Goal: Task Accomplishment & Management: Manage account settings

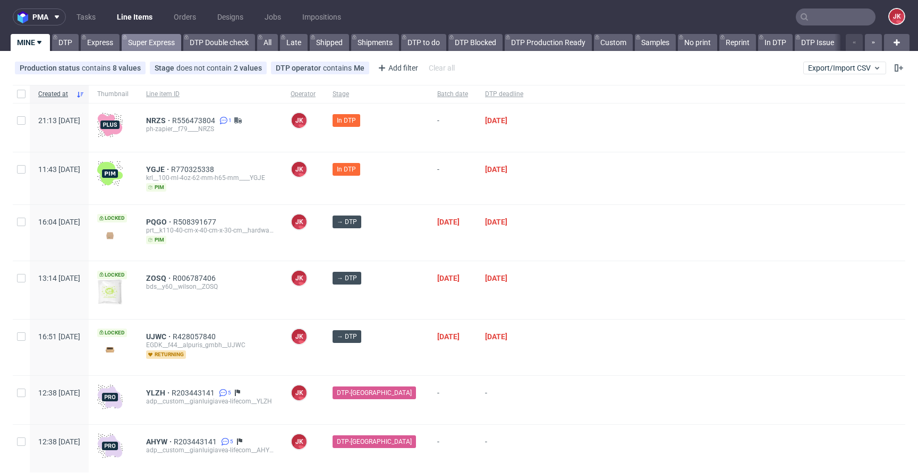
click at [155, 35] on link "Super Express" at bounding box center [151, 42] width 59 height 17
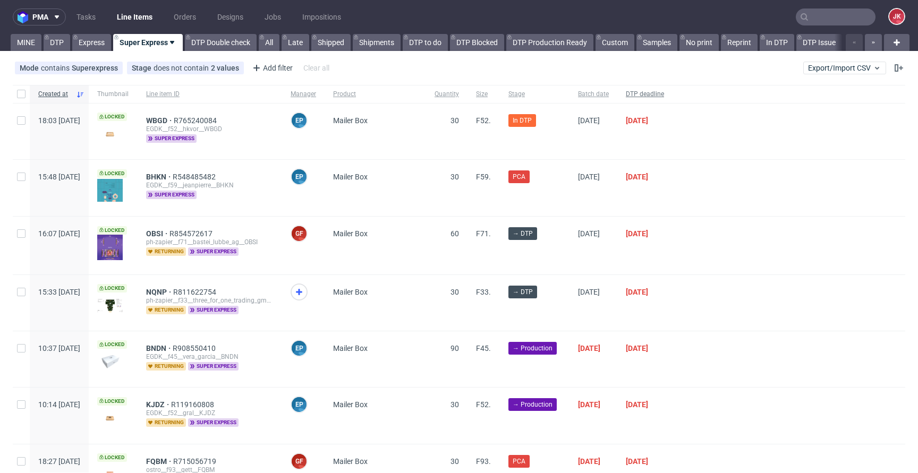
click at [664, 96] on span "DTP deadline" at bounding box center [645, 94] width 38 height 9
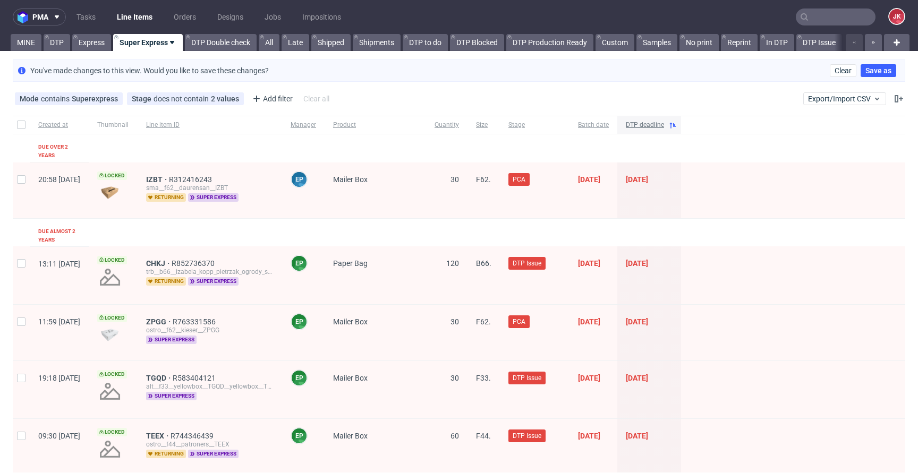
click at [664, 127] on span "DTP deadline" at bounding box center [645, 125] width 38 height 9
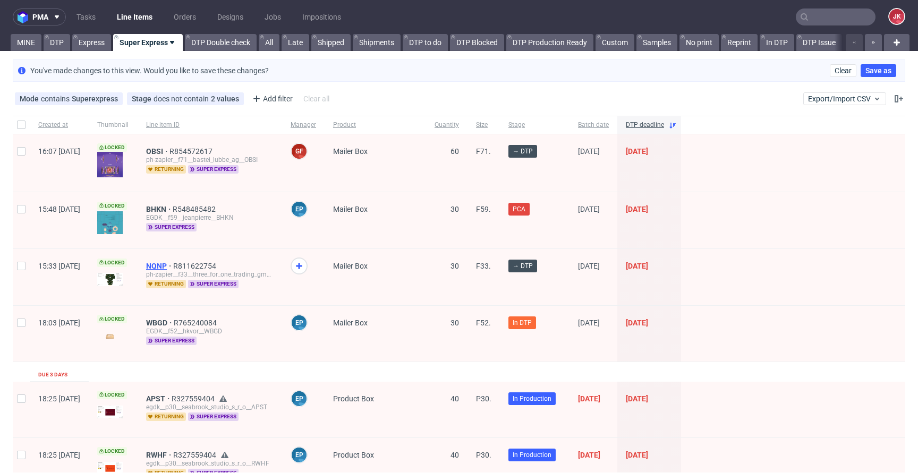
click at [173, 264] on span "NQNP" at bounding box center [159, 266] width 27 height 8
click at [169, 151] on span "OBSI" at bounding box center [157, 151] width 23 height 8
click at [91, 35] on link "Express" at bounding box center [91, 42] width 39 height 17
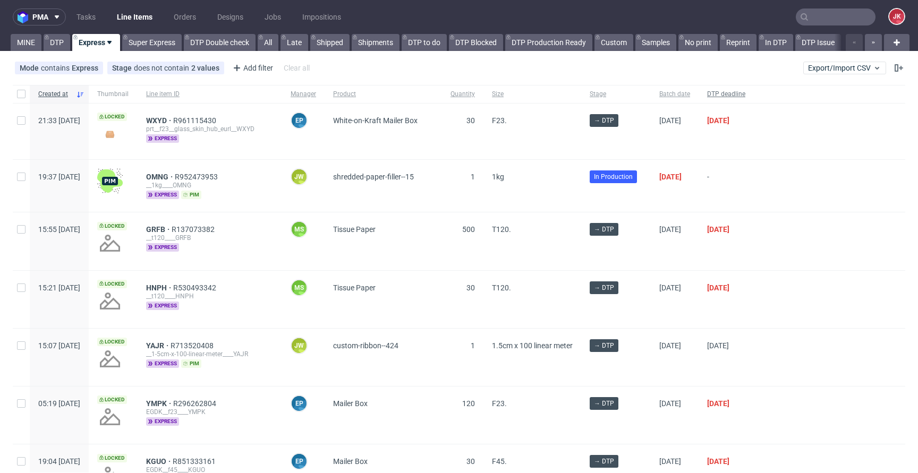
click at [754, 99] on div "DTP deadline" at bounding box center [725, 94] width 55 height 18
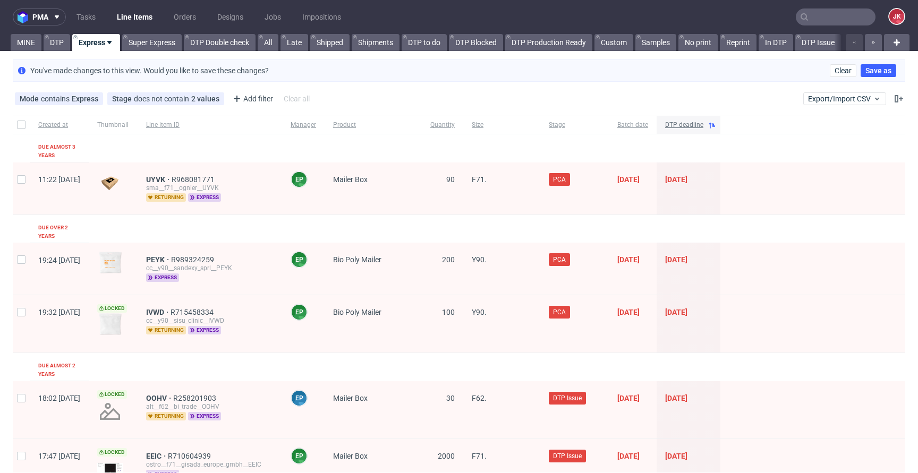
click at [720, 130] on div "DTP deadline" at bounding box center [688, 125] width 64 height 18
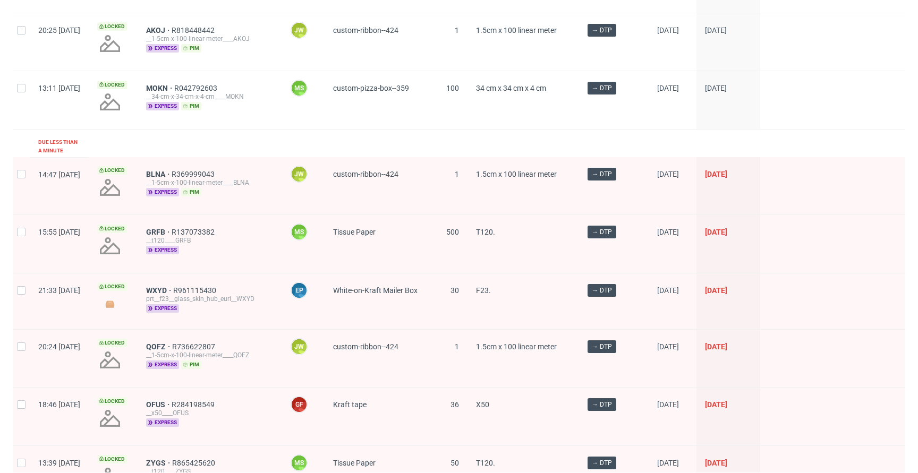
scroll to position [567, 0]
click at [173, 285] on span "WXYD" at bounding box center [159, 289] width 27 height 8
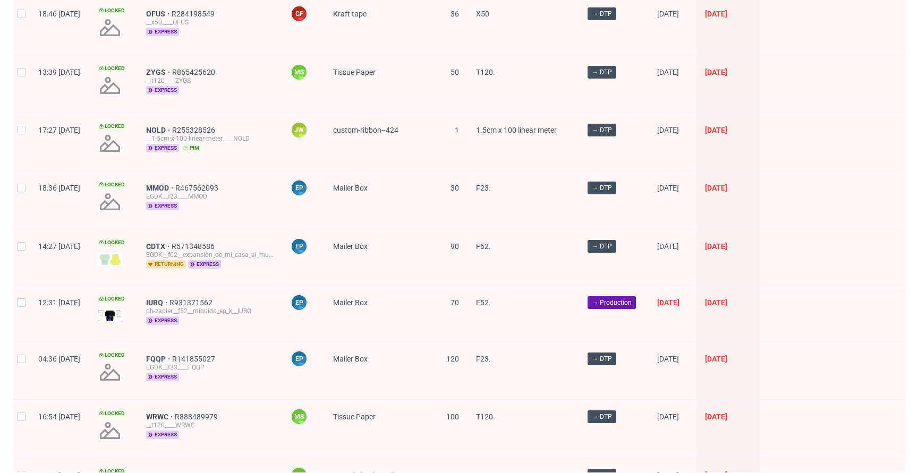
scroll to position [960, 0]
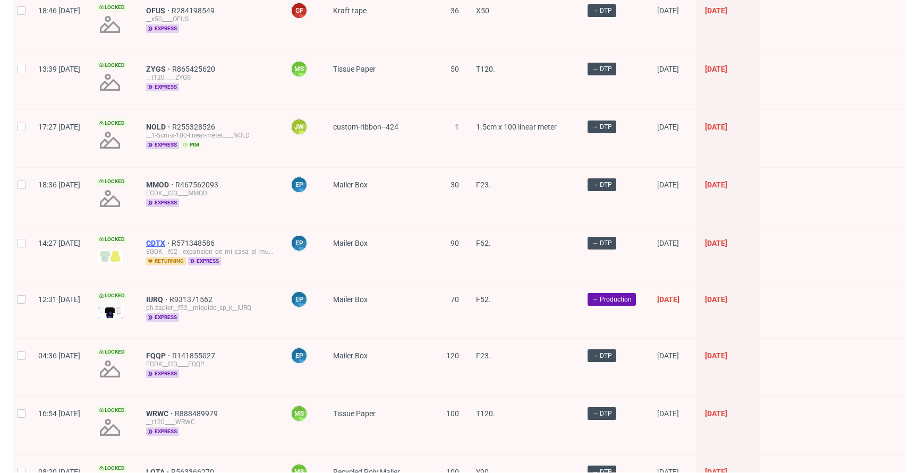
click at [172, 239] on span "CDTX" at bounding box center [158, 243] width 25 height 8
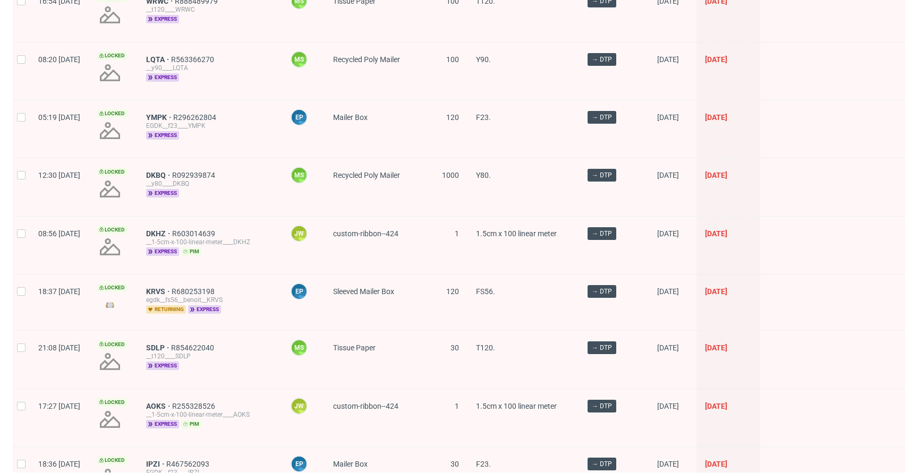
scroll to position [1374, 0]
click at [172, 286] on span "KRVS" at bounding box center [158, 290] width 25 height 8
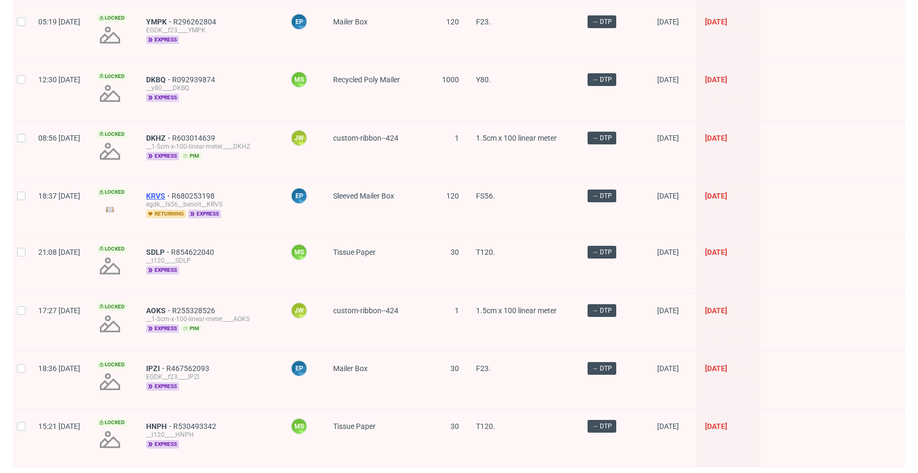
scroll to position [1487, 0]
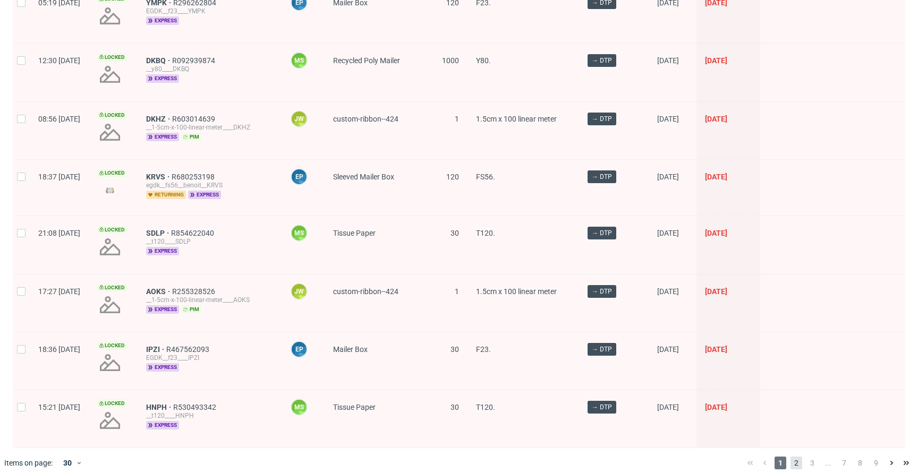
click at [790, 457] on span "2" at bounding box center [796, 463] width 12 height 13
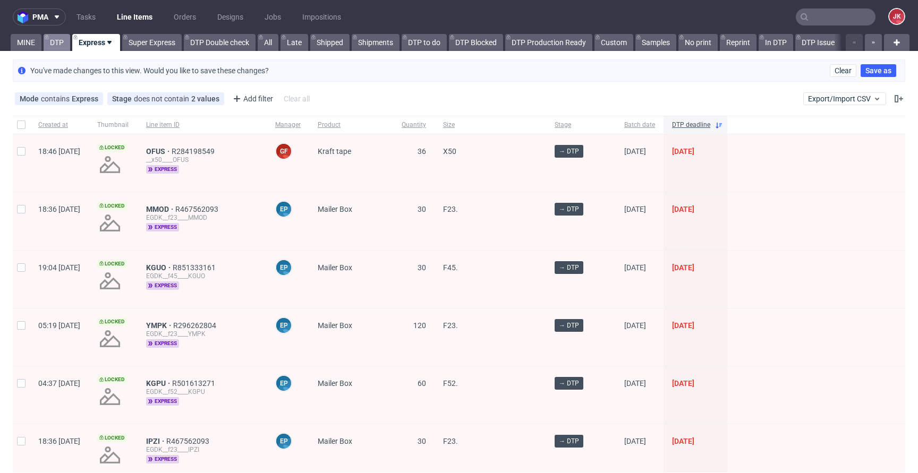
click at [53, 48] on link "DTP" at bounding box center [57, 42] width 27 height 17
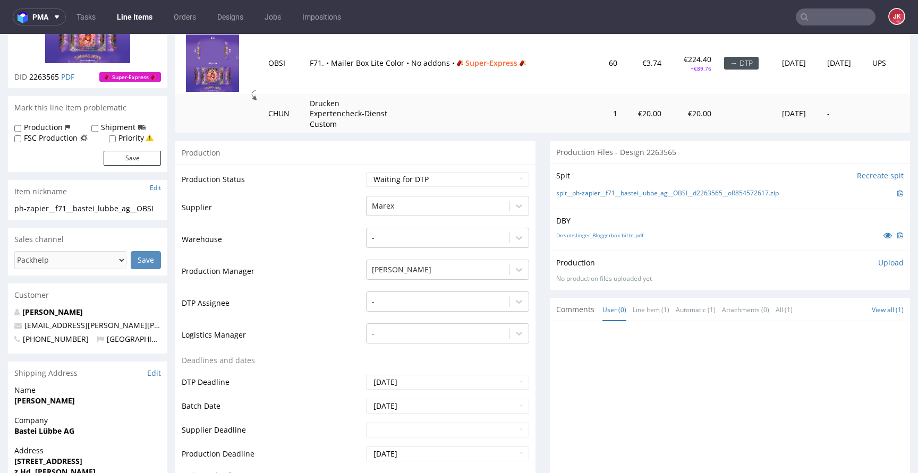
scroll to position [152, 0]
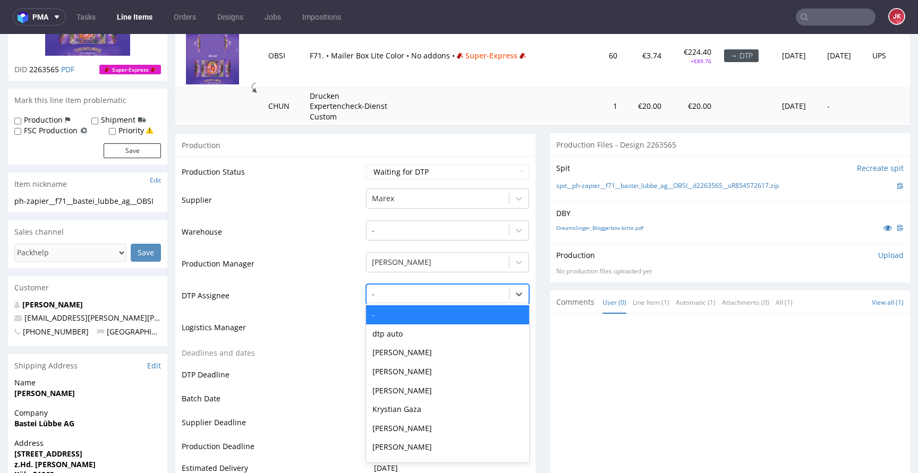
click at [404, 292] on div at bounding box center [438, 294] width 132 height 13
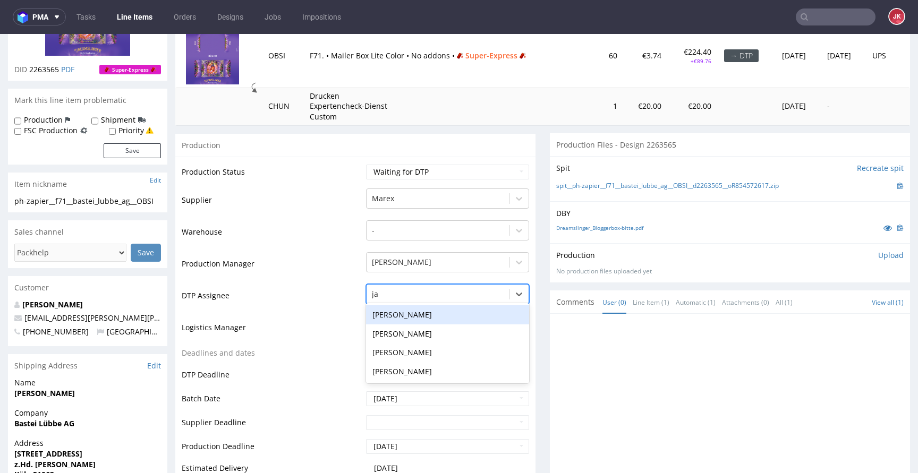
type input "jan"
click at [415, 311] on div "Jan Kocik" at bounding box center [447, 314] width 163 height 19
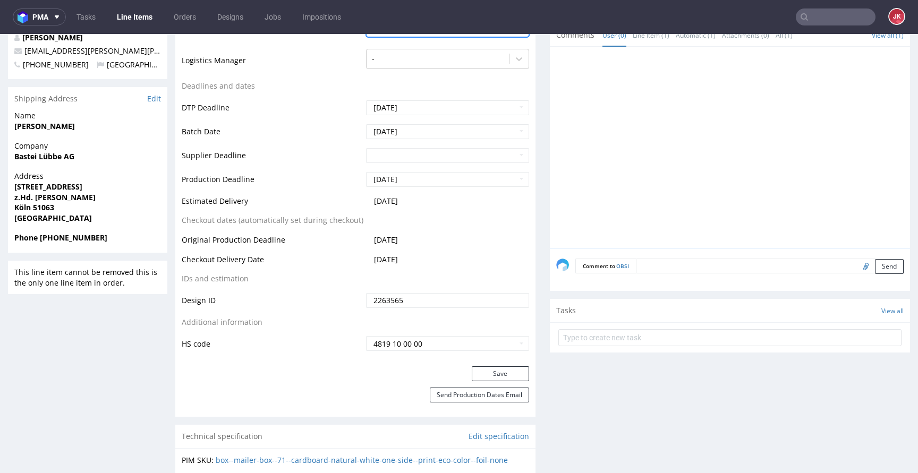
scroll to position [435, 0]
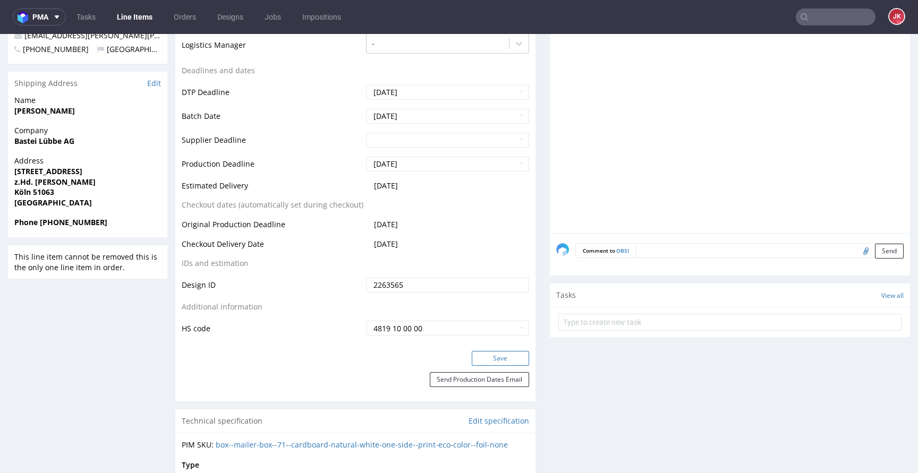
click at [485, 353] on button "Save" at bounding box center [500, 358] width 57 height 15
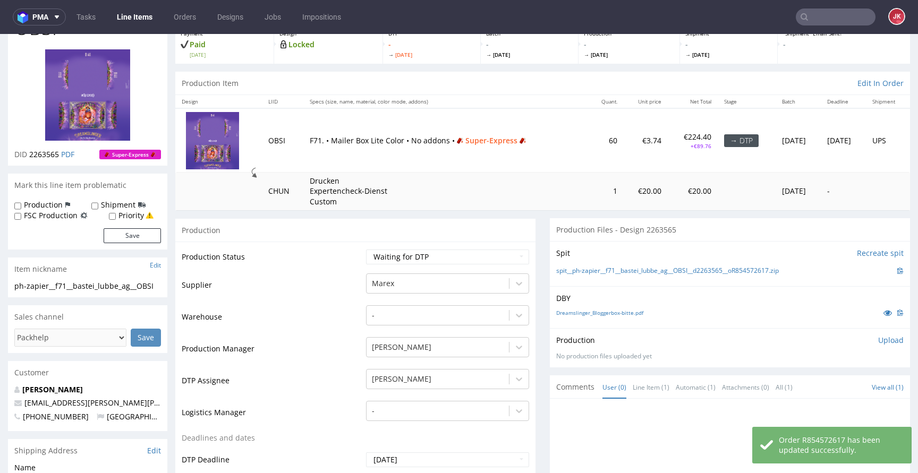
scroll to position [0, 0]
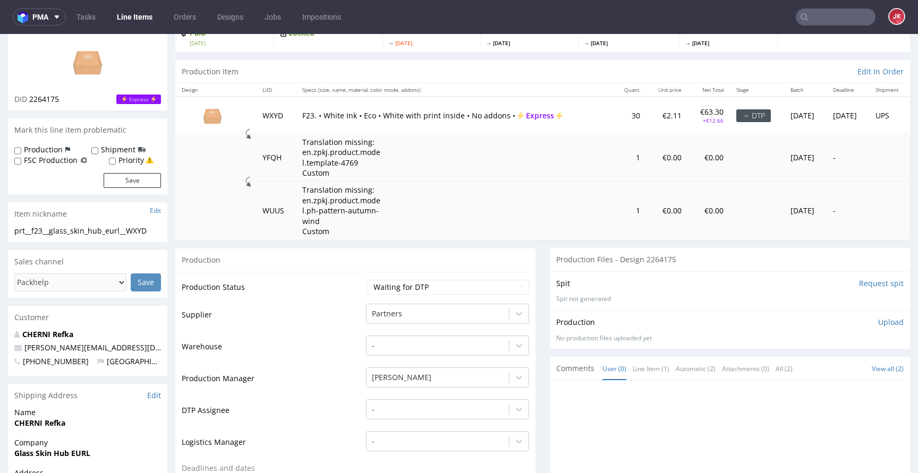
scroll to position [137, 0]
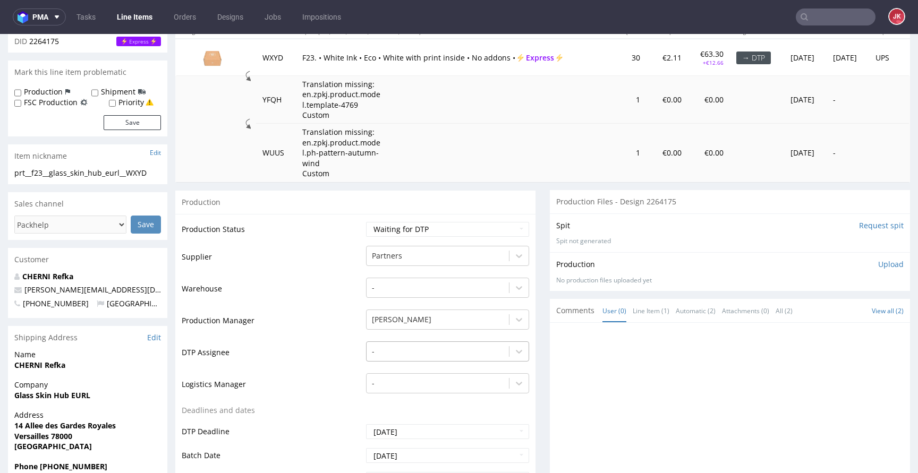
click at [392, 346] on div "-" at bounding box center [447, 348] width 163 height 15
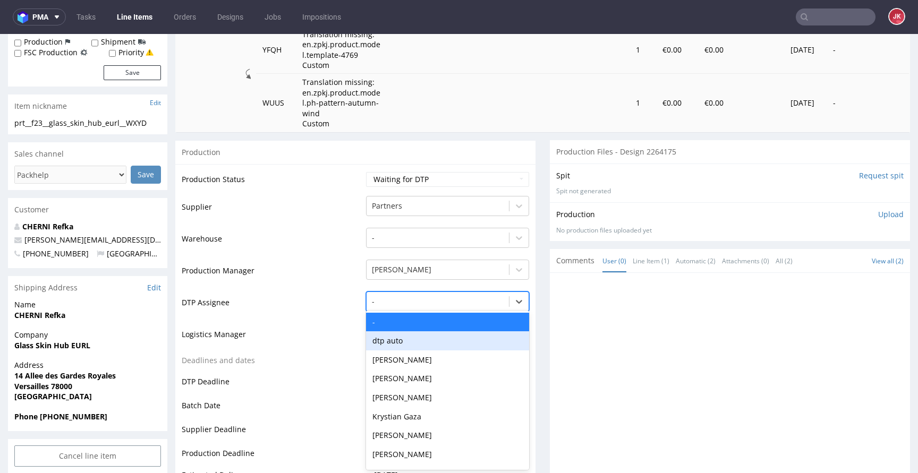
scroll to position [187, 0]
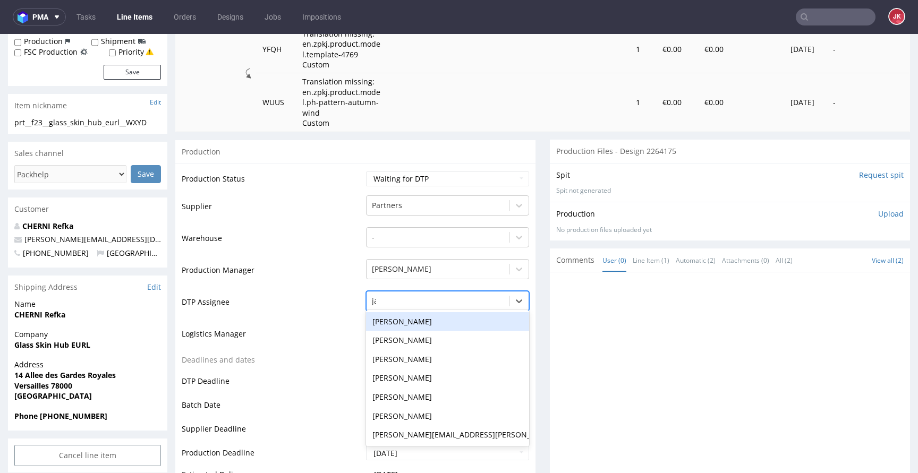
type input "jan"
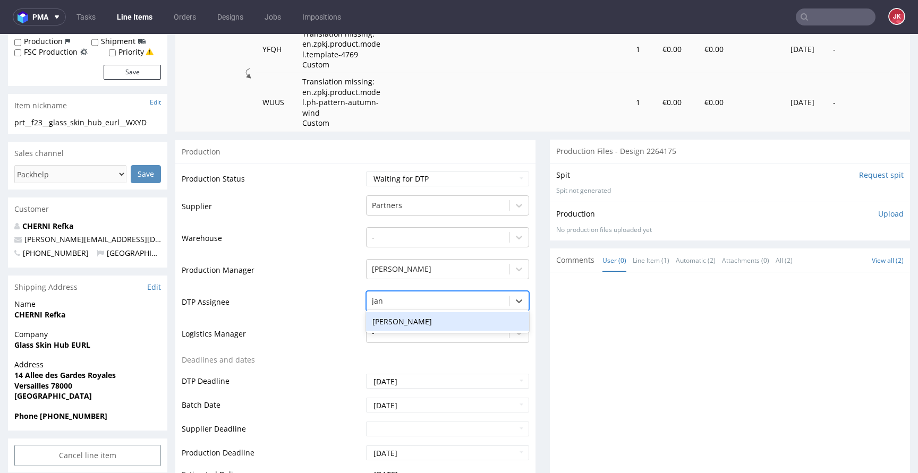
click at [415, 315] on div "Jan Kocik" at bounding box center [447, 321] width 163 height 19
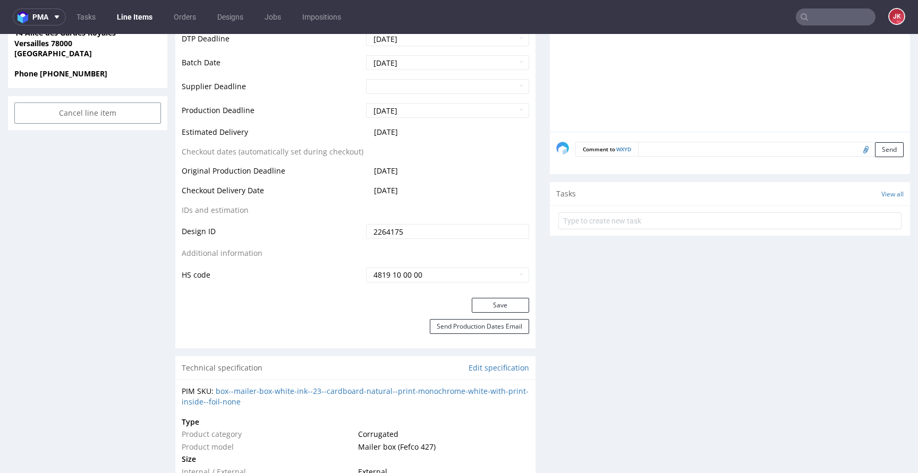
scroll to position [541, 0]
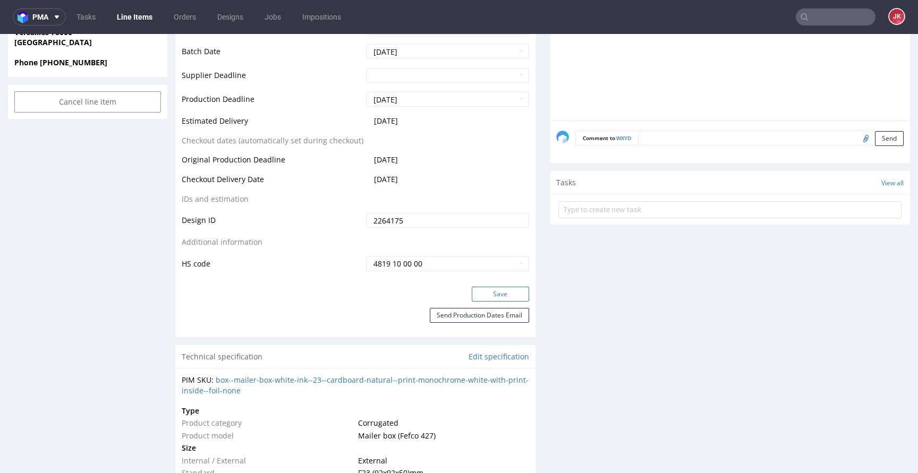
click at [489, 299] on button "Save" at bounding box center [500, 294] width 57 height 15
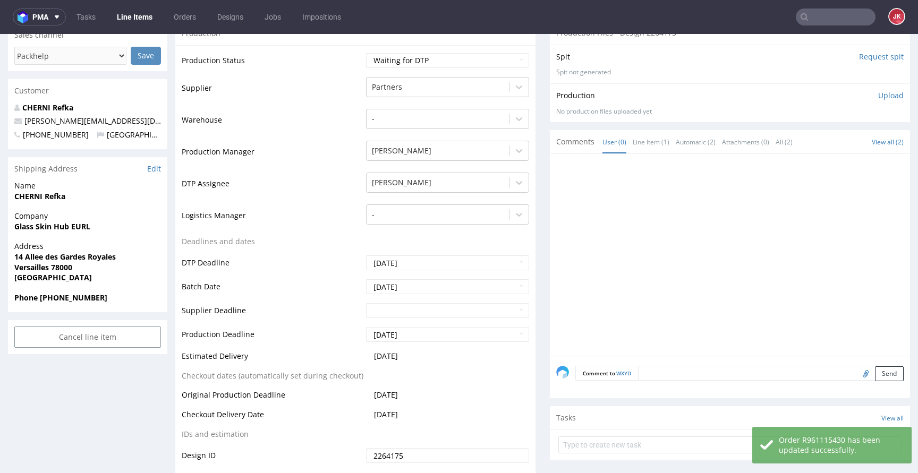
scroll to position [0, 0]
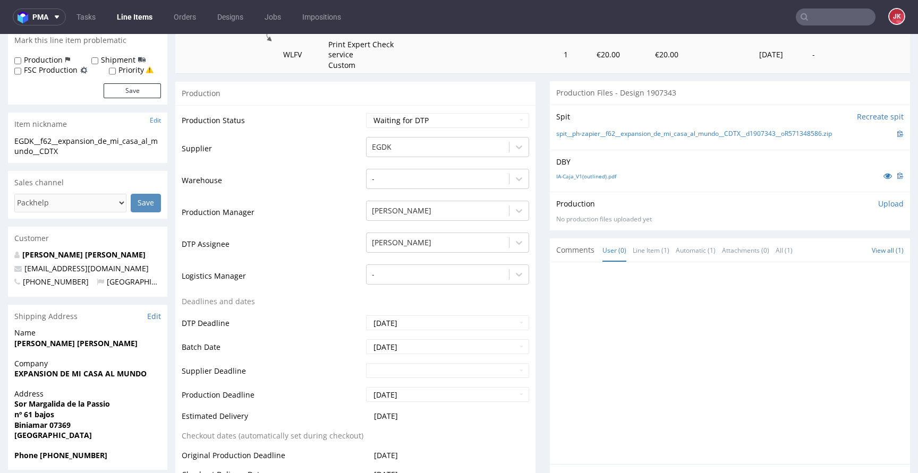
scroll to position [208, 0]
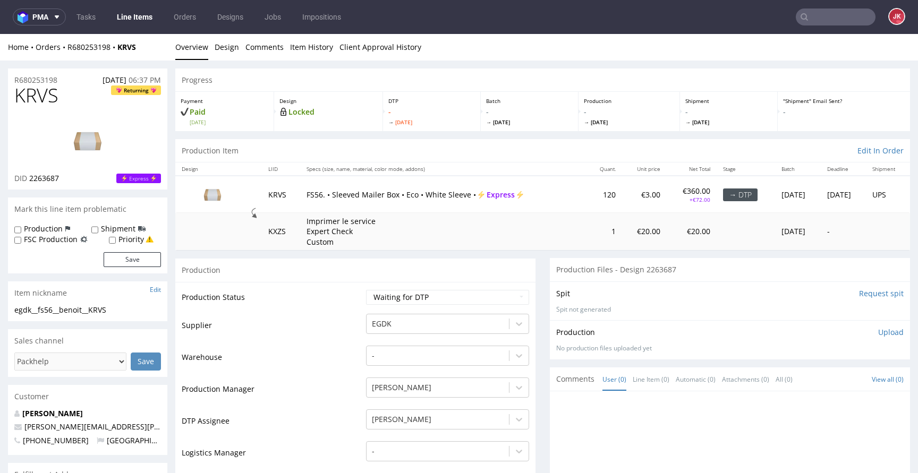
click at [135, 25] on nav "pma Tasks Line Items Orders Designs Jobs Impositions JK" at bounding box center [459, 17] width 918 height 34
click at [135, 24] on link "Line Items" at bounding box center [134, 16] width 48 height 17
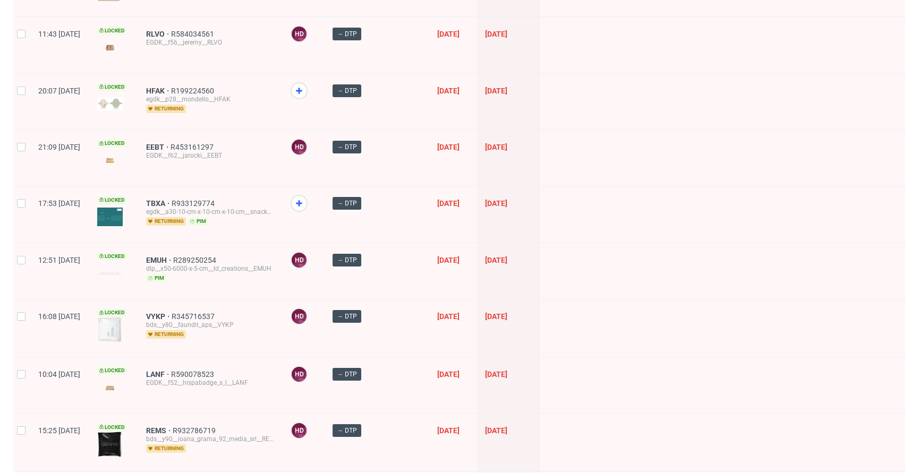
scroll to position [1221, 0]
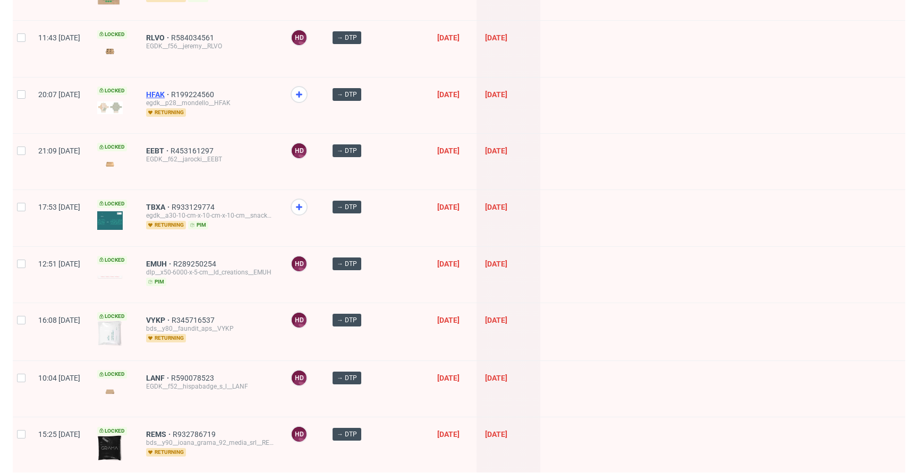
click at [171, 93] on span "HFAK" at bounding box center [158, 94] width 25 height 8
click at [172, 203] on span "TBXA" at bounding box center [158, 207] width 25 height 8
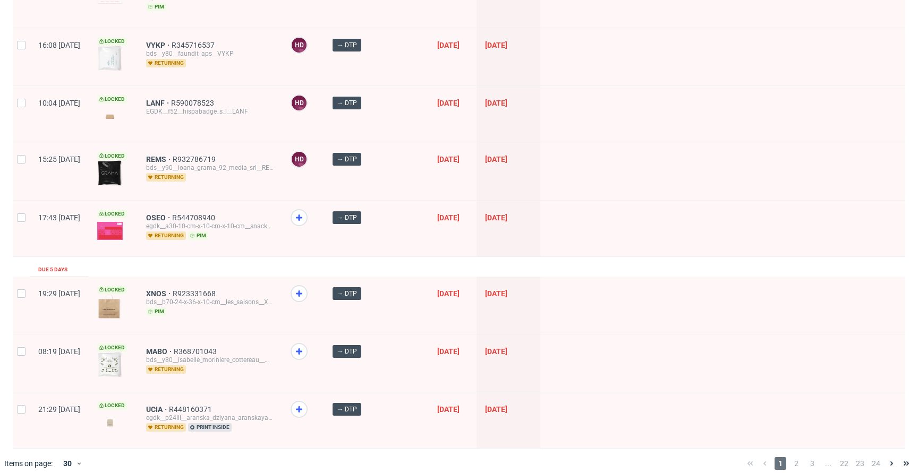
scroll to position [1501, 0]
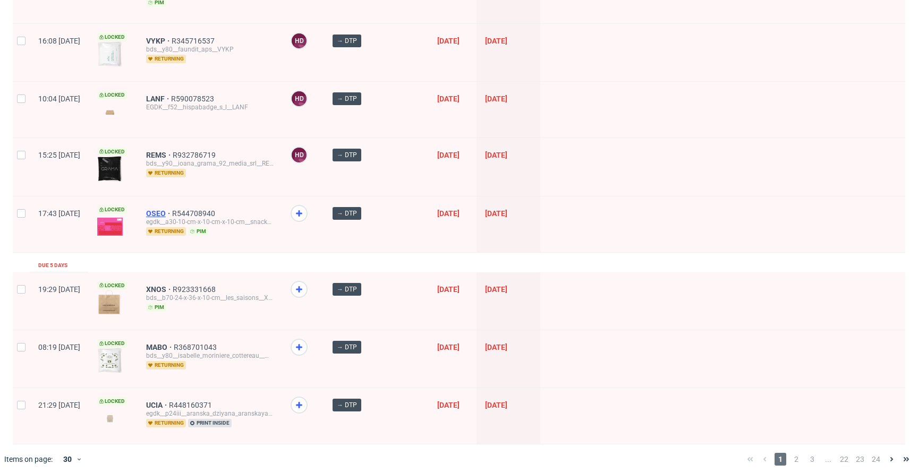
click at [172, 209] on span "OSEO" at bounding box center [159, 213] width 26 height 8
click at [173, 285] on span "XNOS" at bounding box center [159, 289] width 27 height 8
click at [174, 343] on span "MABO" at bounding box center [160, 347] width 28 height 8
click at [169, 401] on span "UCIA" at bounding box center [157, 405] width 23 height 8
click at [790, 453] on span "2" at bounding box center [796, 459] width 12 height 13
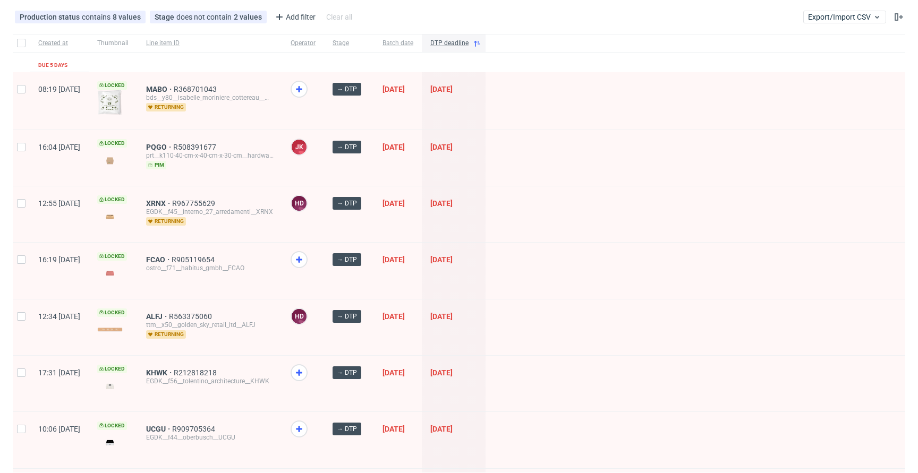
scroll to position [91, 0]
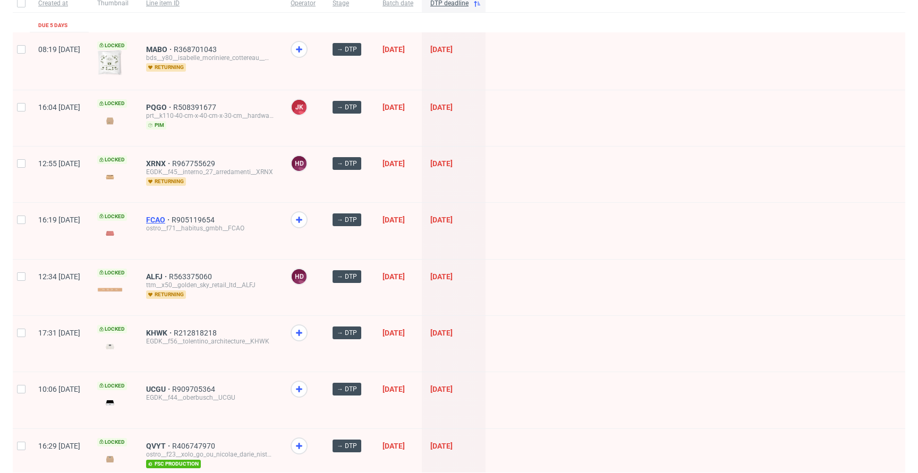
click at [172, 219] on span "FCAO" at bounding box center [158, 220] width 25 height 8
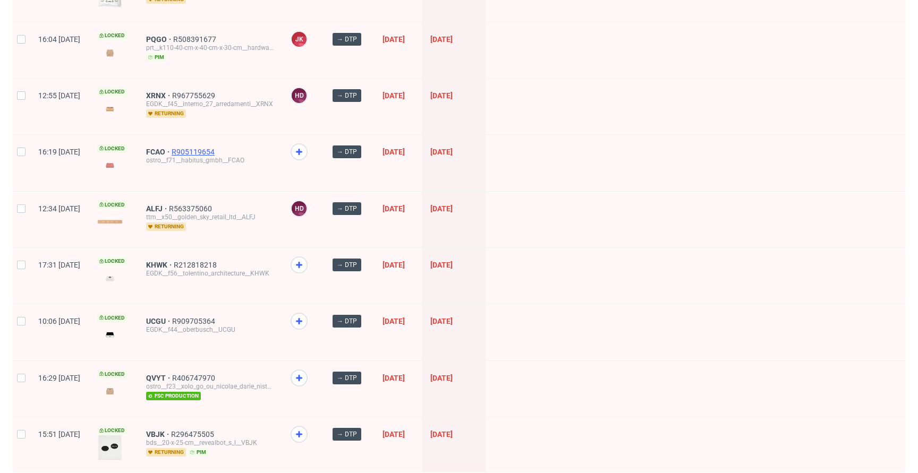
scroll to position [211, 0]
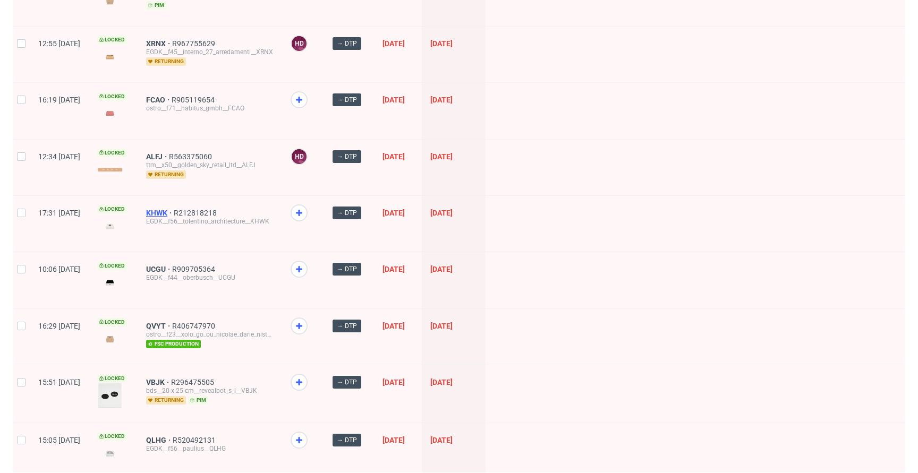
click at [174, 213] on span "KHWK" at bounding box center [160, 213] width 28 height 8
click at [172, 266] on span "UCGU" at bounding box center [159, 269] width 26 height 8
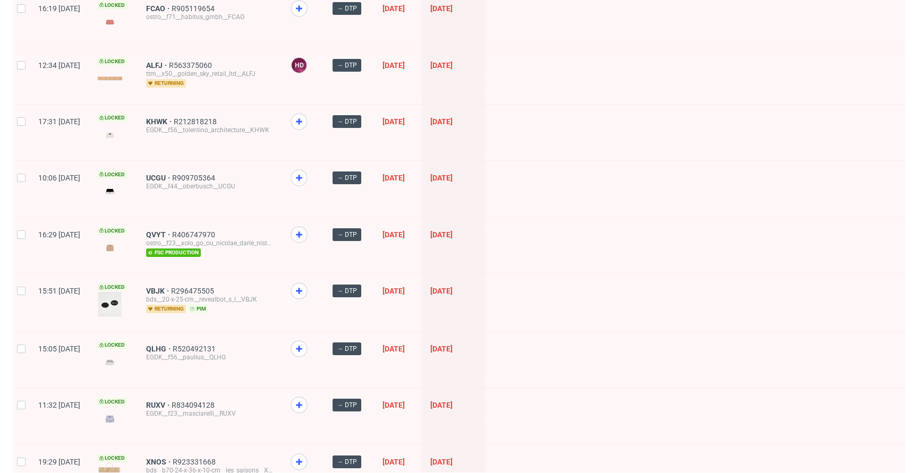
scroll to position [303, 0]
click at [171, 287] on span "VBJK" at bounding box center [158, 290] width 25 height 8
click at [172, 232] on span "QVYT" at bounding box center [159, 234] width 26 height 8
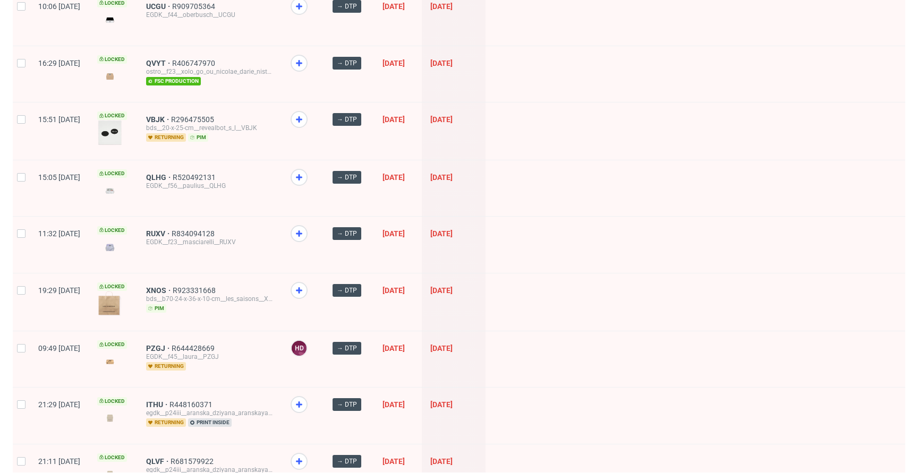
scroll to position [478, 0]
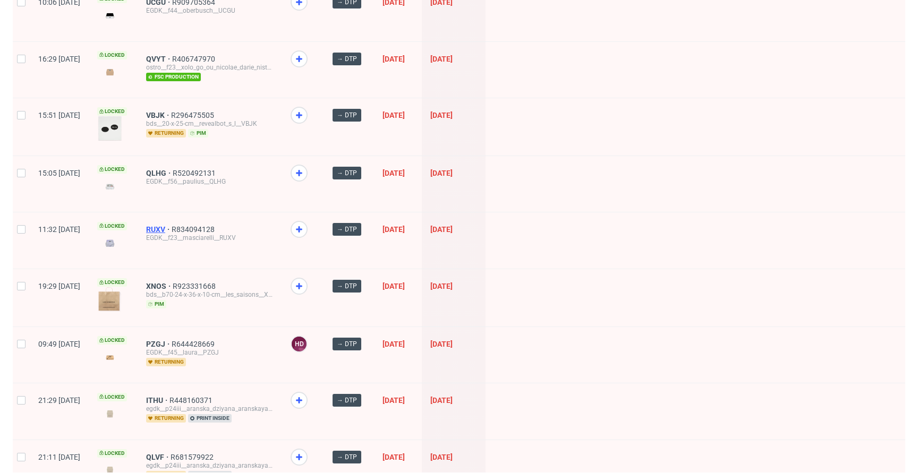
click at [172, 229] on span "RUXV" at bounding box center [158, 229] width 25 height 8
click at [173, 173] on span "QLHG" at bounding box center [159, 173] width 27 height 8
click at [173, 283] on span "XNOS" at bounding box center [159, 286] width 27 height 8
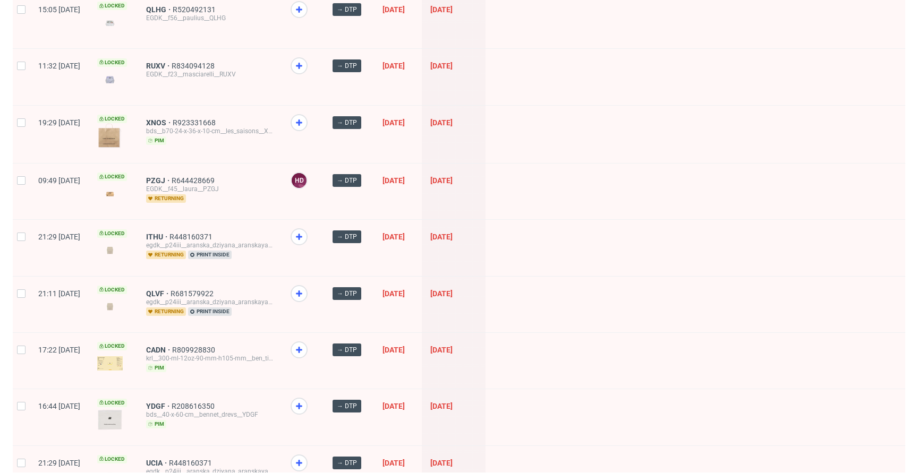
scroll to position [642, 0]
click at [169, 232] on span "ITHU" at bounding box center [157, 236] width 23 height 8
click at [170, 289] on span "QLVF" at bounding box center [158, 293] width 24 height 8
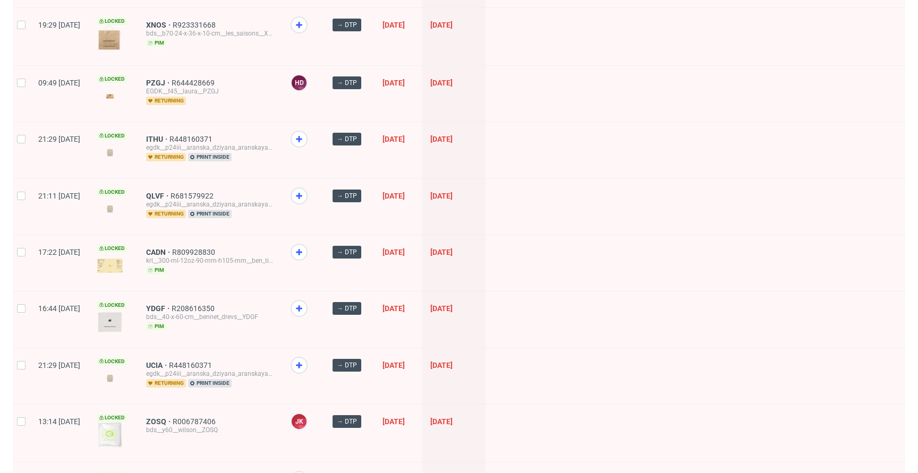
scroll to position [740, 0]
click at [172, 252] on span "CADN" at bounding box center [159, 251] width 26 height 8
click at [172, 304] on span "YDGF" at bounding box center [158, 308] width 25 height 8
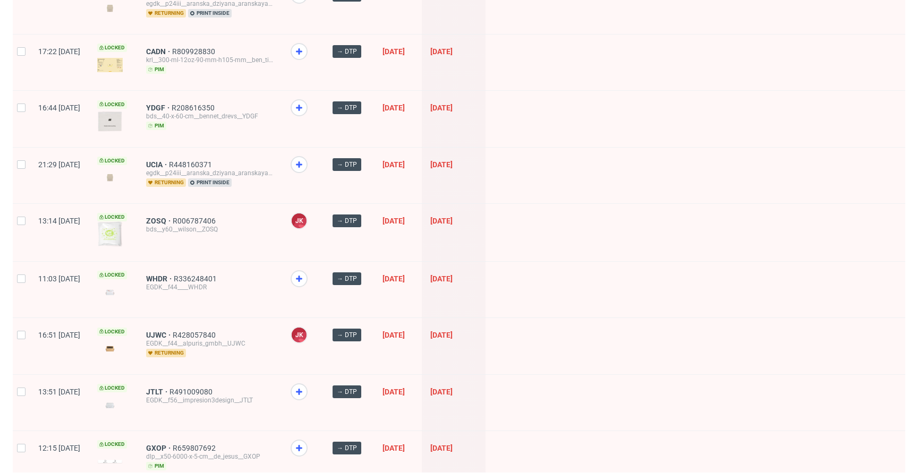
scroll to position [946, 0]
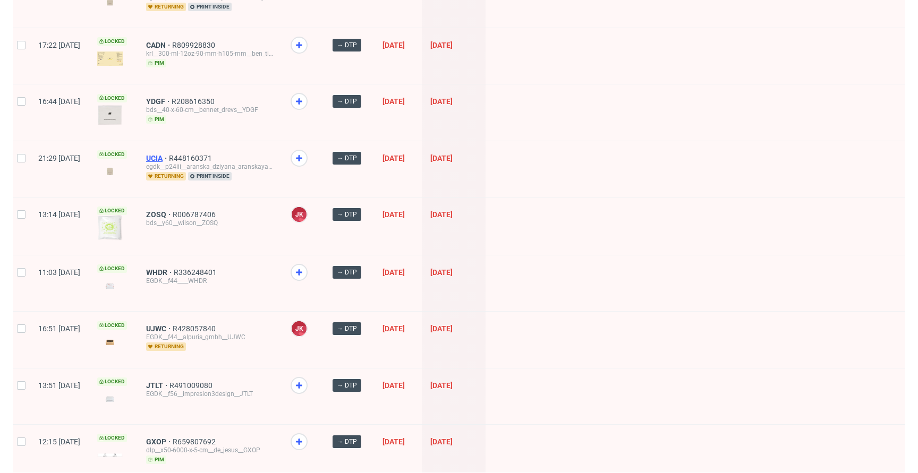
click at [169, 154] on span "UCIA" at bounding box center [157, 158] width 23 height 8
click at [174, 268] on span "WHDR" at bounding box center [160, 272] width 28 height 8
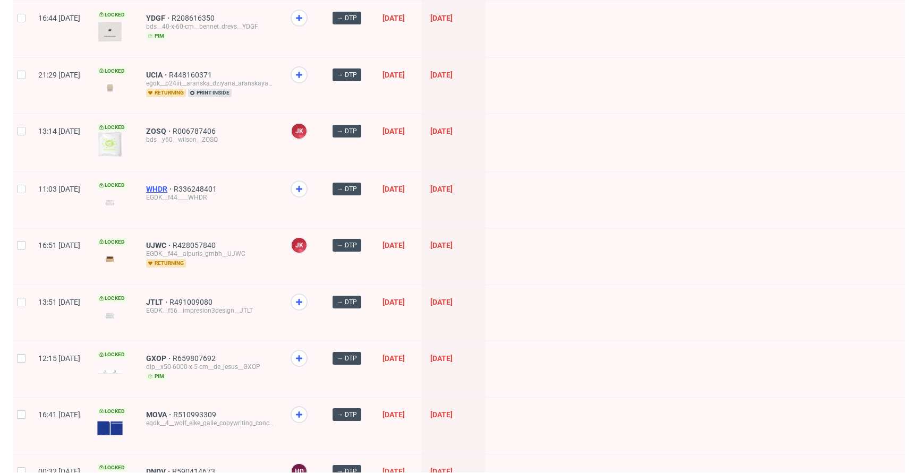
scroll to position [1033, 0]
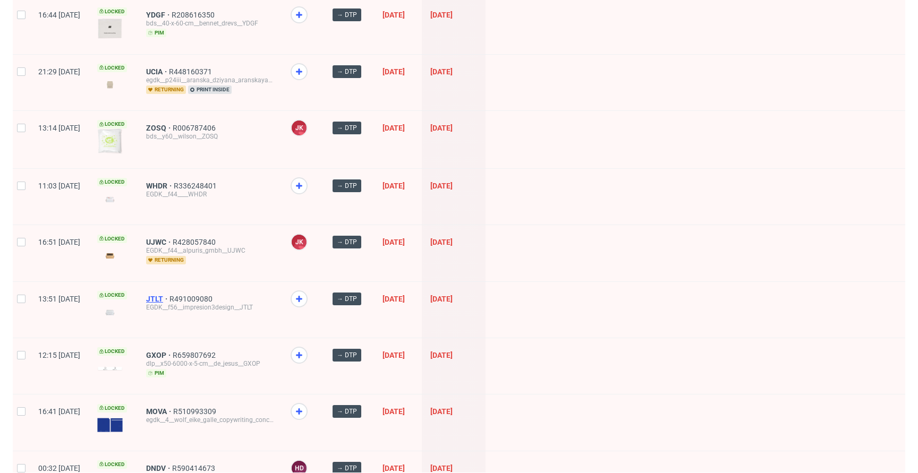
click at [169, 295] on span "JTLT" at bounding box center [157, 299] width 23 height 8
click at [173, 354] on span "GXOP" at bounding box center [159, 355] width 27 height 8
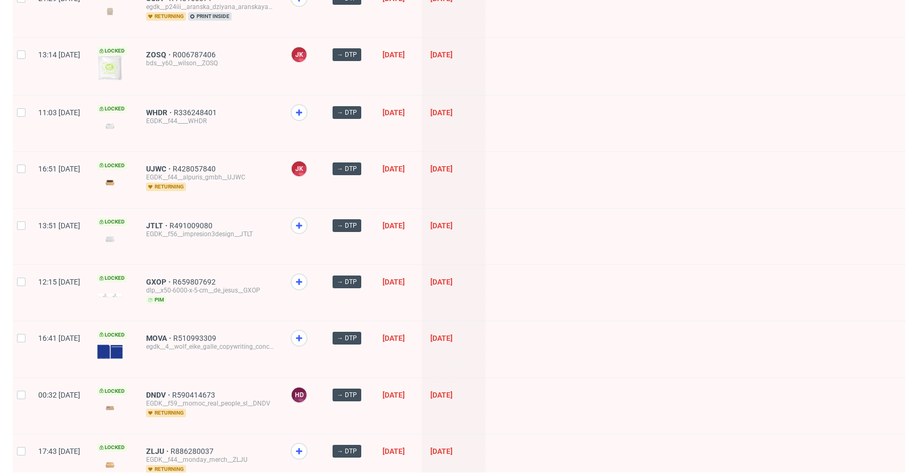
scroll to position [1172, 0]
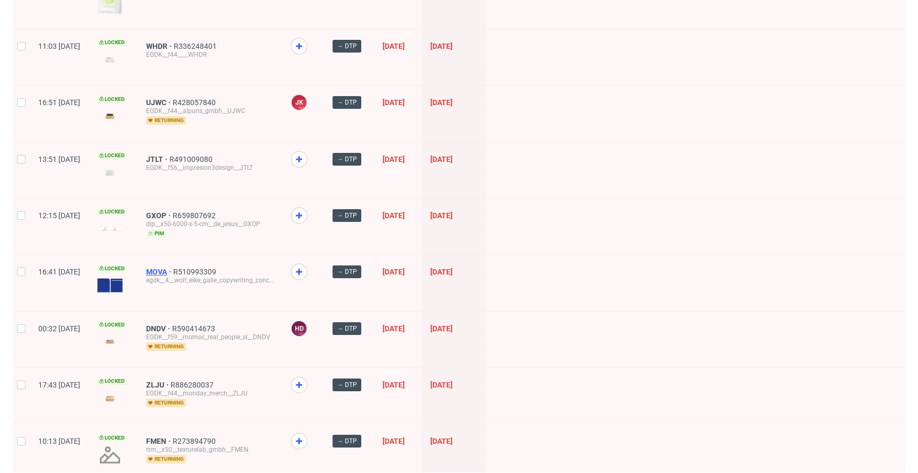
click at [173, 269] on span "MOVA" at bounding box center [159, 272] width 27 height 8
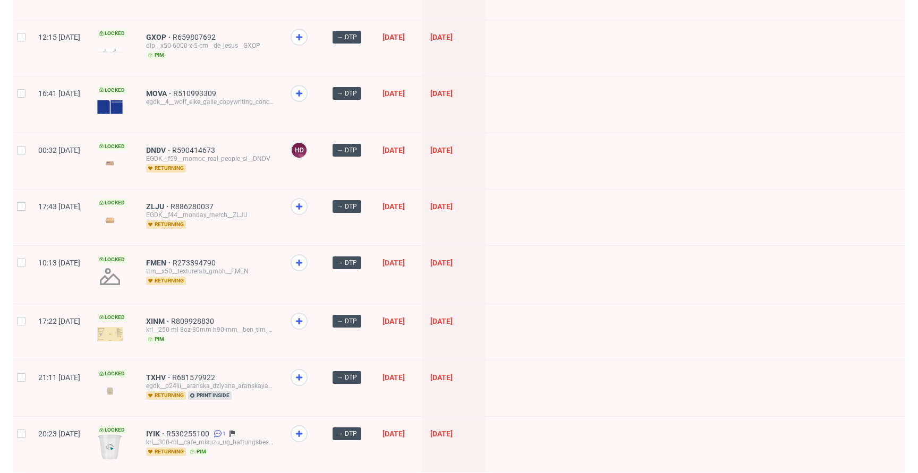
scroll to position [1371, 0]
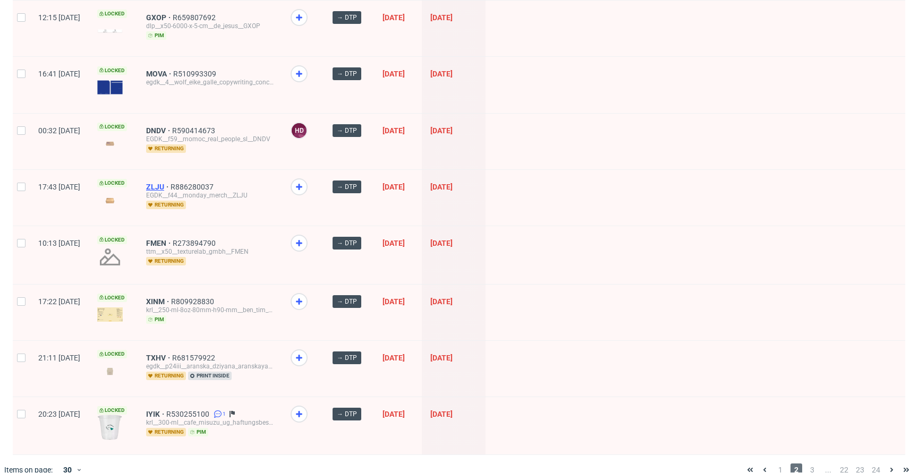
click at [170, 184] on span "ZLJU" at bounding box center [158, 187] width 24 height 8
click at [173, 239] on span "FMEN" at bounding box center [159, 243] width 27 height 8
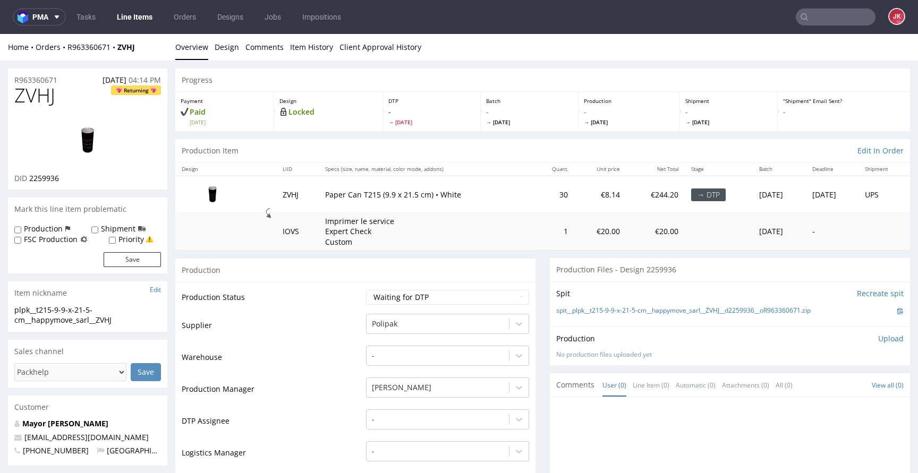
click at [341, 306] on td "Production Status" at bounding box center [273, 301] width 182 height 24
click at [219, 49] on link "Design" at bounding box center [227, 47] width 24 height 26
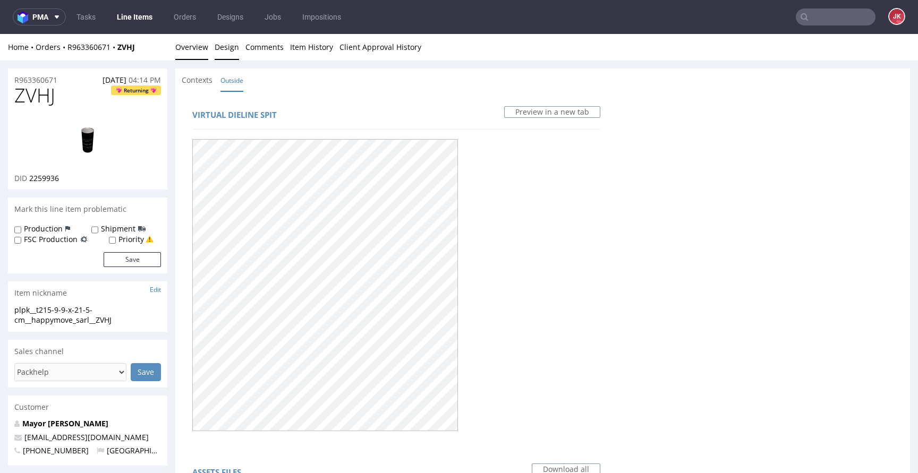
click at [198, 48] on link "Overview" at bounding box center [191, 47] width 33 height 26
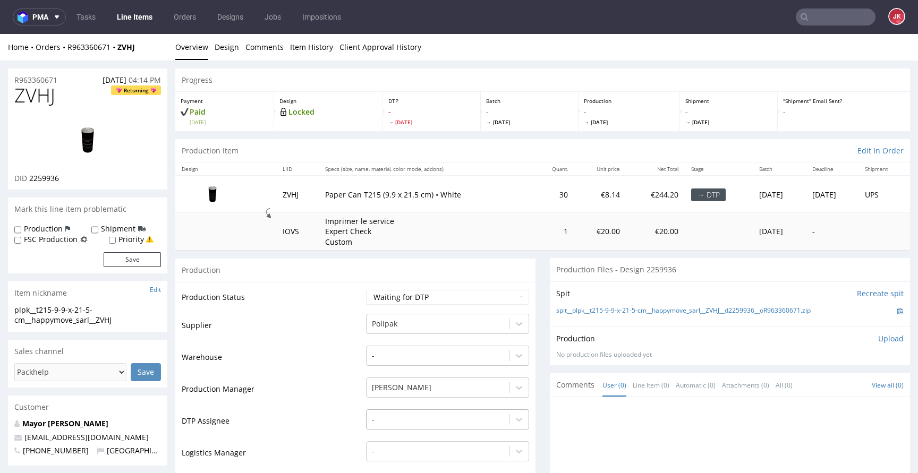
click at [432, 414] on div "-" at bounding box center [447, 416] width 163 height 15
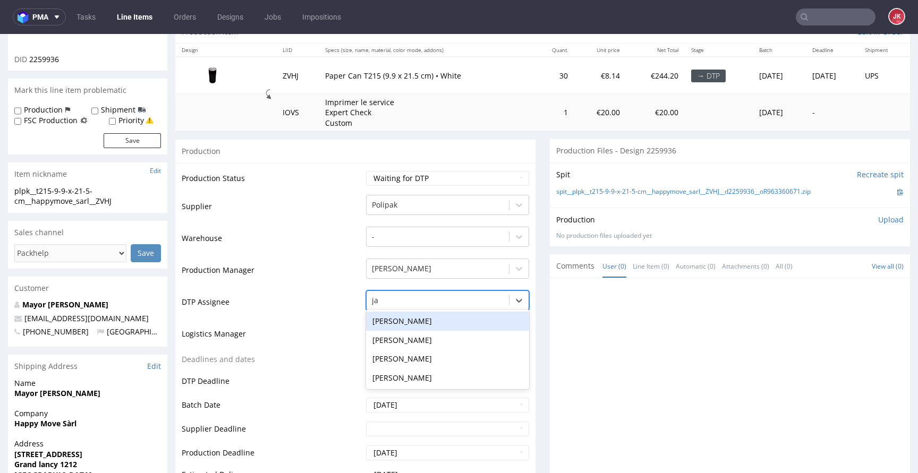
type input "jan"
click at [433, 316] on div "Jan Kocik" at bounding box center [447, 321] width 163 height 19
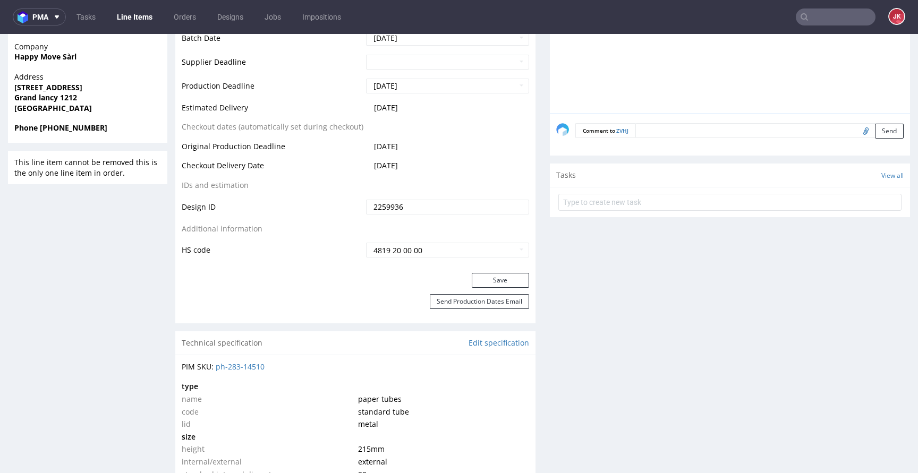
scroll to position [499, 0]
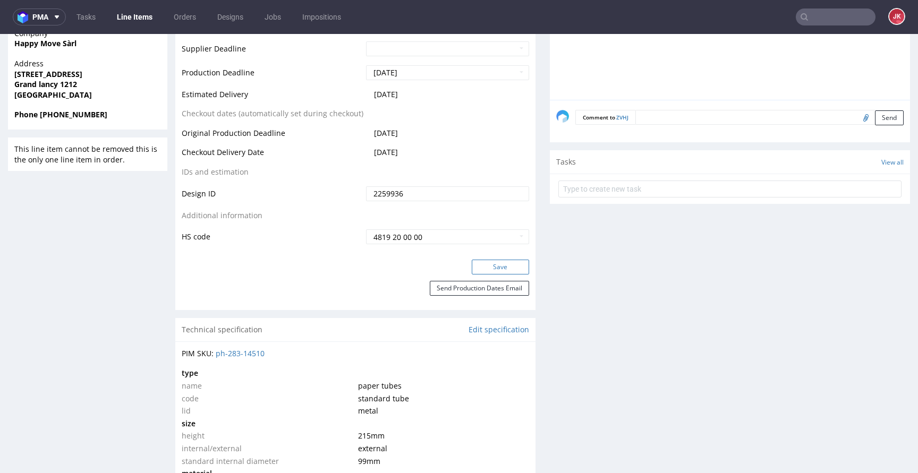
click at [483, 270] on button "Save" at bounding box center [500, 267] width 57 height 15
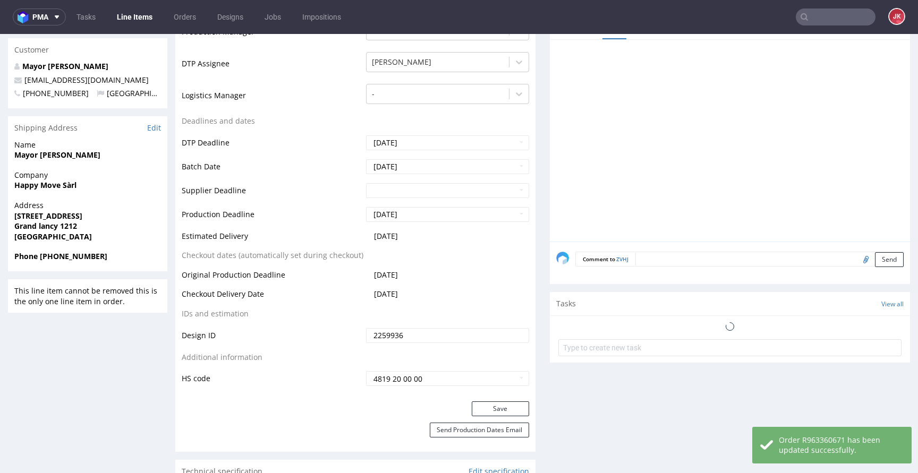
scroll to position [0, 0]
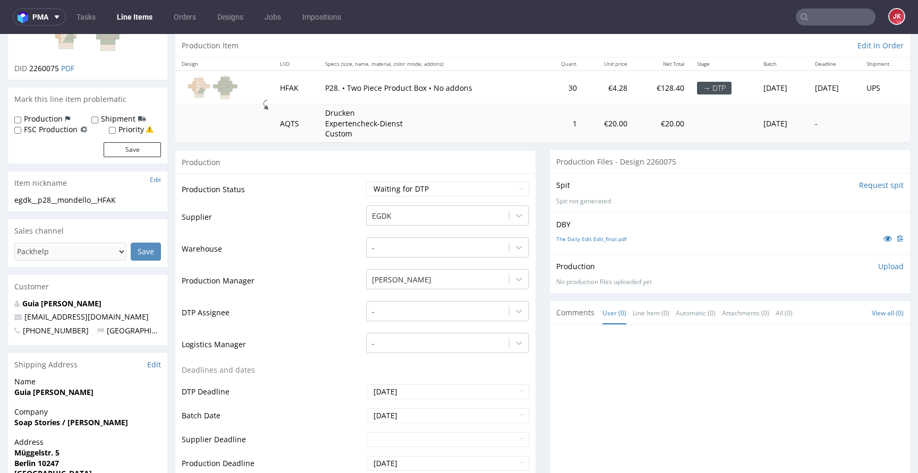
scroll to position [106, 0]
click at [883, 239] on icon at bounding box center [887, 237] width 8 height 7
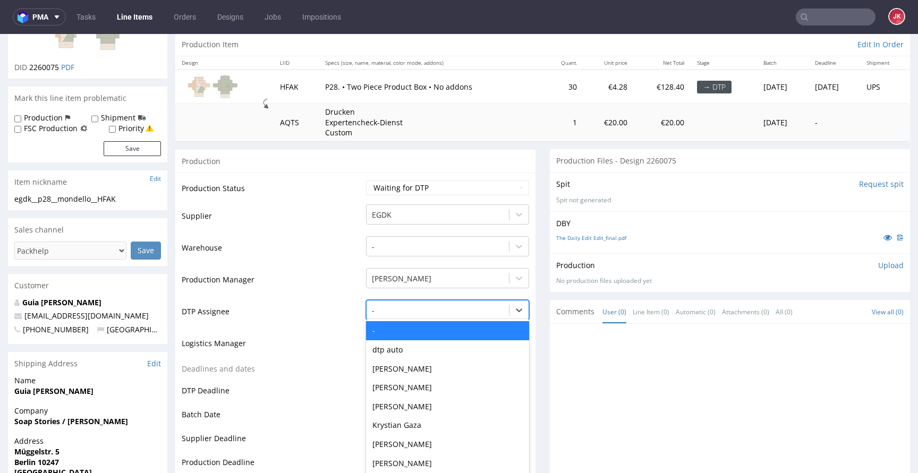
scroll to position [116, 0]
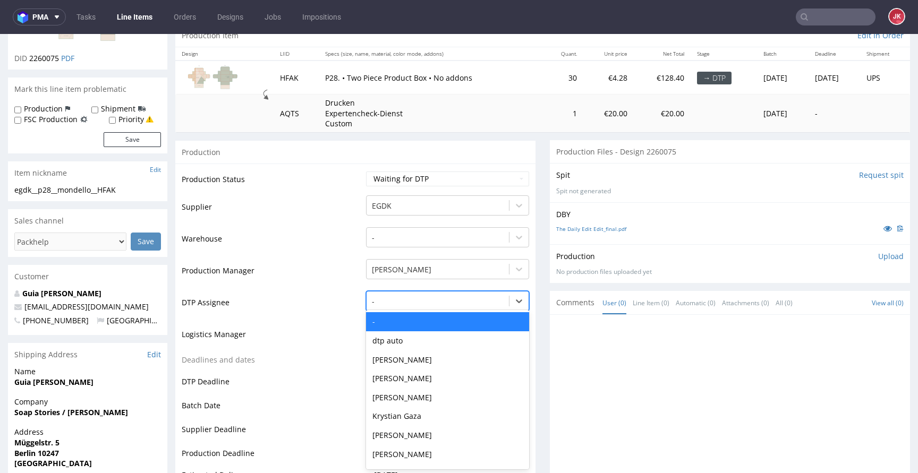
click at [397, 306] on div "- selected, 1 of 31. 31 results available. Use Up and Down to choose options, p…" at bounding box center [447, 298] width 163 height 15
type input "jan"
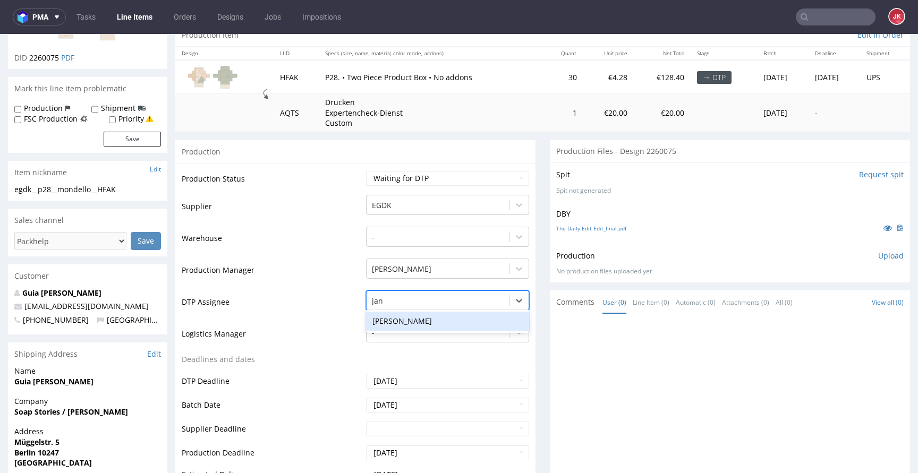
click at [401, 321] on div "[PERSON_NAME]" at bounding box center [447, 321] width 163 height 19
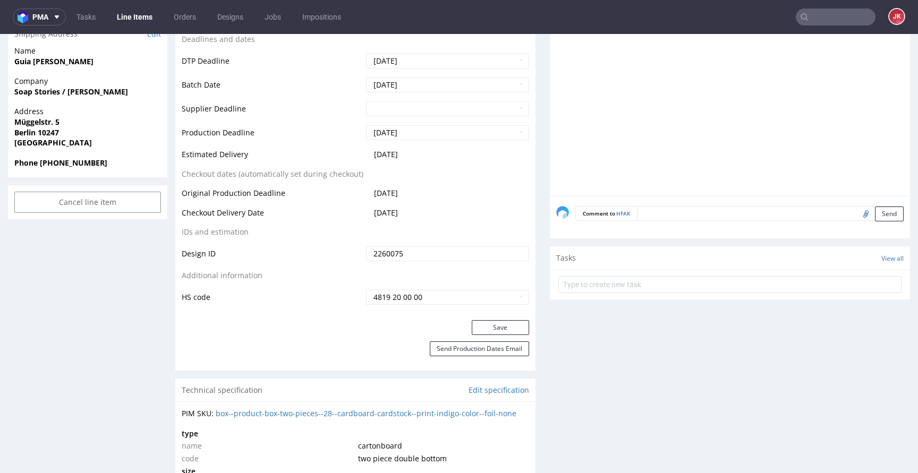
scroll to position [449, 0]
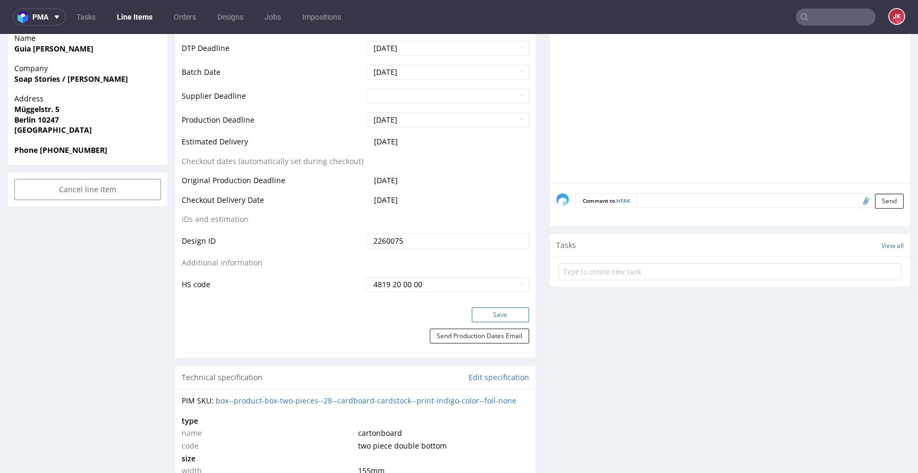
click at [486, 315] on button "Save" at bounding box center [500, 314] width 57 height 15
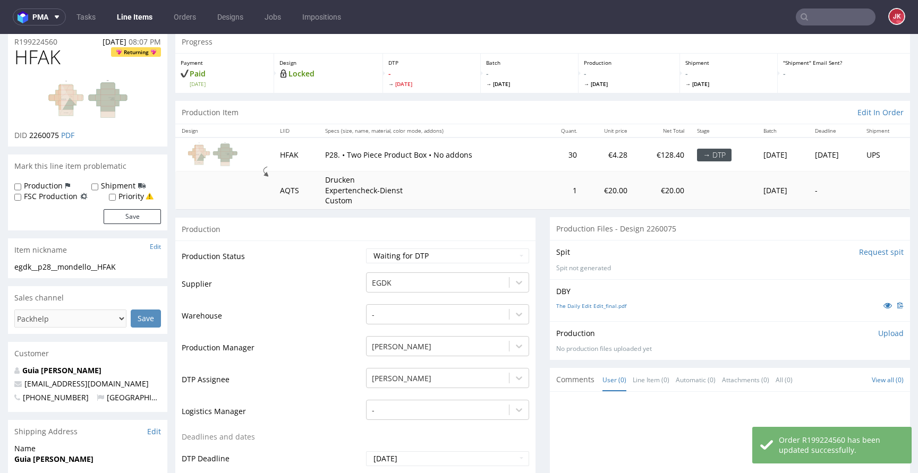
scroll to position [0, 0]
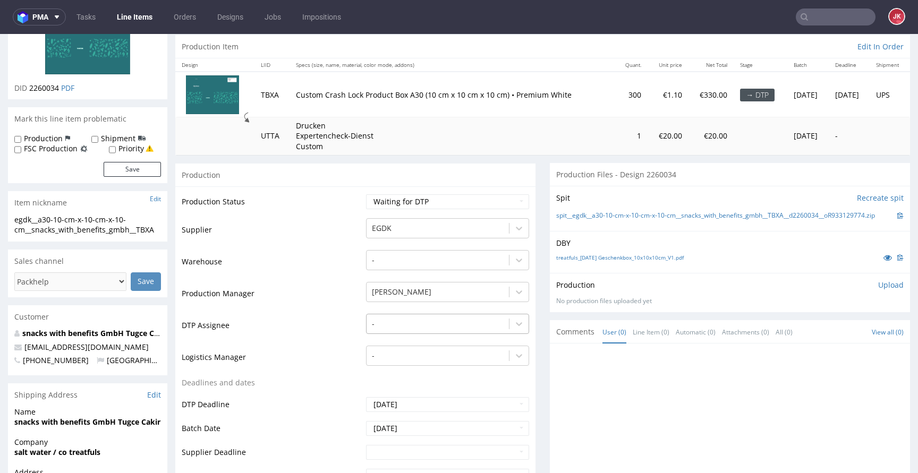
scroll to position [127, 0]
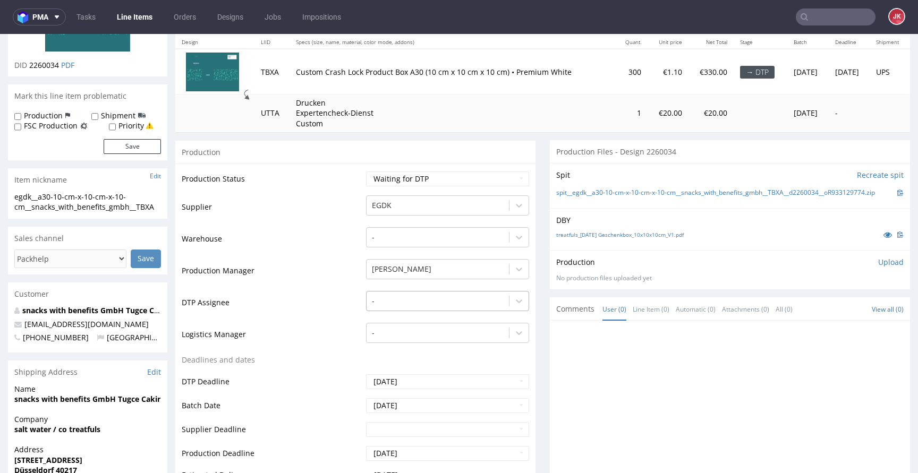
click at [400, 306] on div "-" at bounding box center [447, 298] width 163 height 15
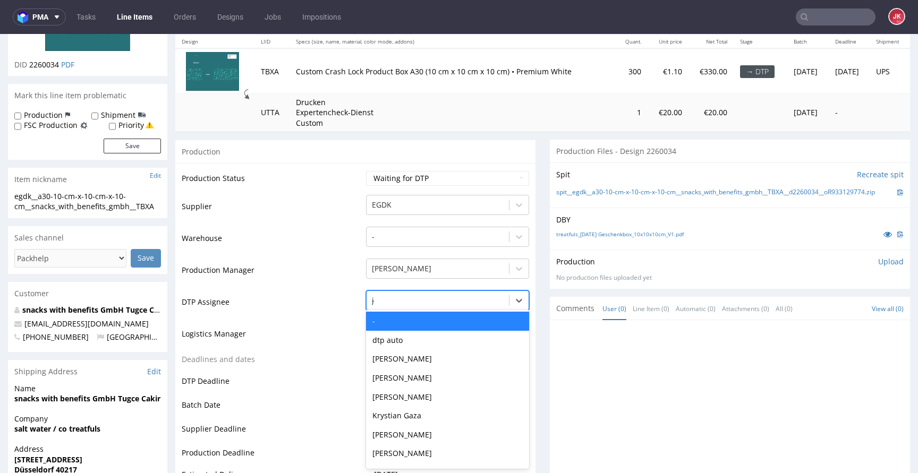
type input "jan"
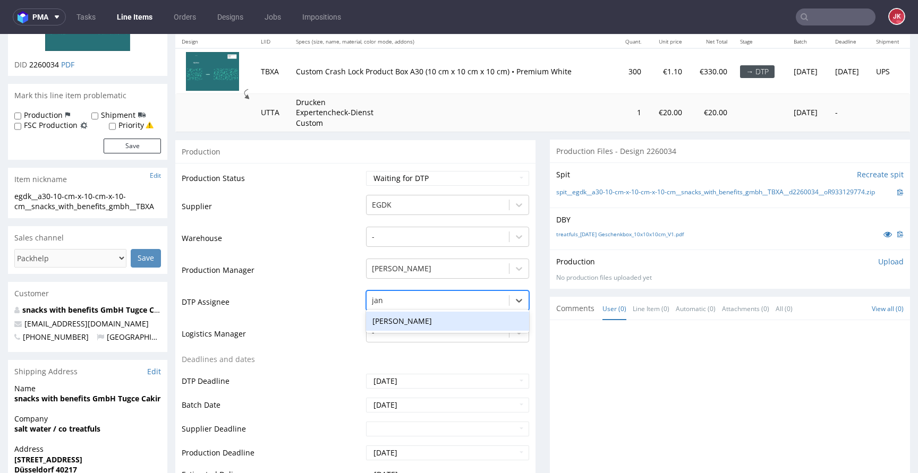
click at [432, 319] on div "[PERSON_NAME]" at bounding box center [447, 321] width 163 height 19
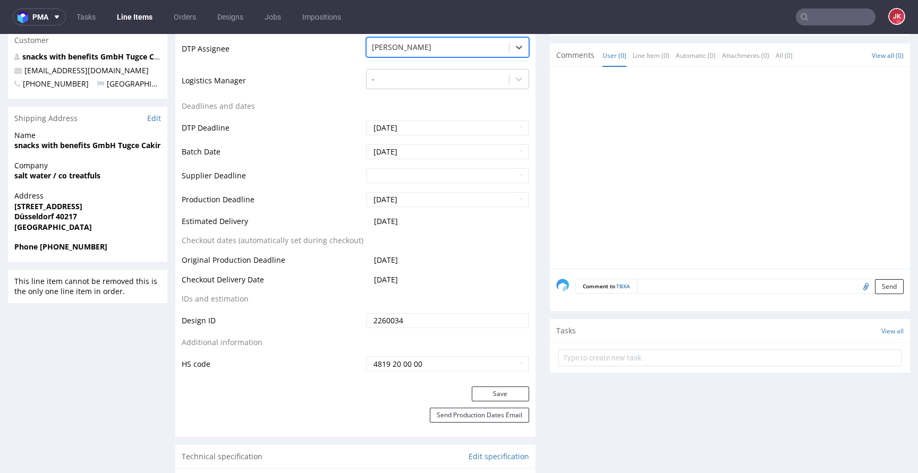
scroll to position [421, 0]
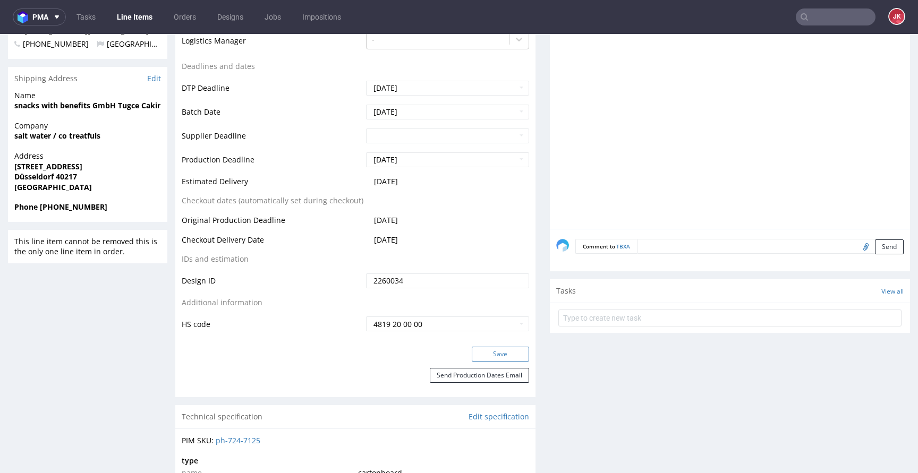
click at [496, 359] on button "Save" at bounding box center [500, 354] width 57 height 15
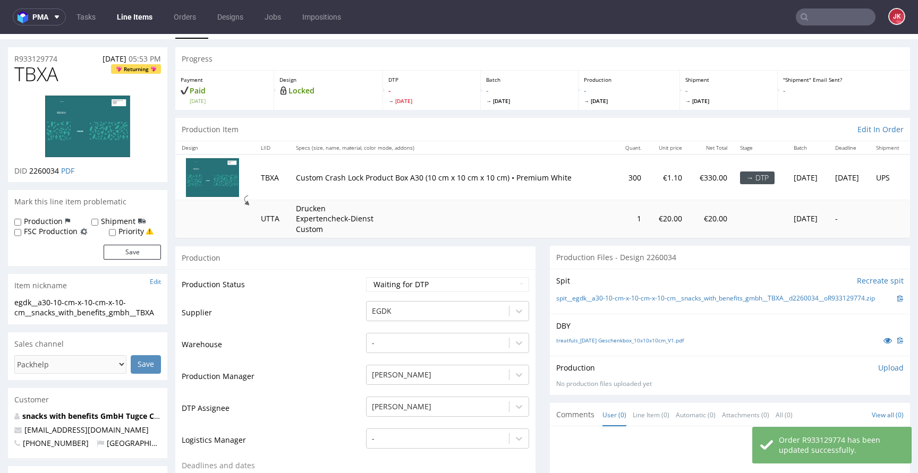
scroll to position [0, 0]
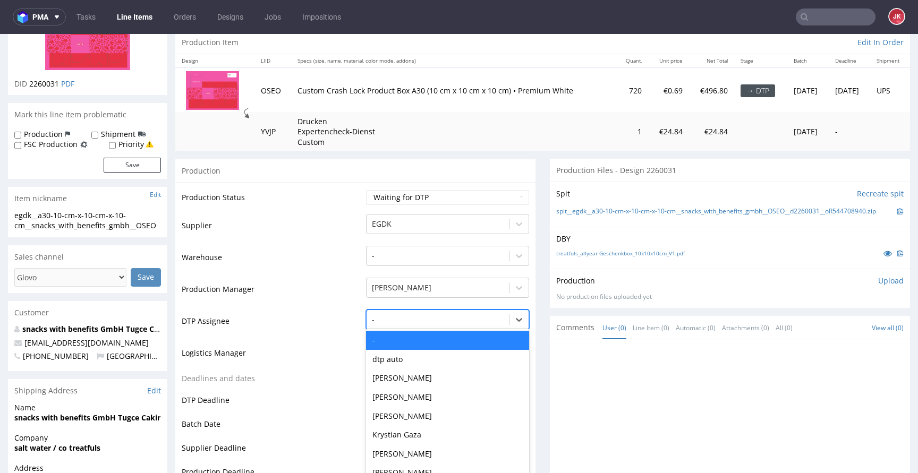
scroll to position [127, 0]
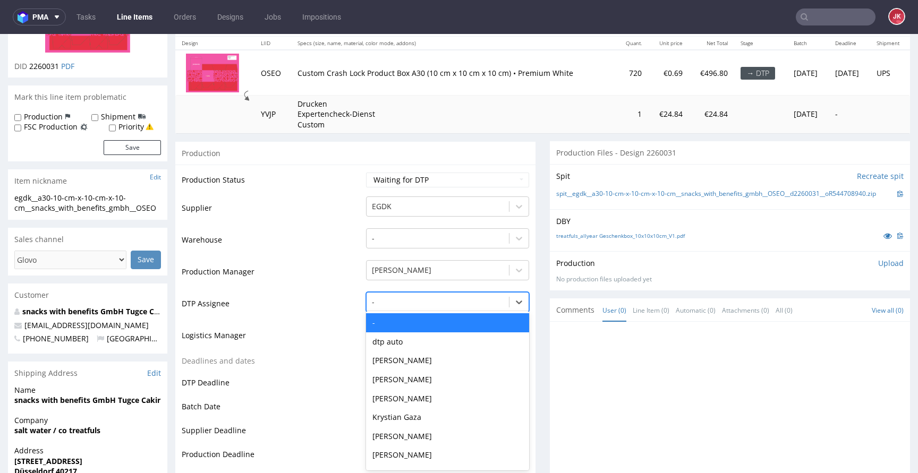
click at [434, 307] on div "- selected, 1 of 31. 31 results available. Use Up and Down to choose options, p…" at bounding box center [447, 299] width 163 height 15
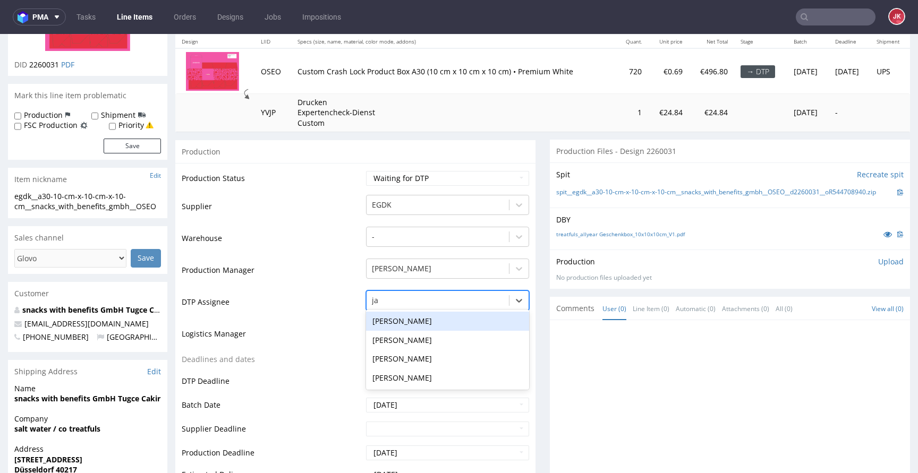
type input "jan"
click at [427, 317] on div "[PERSON_NAME]" at bounding box center [447, 321] width 163 height 19
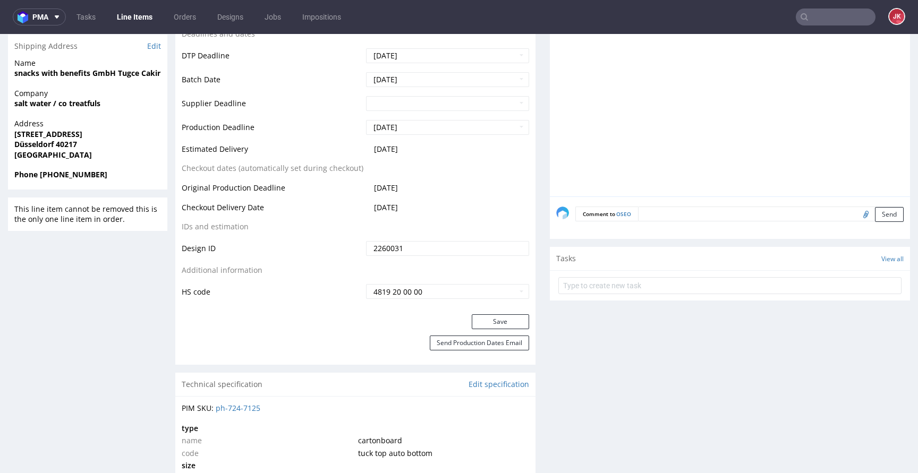
scroll to position [461, 0]
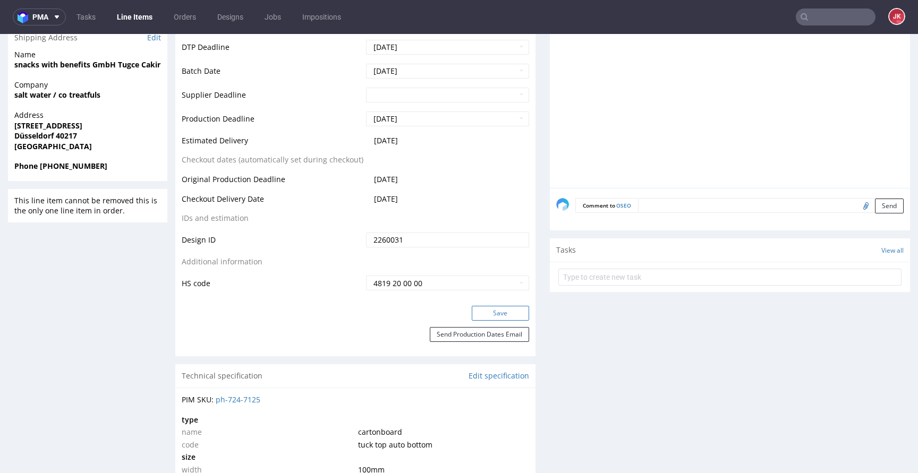
click at [474, 310] on button "Save" at bounding box center [500, 313] width 57 height 15
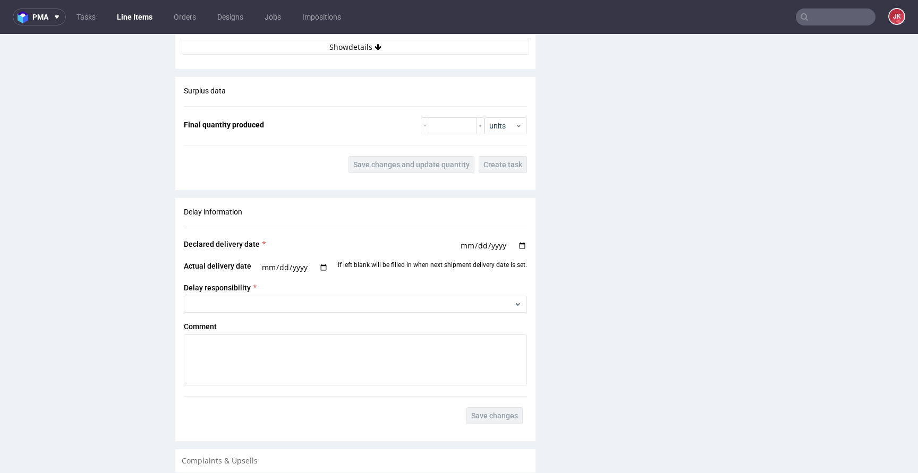
scroll to position [1495, 0]
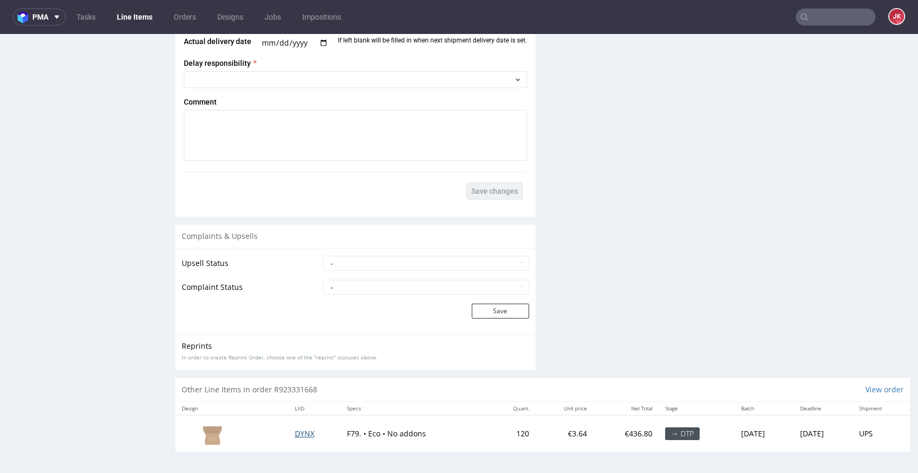
click at [295, 435] on span "DYNX" at bounding box center [305, 434] width 20 height 10
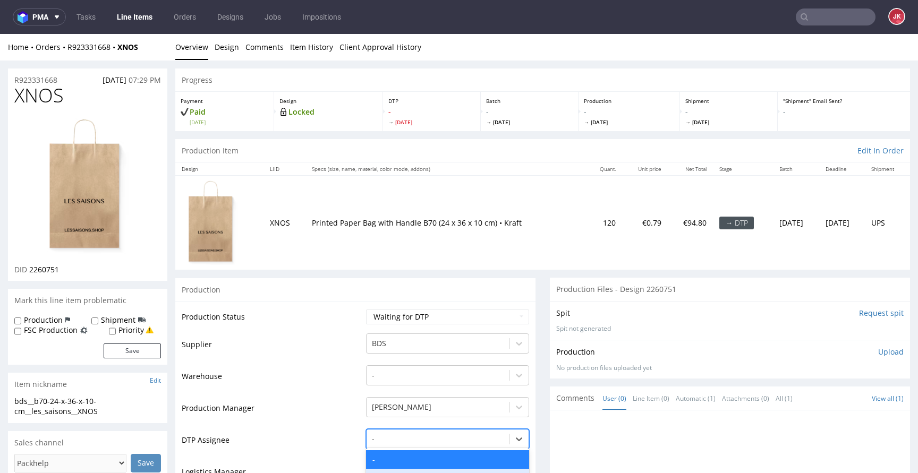
scroll to position [138, 0]
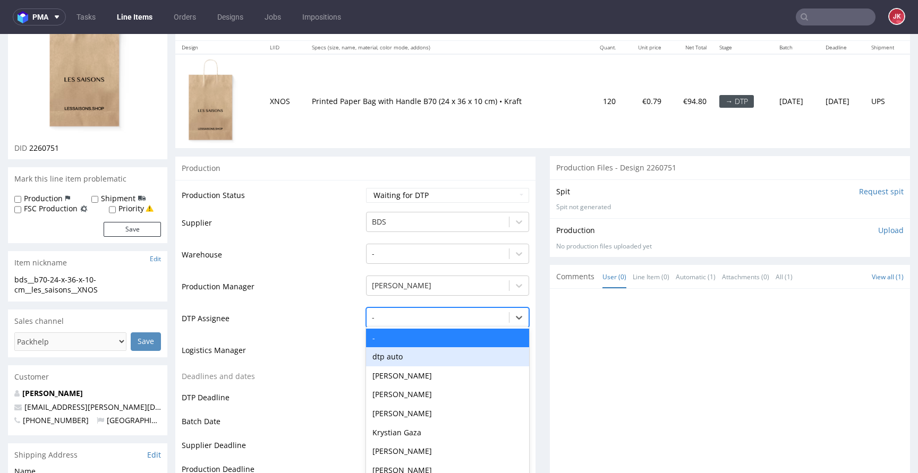
click at [407, 322] on div "dtp auto, 2 of 31. 31 results available. Use Up and Down to choose options, pre…" at bounding box center [447, 314] width 163 height 15
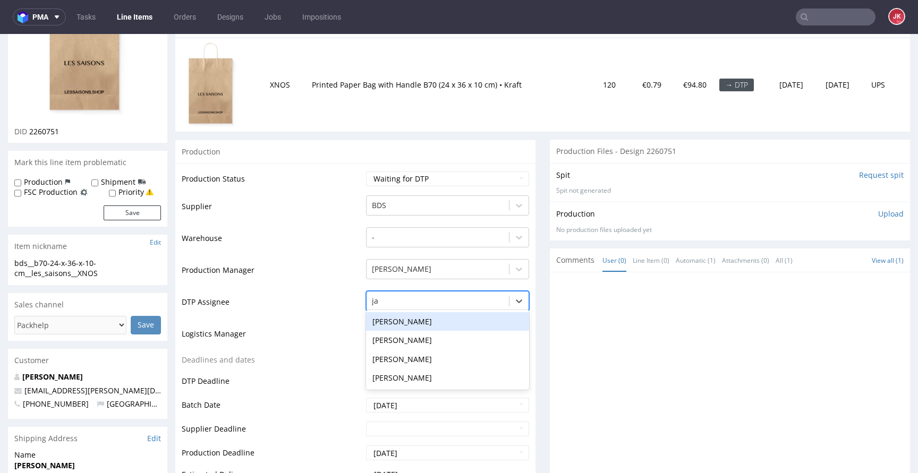
type input "jan"
click at [414, 320] on div "[PERSON_NAME]" at bounding box center [447, 321] width 163 height 19
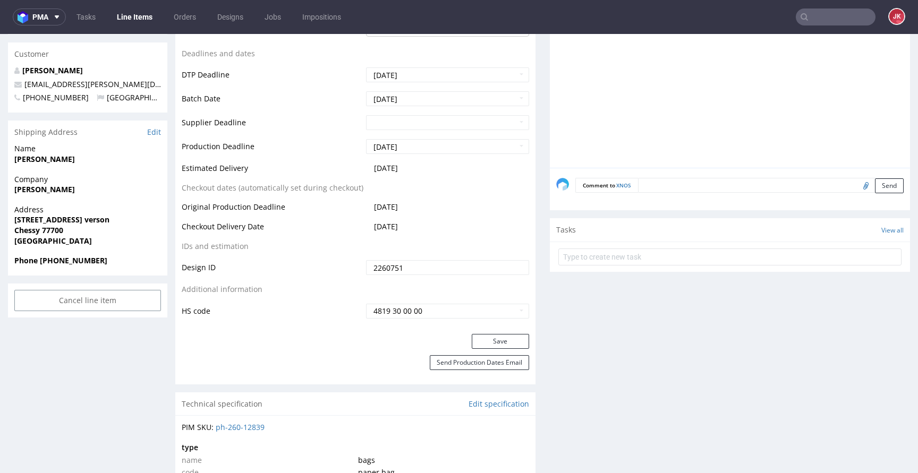
scroll to position [471, 0]
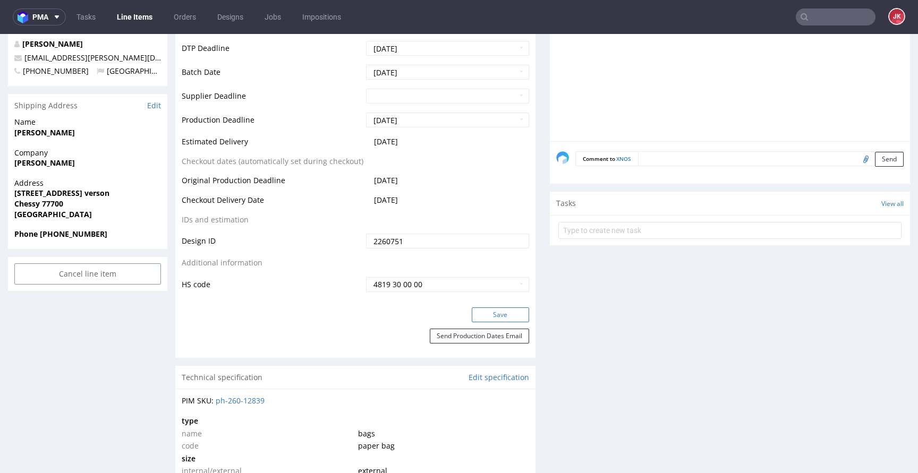
click at [483, 316] on button "Save" at bounding box center [500, 314] width 57 height 15
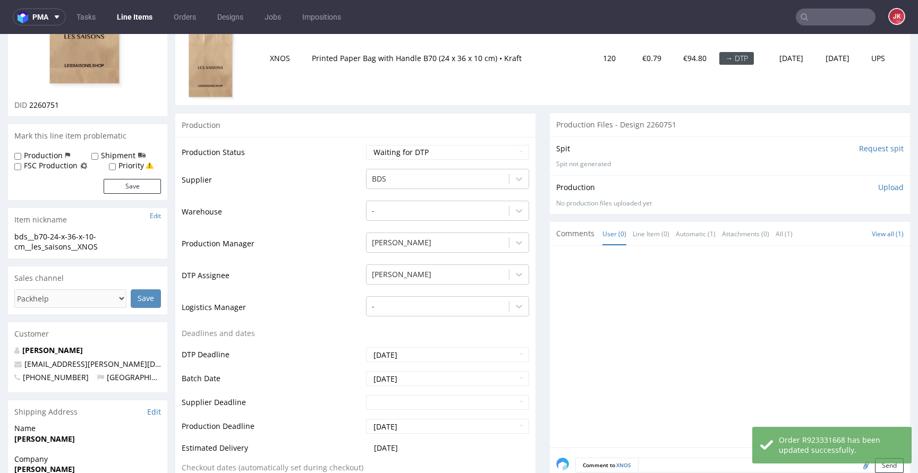
scroll to position [0, 0]
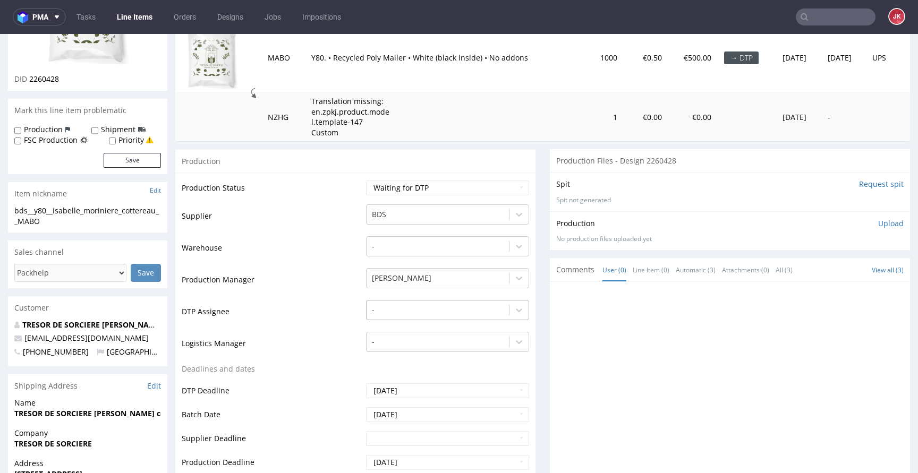
click at [398, 309] on div "-" at bounding box center [437, 310] width 142 height 17
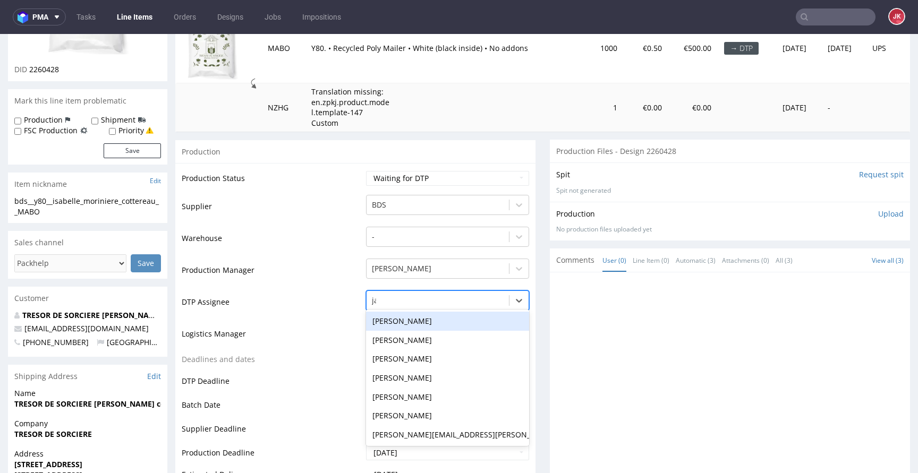
type input "jan"
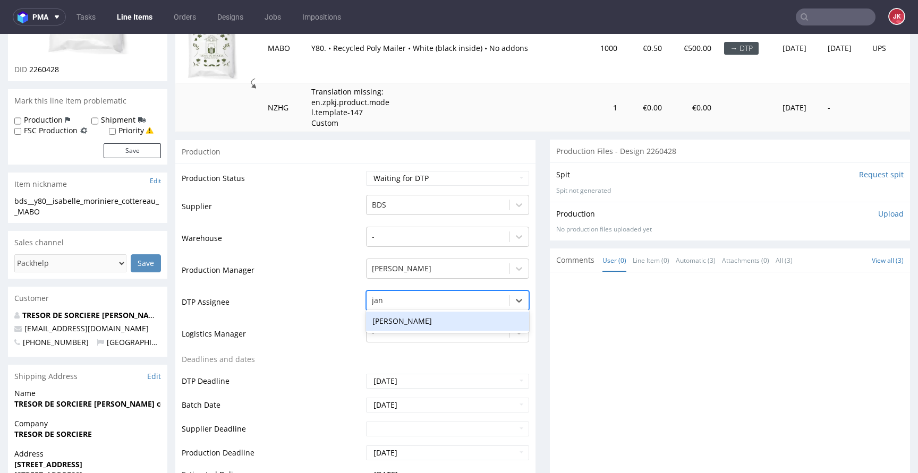
click at [384, 316] on div "[PERSON_NAME]" at bounding box center [447, 321] width 163 height 19
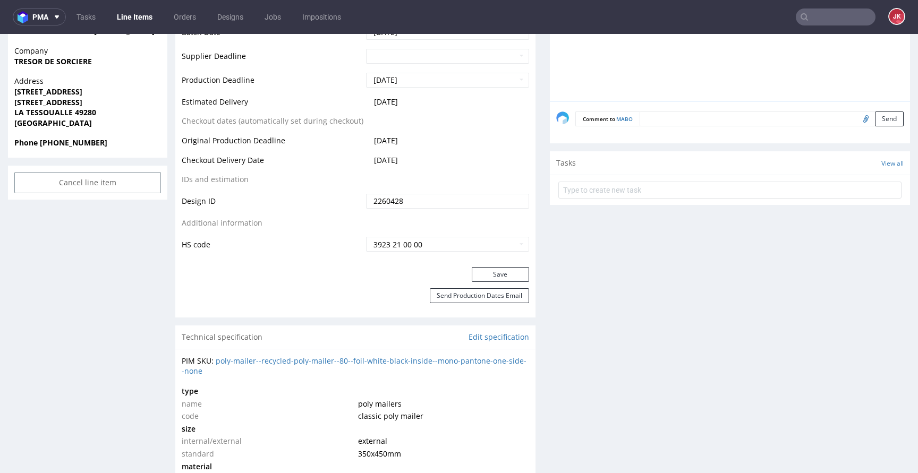
scroll to position [575, 0]
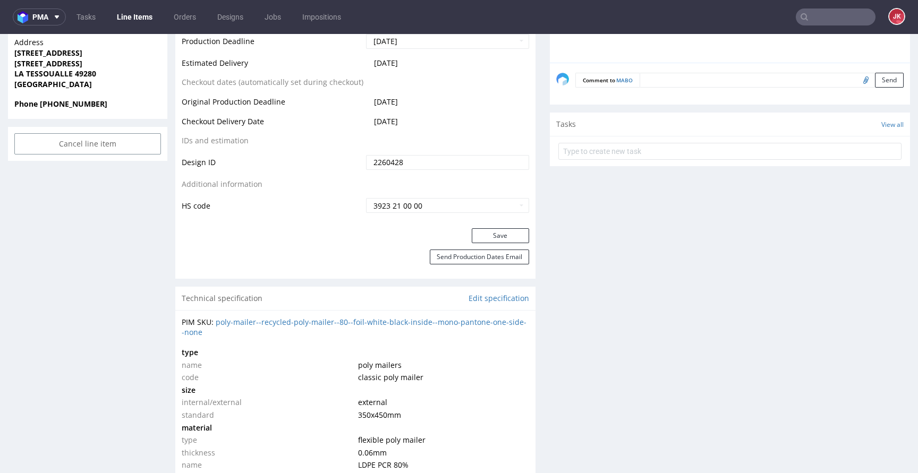
click at [475, 245] on div "Save" at bounding box center [355, 238] width 360 height 21
click at [475, 241] on button "Save" at bounding box center [500, 235] width 57 height 15
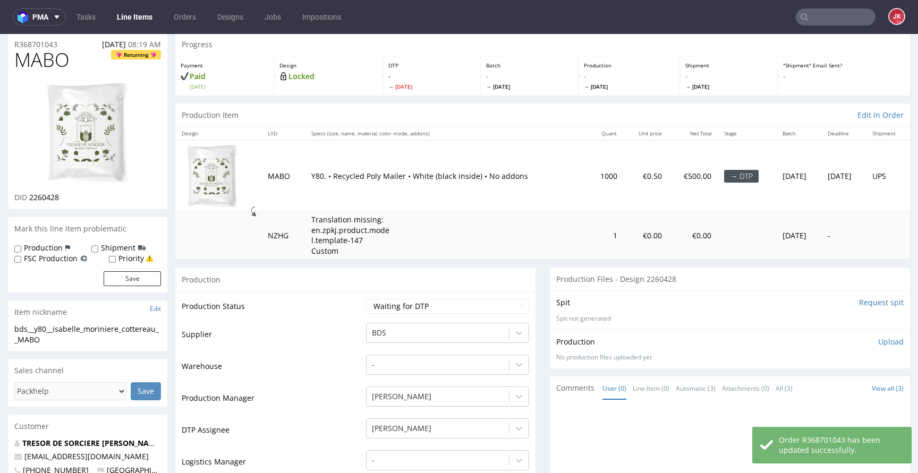
scroll to position [0, 0]
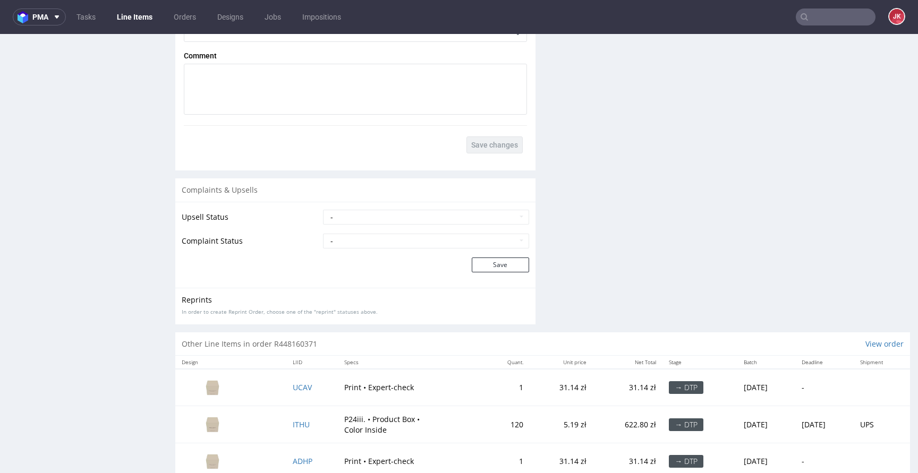
scroll to position [1612, 0]
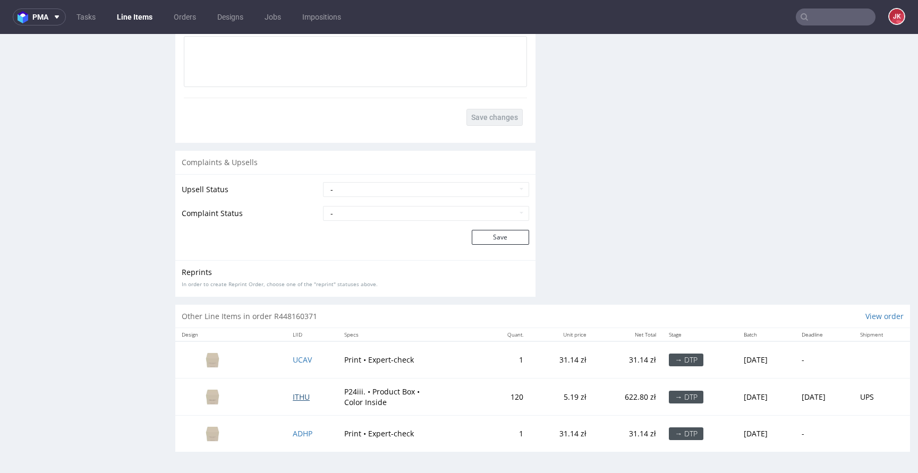
click at [295, 393] on span "ITHU" at bounding box center [301, 397] width 17 height 10
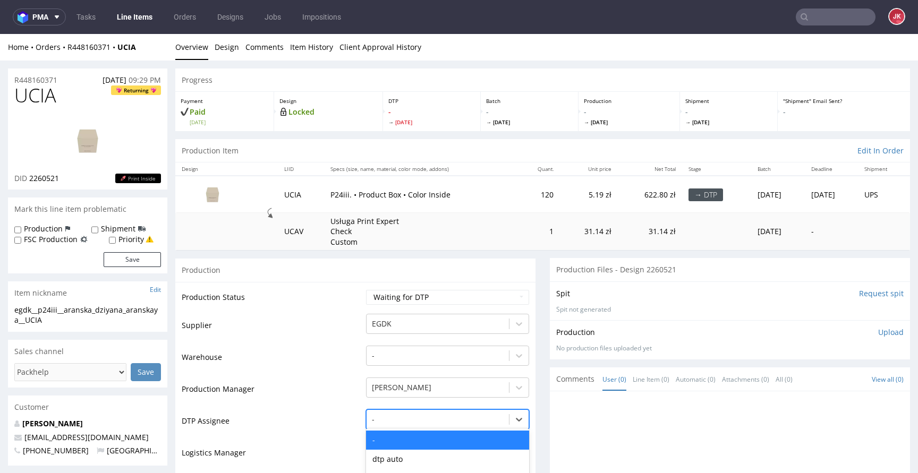
scroll to position [119, 0]
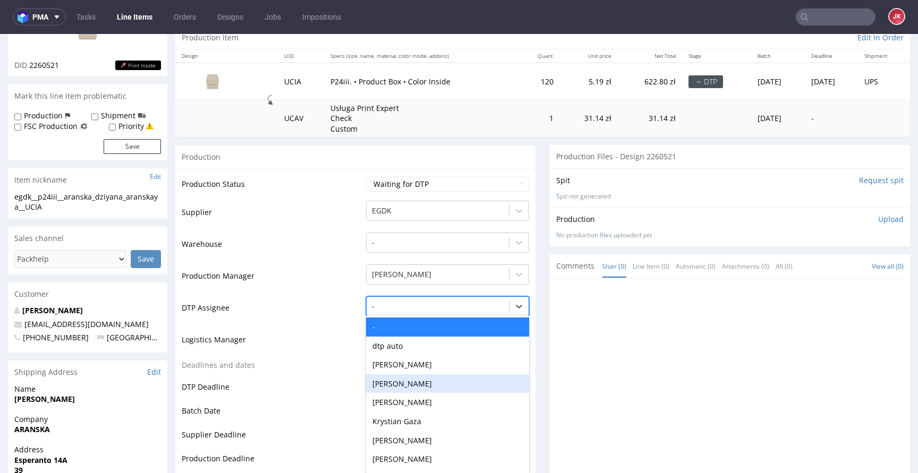
click at [388, 311] on div "Katarzyna Drabczyk, 4 of 31. 31 results available. Use Up and Down to choose op…" at bounding box center [447, 303] width 163 height 15
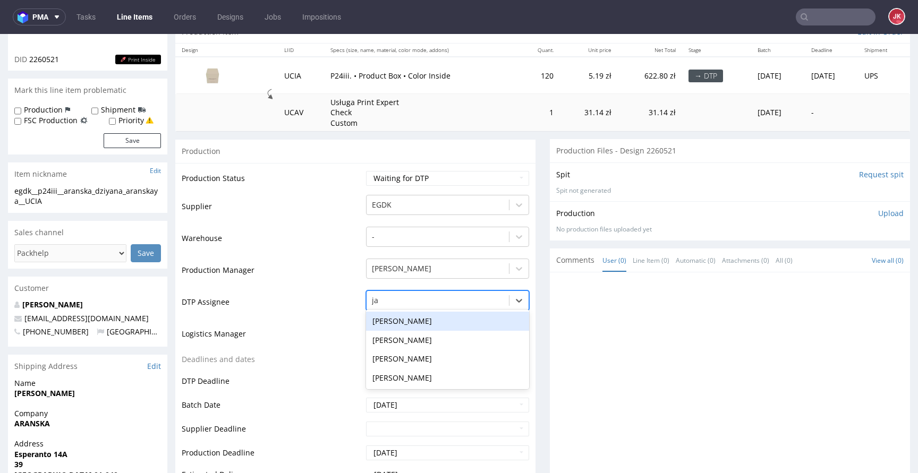
type input "jan"
click at [450, 327] on div "Jan Kocik" at bounding box center [447, 321] width 163 height 19
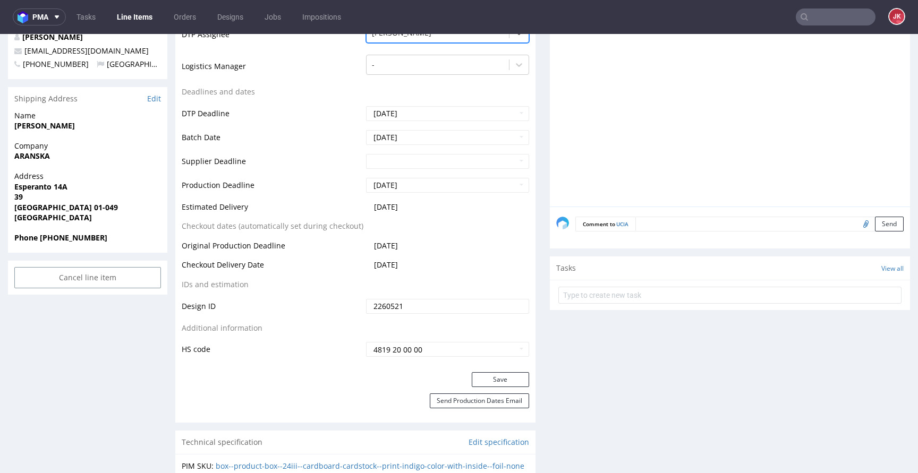
scroll to position [396, 0]
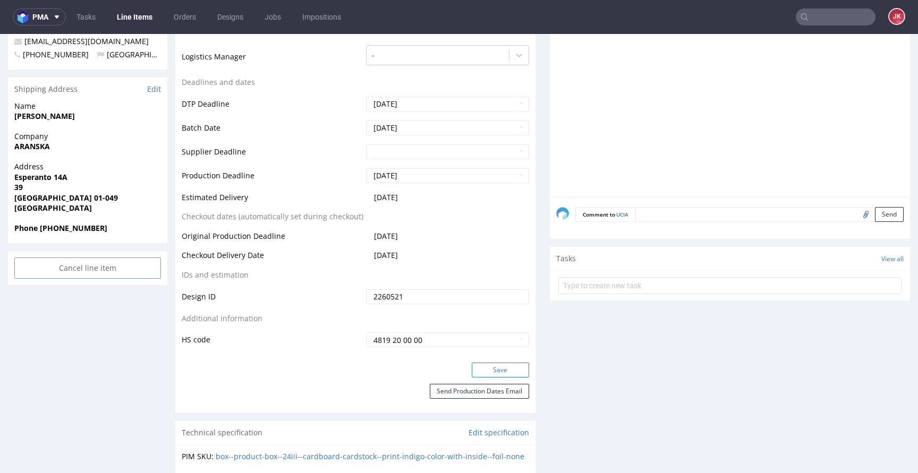
click at [477, 367] on button "Save" at bounding box center [500, 370] width 57 height 15
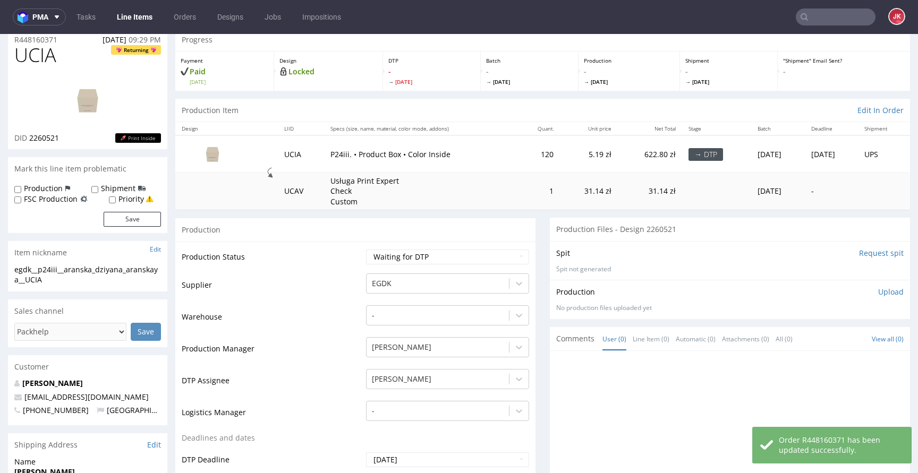
scroll to position [0, 0]
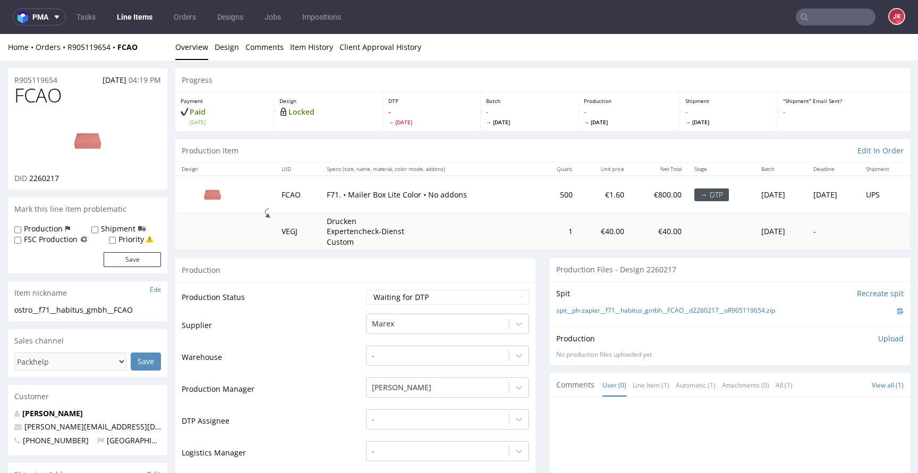
click at [352, 318] on td "Supplier" at bounding box center [273, 329] width 182 height 32
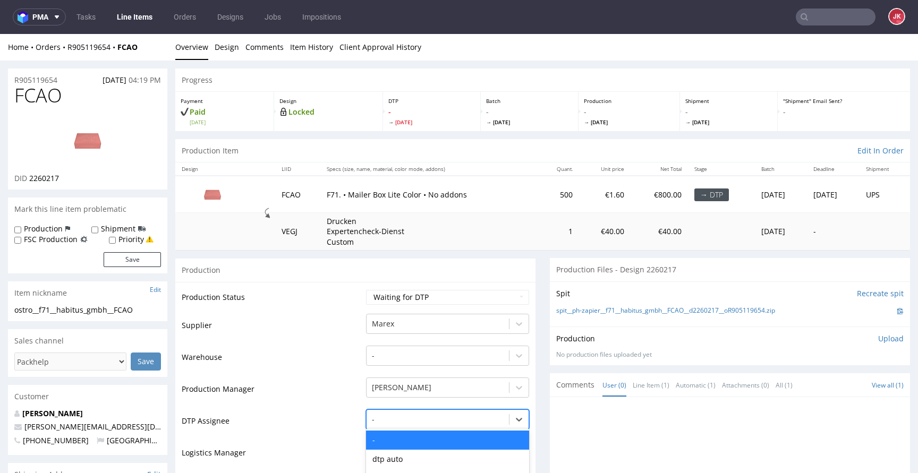
scroll to position [119, 0]
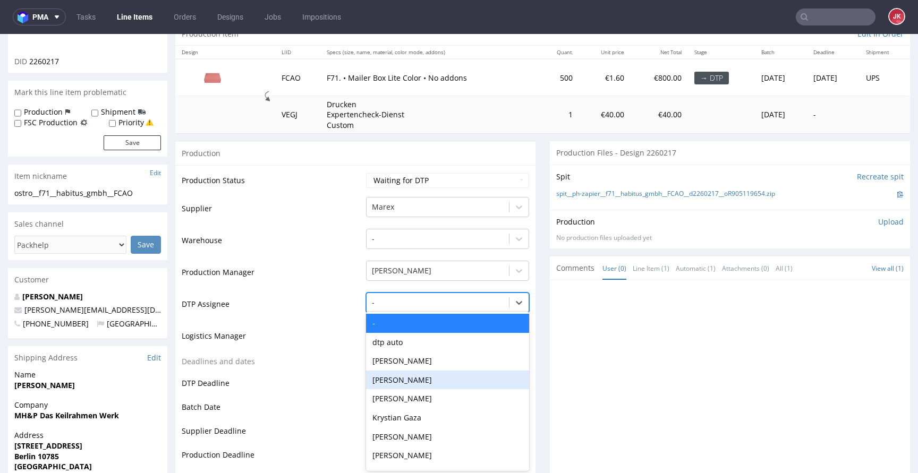
click at [413, 307] on div "[PERSON_NAME], 4 of 31. 31 results available. Use Up and Down to choose options…" at bounding box center [447, 300] width 163 height 15
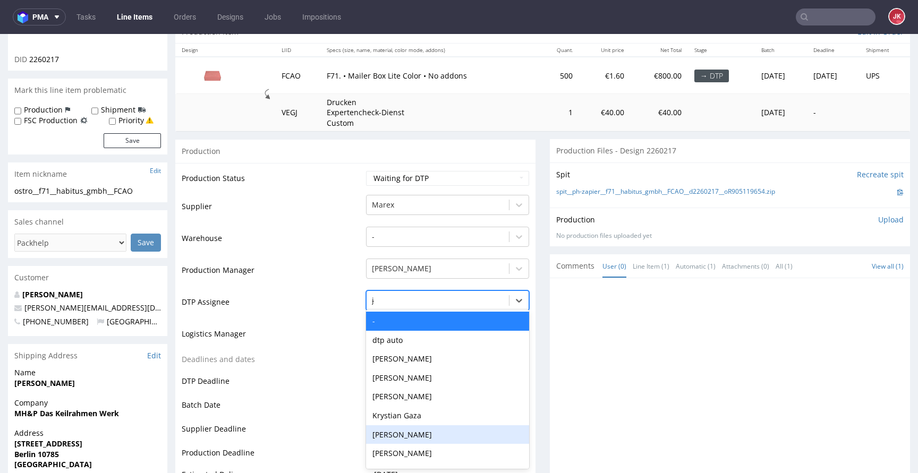
type input "jan"
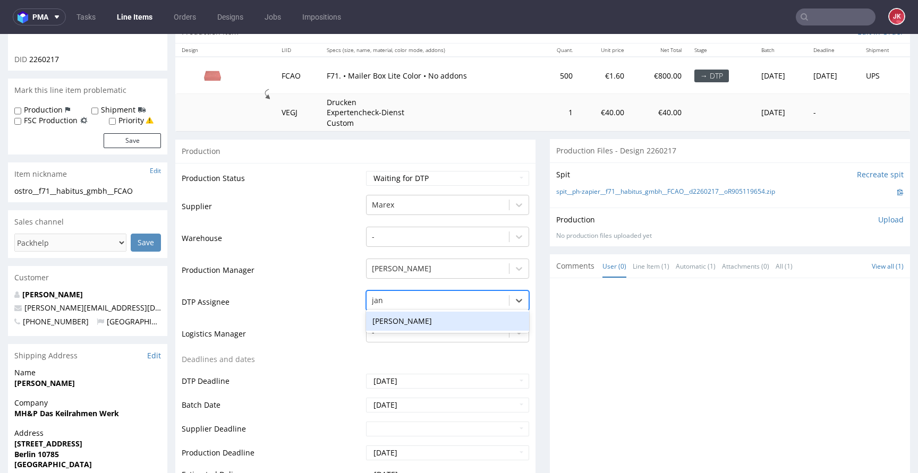
click at [409, 318] on div "[PERSON_NAME]" at bounding box center [447, 321] width 163 height 19
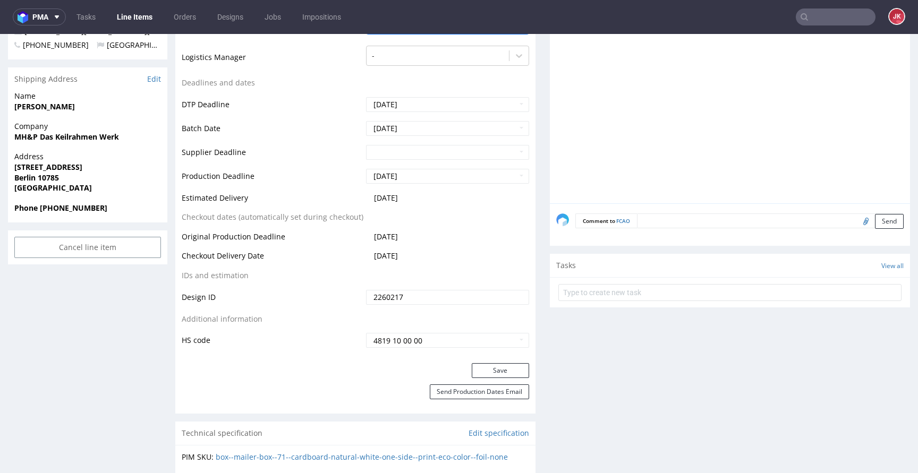
scroll to position [423, 0]
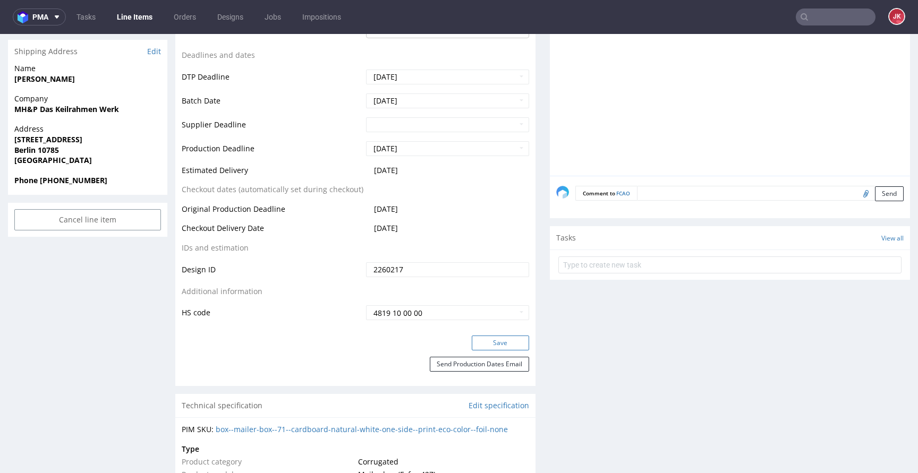
click at [480, 339] on button "Save" at bounding box center [500, 343] width 57 height 15
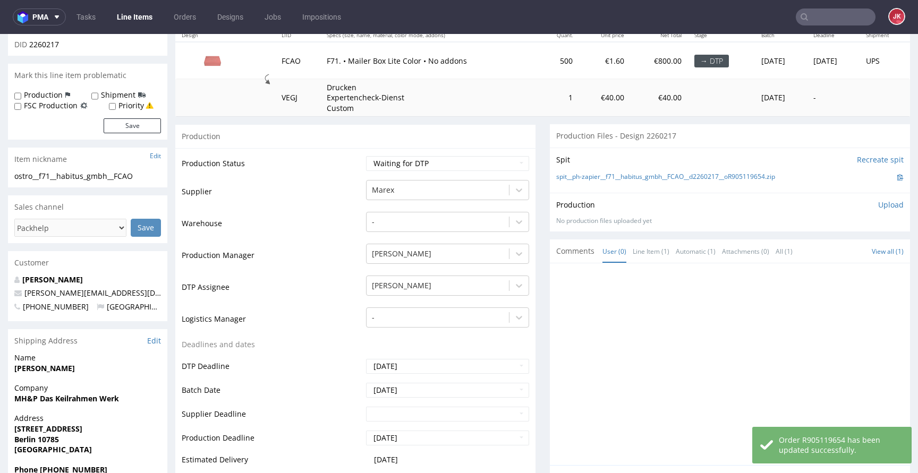
scroll to position [0, 0]
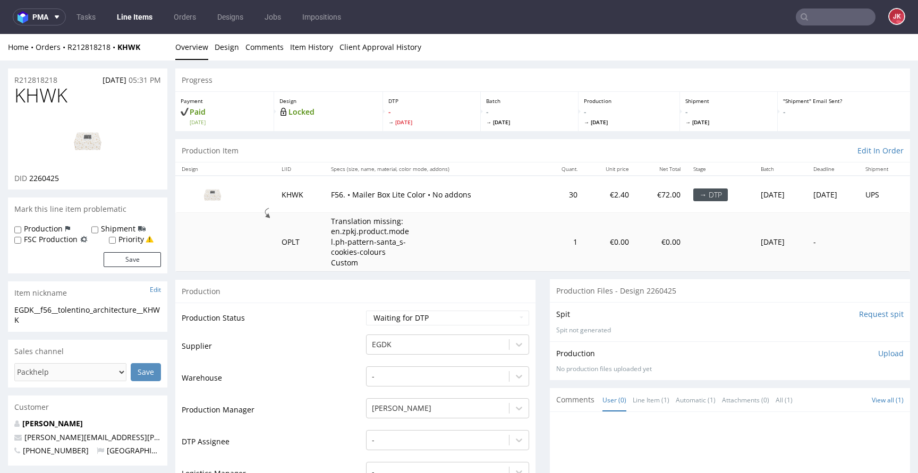
click at [354, 328] on td "Production Status" at bounding box center [273, 322] width 182 height 24
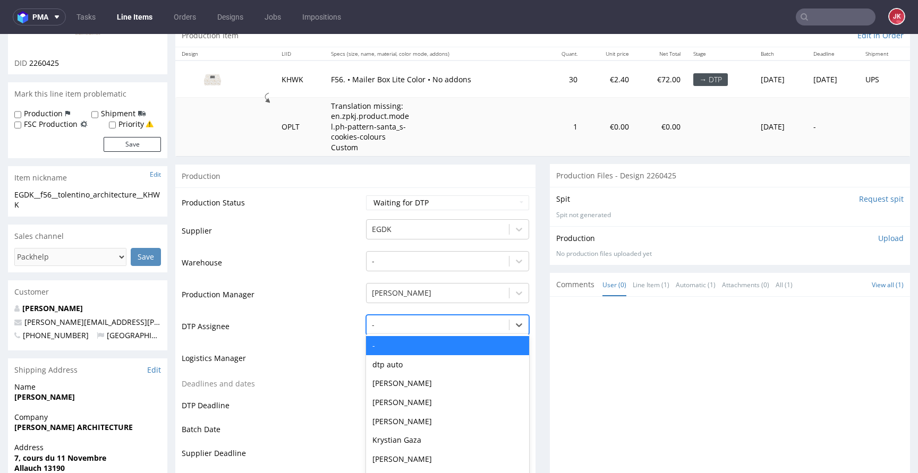
click at [412, 327] on div "- selected, 1 of 31. 31 results available. Use Up and Down to choose options, p…" at bounding box center [447, 322] width 163 height 15
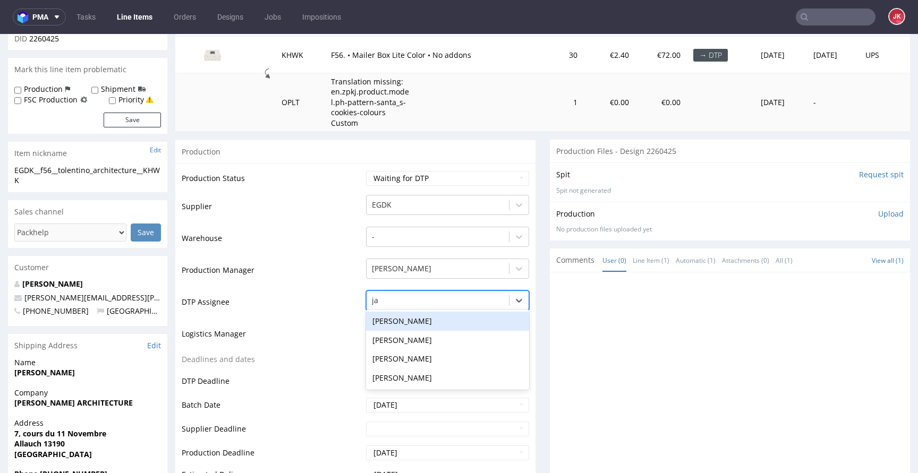
type input "jan"
click at [421, 321] on div "[PERSON_NAME]" at bounding box center [447, 321] width 163 height 19
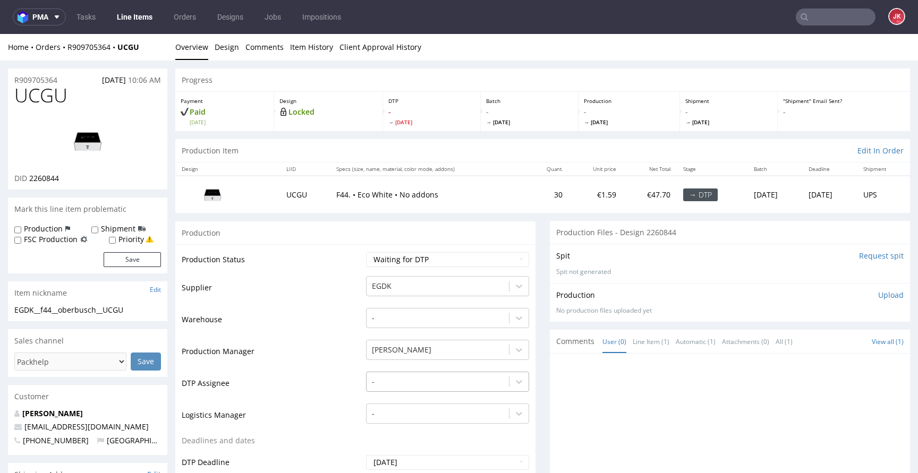
click at [405, 385] on div "-" at bounding box center [447, 379] width 163 height 15
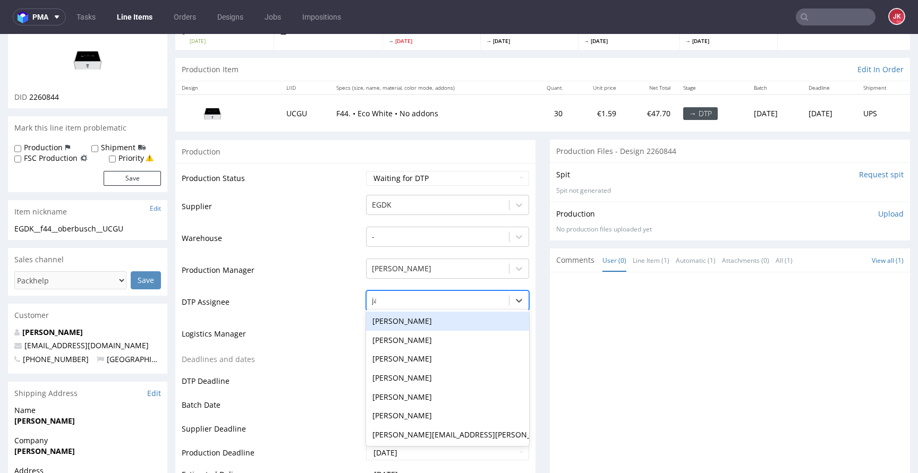
type input "jan"
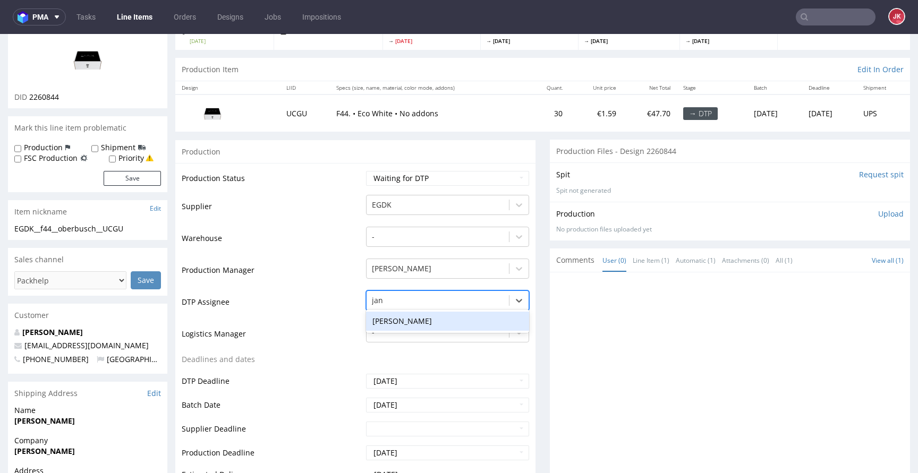
scroll to position [78, 0]
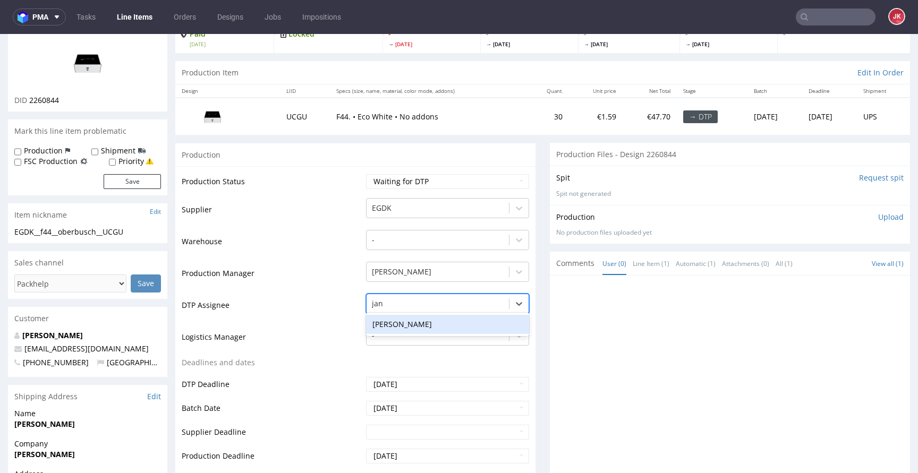
click at [409, 322] on div "[PERSON_NAME]" at bounding box center [447, 324] width 163 height 19
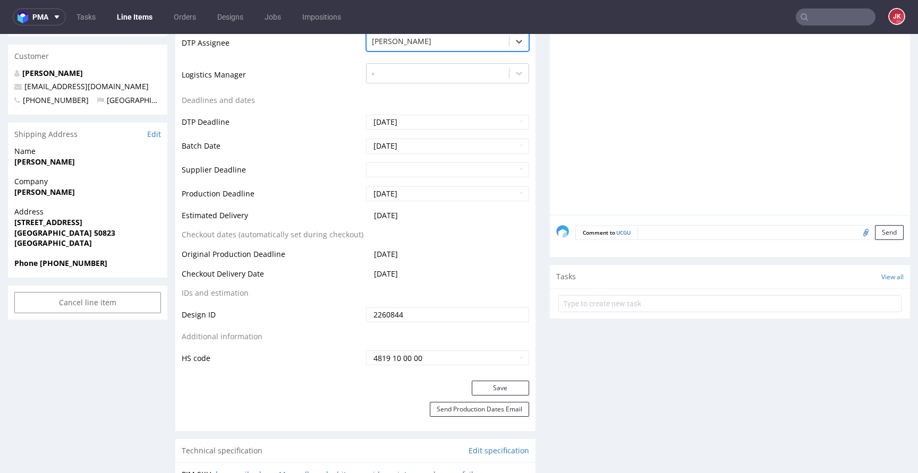
scroll to position [346, 0]
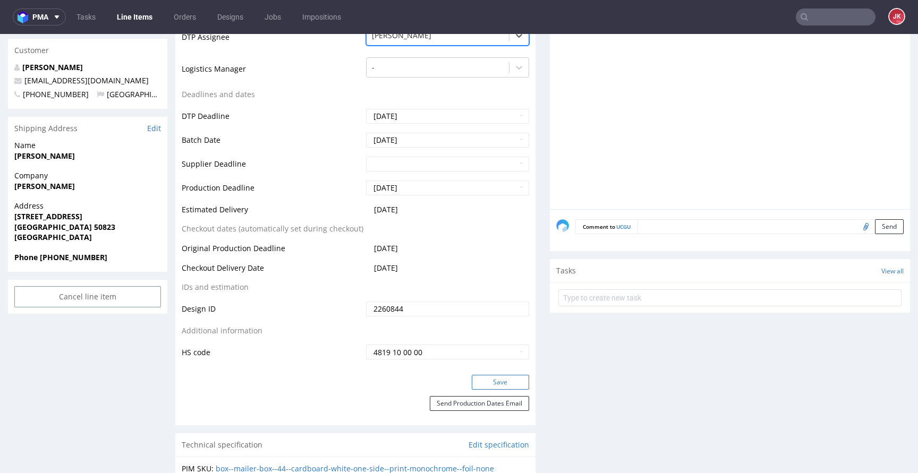
click at [480, 378] on button "Save" at bounding box center [500, 382] width 57 height 15
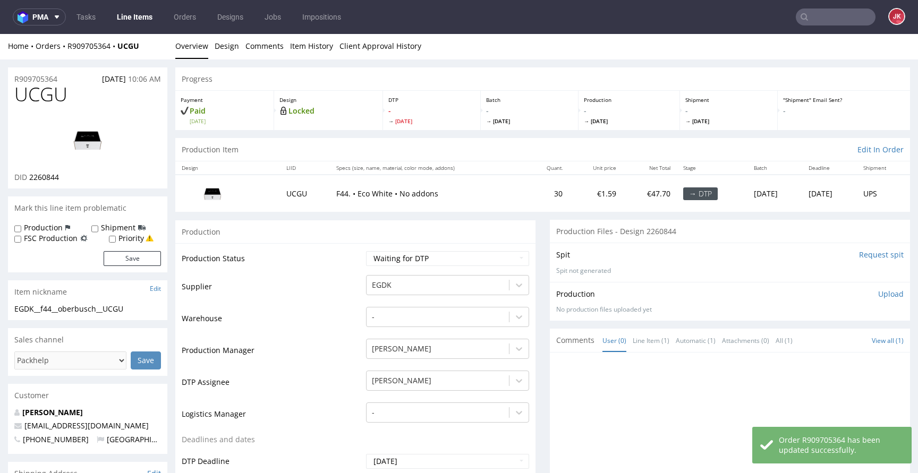
scroll to position [0, 0]
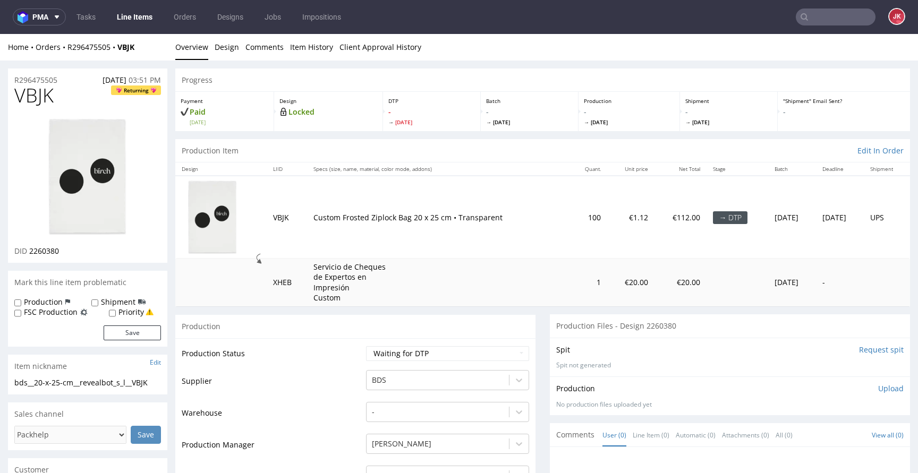
click at [347, 401] on td "Warehouse" at bounding box center [273, 417] width 182 height 32
click at [351, 383] on td "Supplier" at bounding box center [273, 385] width 182 height 32
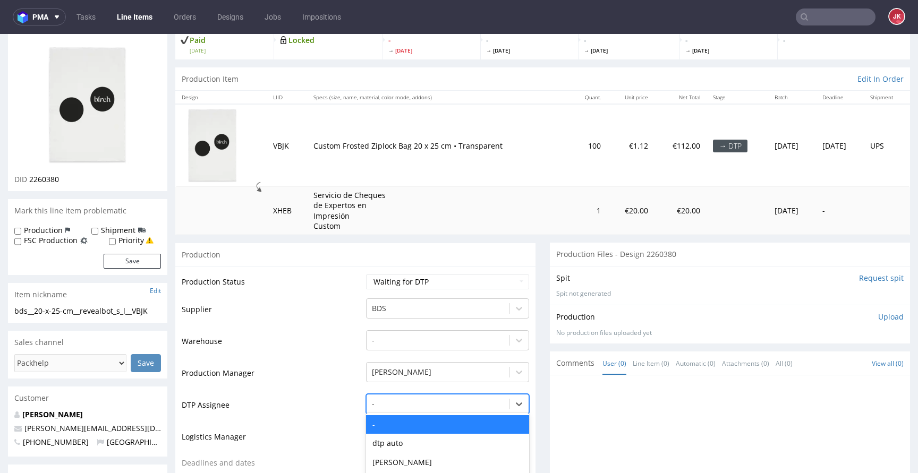
scroll to position [175, 0]
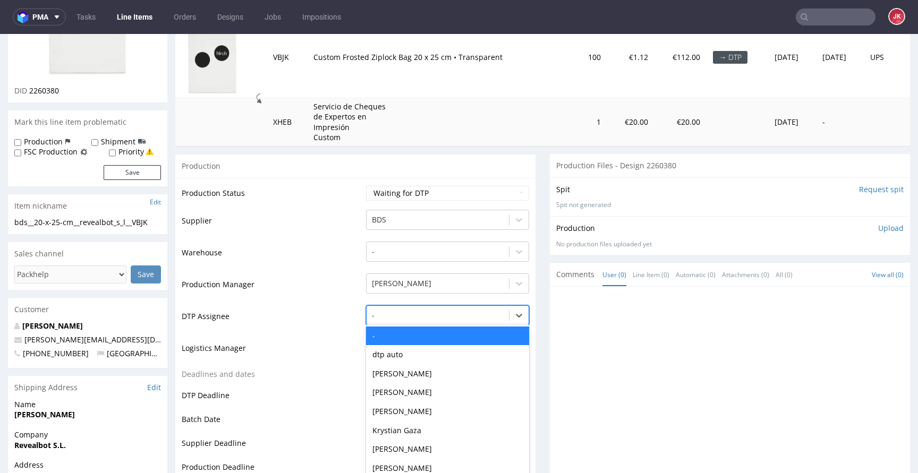
click at [376, 320] on div "- selected, 1 of 31. 31 results available. Use Up and Down to choose options, p…" at bounding box center [447, 312] width 163 height 15
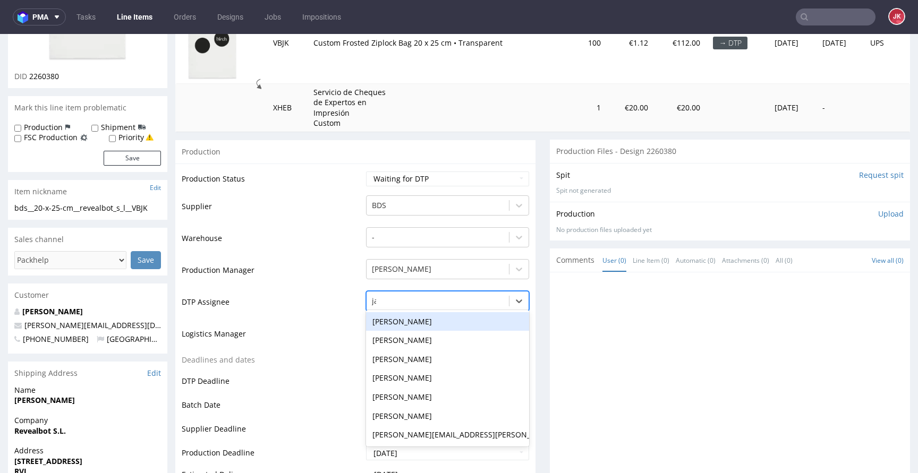
type input "jan"
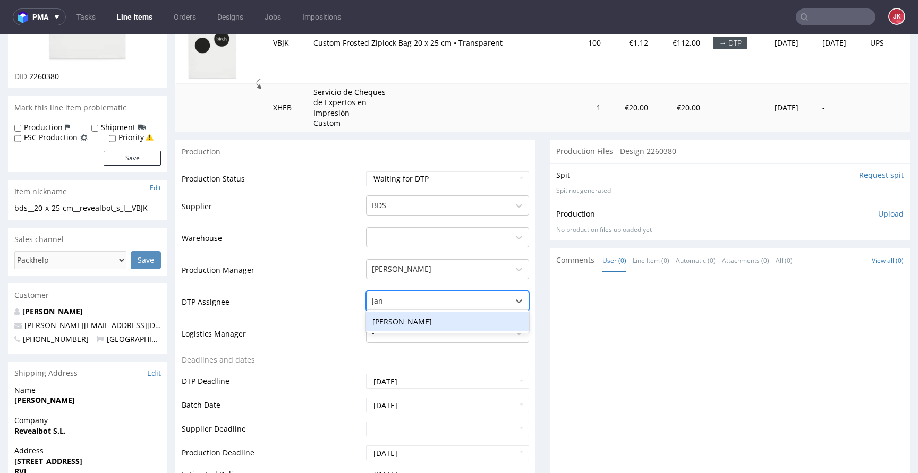
click at [393, 319] on div "[PERSON_NAME]" at bounding box center [447, 321] width 163 height 19
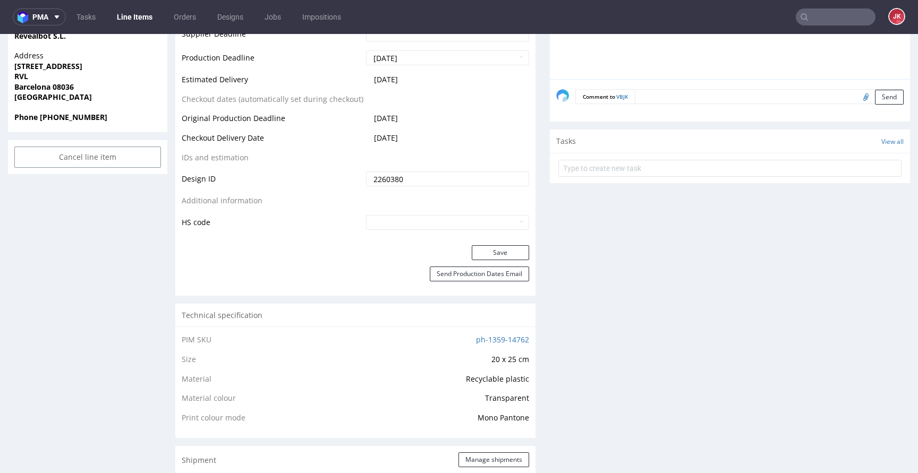
scroll to position [587, 0]
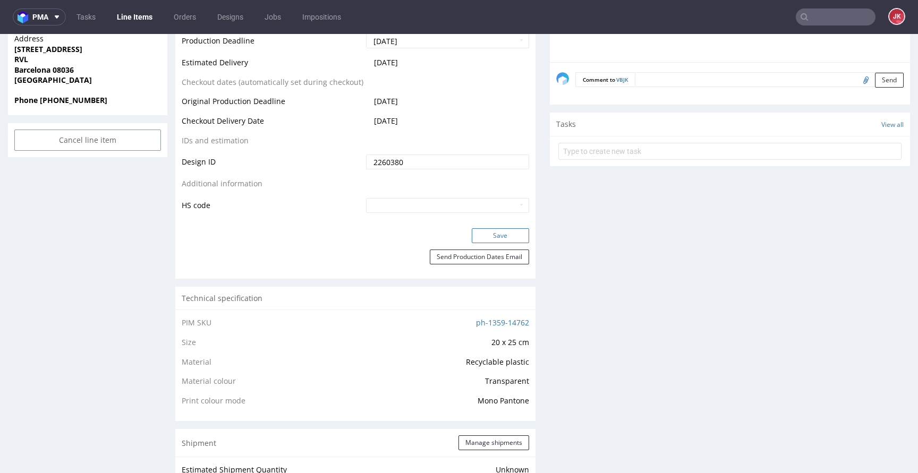
click at [487, 230] on button "Save" at bounding box center [500, 235] width 57 height 15
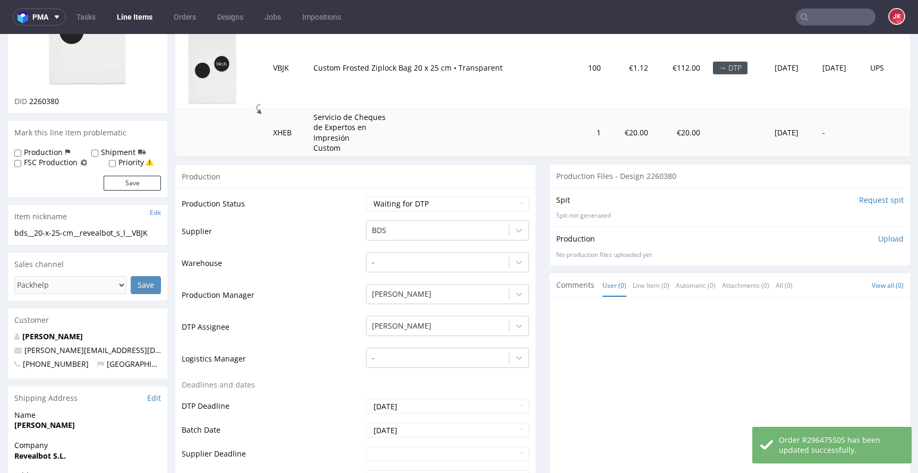
scroll to position [0, 0]
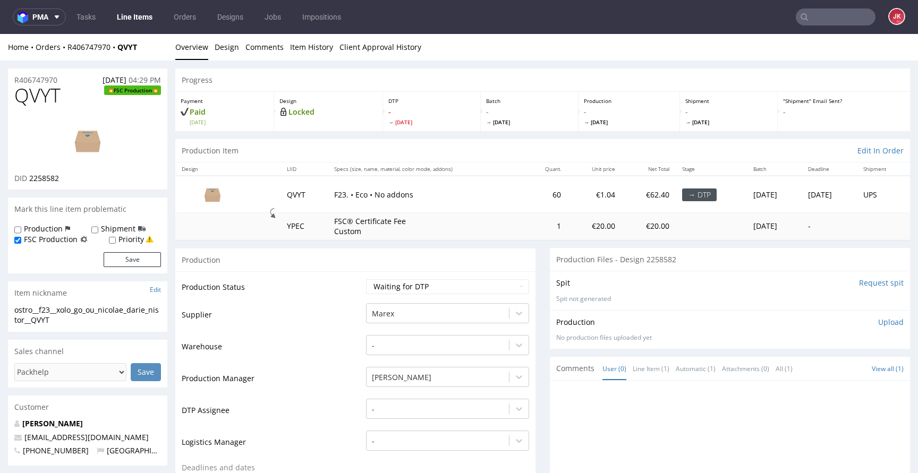
click at [350, 284] on td "Production Status" at bounding box center [273, 290] width 182 height 24
click at [406, 409] on div "-" at bounding box center [447, 406] width 163 height 15
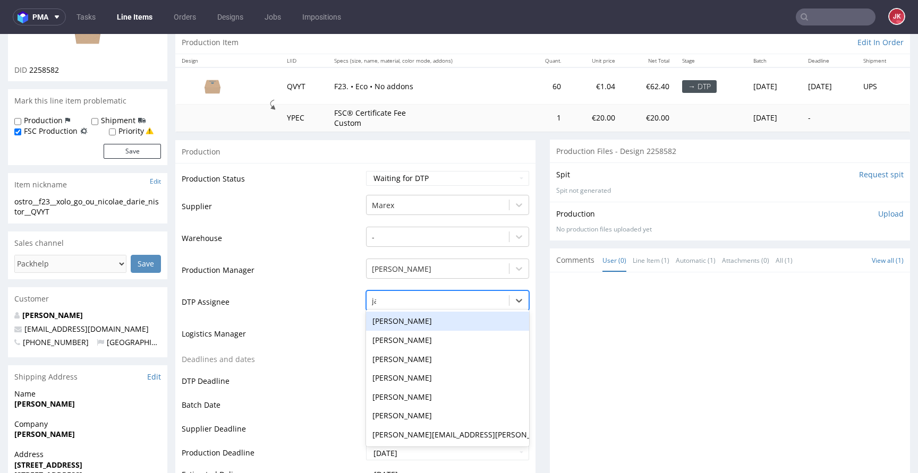
type input "jan"
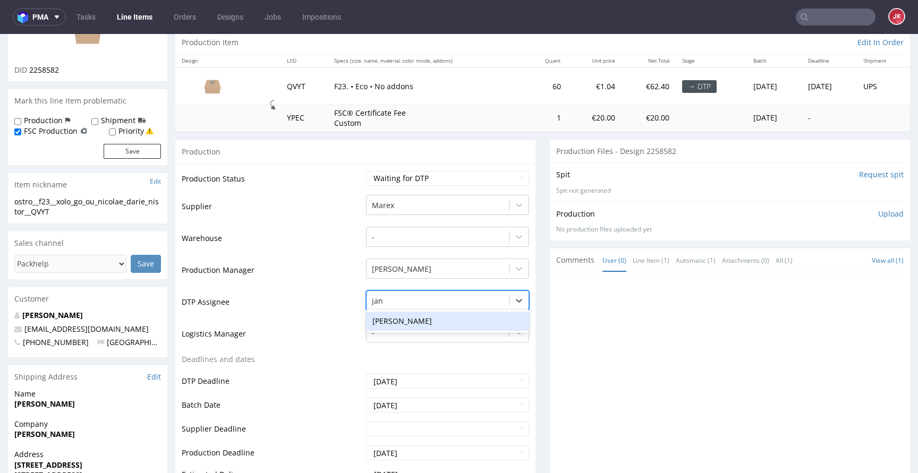
click at [412, 319] on div "[PERSON_NAME]" at bounding box center [447, 321] width 163 height 19
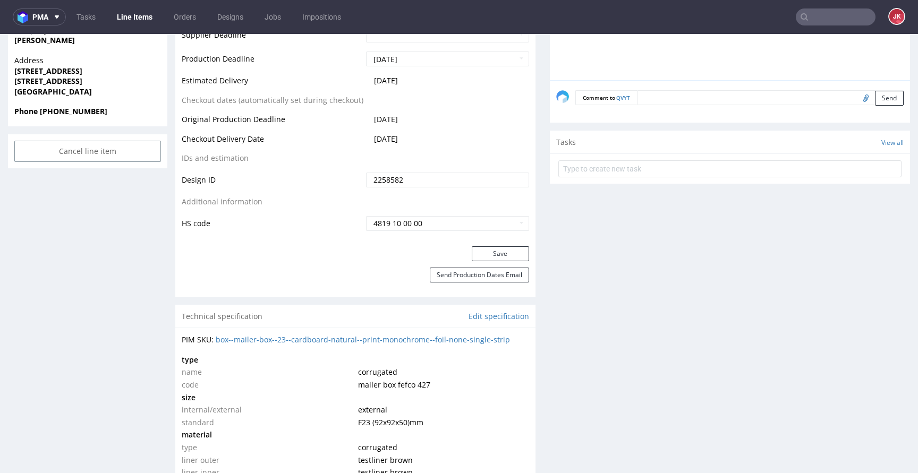
scroll to position [509, 0]
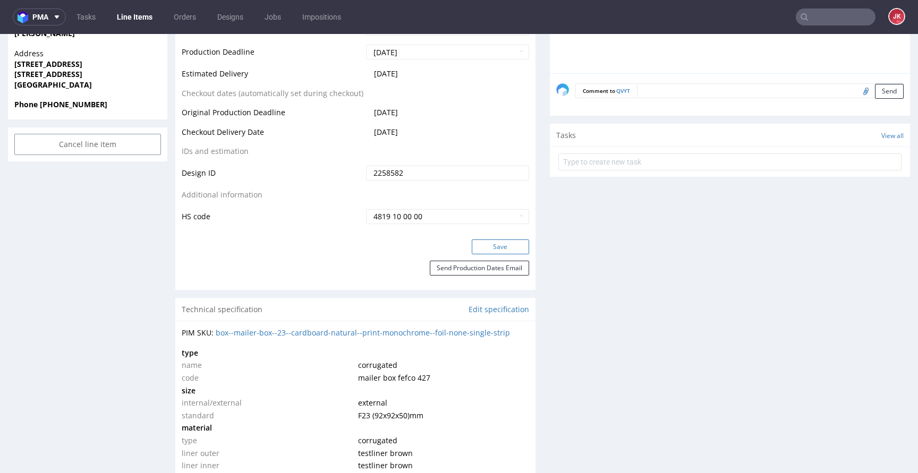
click at [475, 247] on button "Save" at bounding box center [500, 246] width 57 height 15
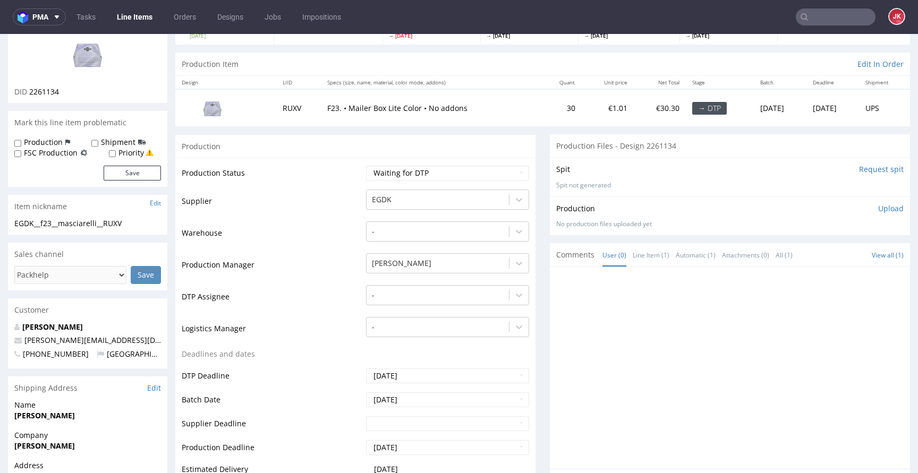
scroll to position [85, 0]
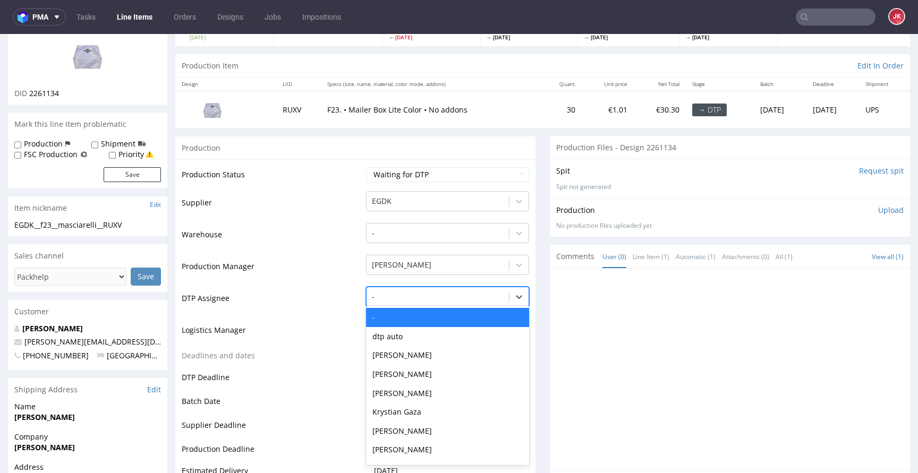
click at [425, 287] on div "-" at bounding box center [447, 297] width 163 height 20
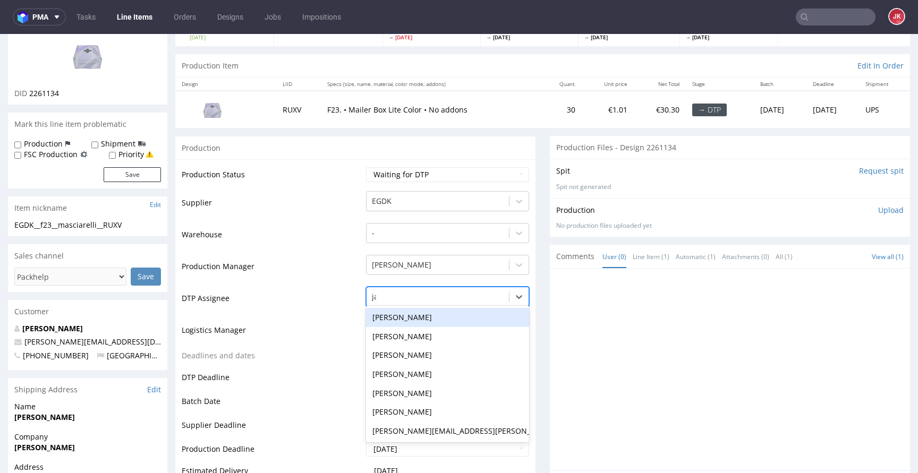
type input "jan"
click at [399, 318] on div "[PERSON_NAME]" at bounding box center [447, 317] width 163 height 19
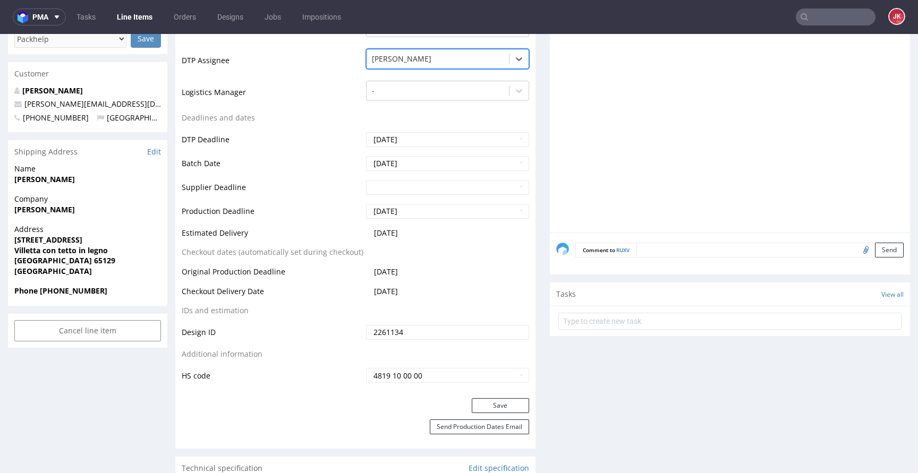
scroll to position [331, 0]
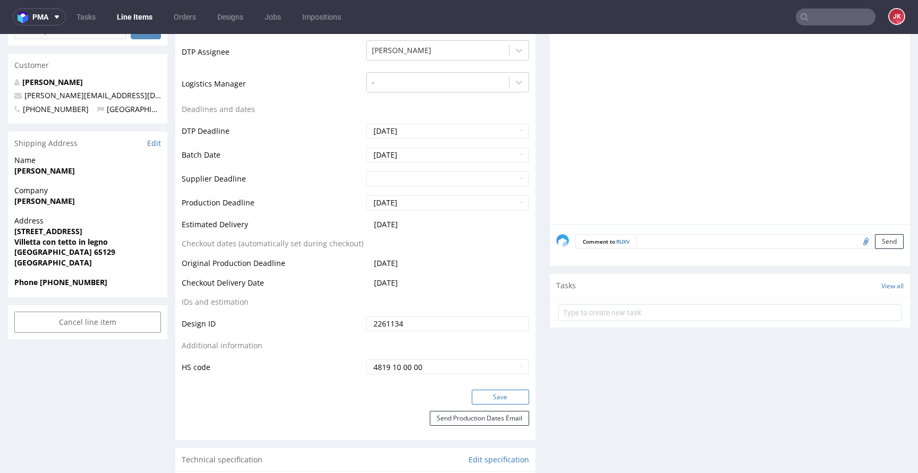
click at [492, 404] on button "Save" at bounding box center [500, 397] width 57 height 15
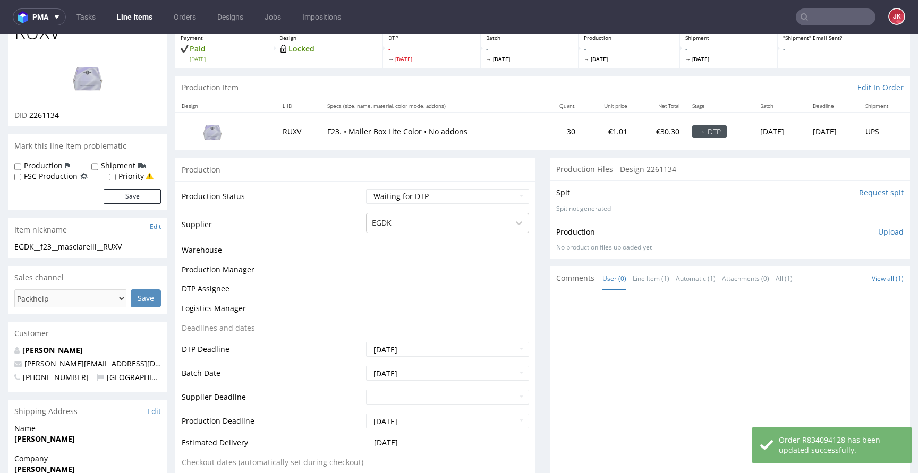
scroll to position [0, 0]
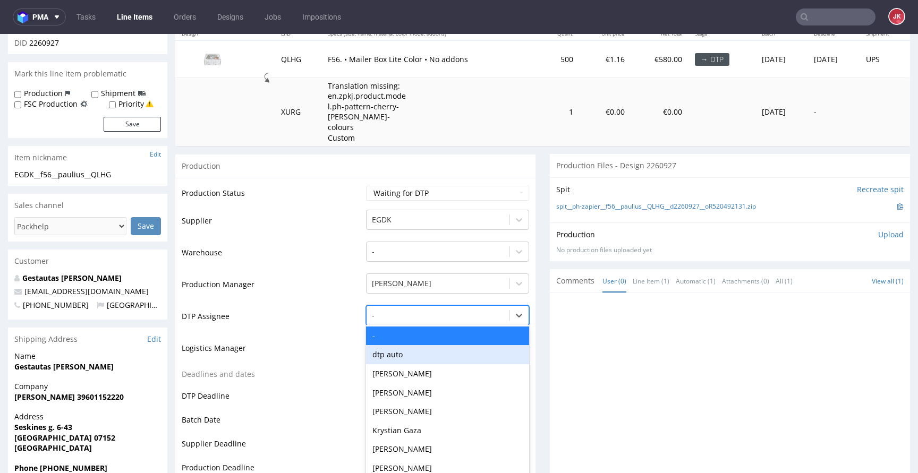
click at [408, 320] on div "dtp auto, 2 of 31. 31 results available. Use Up and Down to choose options, pre…" at bounding box center [447, 312] width 163 height 15
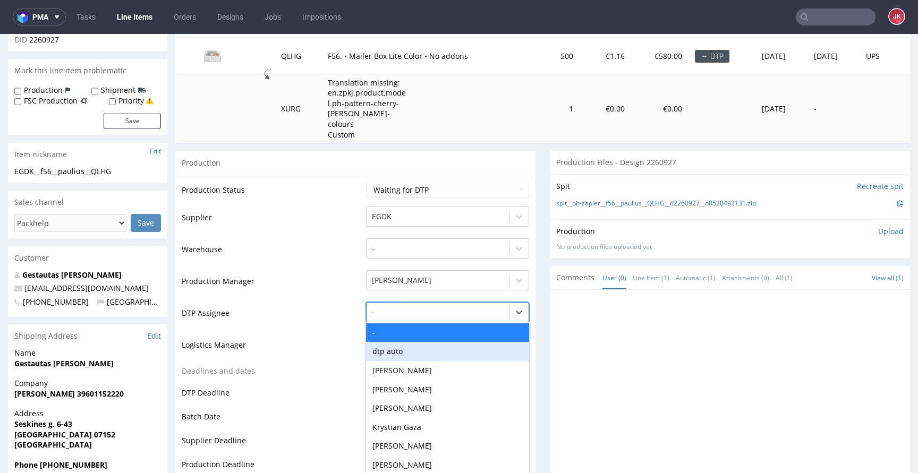
scroll to position [140, 0]
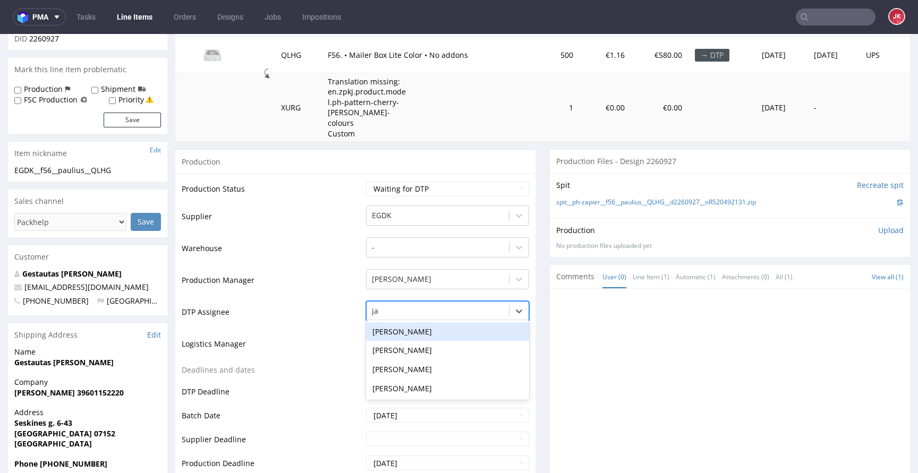
type input "jan"
click at [410, 322] on div "[PERSON_NAME]" at bounding box center [447, 331] width 163 height 19
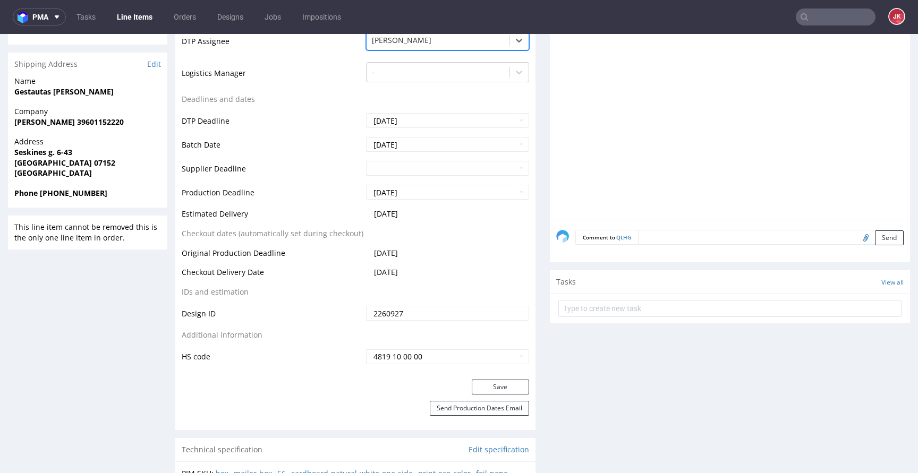
scroll to position [415, 0]
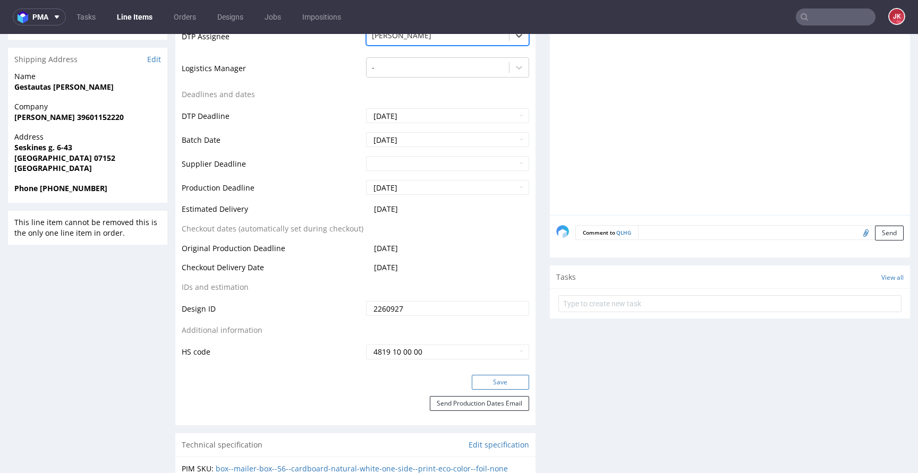
click at [480, 375] on button "Save" at bounding box center [500, 382] width 57 height 15
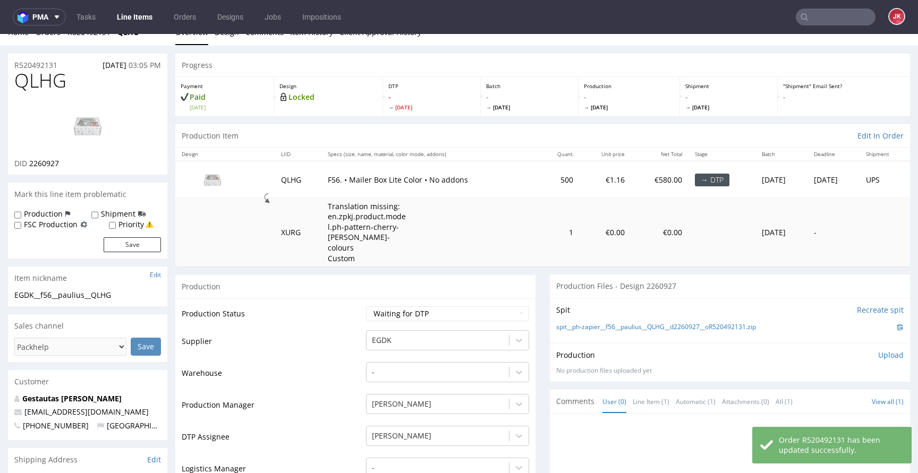
scroll to position [0, 0]
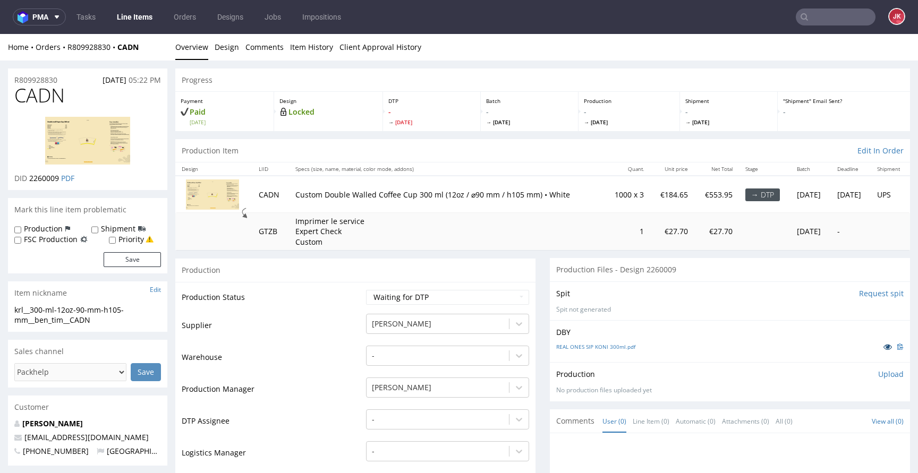
click at [883, 347] on icon at bounding box center [887, 346] width 8 height 7
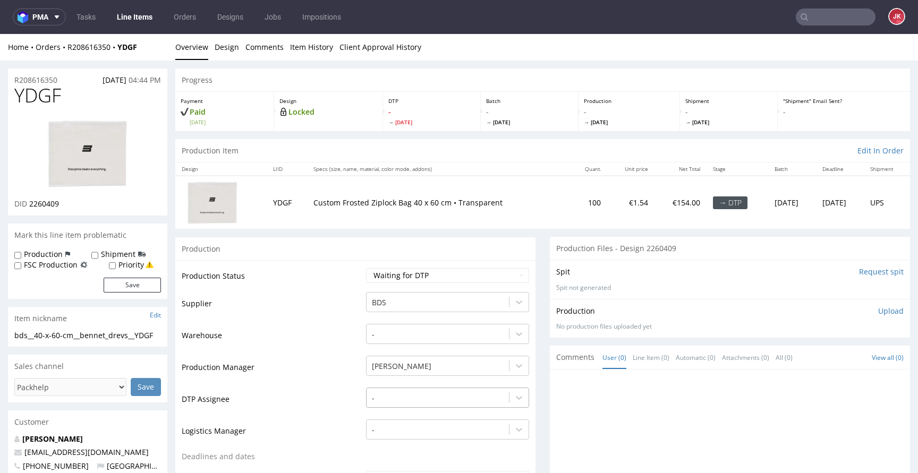
click at [424, 397] on div "-" at bounding box center [447, 395] width 163 height 15
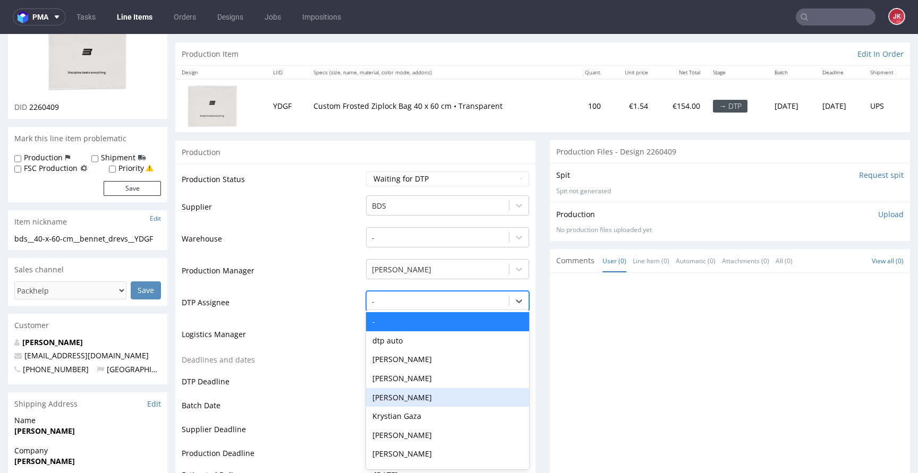
scroll to position [97, 0]
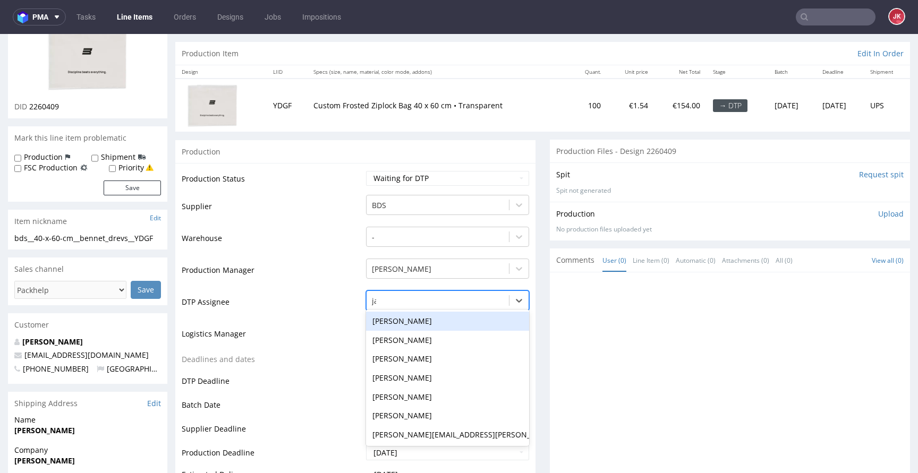
type input "jan"
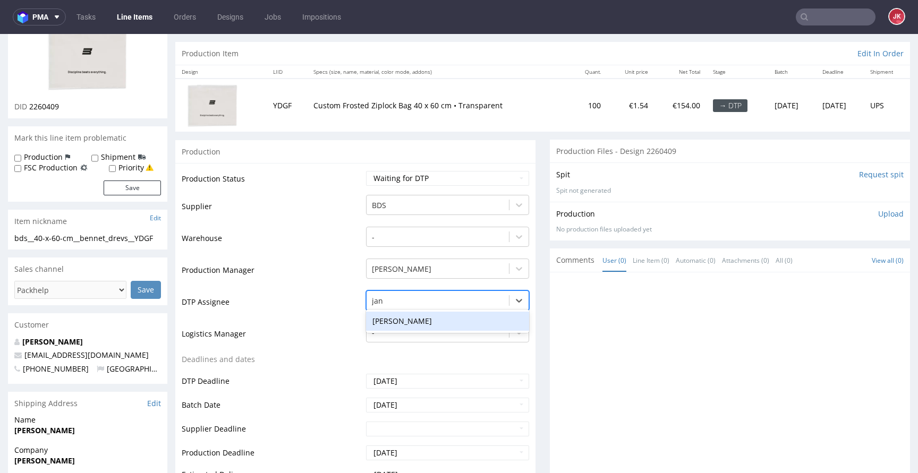
click at [417, 328] on div "[PERSON_NAME]" at bounding box center [447, 321] width 163 height 19
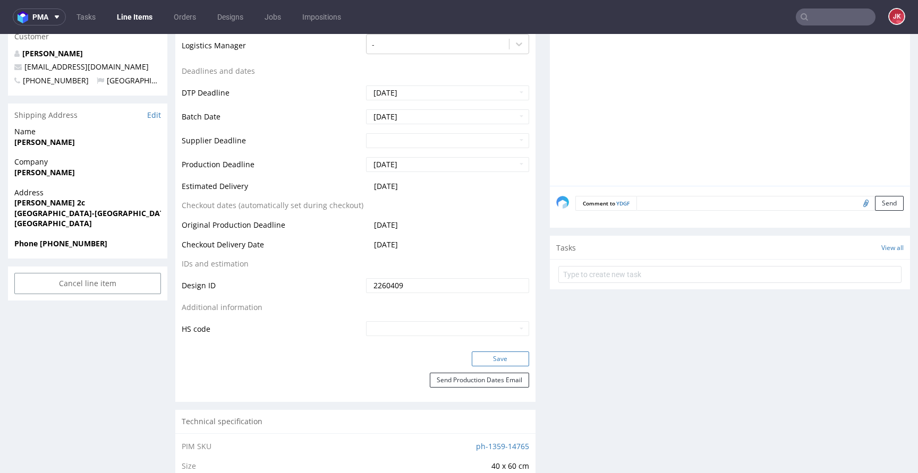
scroll to position [389, 0]
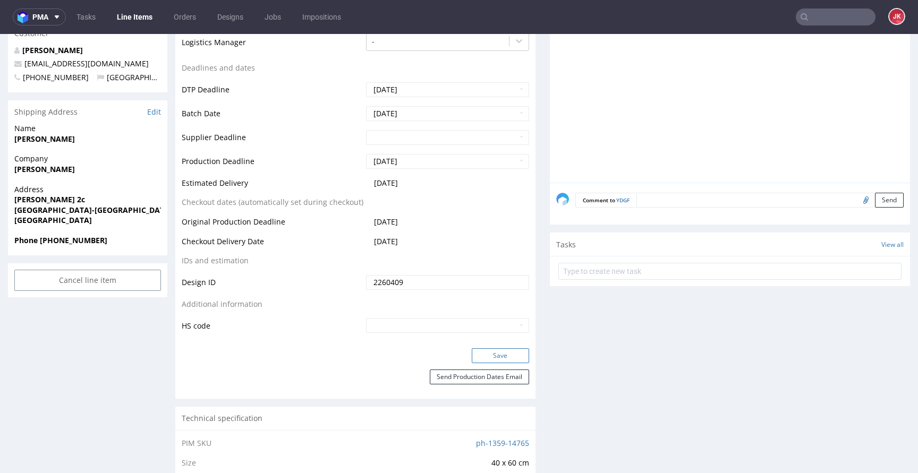
click at [478, 355] on button "Save" at bounding box center [500, 355] width 57 height 15
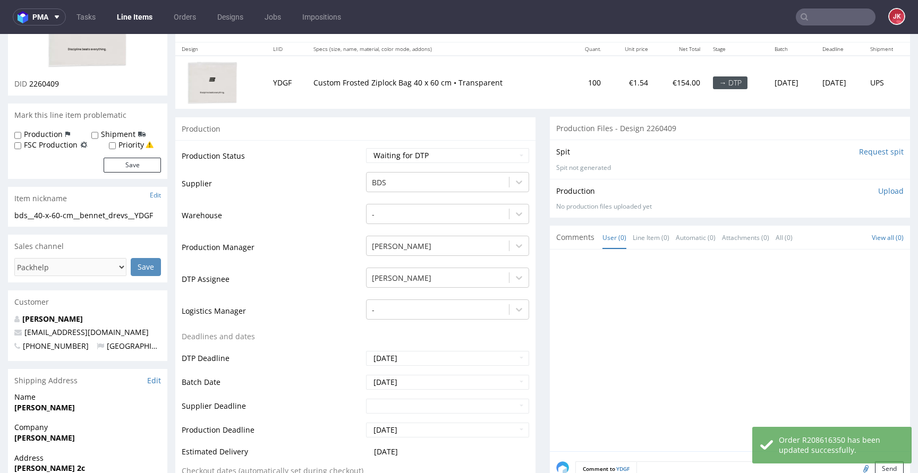
scroll to position [0, 0]
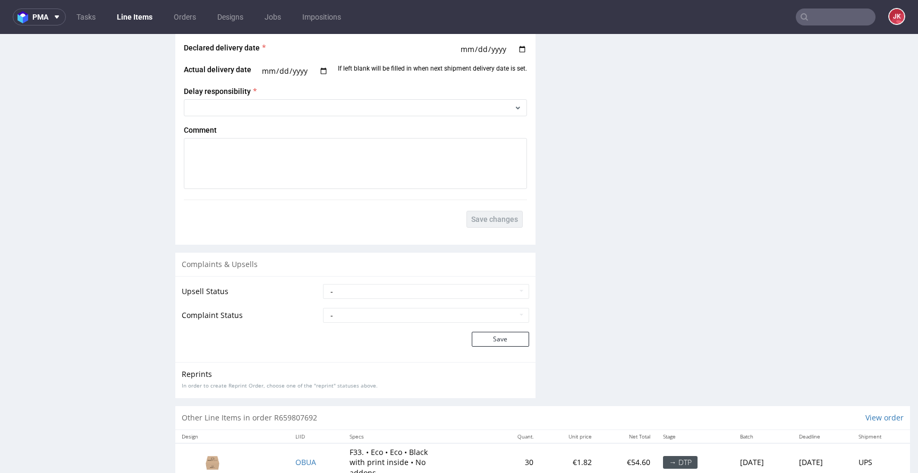
scroll to position [1321, 0]
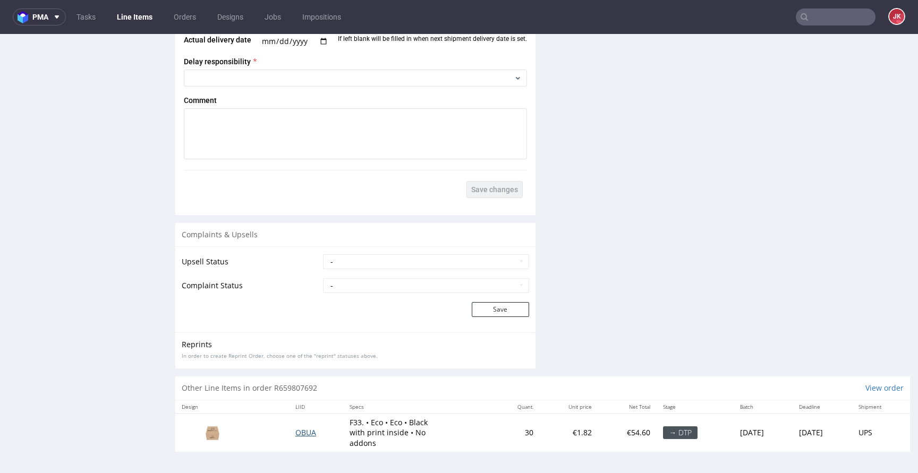
click at [295, 431] on span "OBUA" at bounding box center [305, 432] width 21 height 10
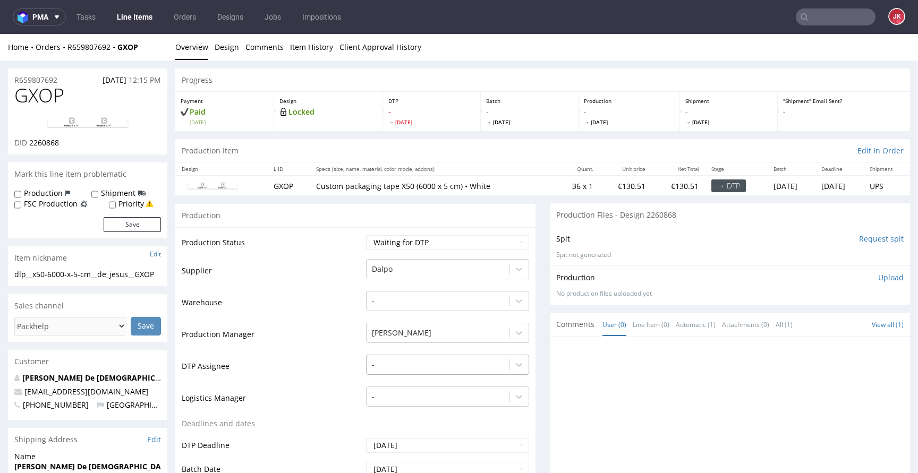
scroll to position [64, 0]
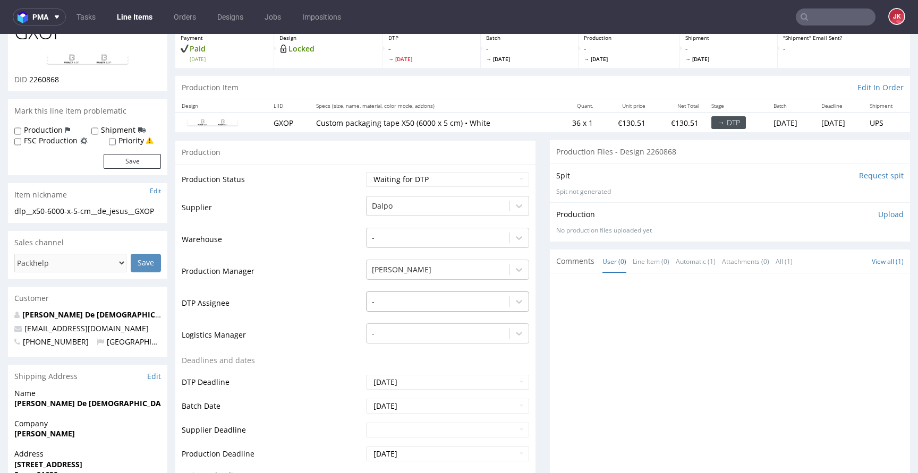
click at [426, 306] on div "-" at bounding box center [447, 299] width 163 height 15
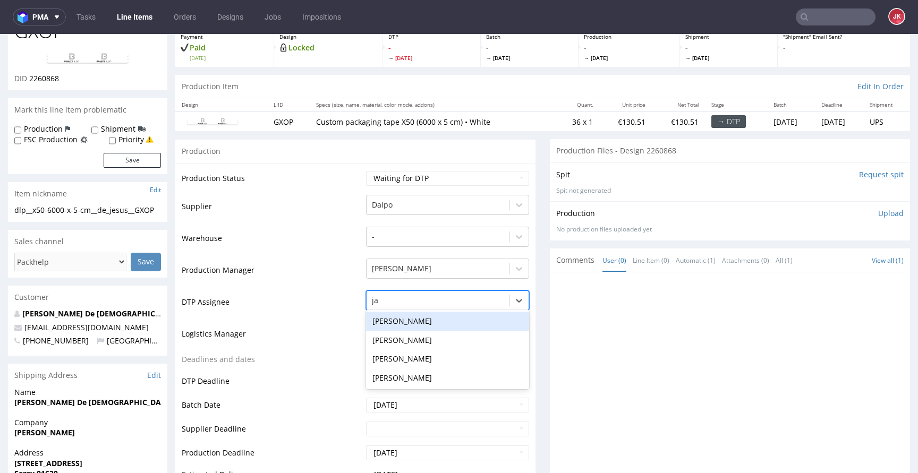
type input "jan"
click at [439, 320] on div "[PERSON_NAME]" at bounding box center [447, 321] width 163 height 19
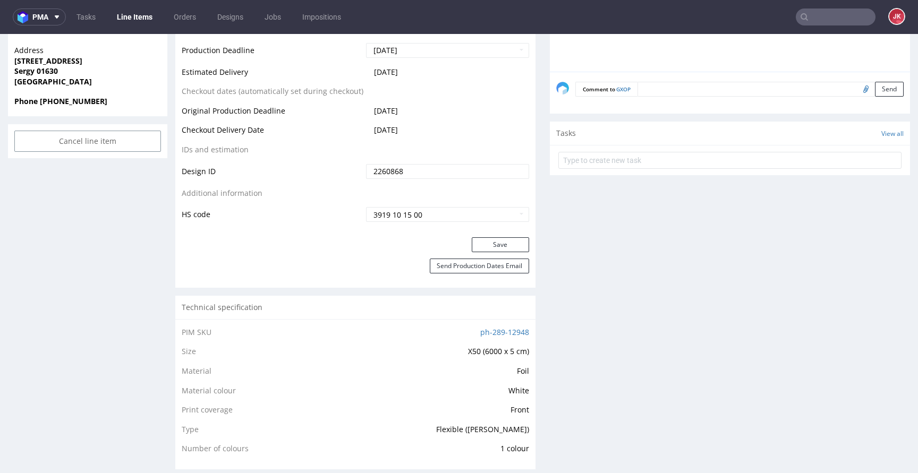
scroll to position [486, 0]
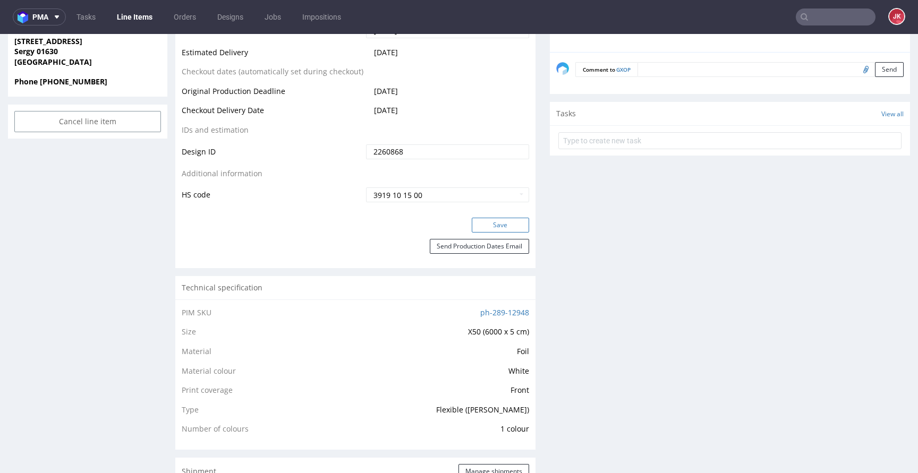
click at [490, 229] on button "Save" at bounding box center [500, 225] width 57 height 15
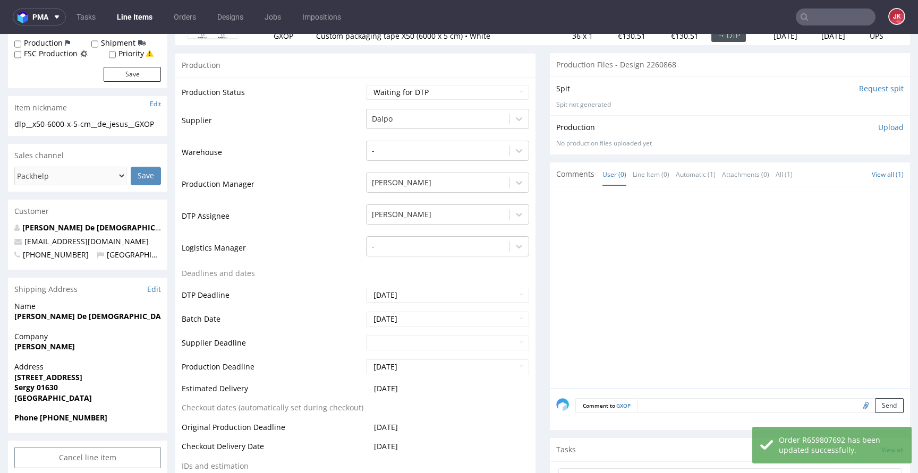
scroll to position [0, 0]
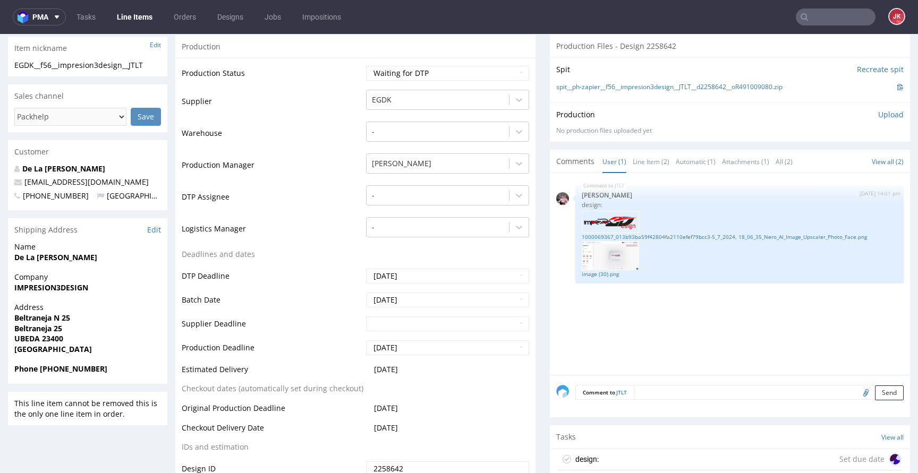
scroll to position [244, 0]
click at [655, 234] on link "1000069367_013b93ba59f42804fa2110efef79bcc3-5_7_2024, 18_06_35_Nero_AI_Image_Up…" at bounding box center [738, 238] width 315 height 8
click at [613, 274] on link "image (30).png" at bounding box center [738, 275] width 315 height 8
click at [615, 235] on link "1000069367_013b93ba59f42804fa2110efef79bcc3-5_7_2024, 18_06_35_Nero_AI_Image_Up…" at bounding box center [738, 238] width 315 height 8
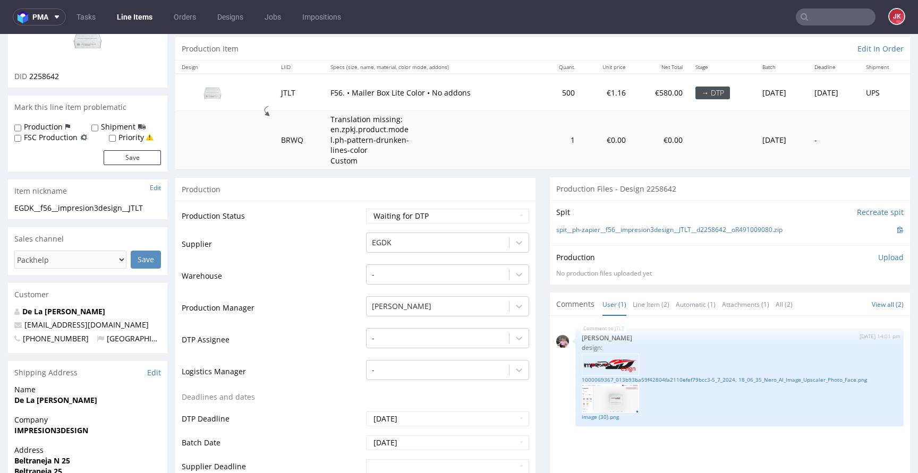
scroll to position [0, 0]
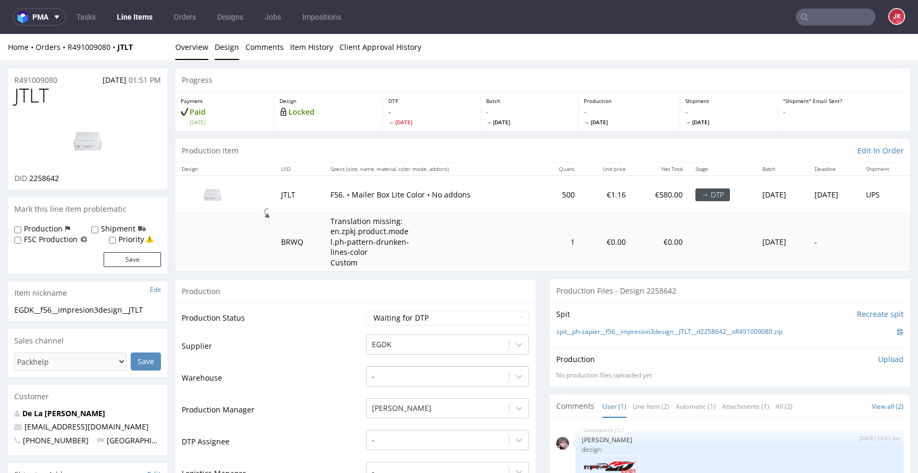
click at [227, 47] on link "Design" at bounding box center [227, 47] width 24 height 26
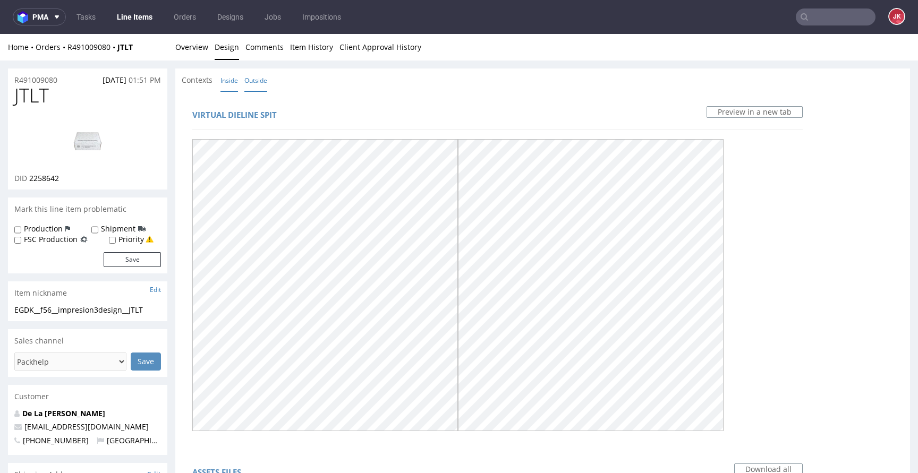
click at [225, 77] on link "Inside" at bounding box center [229, 80] width 18 height 23
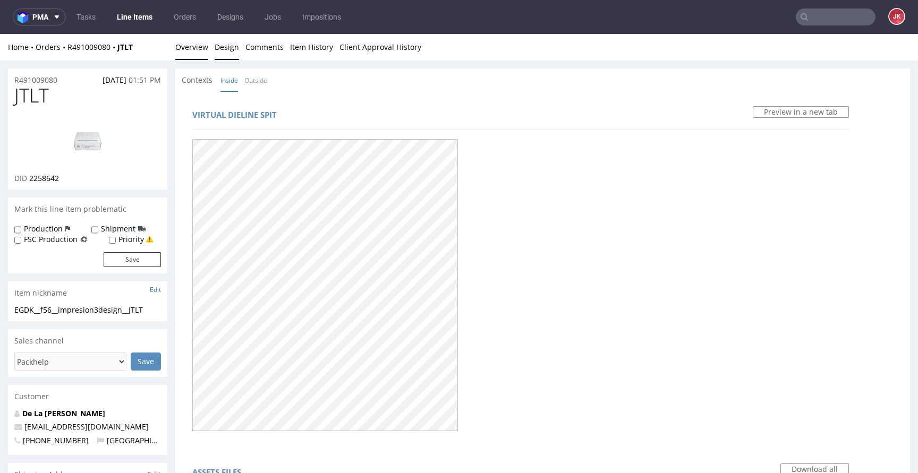
click at [193, 51] on link "Overview" at bounding box center [191, 47] width 33 height 26
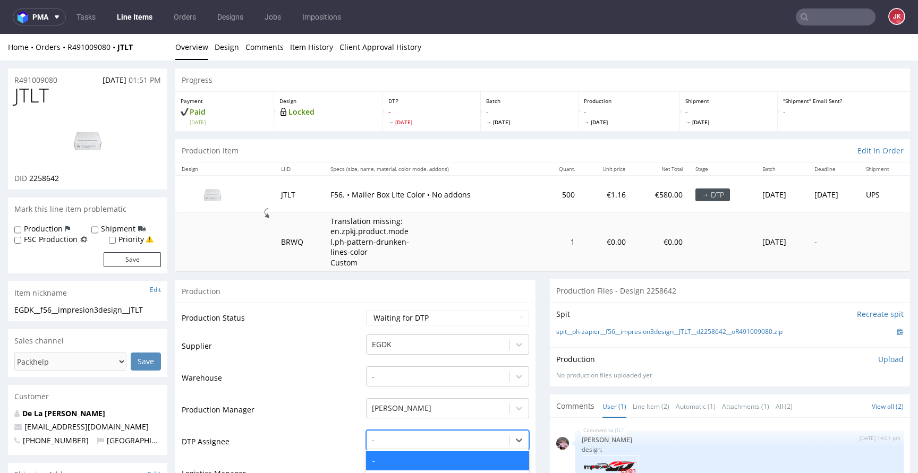
click at [432, 435] on div "Krystian Gaza, 6 of 31. 31 results available. Use Up and Down to choose options…" at bounding box center [447, 437] width 163 height 15
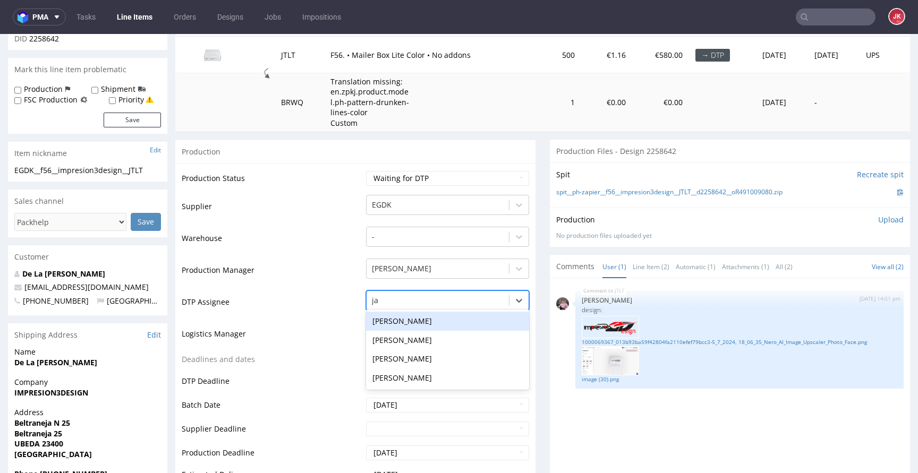
type input "jan"
click at [454, 321] on div "[PERSON_NAME]" at bounding box center [447, 321] width 163 height 19
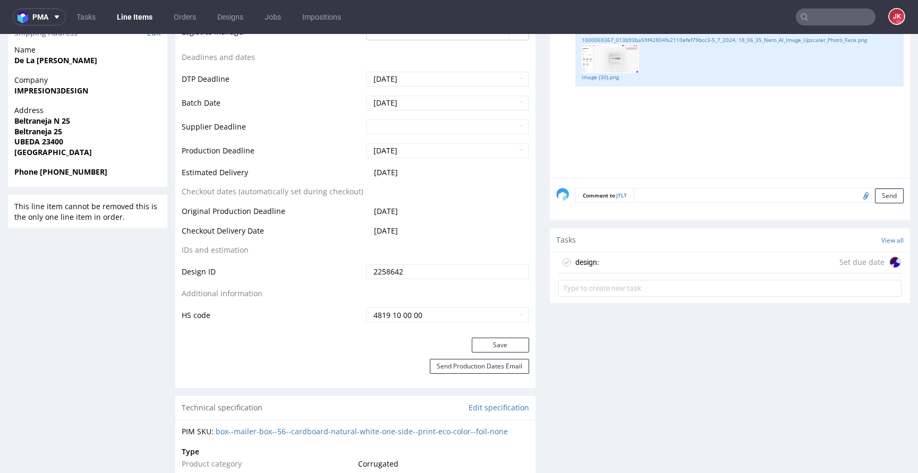
scroll to position [458, 0]
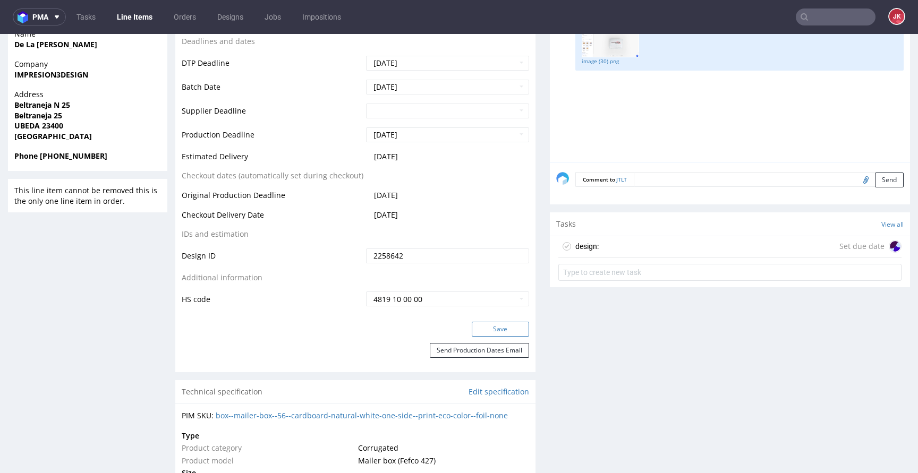
click at [475, 329] on button "Save" at bounding box center [500, 329] width 57 height 15
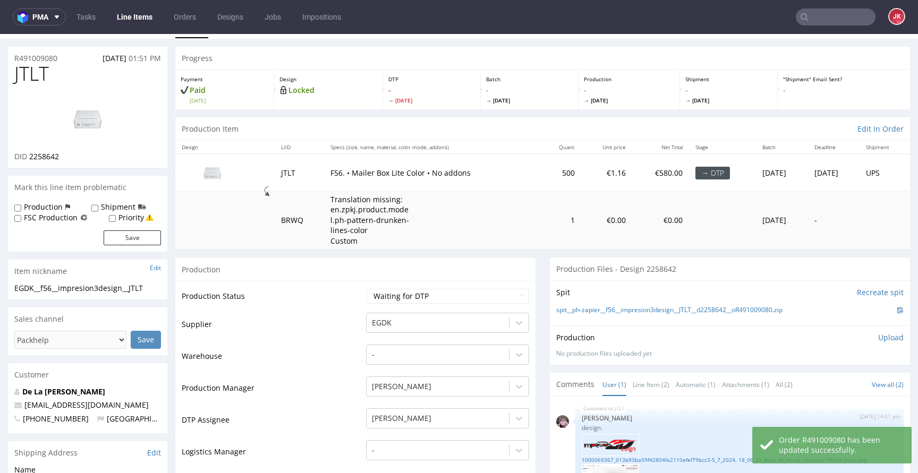
scroll to position [0, 0]
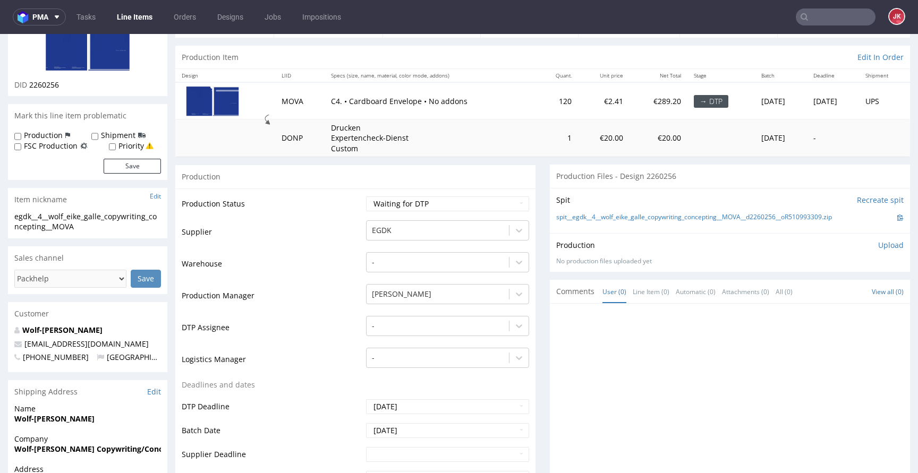
scroll to position [48, 0]
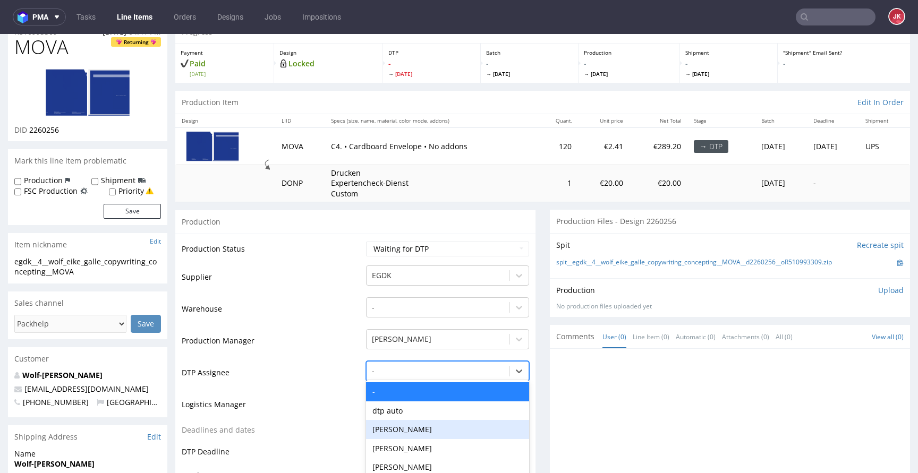
click at [413, 367] on div "[PERSON_NAME], 3 of 31. 31 results available. Use Up and Down to choose options…" at bounding box center [447, 368] width 163 height 15
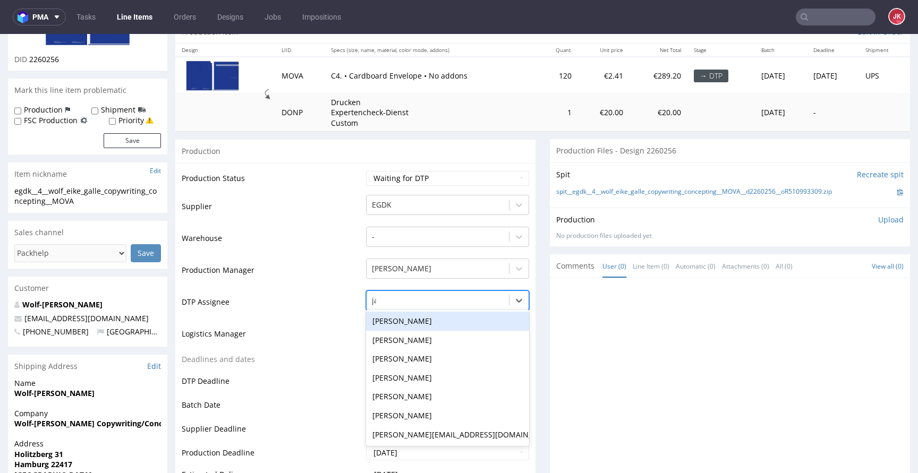
type input "jan"
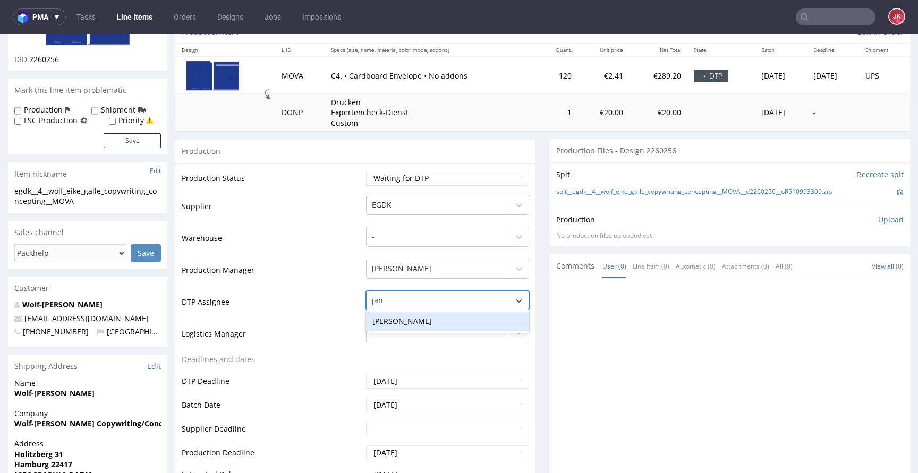
click at [433, 320] on div "[PERSON_NAME]" at bounding box center [447, 321] width 163 height 19
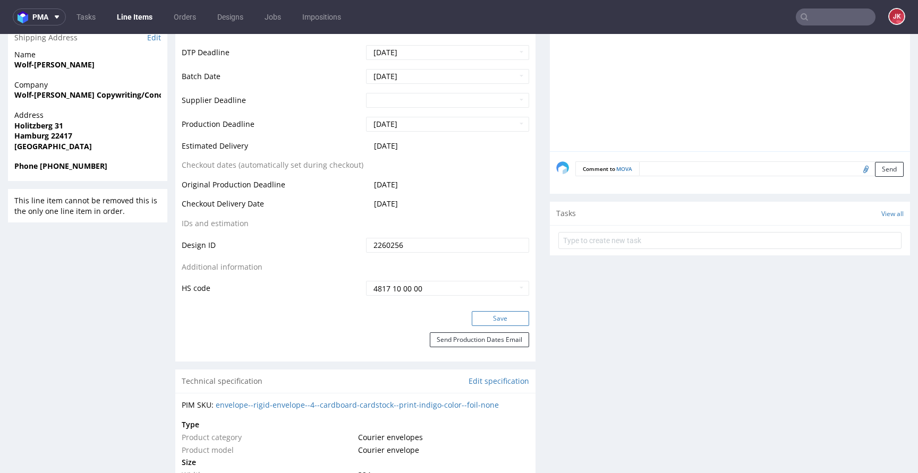
click at [492, 319] on button "Save" at bounding box center [500, 318] width 57 height 15
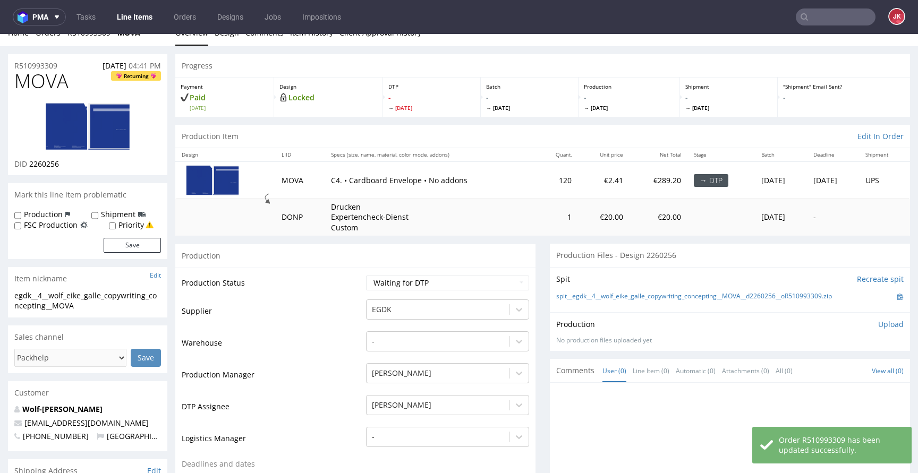
scroll to position [0, 0]
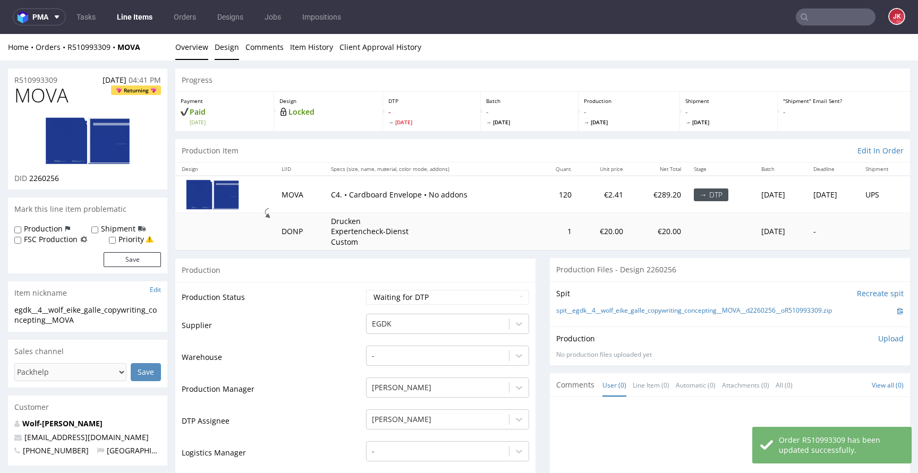
click at [220, 41] on link "Design" at bounding box center [227, 47] width 24 height 26
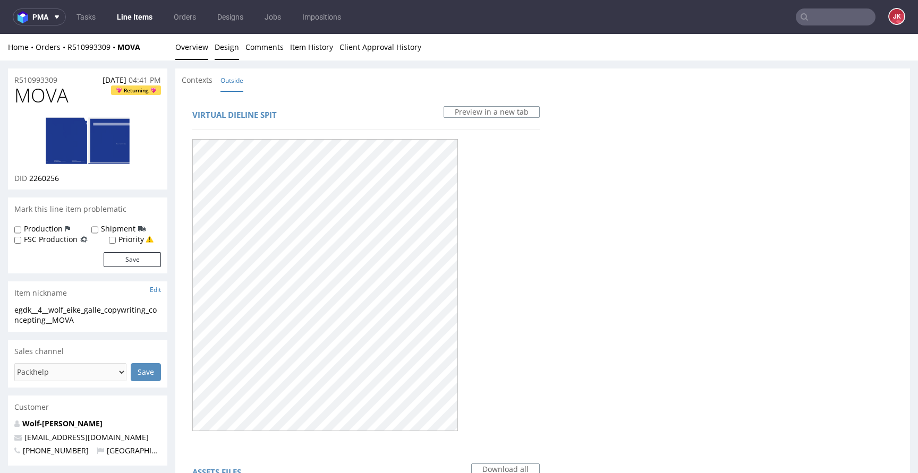
click at [188, 40] on link "Overview" at bounding box center [191, 47] width 33 height 26
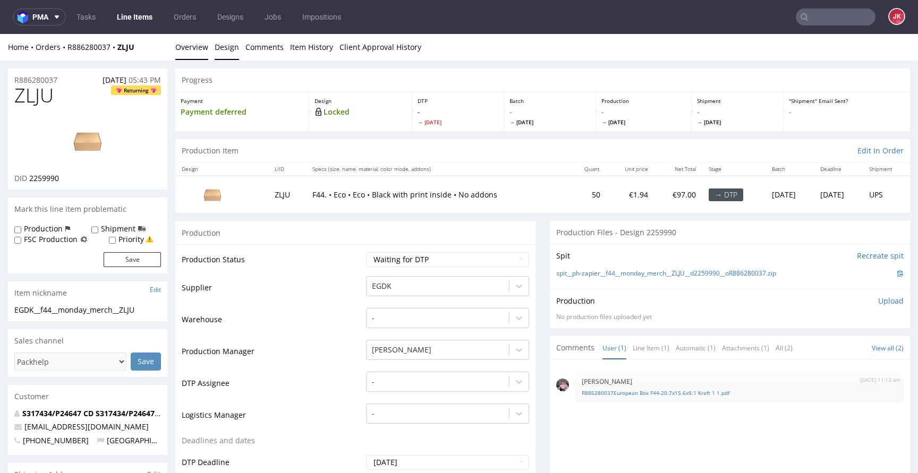
click at [218, 48] on link "Design" at bounding box center [227, 47] width 24 height 26
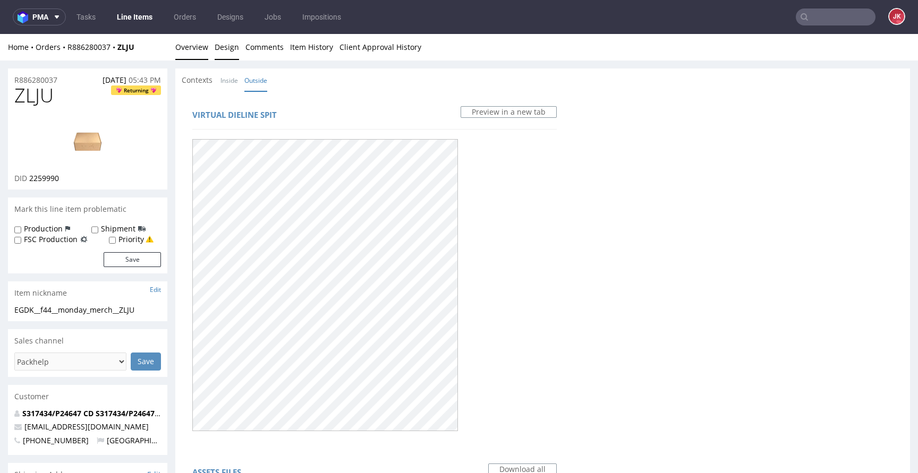
click at [189, 55] on link "Overview" at bounding box center [191, 47] width 33 height 26
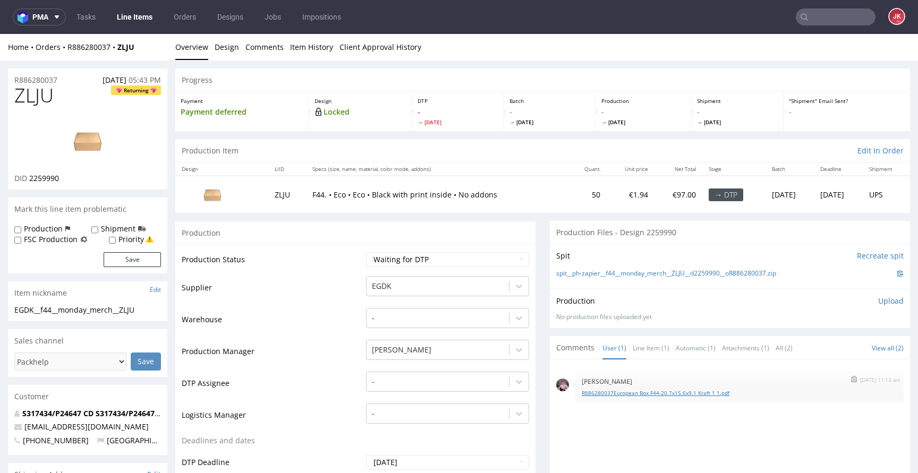
click at [608, 391] on link "R886280037European Box F44-20.7x15.6x9.1 Kraft 1 1.pdf" at bounding box center [738, 393] width 315 height 8
click at [409, 380] on div "-" at bounding box center [447, 379] width 163 height 15
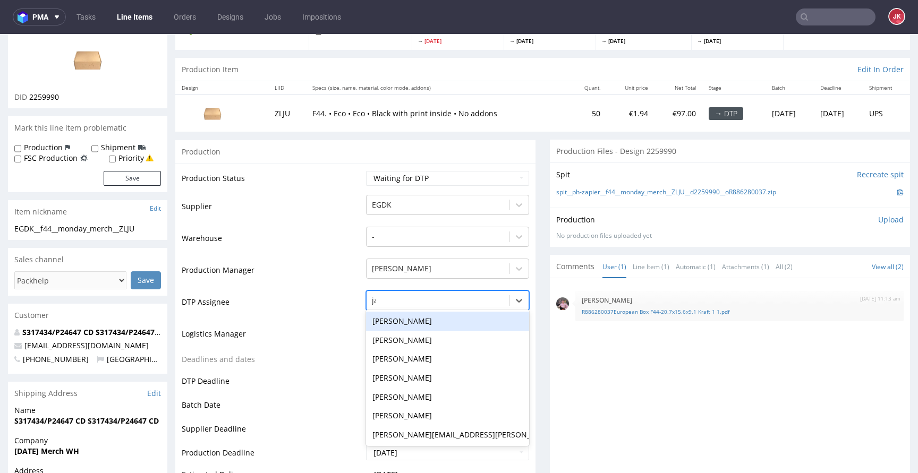
type input "jan"
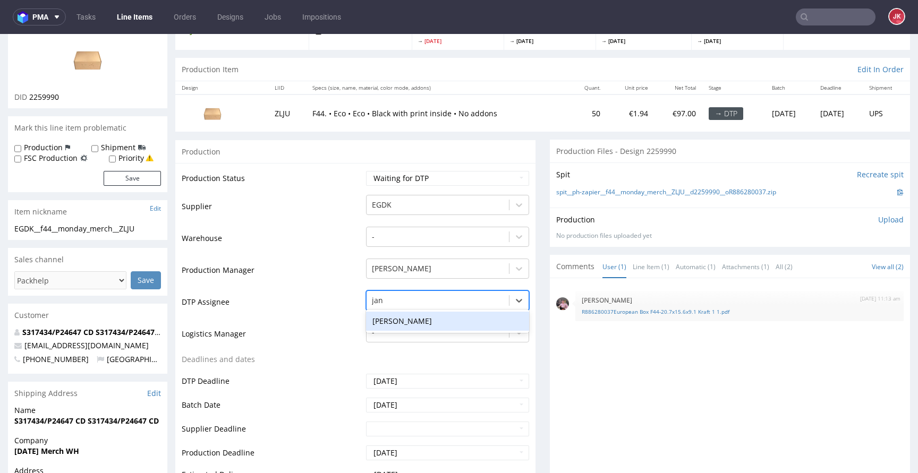
click at [427, 325] on div "Jan Kocik" at bounding box center [447, 321] width 163 height 19
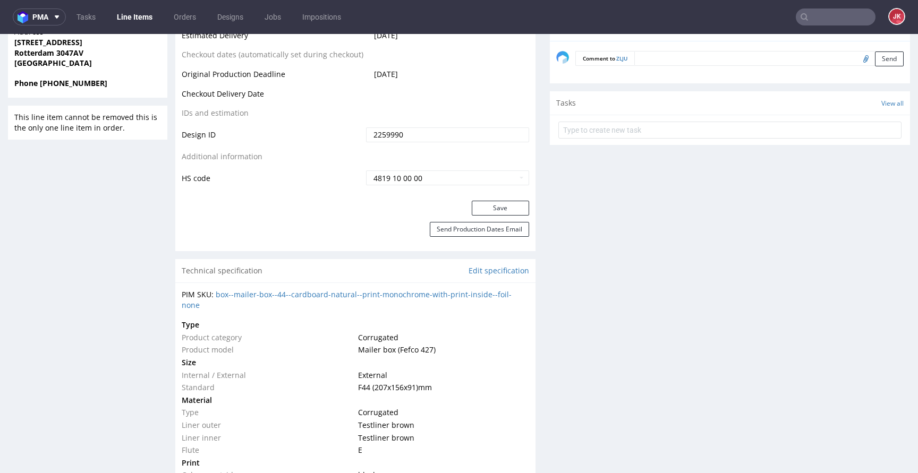
scroll to position [544, 0]
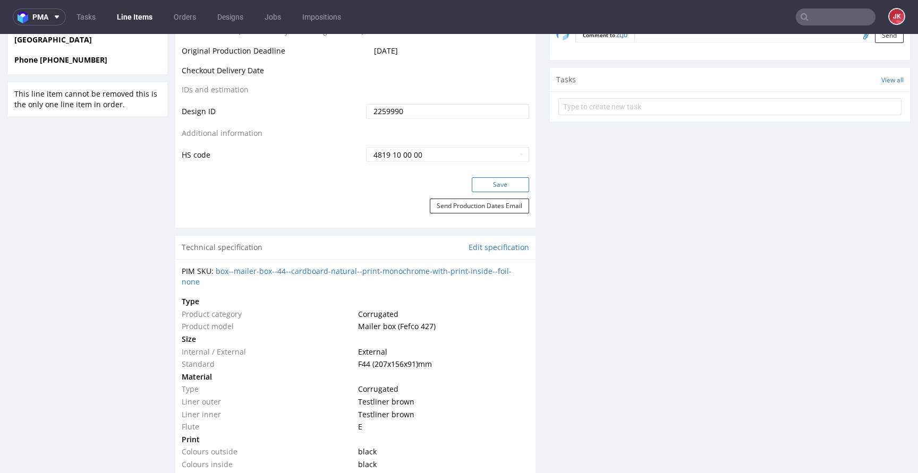
click at [487, 187] on button "Save" at bounding box center [500, 184] width 57 height 15
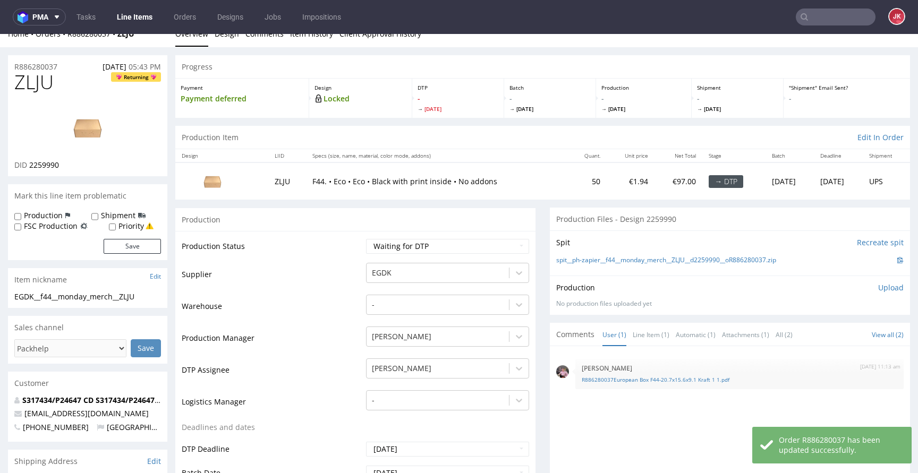
scroll to position [0, 0]
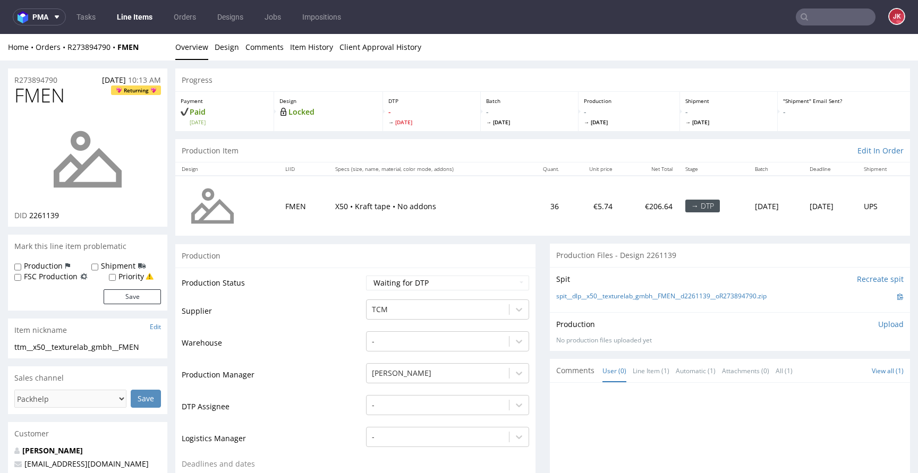
click at [354, 282] on td "Production Status" at bounding box center [273, 287] width 182 height 24
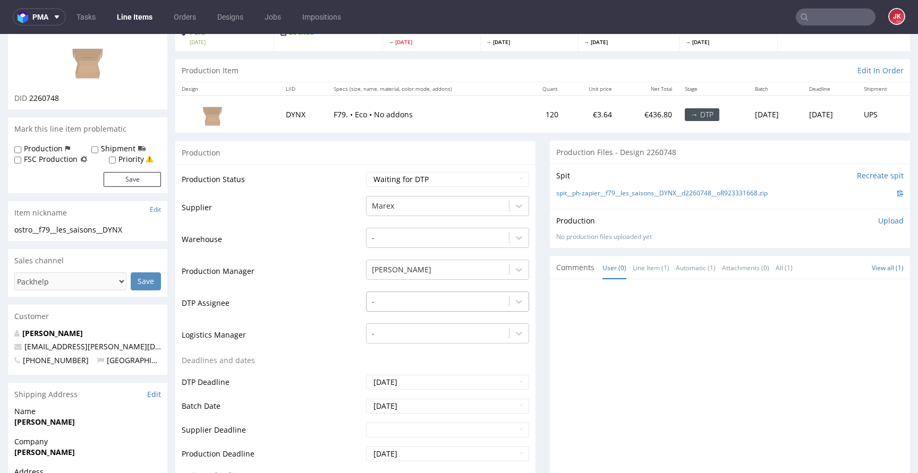
click at [443, 306] on div "-" at bounding box center [447, 299] width 163 height 15
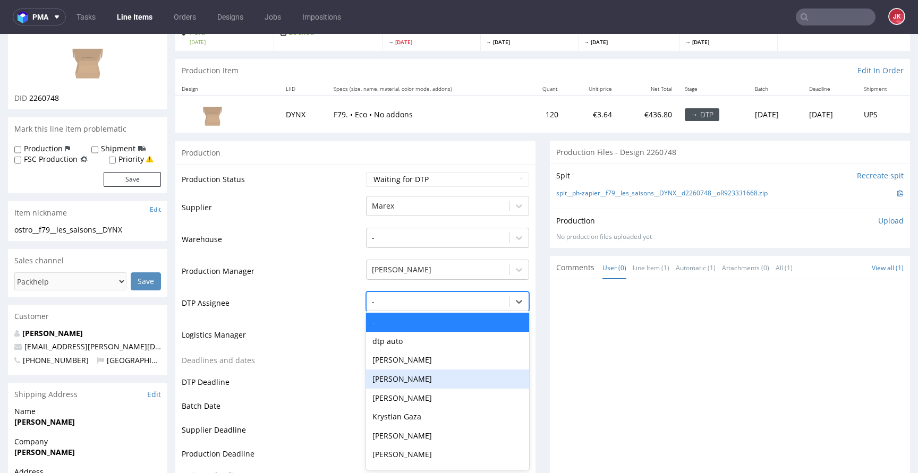
scroll to position [81, 0]
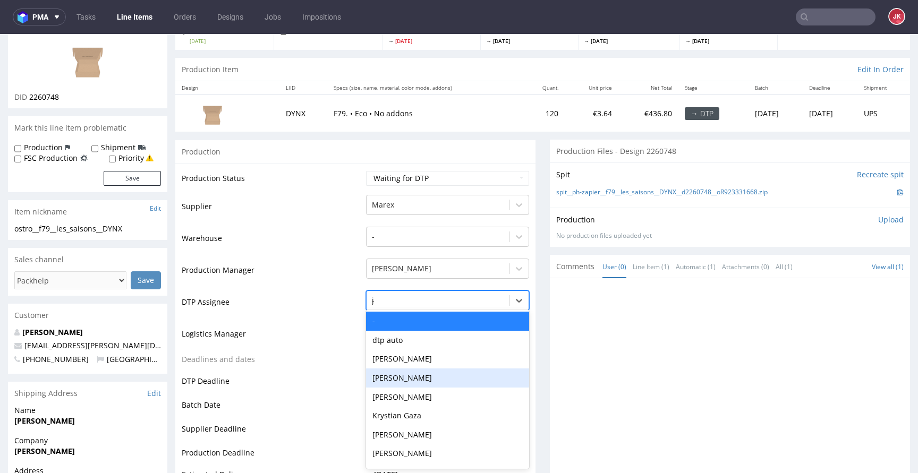
type input "jan"
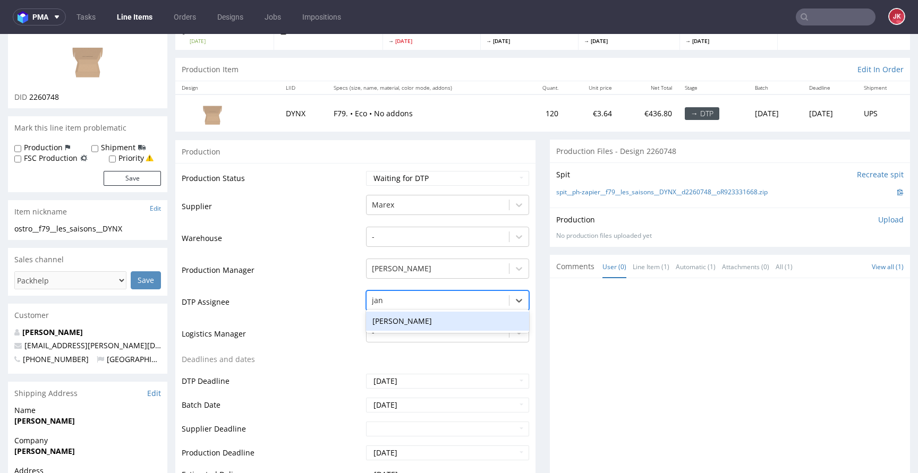
click at [424, 316] on div "[PERSON_NAME]" at bounding box center [447, 321] width 163 height 19
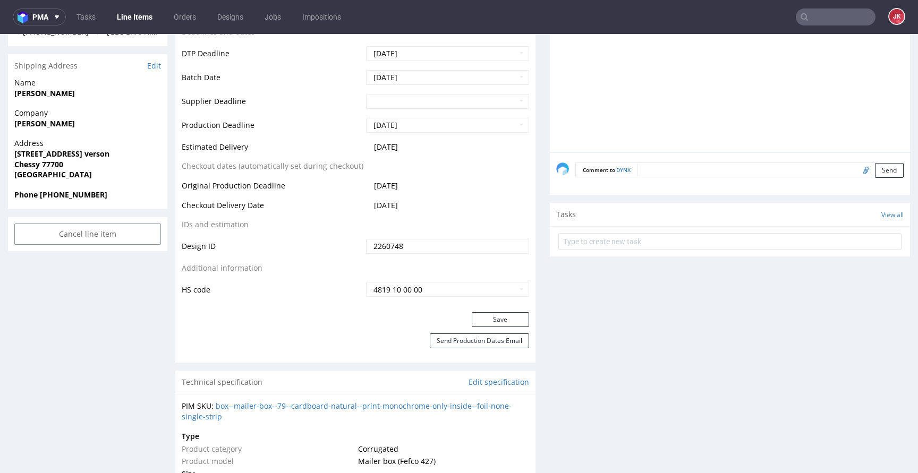
scroll to position [454, 0]
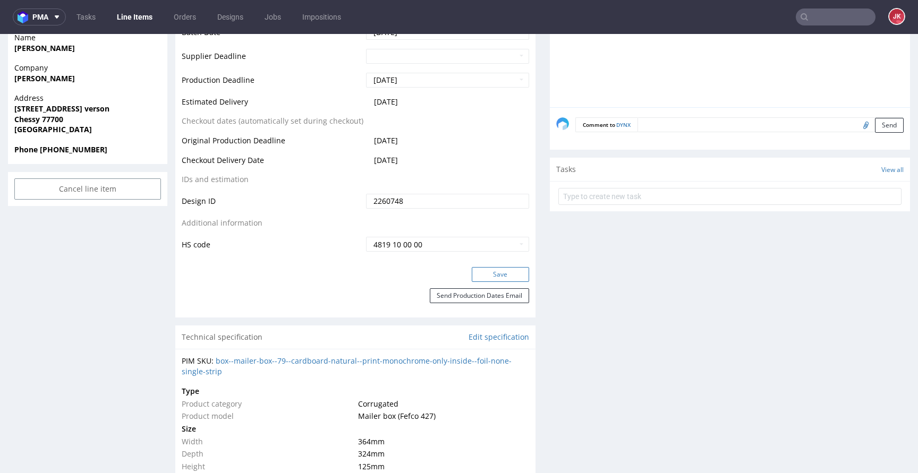
click at [481, 273] on button "Save" at bounding box center [500, 274] width 57 height 15
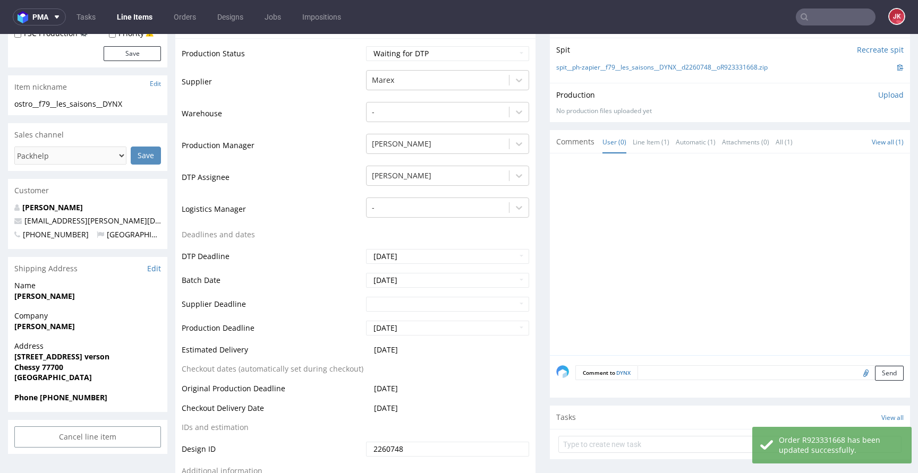
scroll to position [0, 0]
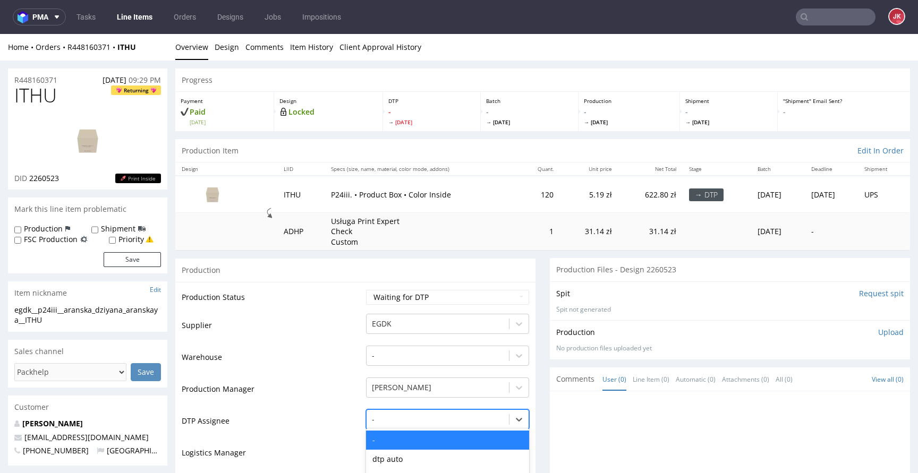
click at [438, 424] on div "[PERSON_NAME] Gaza, 6 of 31. 31 results available. Use Up and Down to choose op…" at bounding box center [447, 416] width 163 height 15
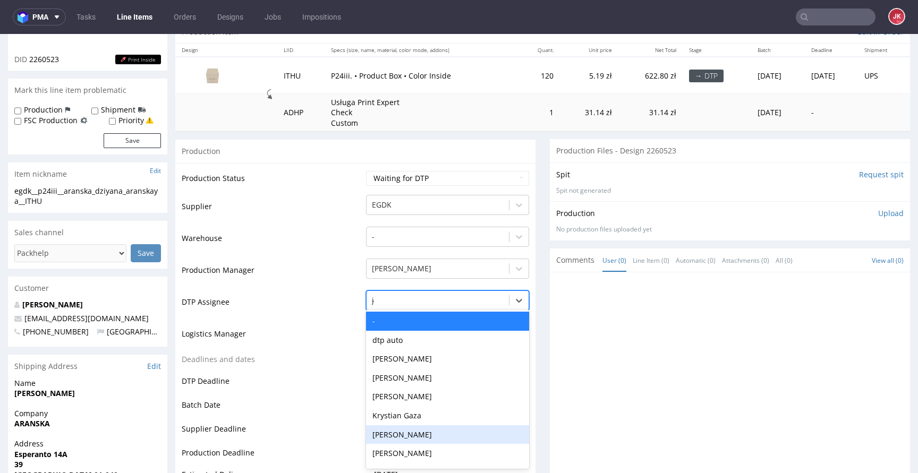
type input "jan"
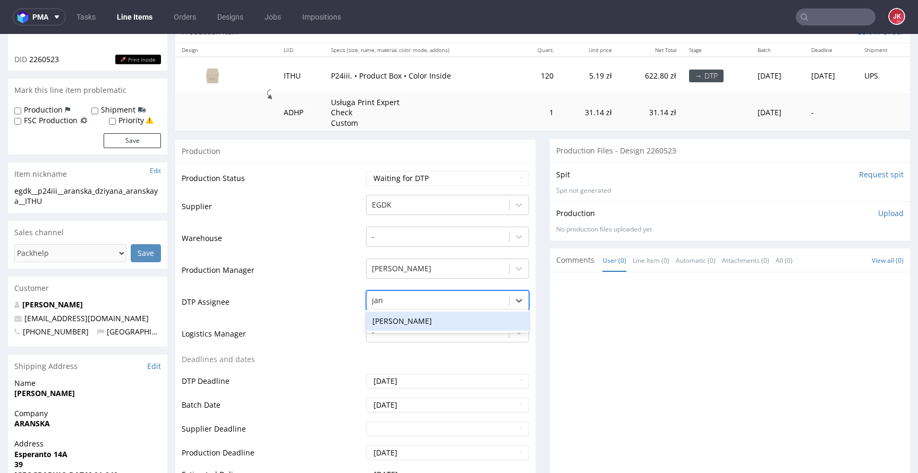
click at [456, 323] on div "[PERSON_NAME]" at bounding box center [447, 321] width 163 height 19
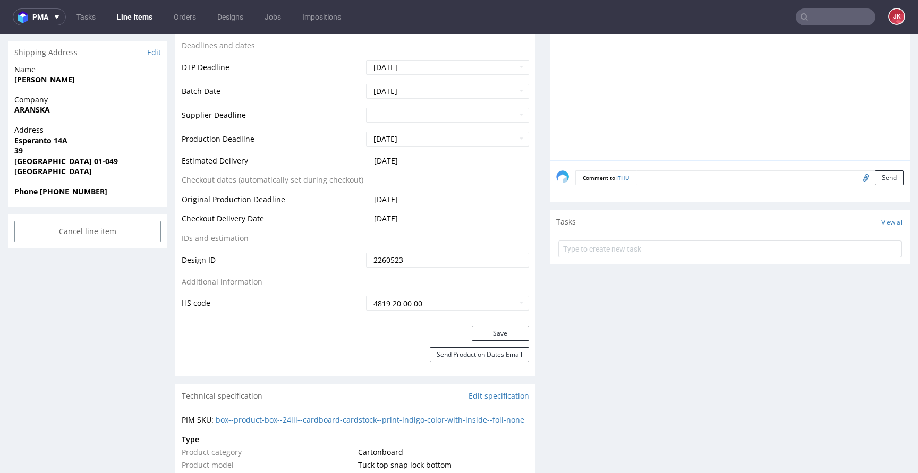
scroll to position [472, 0]
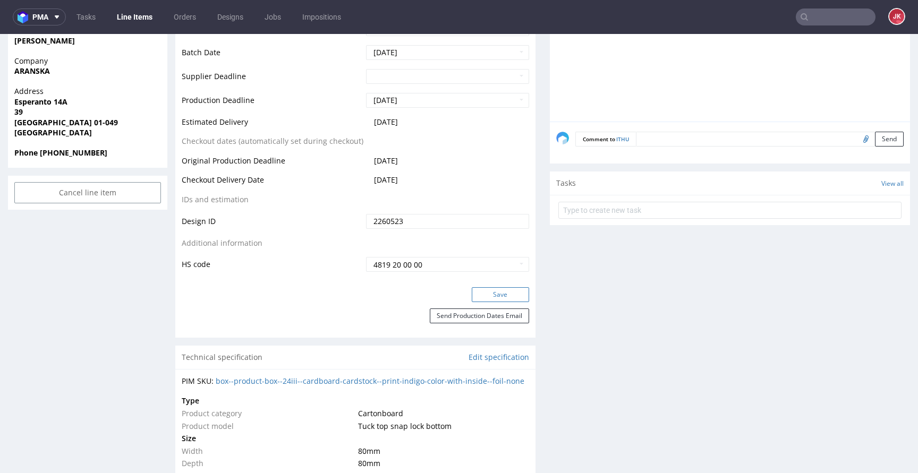
click at [483, 289] on button "Save" at bounding box center [500, 294] width 57 height 15
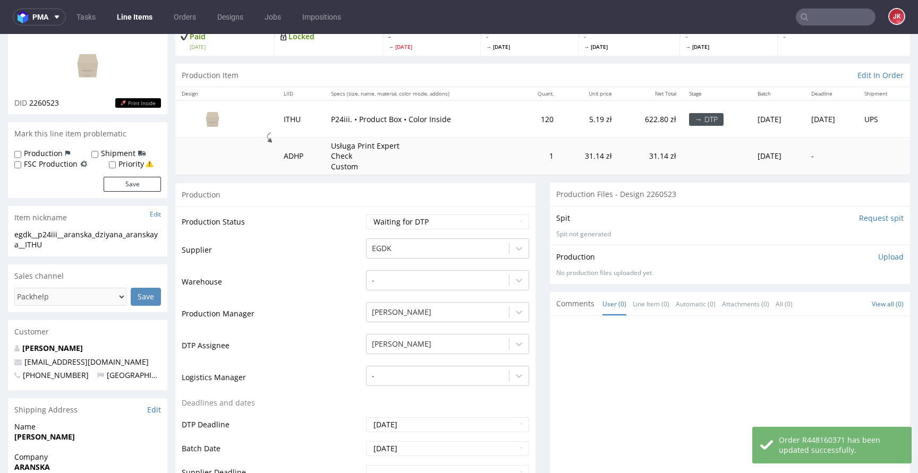
scroll to position [0, 0]
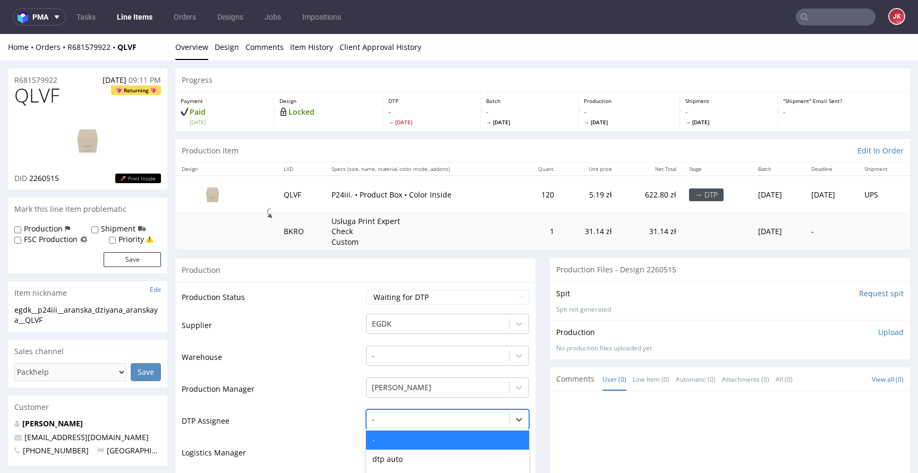
scroll to position [119, 0]
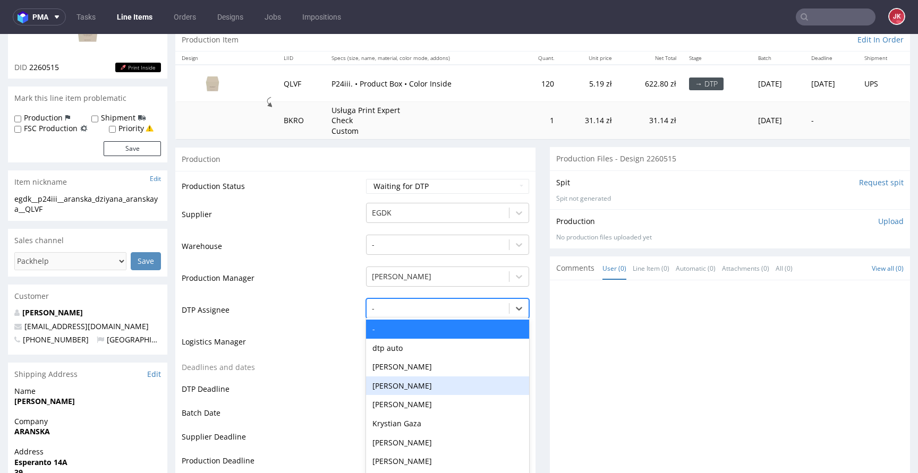
click at [384, 313] on div "Katarzyna Drabczyk, 4 of 31. 31 results available. Use Up and Down to choose op…" at bounding box center [447, 305] width 163 height 15
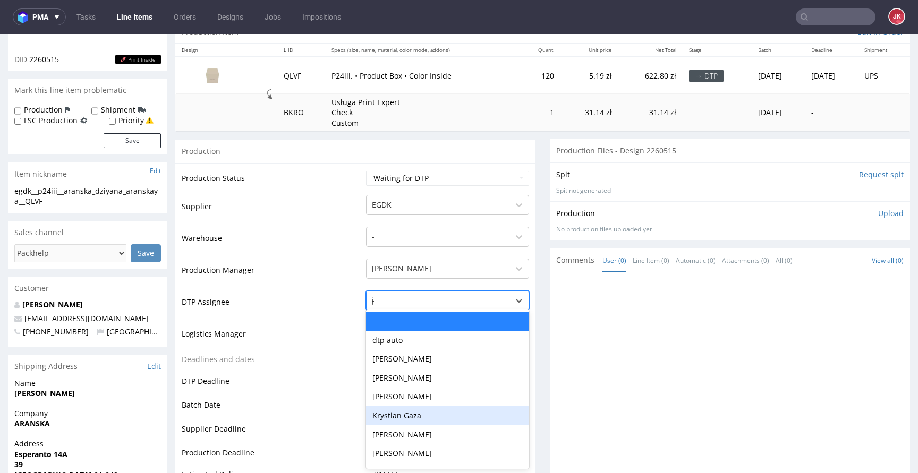
type input "jan"
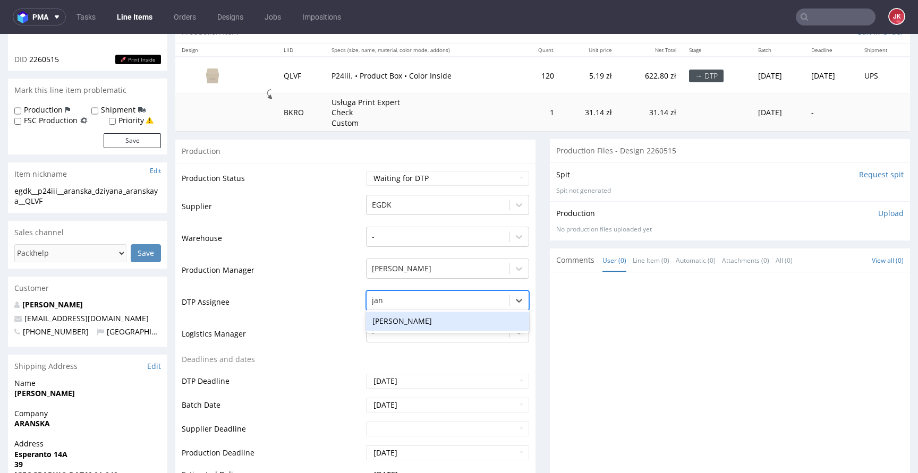
click at [427, 319] on div "[PERSON_NAME]" at bounding box center [447, 321] width 163 height 19
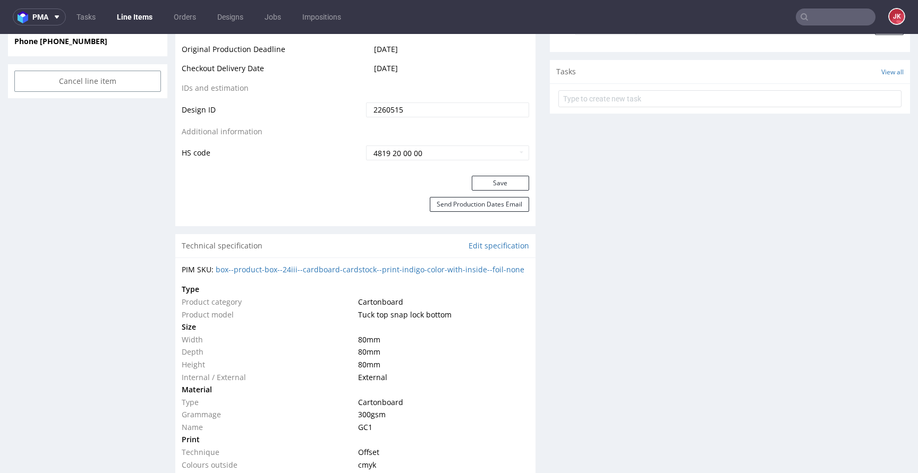
scroll to position [616, 0]
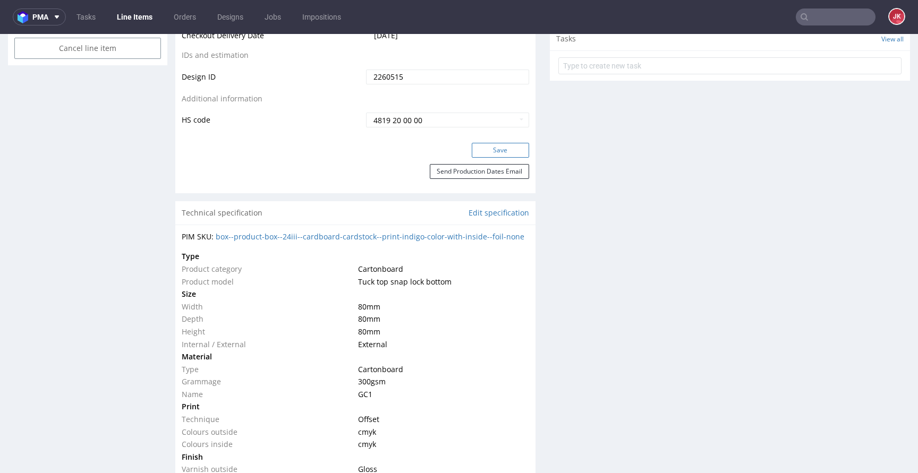
click at [482, 144] on button "Save" at bounding box center [500, 150] width 57 height 15
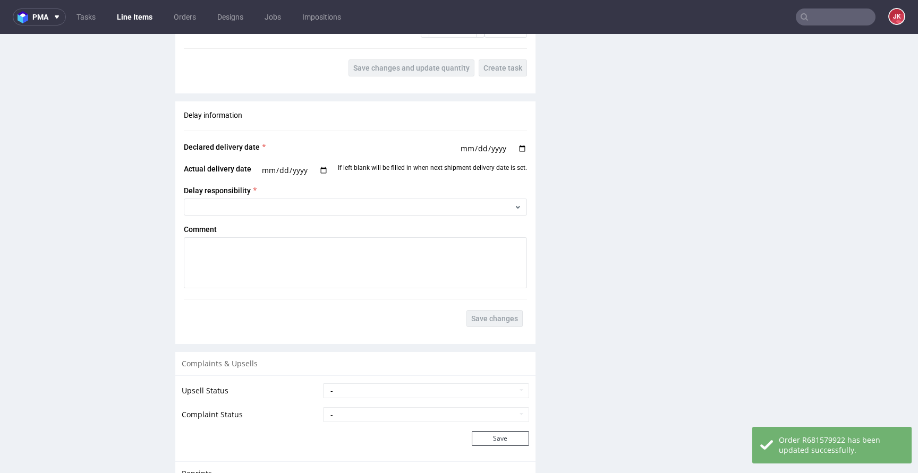
scroll to position [1622, 0]
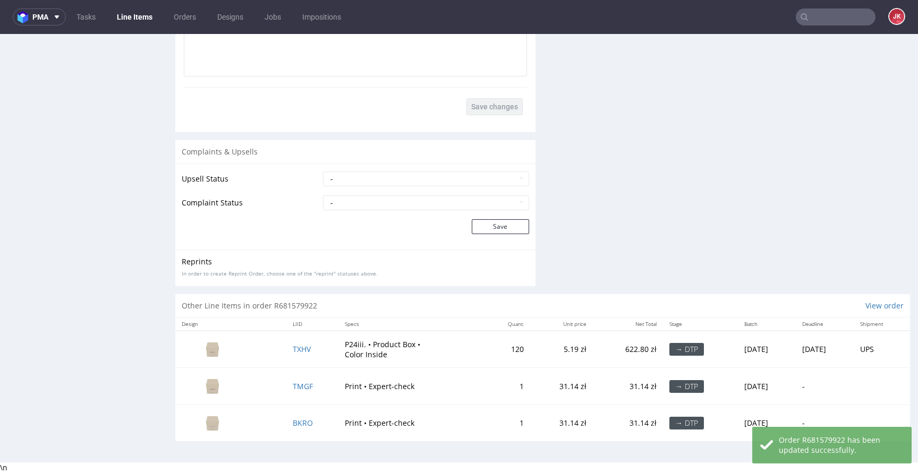
click at [294, 354] on td "TXHV" at bounding box center [312, 349] width 52 height 37
click at [294, 351] on span "TXHV" at bounding box center [302, 349] width 18 height 10
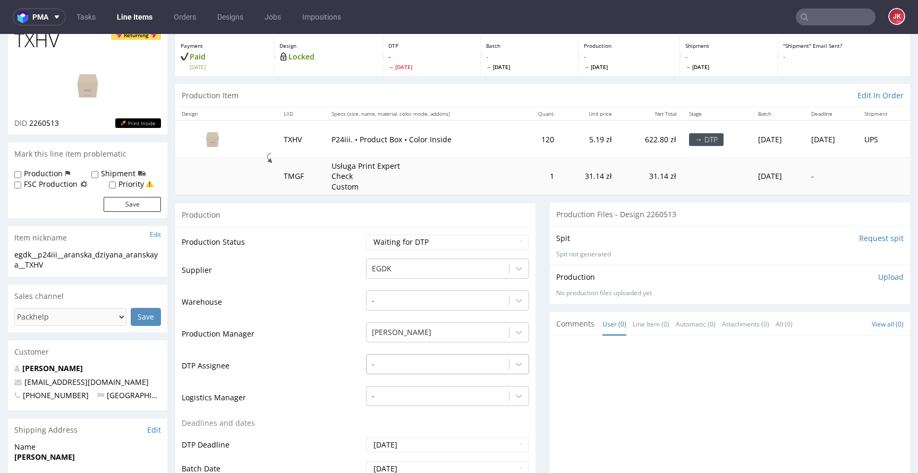
click at [401, 369] on div "-" at bounding box center [447, 361] width 163 height 15
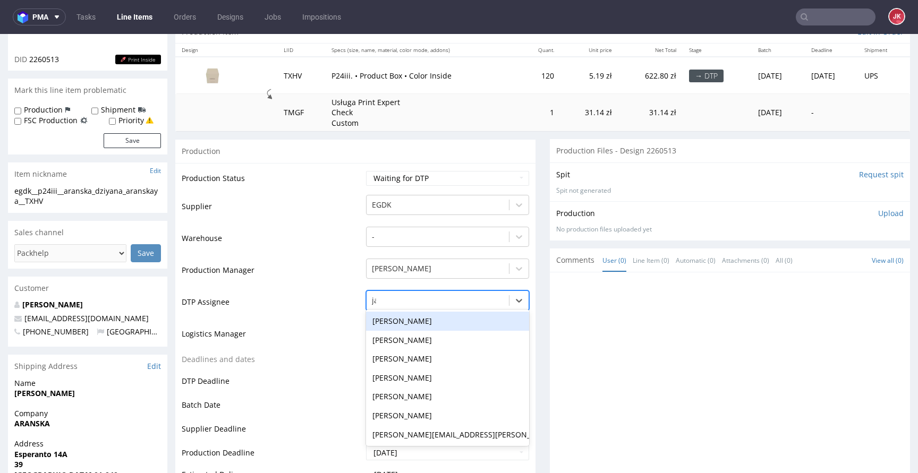
type input "jan"
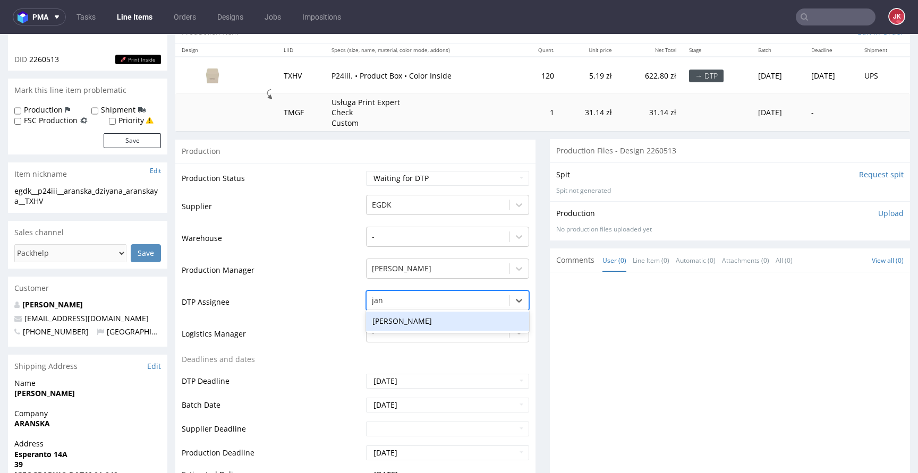
click at [447, 320] on div "[PERSON_NAME]" at bounding box center [447, 321] width 163 height 19
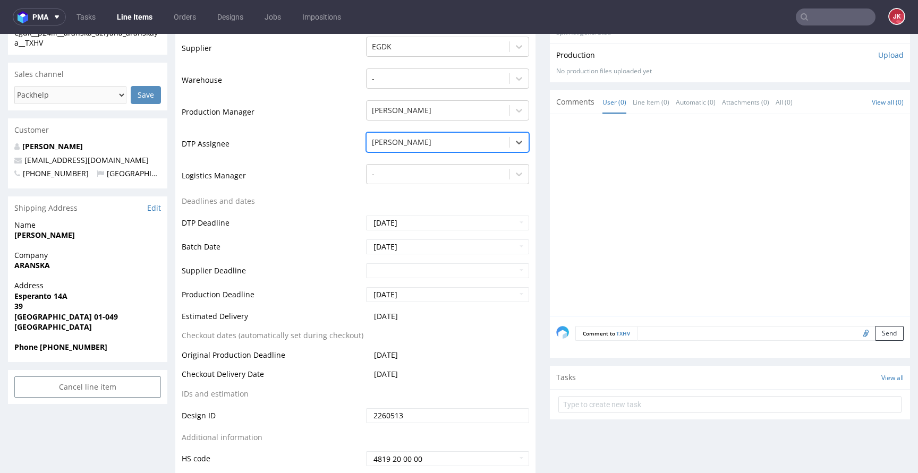
scroll to position [451, 0]
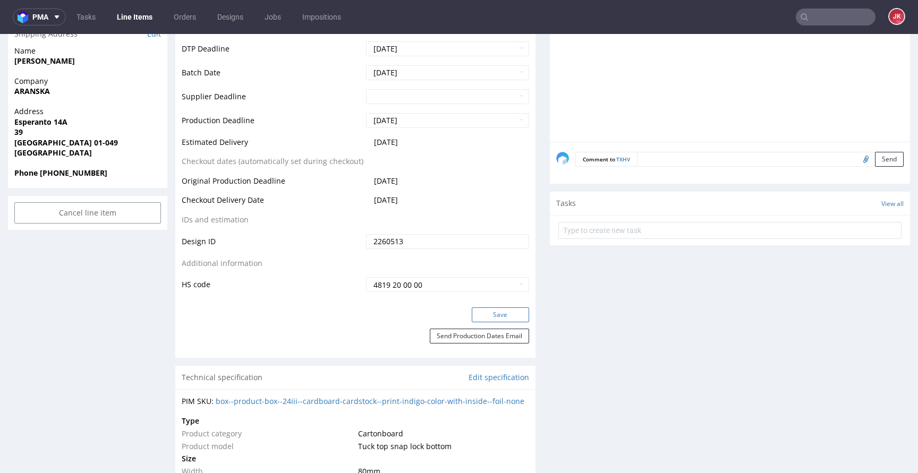
click at [480, 308] on button "Save" at bounding box center [500, 314] width 57 height 15
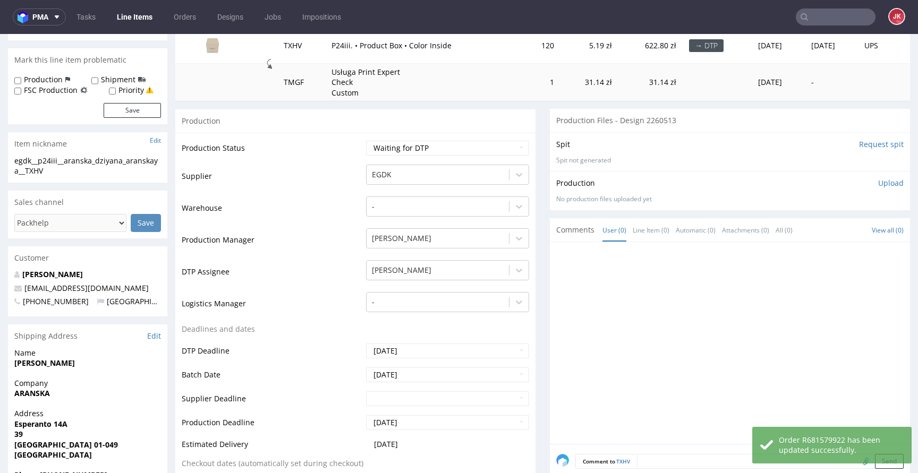
scroll to position [0, 0]
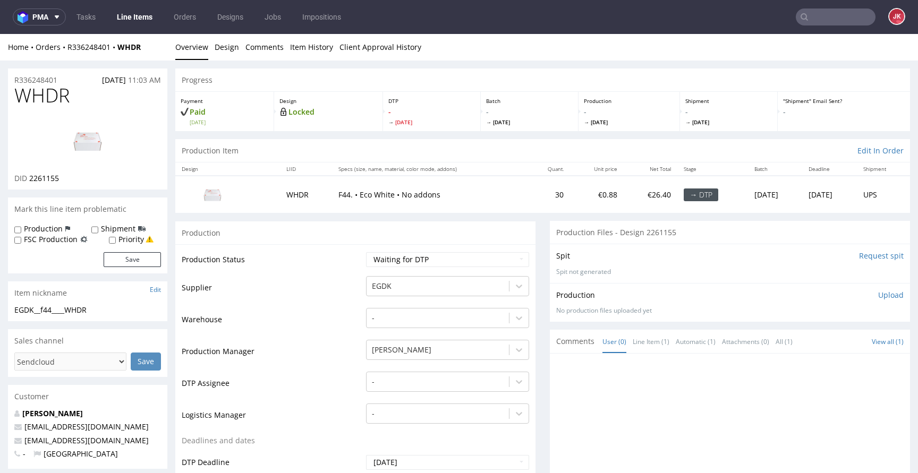
click at [352, 279] on td "Supplier" at bounding box center [273, 291] width 182 height 32
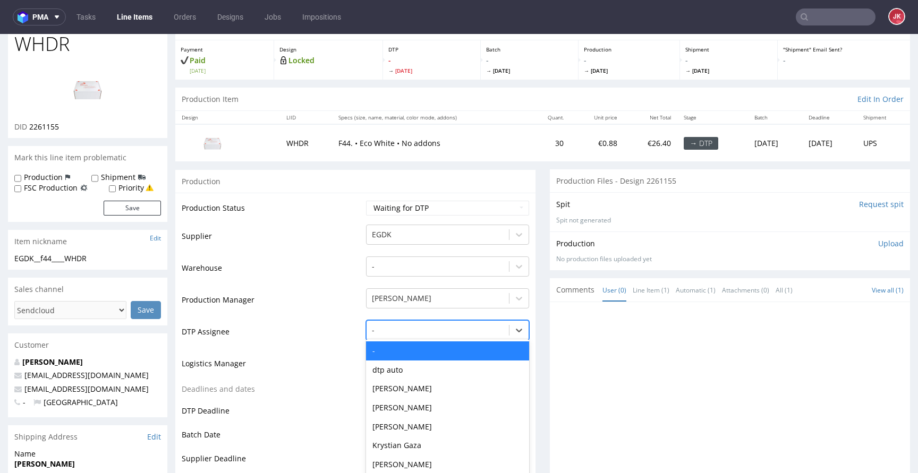
click at [386, 328] on div "- selected, 1 of 31. 31 results available. Use Up and Down to choose options, p…" at bounding box center [447, 327] width 163 height 15
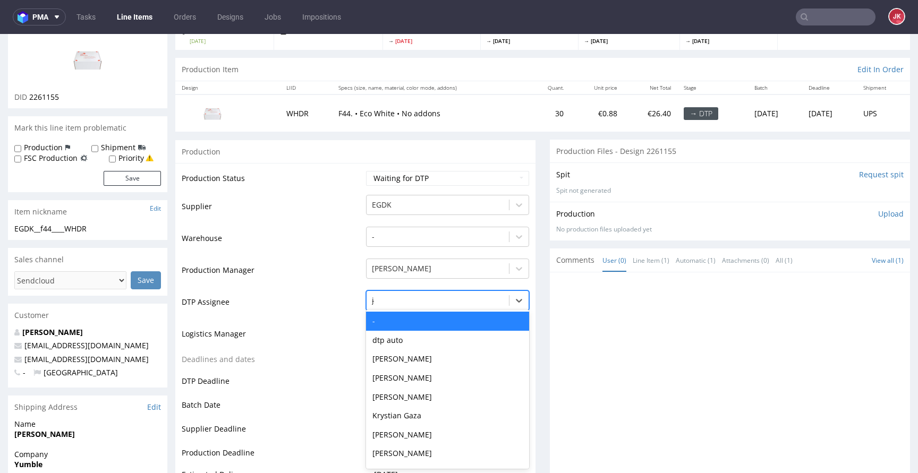
type input "jan"
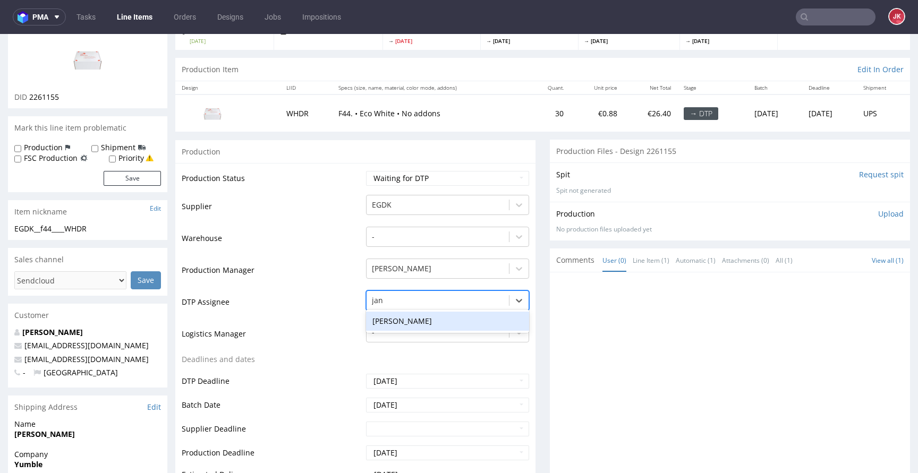
click at [405, 330] on div "[PERSON_NAME]" at bounding box center [447, 321] width 163 height 19
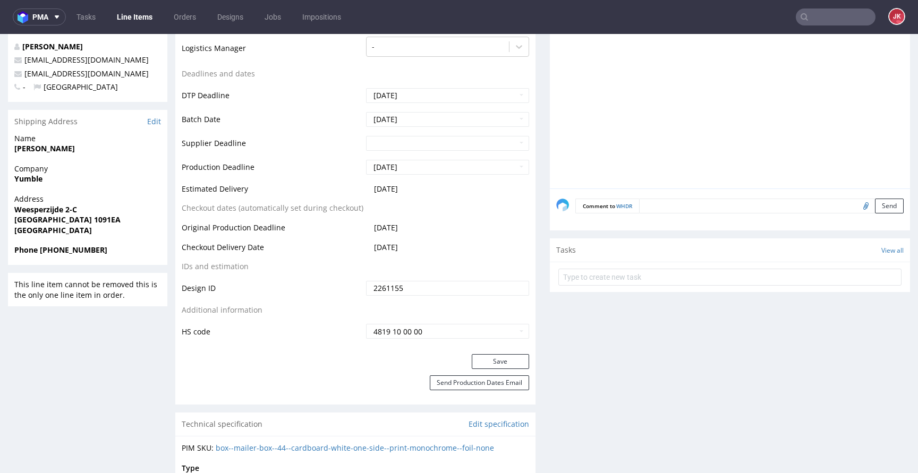
scroll to position [372, 0]
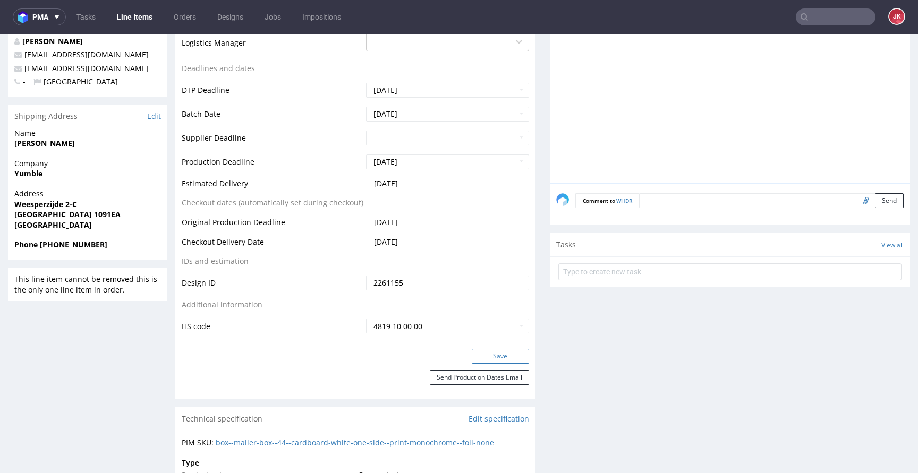
click at [472, 359] on button "Save" at bounding box center [500, 356] width 57 height 15
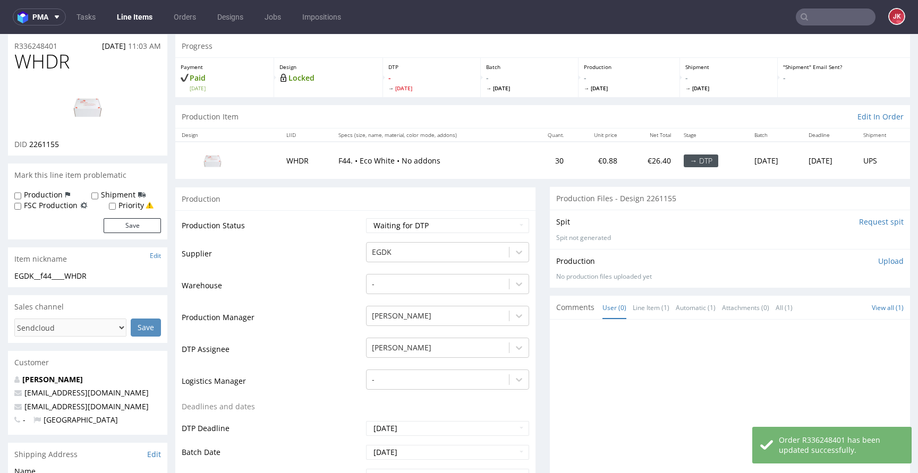
scroll to position [0, 0]
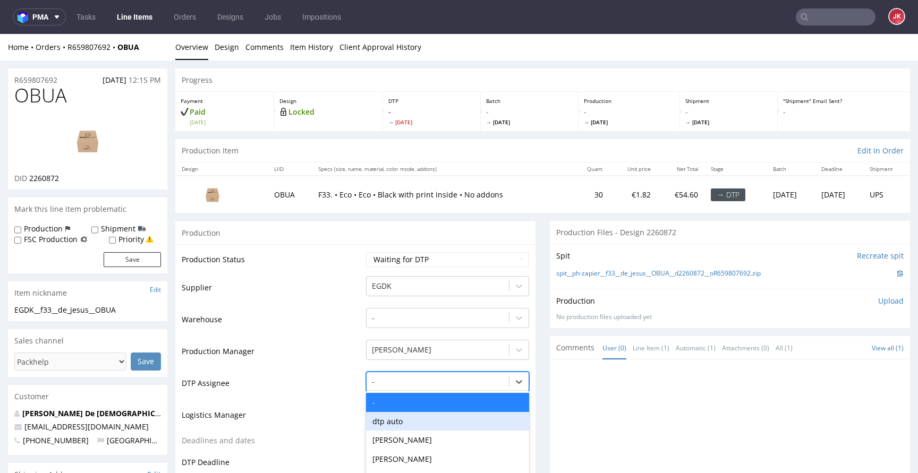
scroll to position [81, 0]
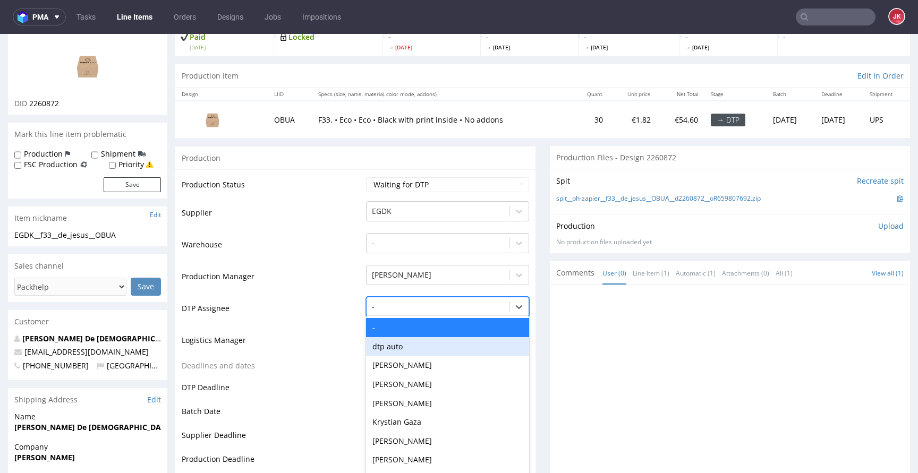
click at [392, 312] on div "dtp auto, 2 of 31. 31 results available. Use Up and Down to choose options, pre…" at bounding box center [447, 304] width 163 height 15
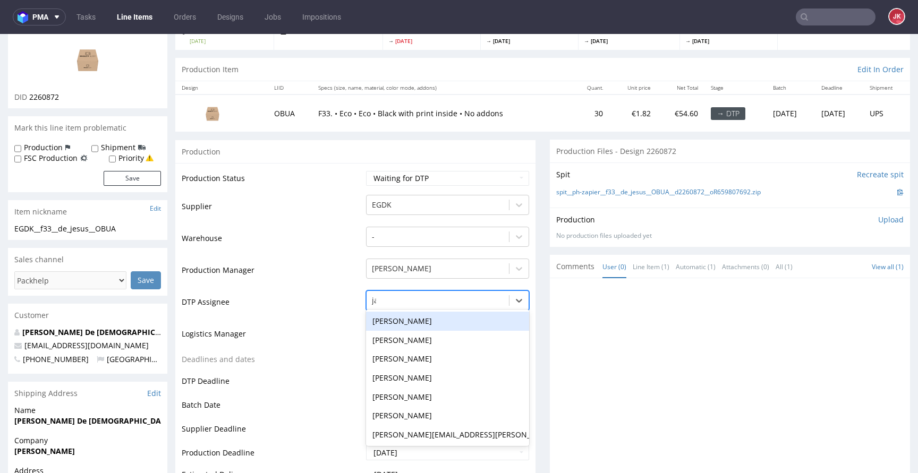
type input "jan"
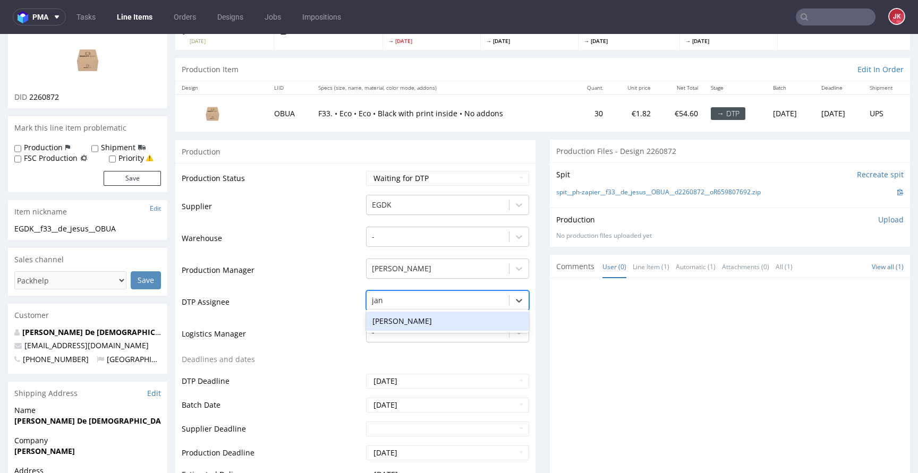
click at [467, 312] on div "[PERSON_NAME]" at bounding box center [447, 321] width 163 height 19
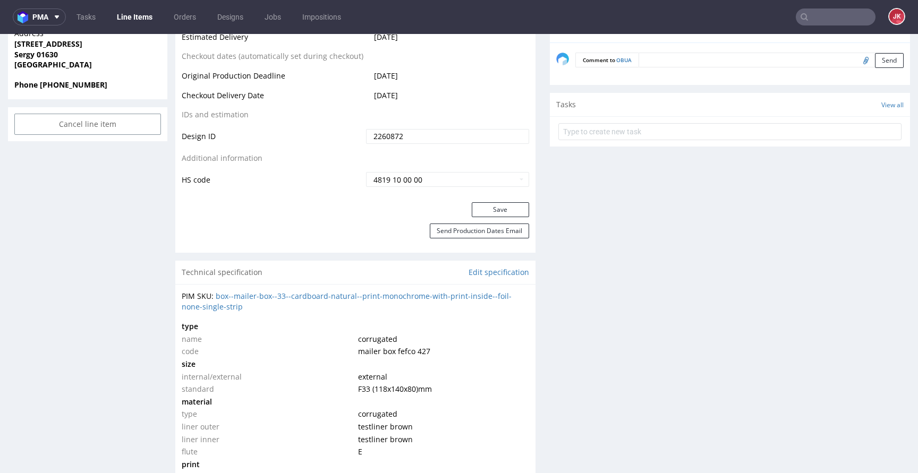
scroll to position [564, 0]
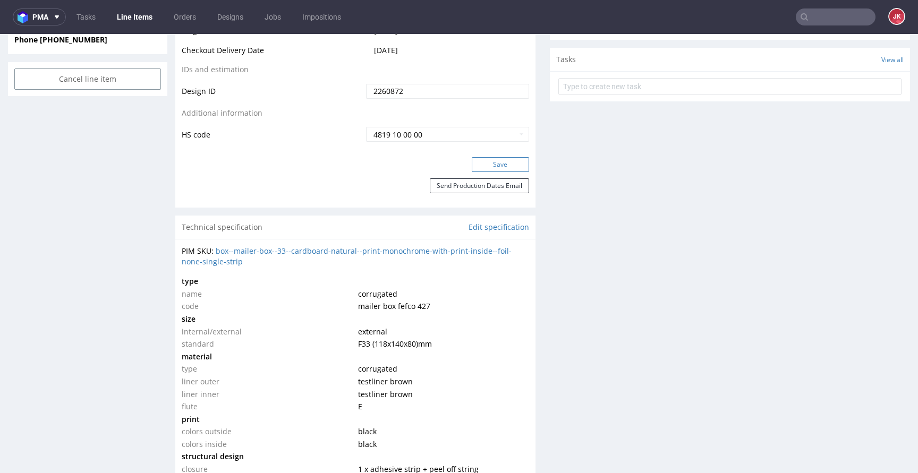
click at [493, 168] on button "Save" at bounding box center [500, 164] width 57 height 15
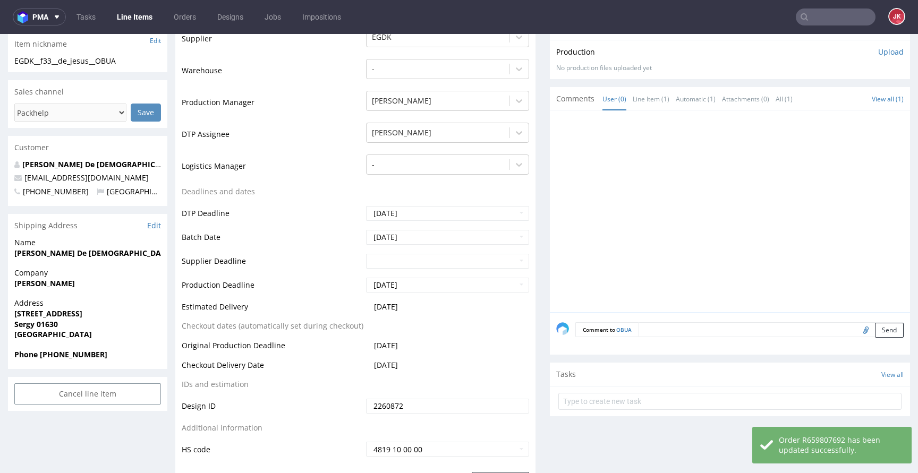
scroll to position [0, 0]
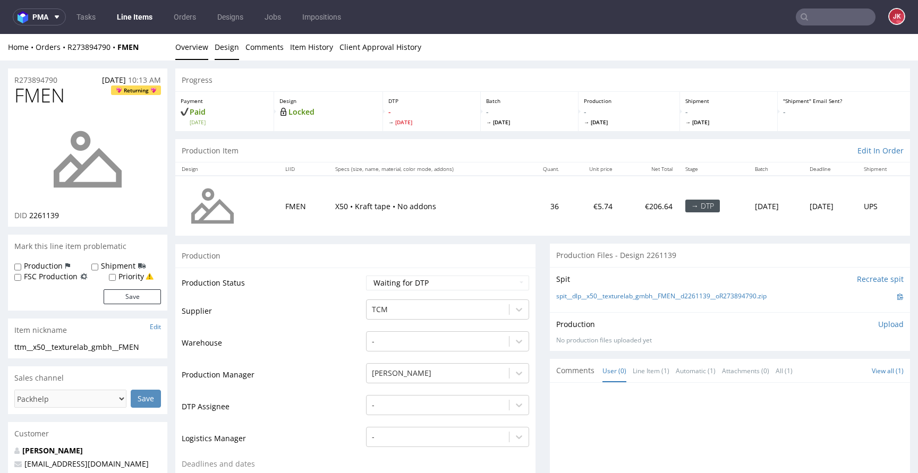
click at [217, 51] on link "Design" at bounding box center [227, 47] width 24 height 26
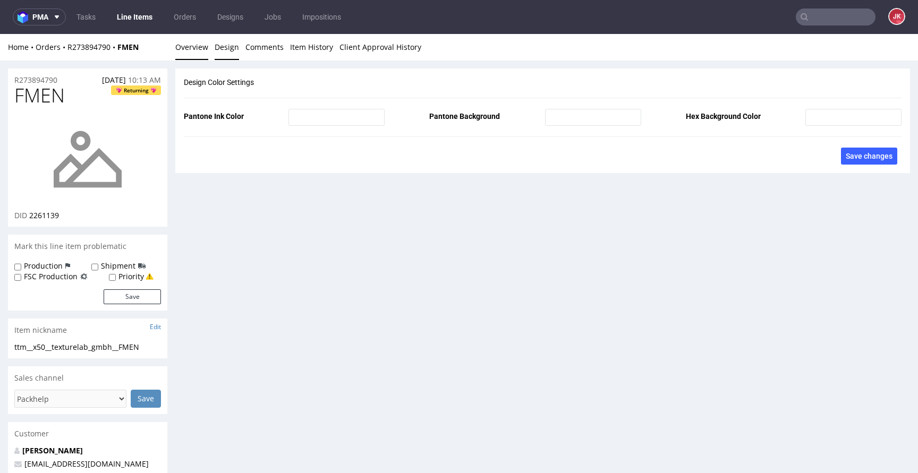
click at [188, 56] on link "Overview" at bounding box center [191, 47] width 33 height 26
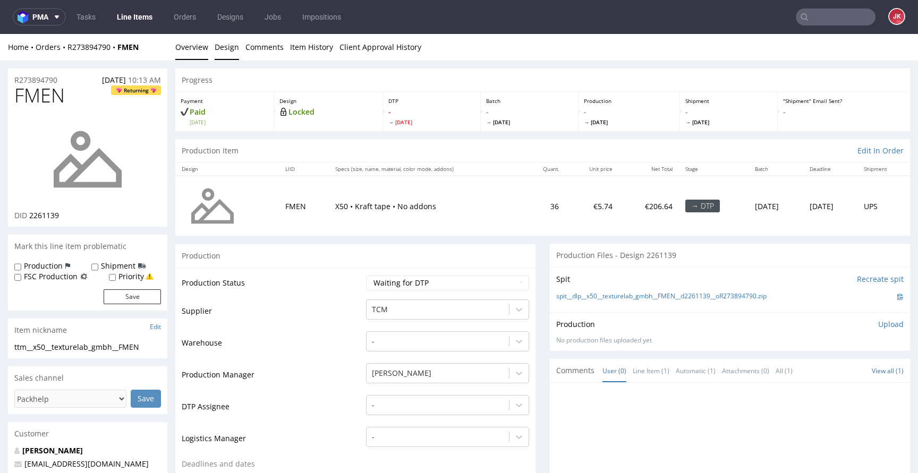
click at [232, 49] on link "Design" at bounding box center [227, 47] width 24 height 26
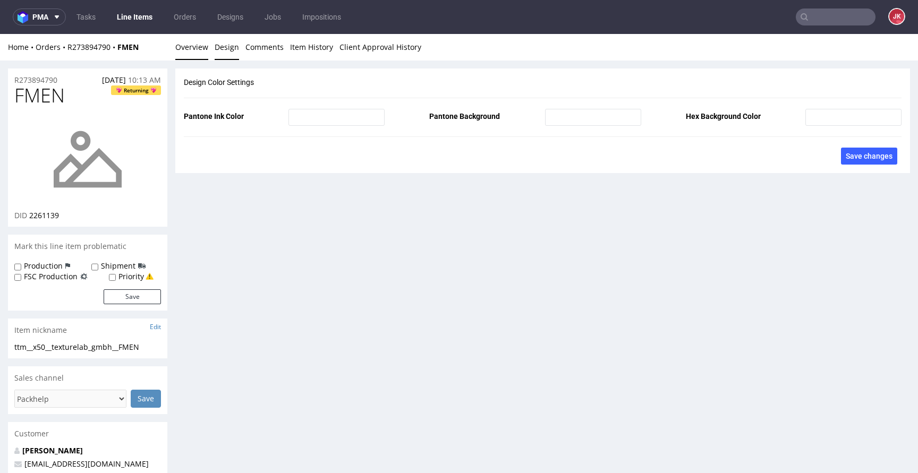
click at [199, 45] on link "Overview" at bounding box center [191, 47] width 33 height 26
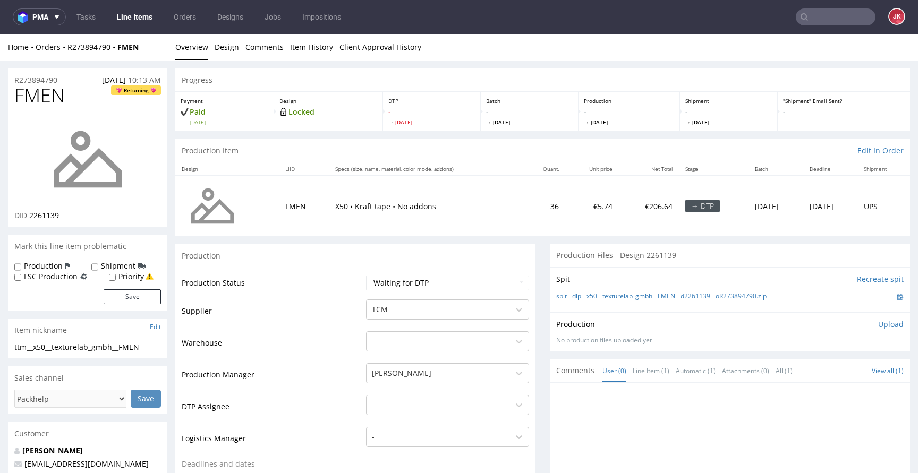
click at [354, 289] on td "Production Status" at bounding box center [273, 287] width 182 height 24
click at [393, 286] on select "Waiting for Artwork Waiting for Diecut Waiting for Mockup Waiting for DTP Waiti…" at bounding box center [447, 283] width 163 height 15
select select "dtp_issue"
click at [366, 276] on select "Waiting for Artwork Waiting for Diecut Waiting for Mockup Waiting for DTP Waiti…" at bounding box center [447, 283] width 163 height 15
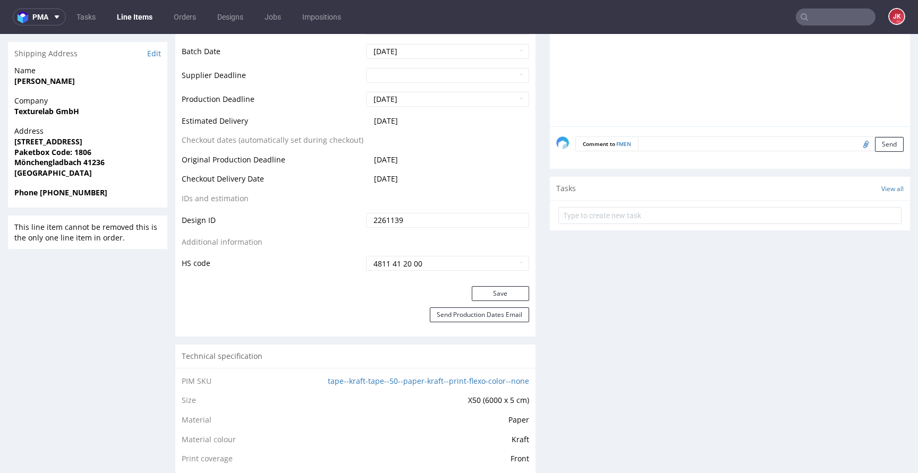
scroll to position [467, 0]
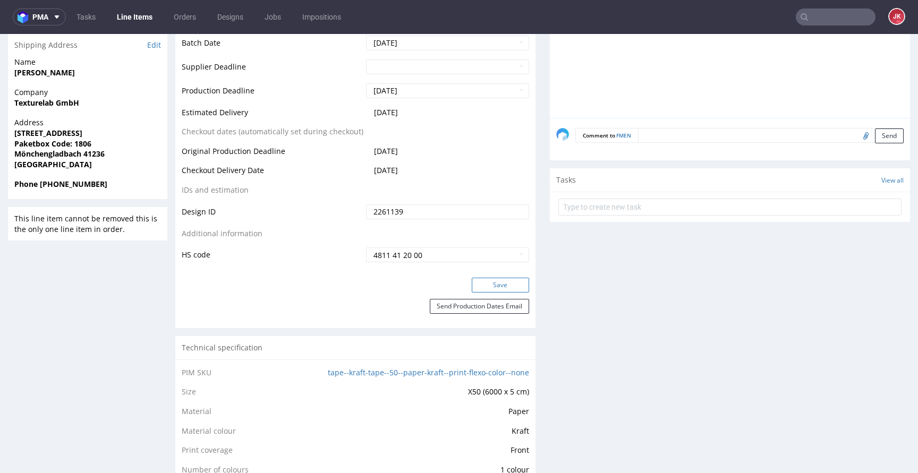
click at [485, 280] on button "Save" at bounding box center [500, 285] width 57 height 15
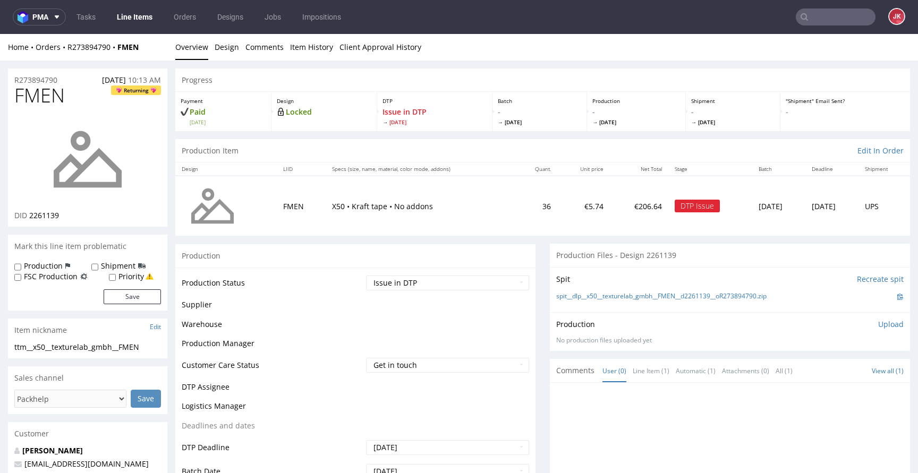
scroll to position [459, 0]
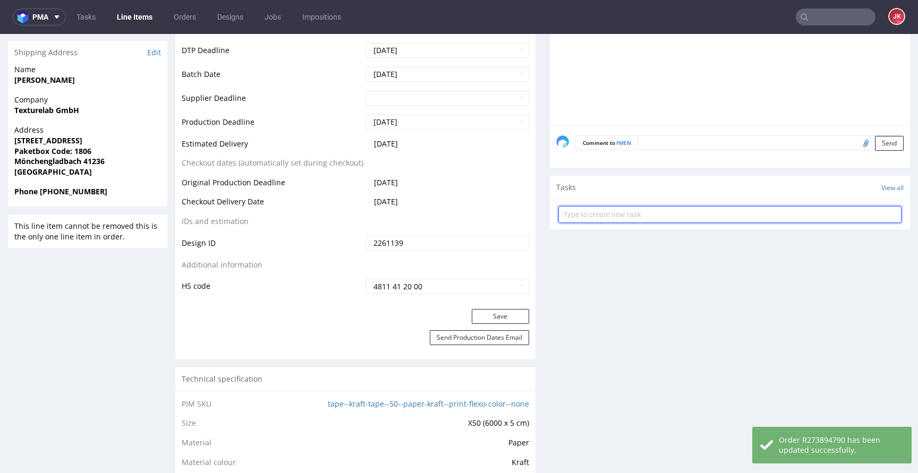
click at [606, 212] on input "text" at bounding box center [729, 214] width 343 height 17
type input "issue"
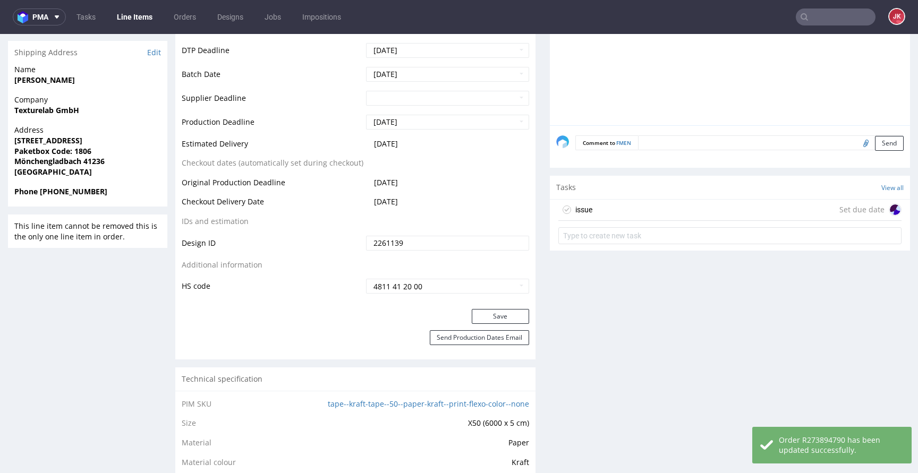
click at [612, 207] on div "issue Set due date" at bounding box center [729, 210] width 343 height 21
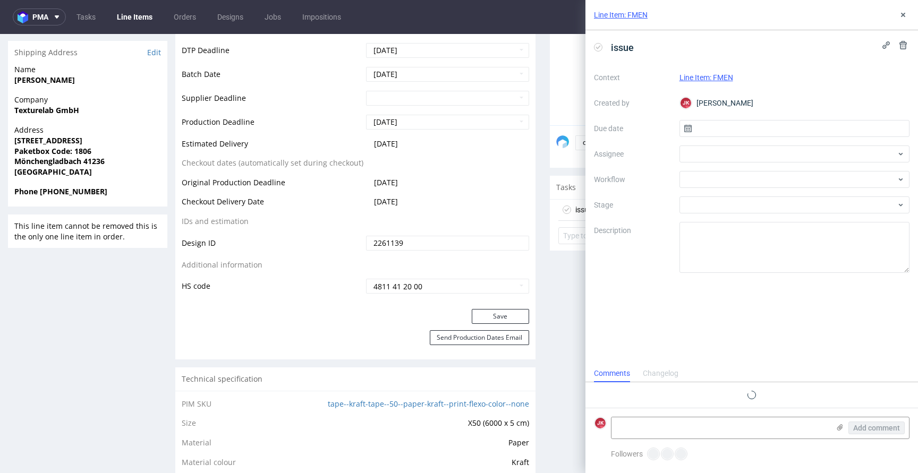
scroll to position [8, 0]
click at [700, 122] on input "text" at bounding box center [794, 128] width 230 height 17
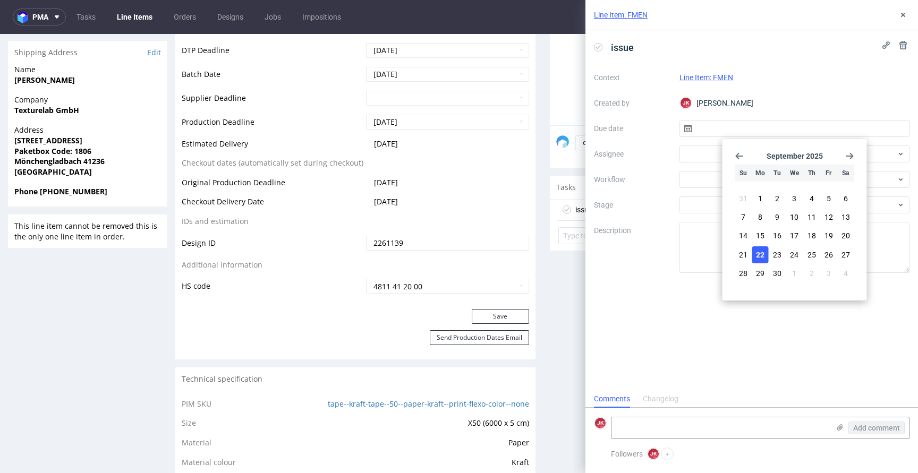
click at [756, 252] on span "22" at bounding box center [760, 255] width 8 height 11
type input "[DATE]"
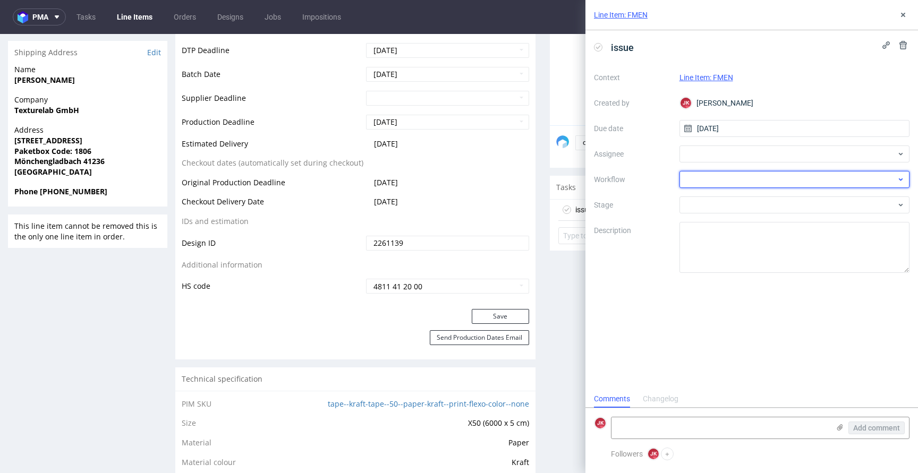
click at [694, 184] on div at bounding box center [794, 179] width 230 height 17
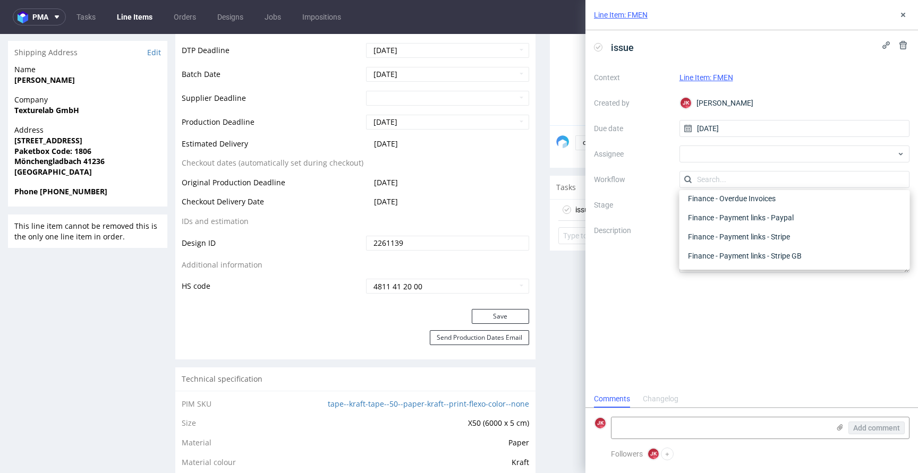
scroll to position [0, 0]
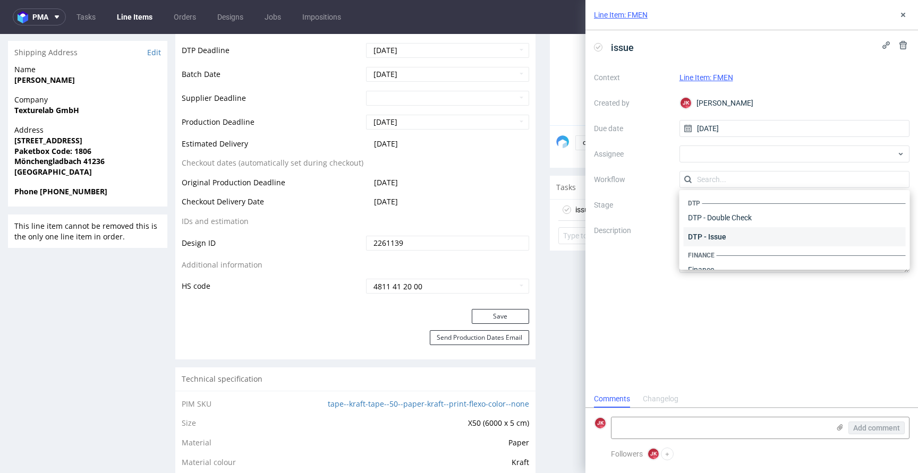
click at [734, 236] on div "DTP - Issue" at bounding box center [794, 236] width 222 height 19
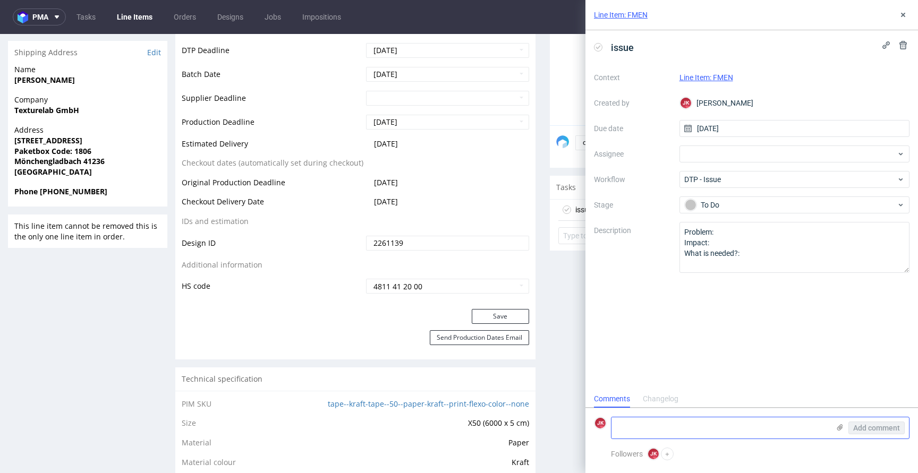
click at [695, 431] on textarea at bounding box center [720, 427] width 218 height 21
type textarea "is it plain order? there is no design uploaded"
click at [885, 430] on span "Add comment" at bounding box center [876, 427] width 47 height 7
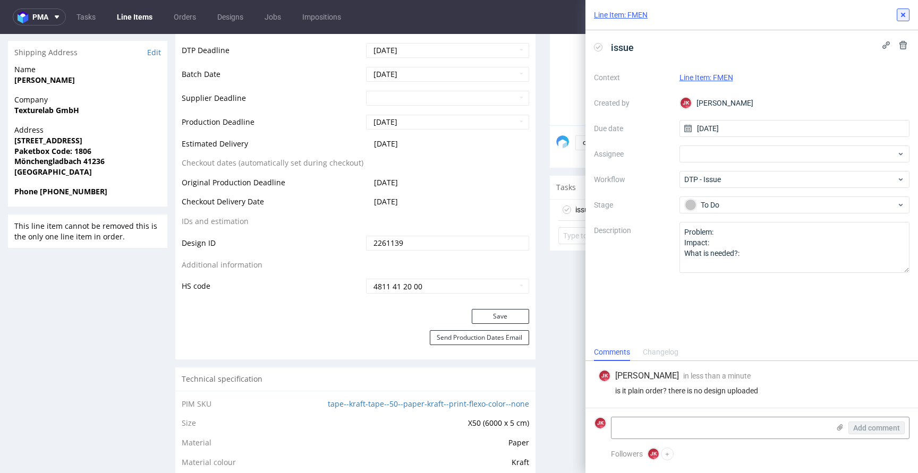
click at [903, 19] on icon at bounding box center [902, 15] width 8 height 8
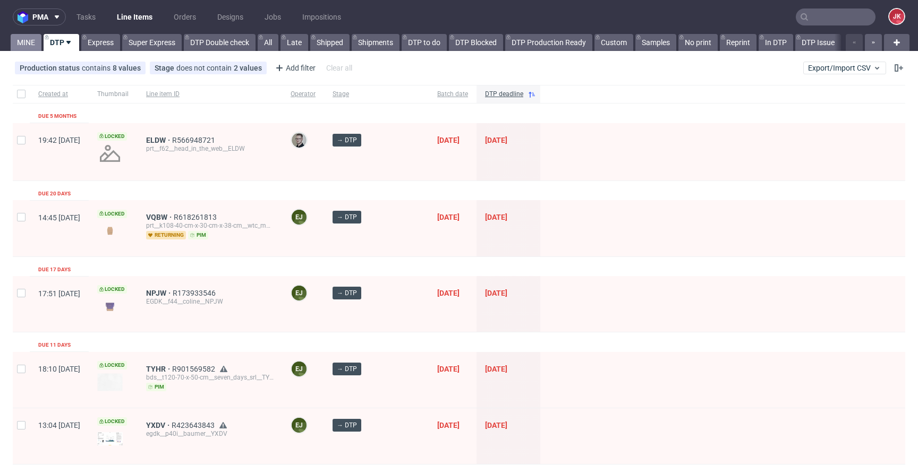
click at [29, 40] on link "MINE" at bounding box center [26, 42] width 31 height 17
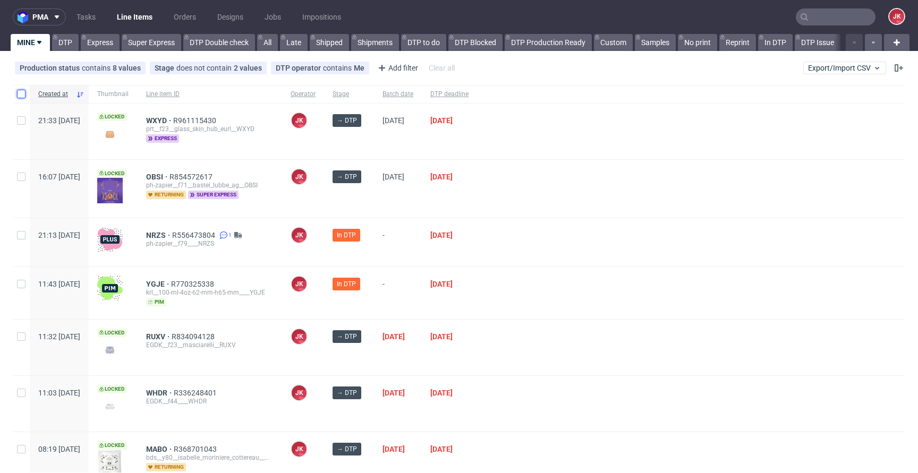
click at [24, 97] on input "checkbox" at bounding box center [21, 94] width 8 height 8
checkbox input "true"
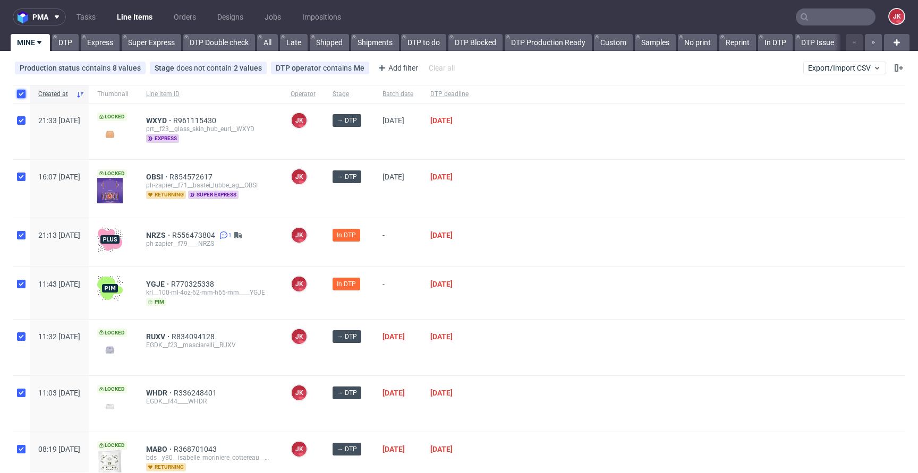
checkbox input "true"
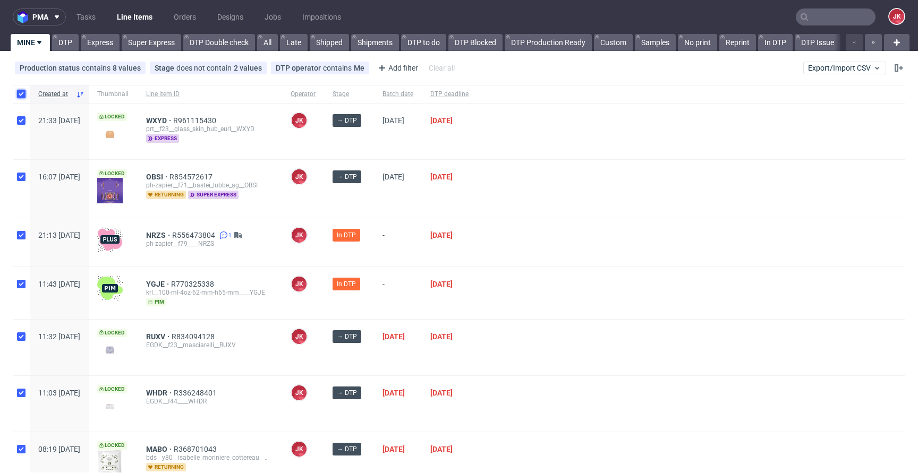
checkbox input "true"
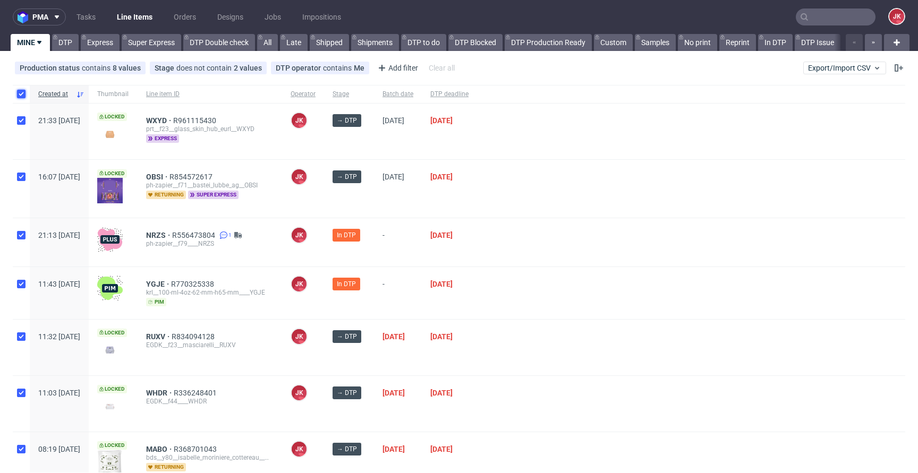
checkbox input "true"
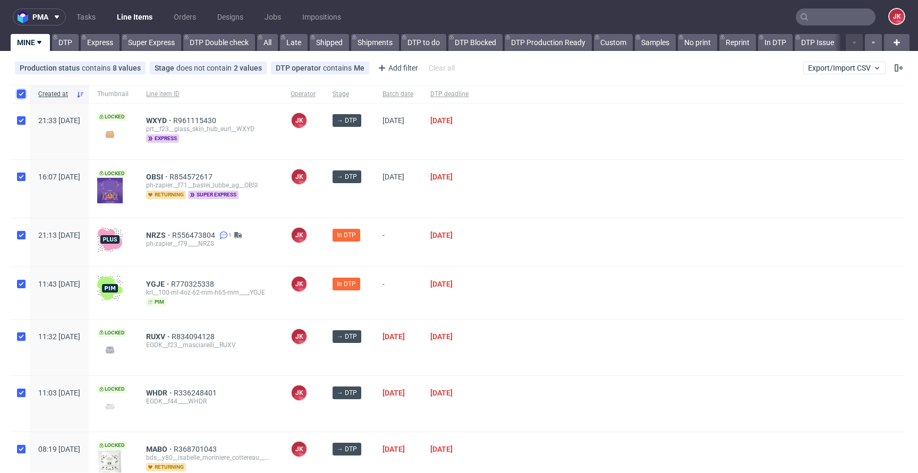
checkbox input "true"
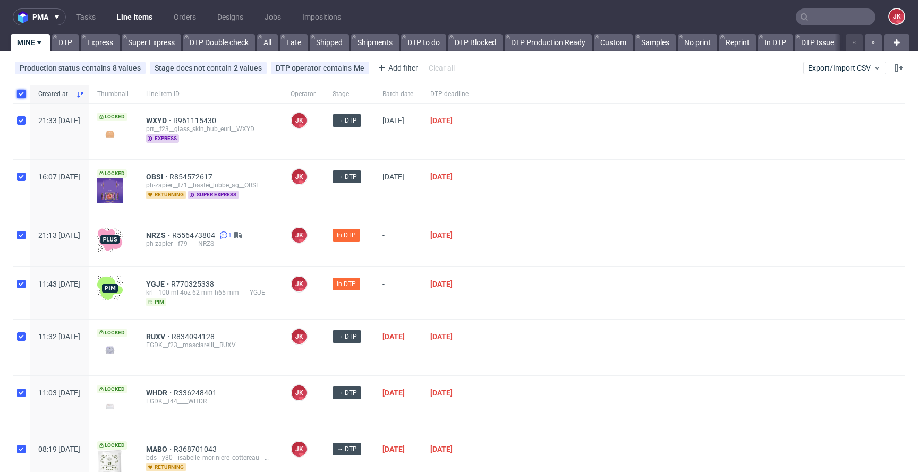
checkbox input "true"
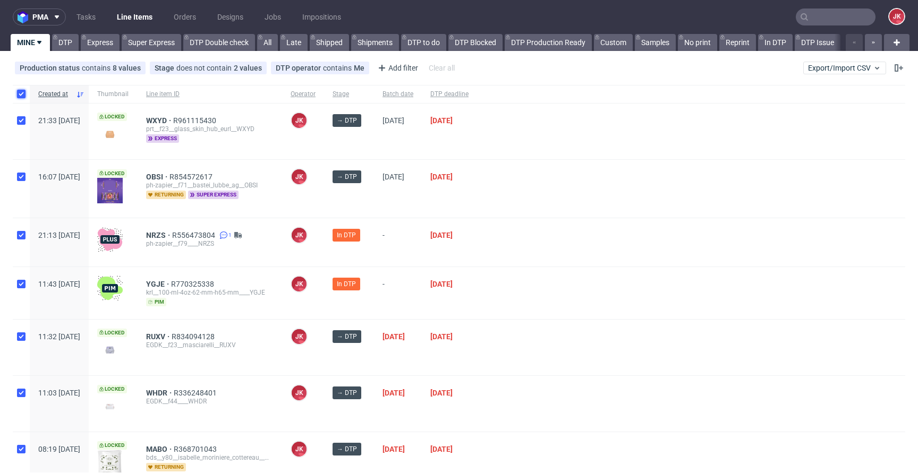
checkbox input "true"
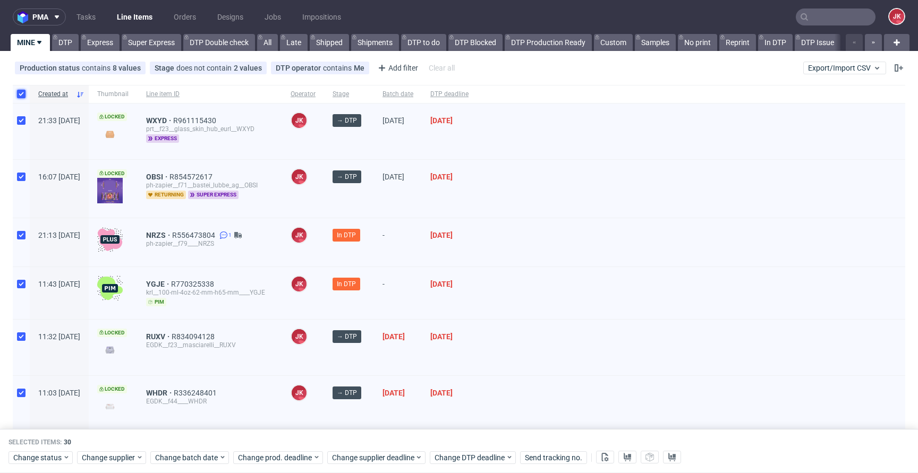
click at [18, 97] on input "checkbox" at bounding box center [21, 94] width 8 height 8
checkbox input "false"
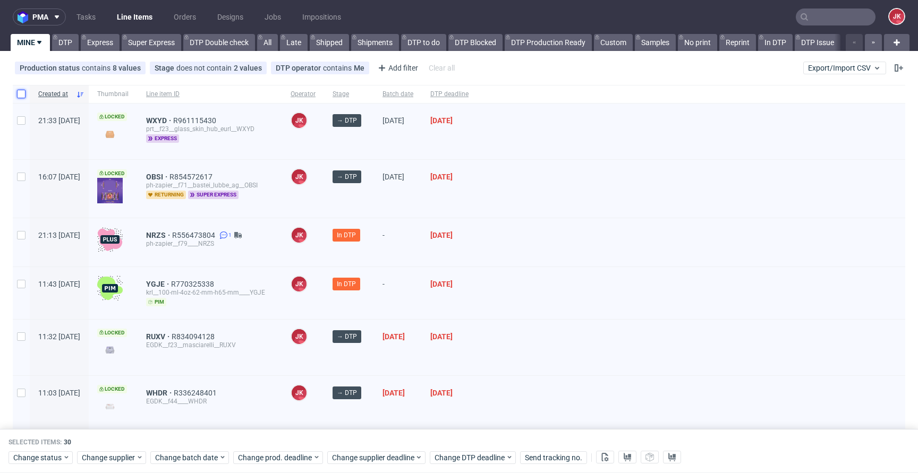
checkbox input "false"
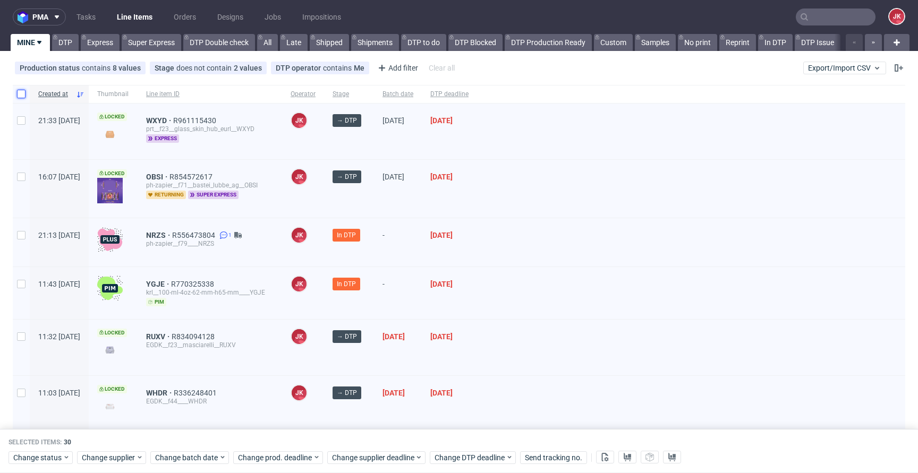
checkbox input "false"
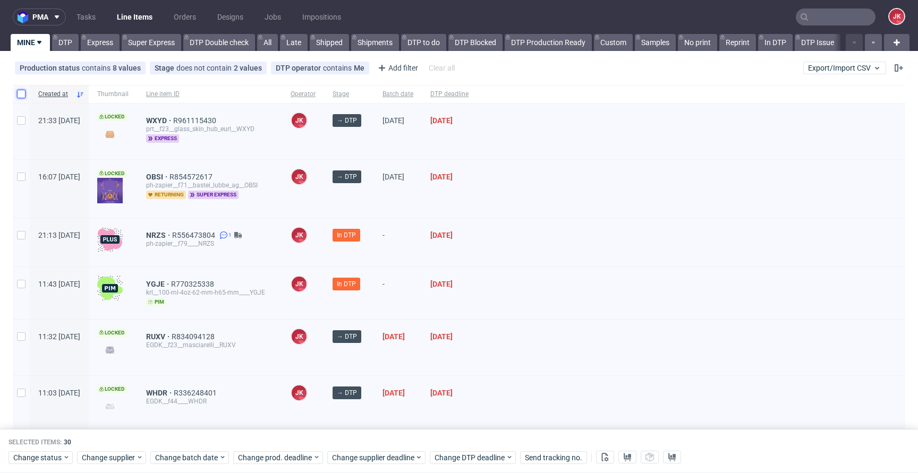
checkbox input "false"
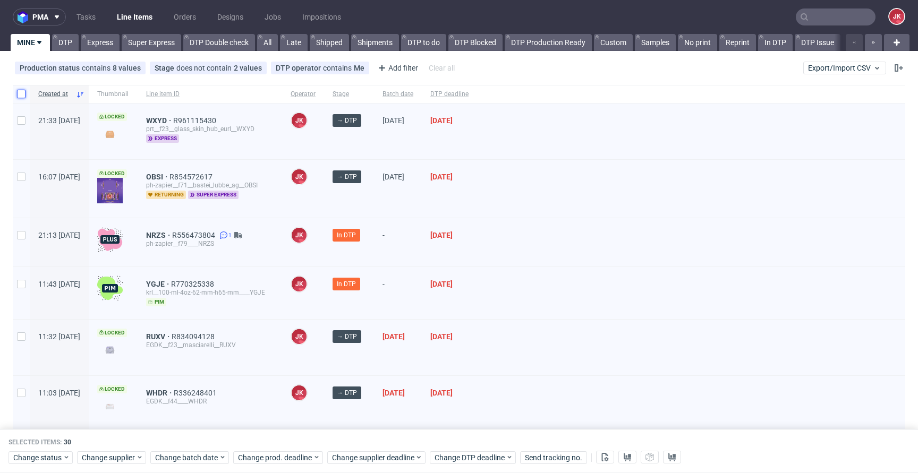
checkbox input "false"
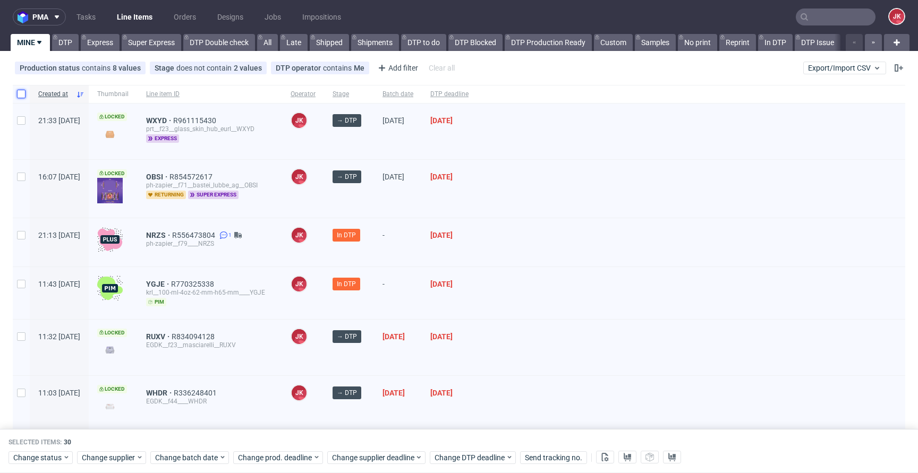
checkbox input "false"
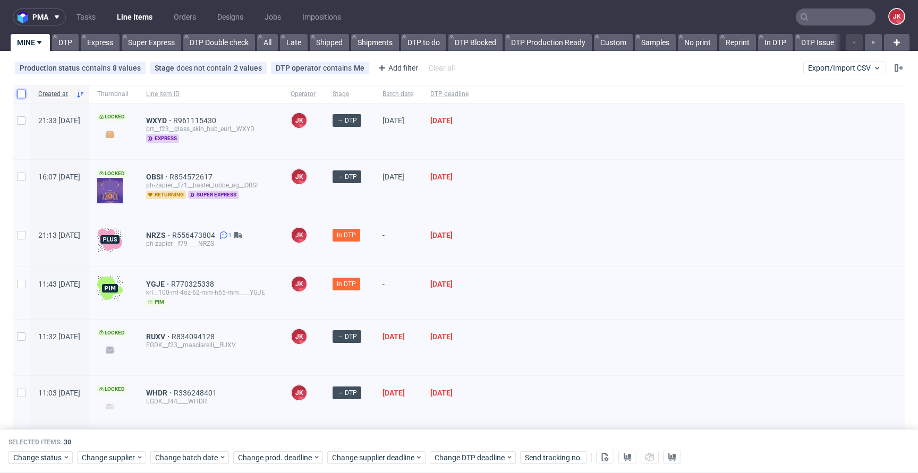
checkbox input "false"
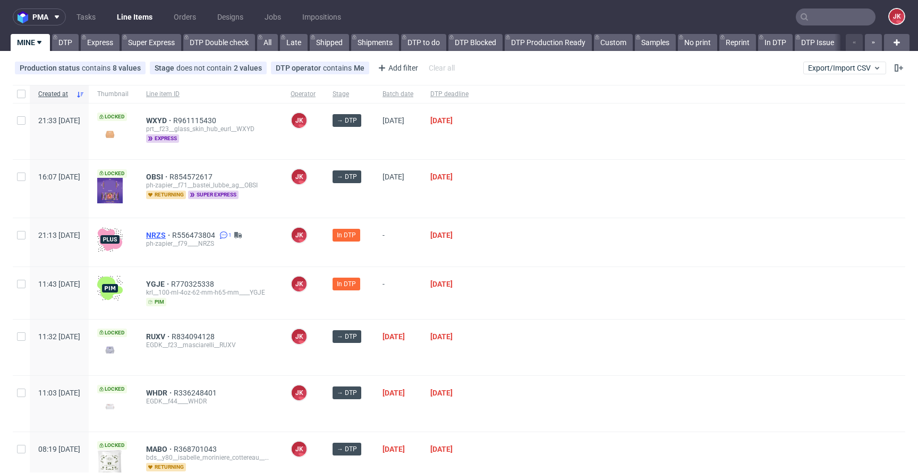
click at [172, 235] on span "NRZS" at bounding box center [159, 235] width 26 height 8
click at [171, 284] on span "YGJE" at bounding box center [158, 284] width 25 height 8
click at [544, 286] on div at bounding box center [691, 293] width 428 height 52
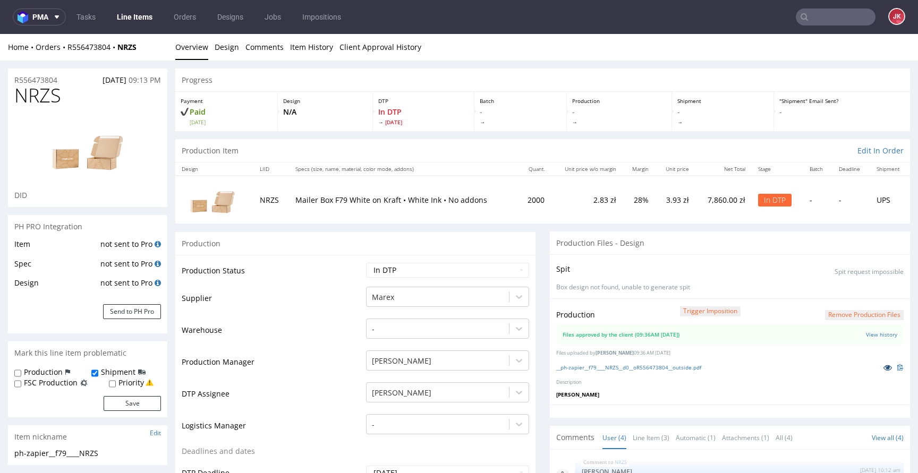
click at [883, 368] on icon at bounding box center [887, 367] width 8 height 7
click at [497, 274] on select "Waiting for Artwork Waiting for Diecut Waiting for Mockup Waiting for DTP Waiti…" at bounding box center [447, 270] width 163 height 15
select select "dtp_waiting_for_double_check"
click at [366, 263] on select "Waiting for Artwork Waiting for Diecut Waiting for Mockup Waiting for DTP Waiti…" at bounding box center [447, 270] width 163 height 15
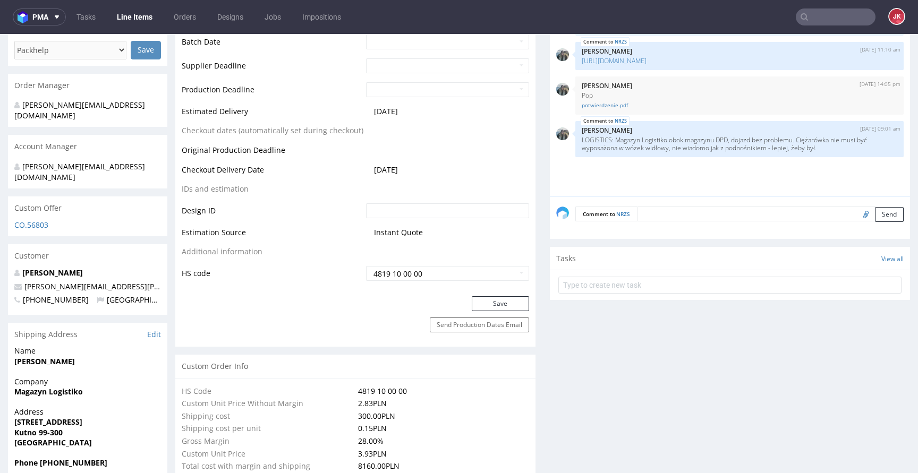
scroll to position [469, 0]
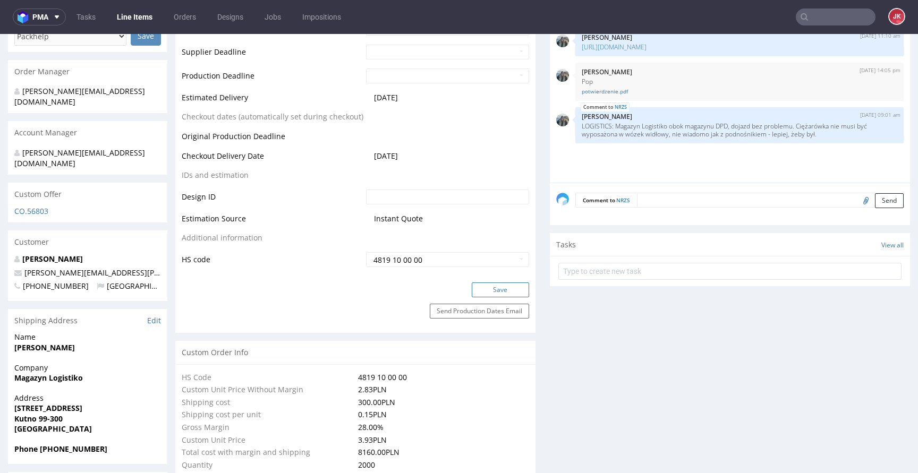
click at [491, 290] on button "Save" at bounding box center [500, 290] width 57 height 15
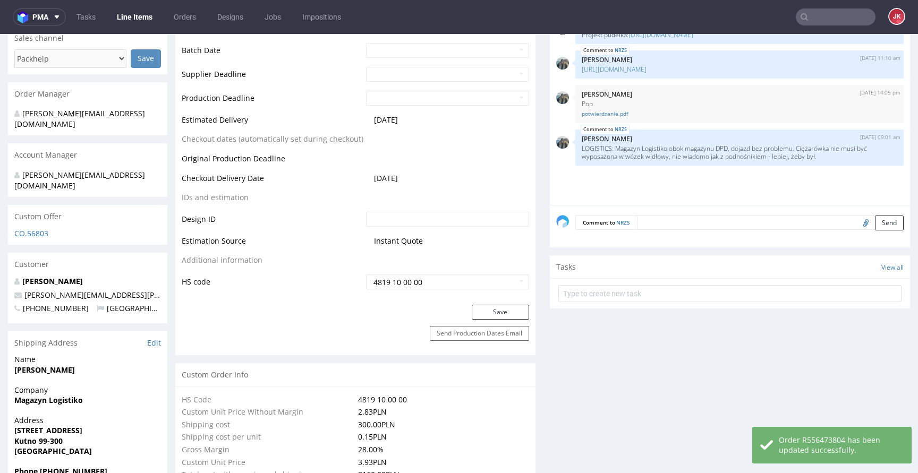
scroll to position [447, 0]
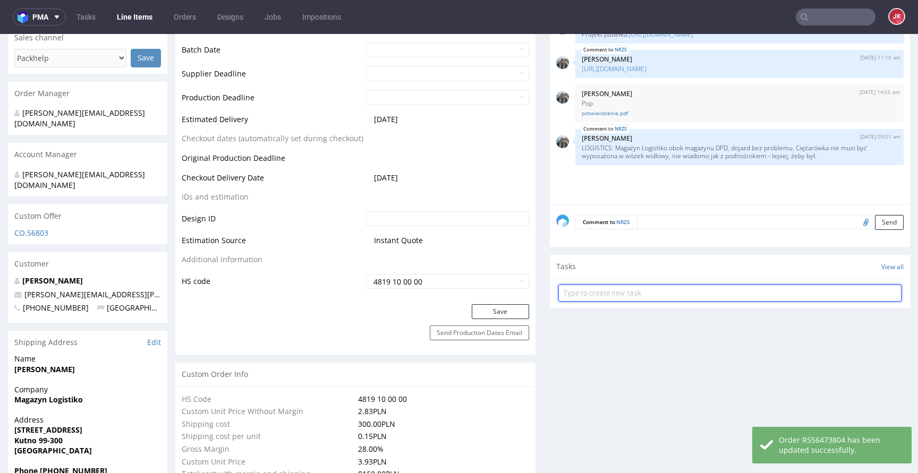
click at [589, 291] on input "text" at bounding box center [729, 293] width 343 height 17
type input "dc"
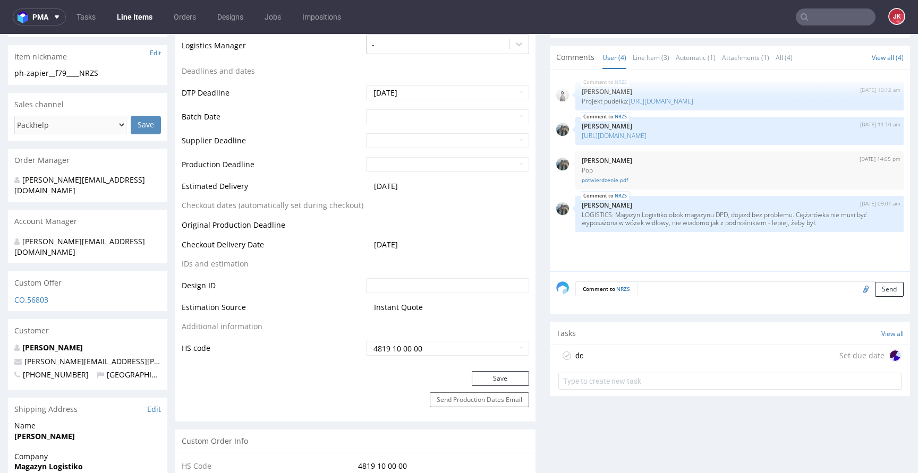
scroll to position [361, 0]
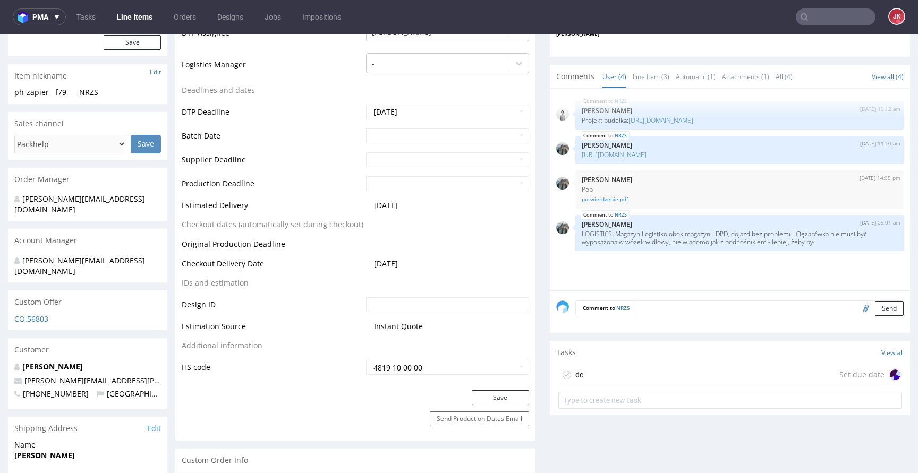
click at [604, 379] on div "dc Set due date" at bounding box center [729, 374] width 343 height 21
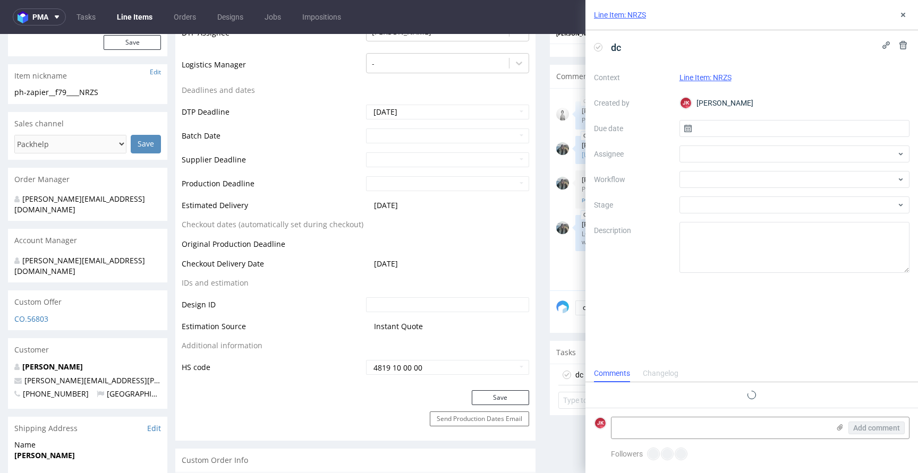
scroll to position [8, 0]
click at [612, 49] on span "dc" at bounding box center [615, 48] width 19 height 18
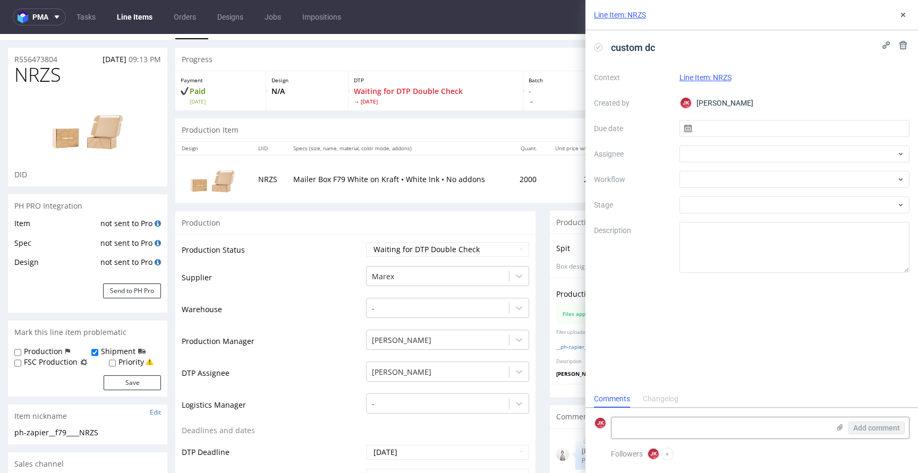
scroll to position [0, 0]
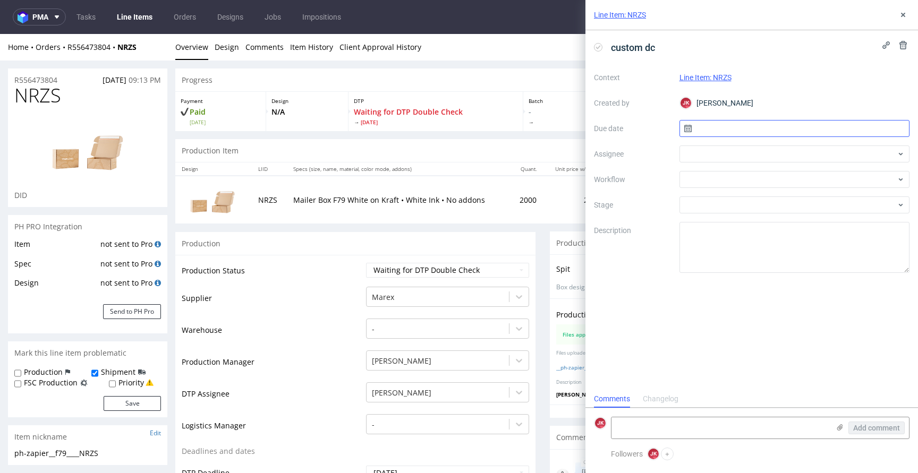
click at [724, 135] on input "text" at bounding box center [794, 128] width 230 height 17
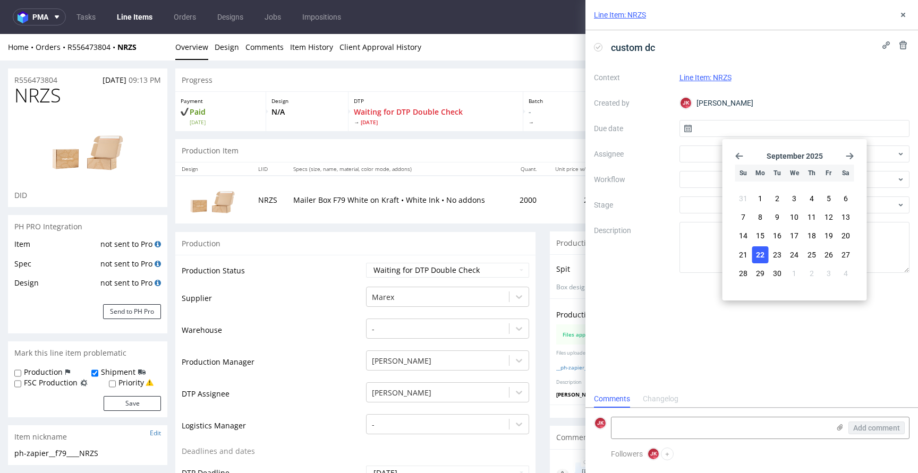
click at [761, 254] on span "22" at bounding box center [760, 255] width 8 height 11
type input "22/09/2025"
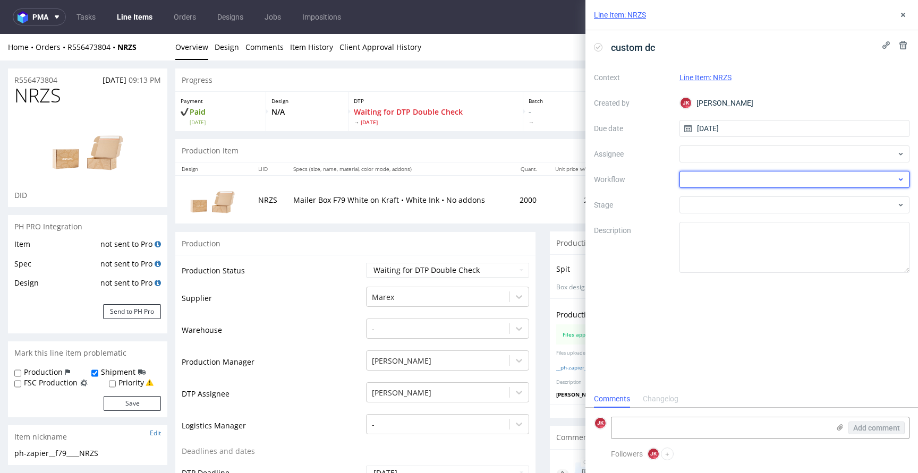
click at [712, 174] on div at bounding box center [794, 179] width 230 height 17
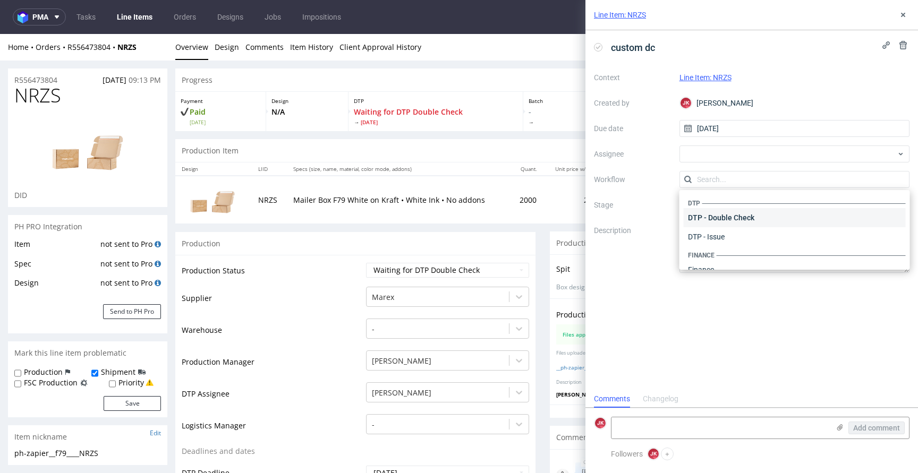
click at [735, 224] on div "DTP - Double Check" at bounding box center [794, 217] width 222 height 19
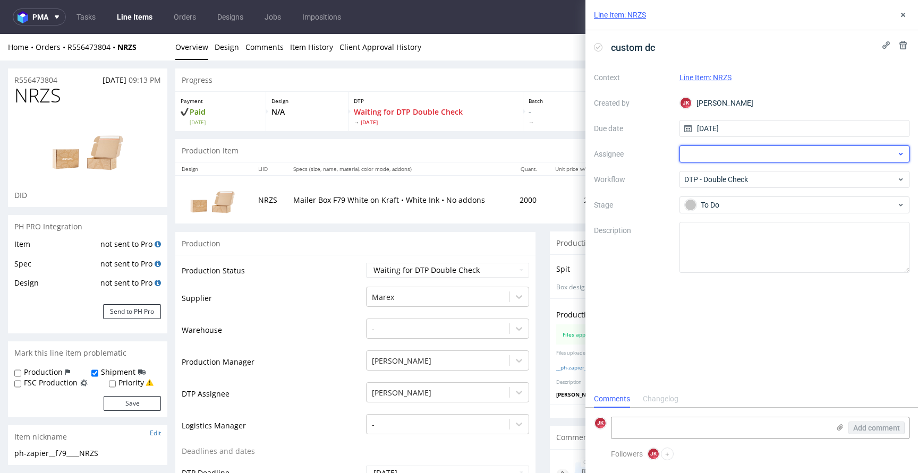
click at [684, 156] on div at bounding box center [794, 154] width 230 height 17
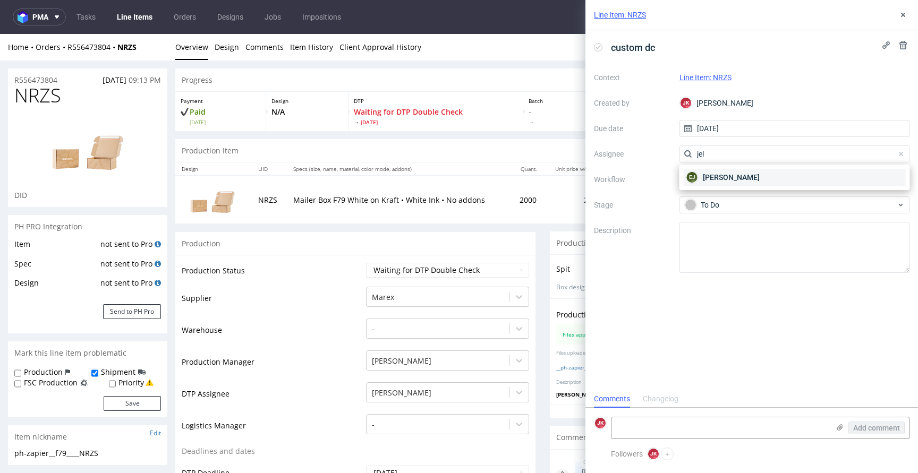
type input "jel"
click div "EJ Elżbieta Jelińska"
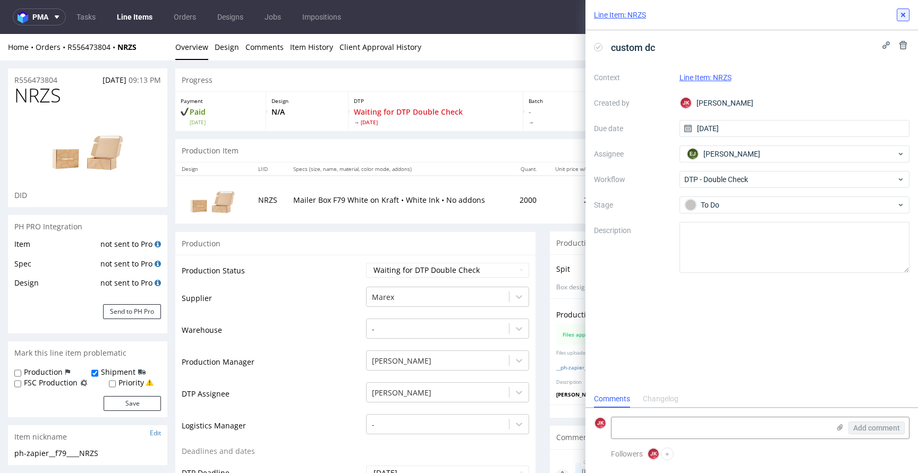
click icon
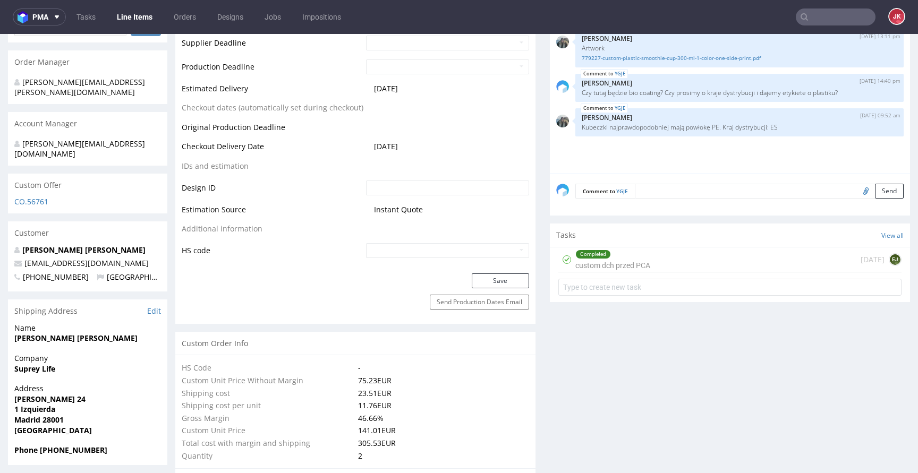
scroll to position [472, 0]
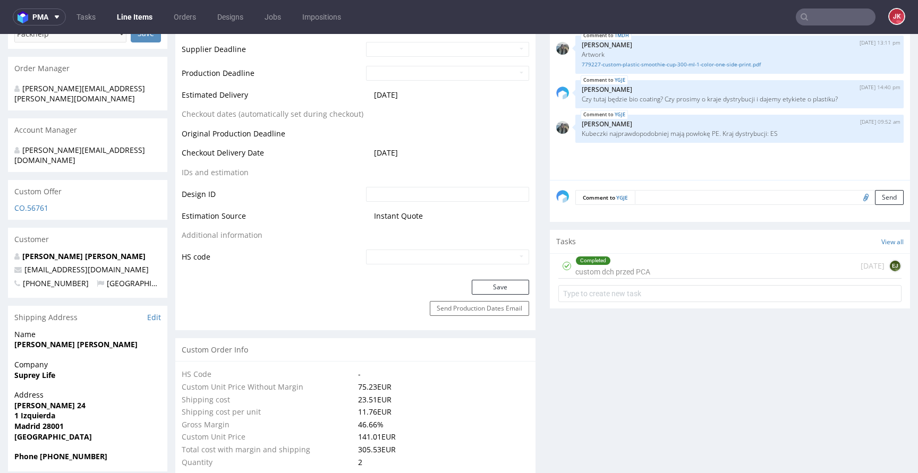
click at [603, 275] on div "Completed custom dch przed PCA" at bounding box center [612, 266] width 75 height 24
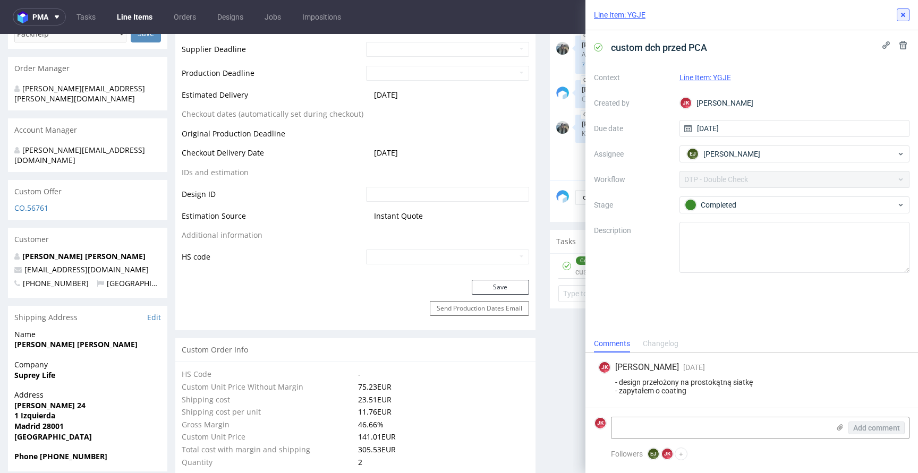
click at [905, 18] on icon at bounding box center [902, 15] width 8 height 8
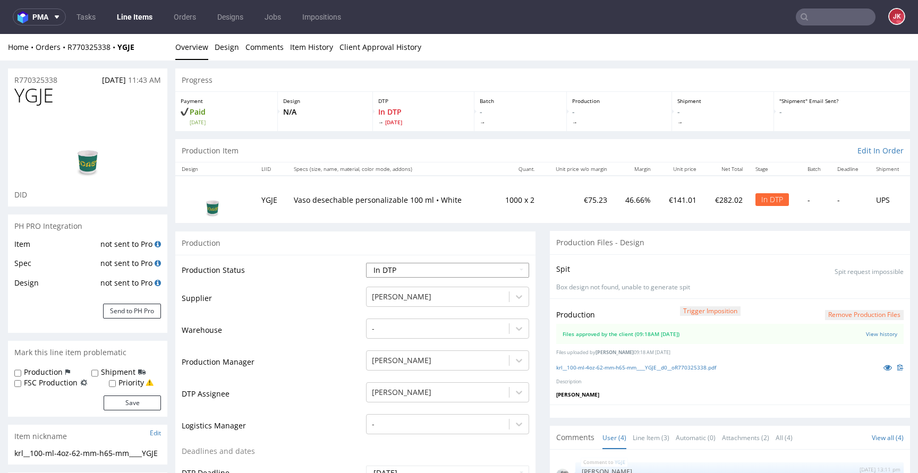
click at [453, 273] on select "Waiting for Artwork Waiting for Diecut Waiting for Mockup Waiting for DTP Waiti…" at bounding box center [447, 270] width 163 height 15
select select "dtp_production_ready"
click at [366, 263] on select "Waiting for Artwork Waiting for Diecut Waiting for Mockup Waiting for DTP Waiti…" at bounding box center [447, 270] width 163 height 15
click at [878, 372] on link at bounding box center [887, 368] width 19 height 12
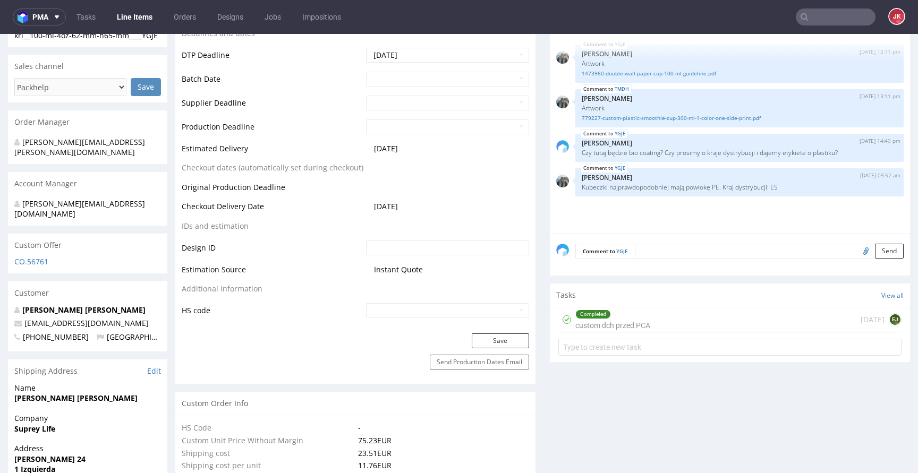
scroll to position [430, 0]
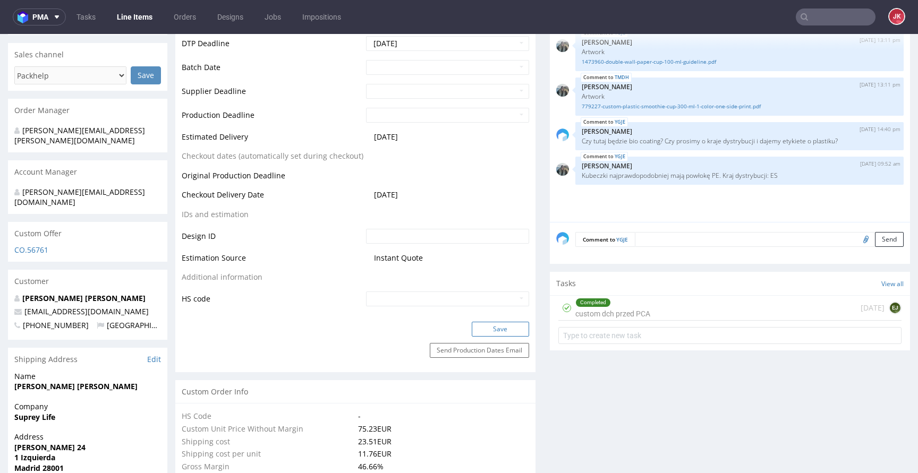
click at [516, 330] on button "Save" at bounding box center [500, 329] width 57 height 15
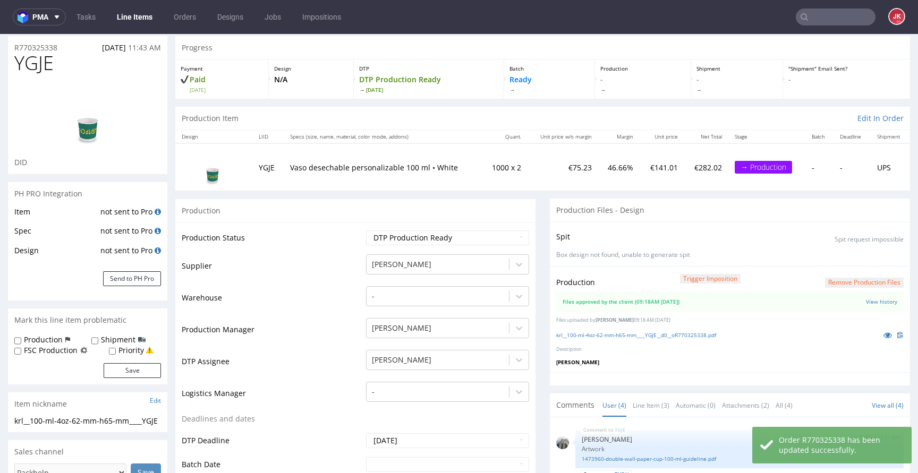
scroll to position [0, 0]
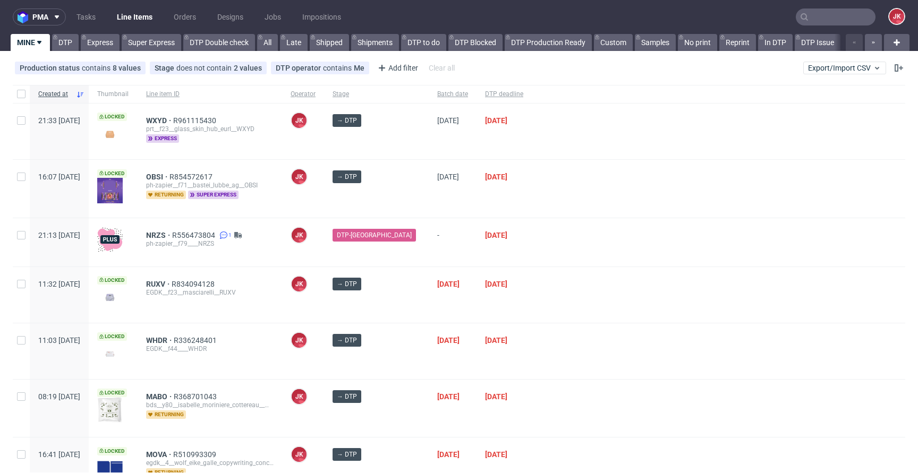
click at [532, 259] on div at bounding box center [718, 242] width 373 height 48
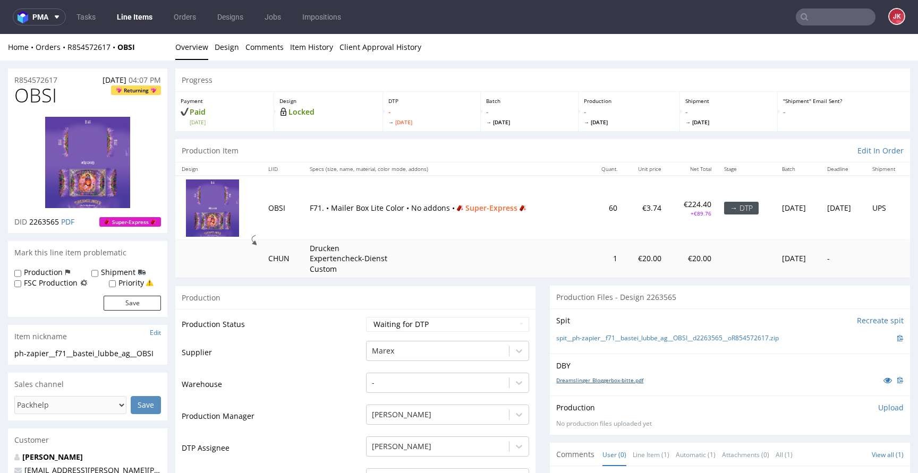
click at [602, 380] on link "Dreamslinger_Bloggerbox-bitte.pdf" at bounding box center [599, 379] width 87 height 7
click at [415, 331] on select "Waiting for Artwork Waiting for Diecut Waiting for Mockup Waiting for DTP Waiti…" at bounding box center [447, 324] width 163 height 15
select select "dtp_in_process"
click at [366, 317] on select "Waiting for Artwork Waiting for Diecut Waiting for Mockup Waiting for DTP Waiti…" at bounding box center [447, 324] width 163 height 15
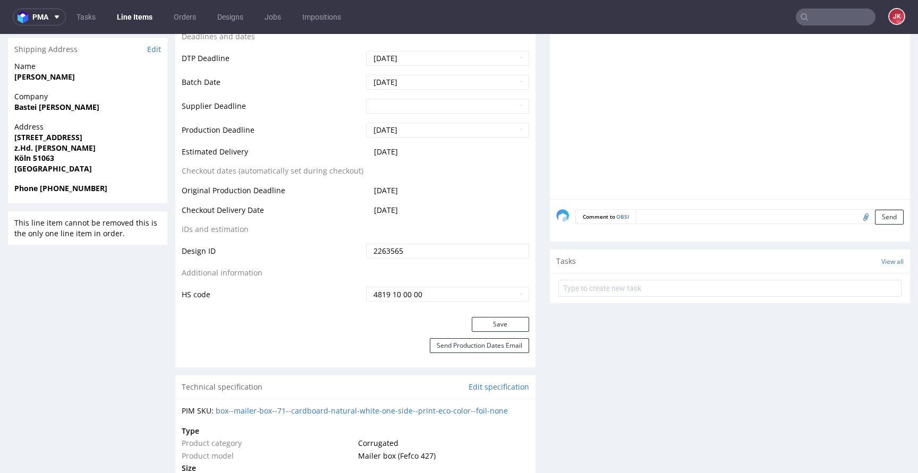
scroll to position [502, 0]
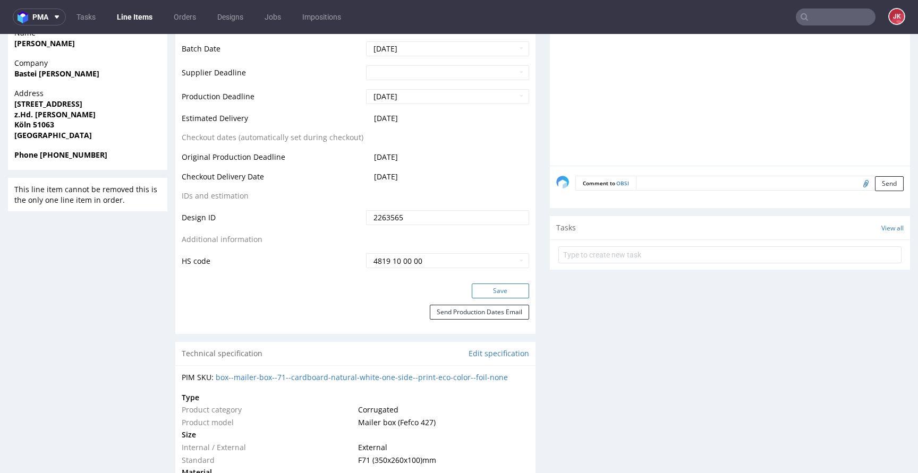
click at [479, 289] on button "Save" at bounding box center [500, 291] width 57 height 15
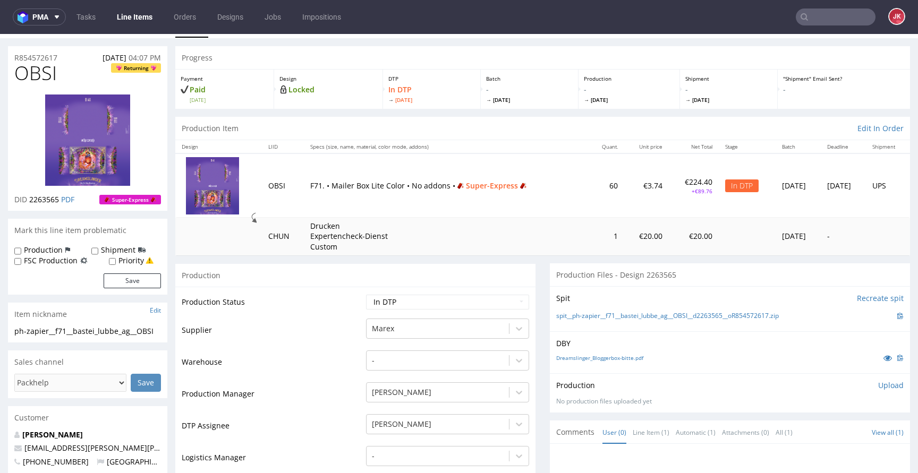
scroll to position [0, 0]
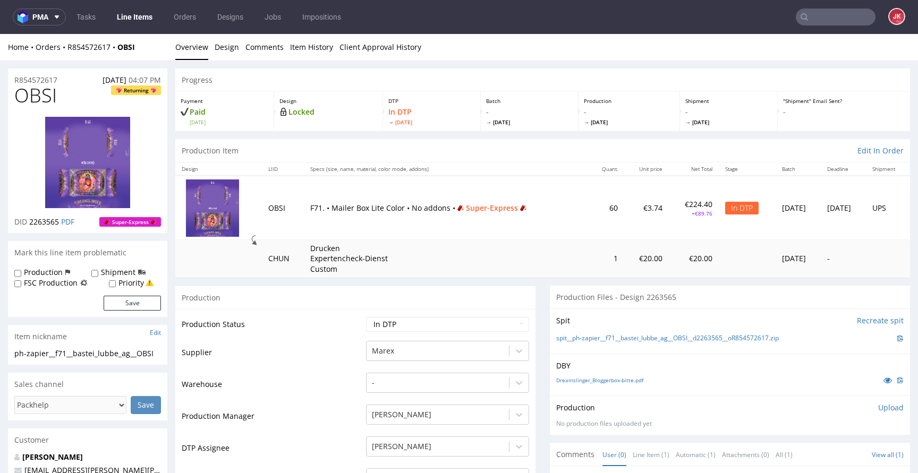
click at [32, 98] on span "OBSI" at bounding box center [35, 95] width 42 height 21
copy span "OBSI"
click at [140, 285] on label "Priority" at bounding box center [130, 283] width 25 height 11
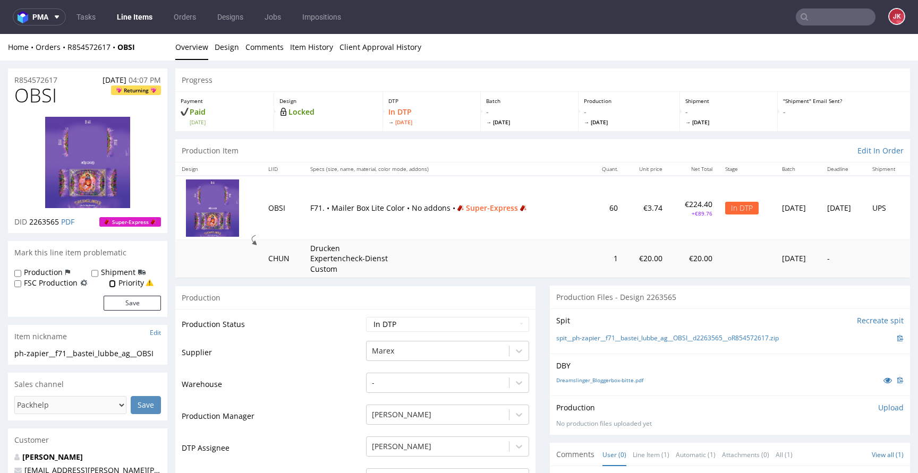
click at [116, 285] on input "Priority" at bounding box center [112, 284] width 7 height 8
checkbox input "true"
click at [130, 304] on button "Save" at bounding box center [132, 303] width 57 height 15
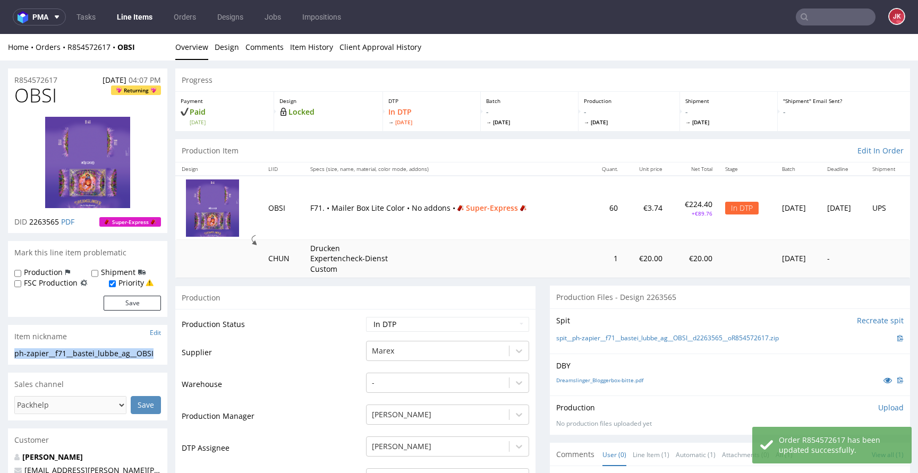
drag, startPoint x: 160, startPoint y: 355, endPoint x: 2, endPoint y: 356, distance: 158.2
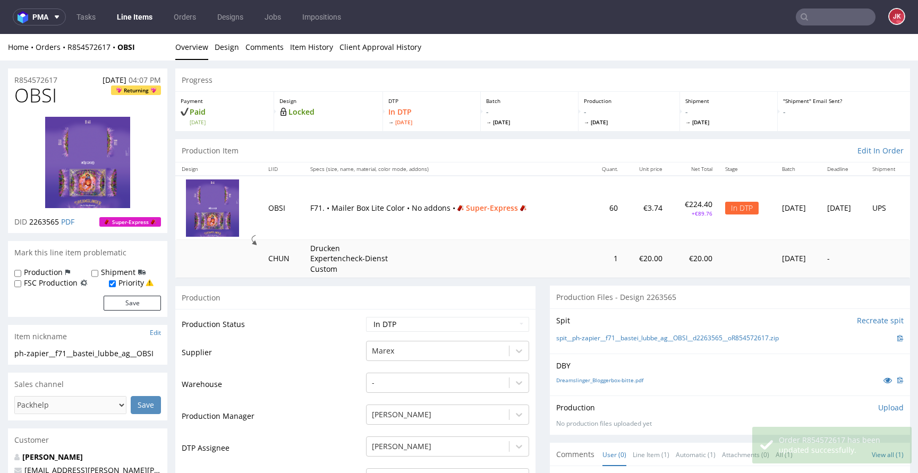
click at [299, 361] on td "Supplier" at bounding box center [273, 356] width 182 height 32
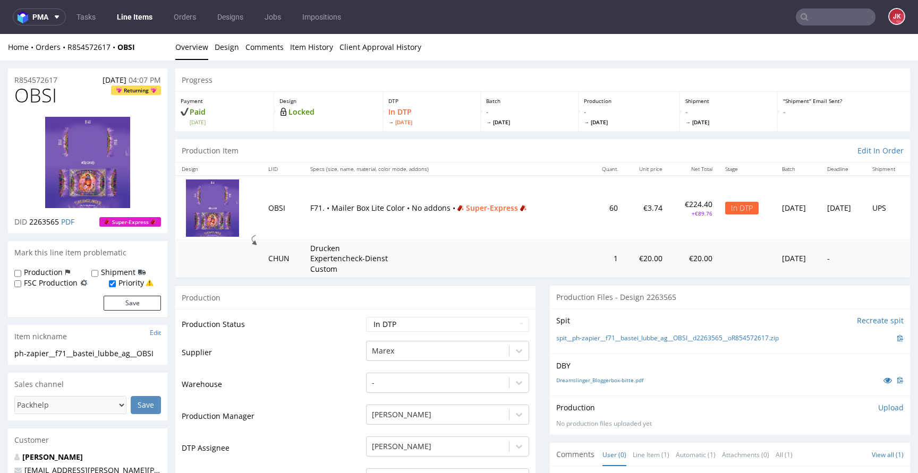
drag, startPoint x: 544, startPoint y: 340, endPoint x: 777, endPoint y: 338, distance: 233.1
click at [777, 338] on div "Spit Recreate spit spit__ph-zapier__f71__bastei_lubbe_ag__OBSI__d2263565__oR854…" at bounding box center [730, 331] width 360 height 45
copy link "spit__ph-zapier__f71__bastei_lubbe_ag__OBSI__d2263565__oR854572617"
click at [675, 375] on div "Dreamslinger_Bloggerbox-bitte.pdf" at bounding box center [729, 380] width 347 height 12
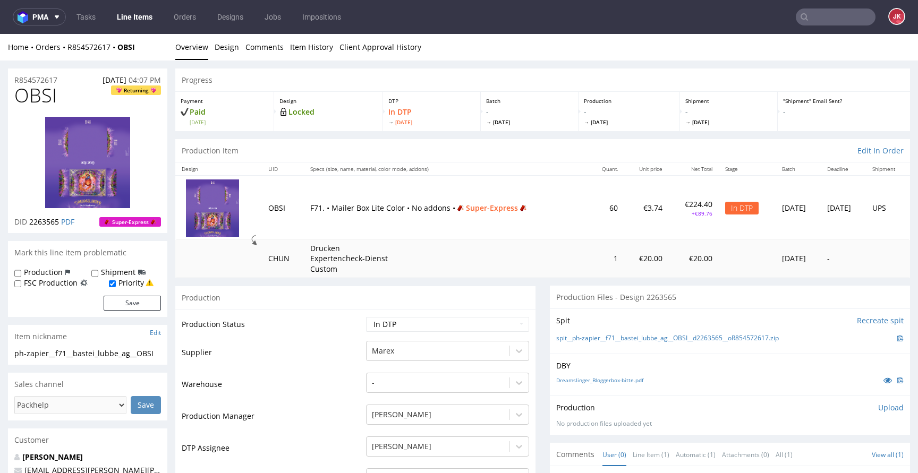
click at [878, 409] on p "Upload" at bounding box center [890, 408] width 25 height 11
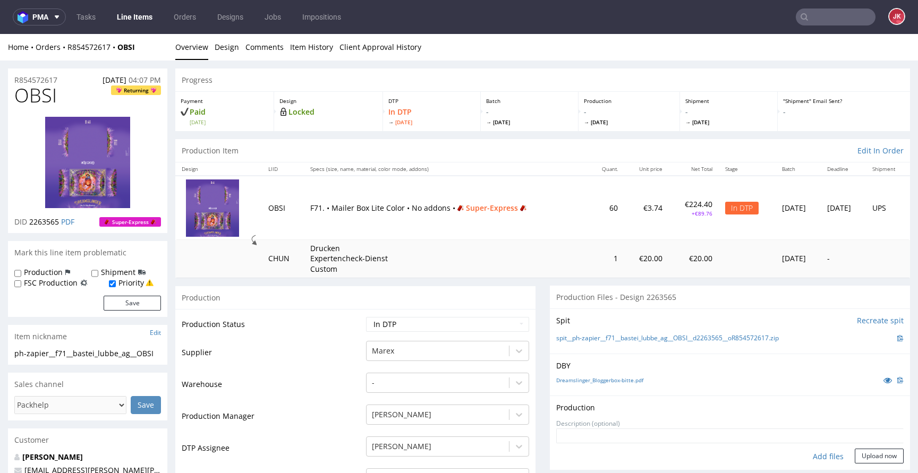
click at [818, 457] on div "Add files" at bounding box center [827, 457] width 53 height 16
type input "C:\fakepath\ph-zapier__f71__bastei_lubbe_ag__OBSI__d2263565__oR854572617__5__ou…"
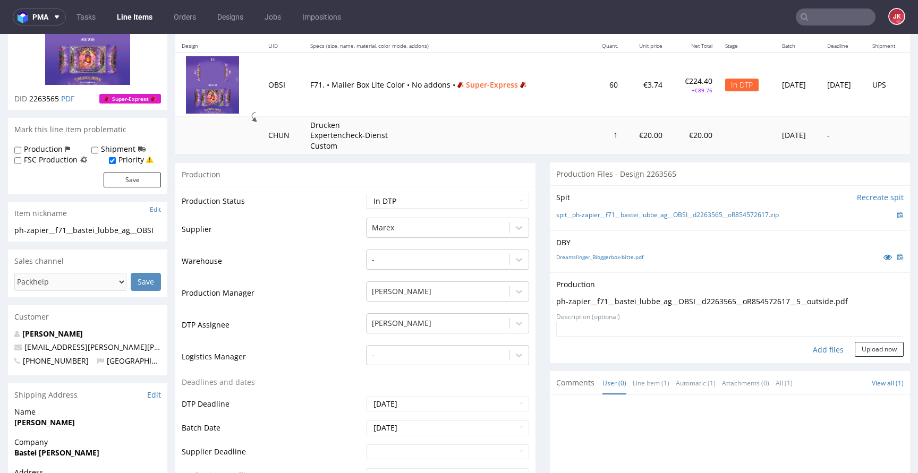
scroll to position [175, 0]
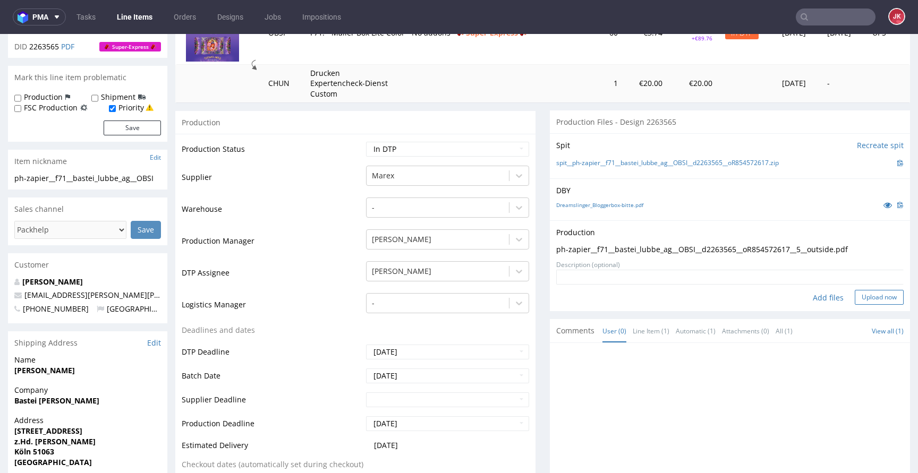
click at [866, 301] on button "Upload now" at bounding box center [878, 297] width 49 height 15
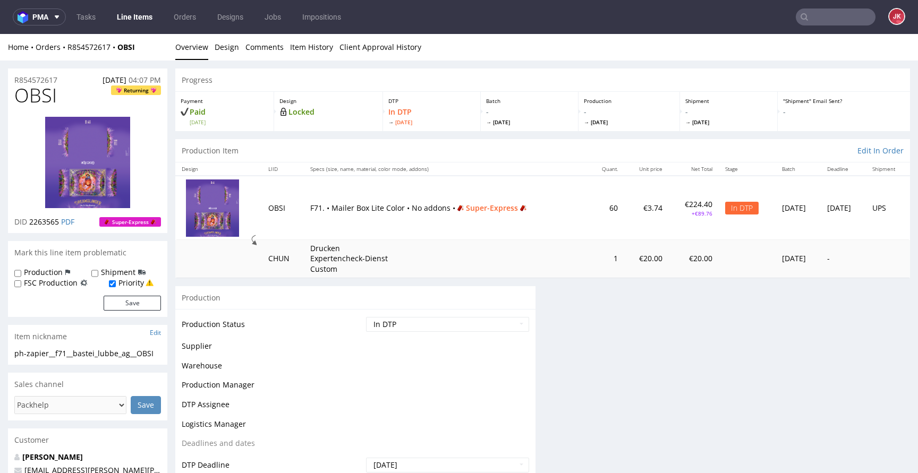
scroll to position [0, 0]
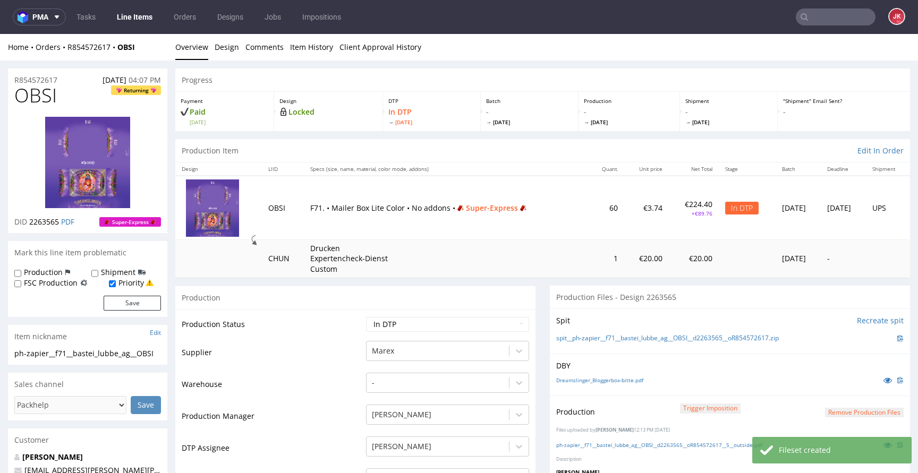
click at [407, 324] on select "Waiting for Artwork Waiting for Diecut Waiting for Mockup Waiting for DTP Waiti…" at bounding box center [447, 324] width 163 height 15
select select "dtp_production_ready"
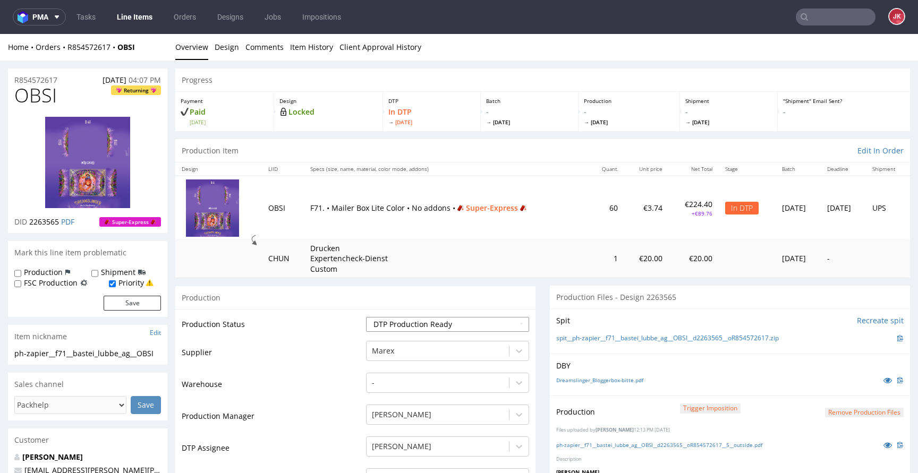
click at [366, 317] on select "Waiting for Artwork Waiting for Diecut Waiting for Mockup Waiting for DTP Waiti…" at bounding box center [447, 324] width 163 height 15
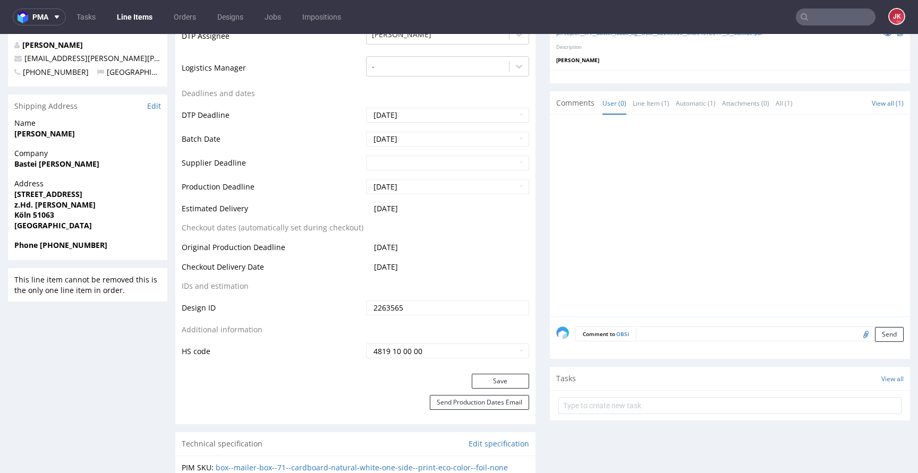
scroll to position [413, 0]
click at [475, 384] on button "Save" at bounding box center [500, 380] width 57 height 15
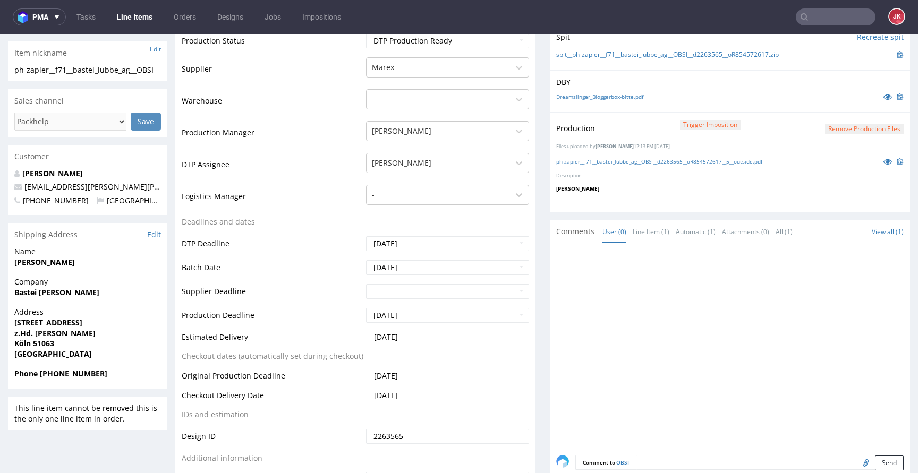
scroll to position [0, 0]
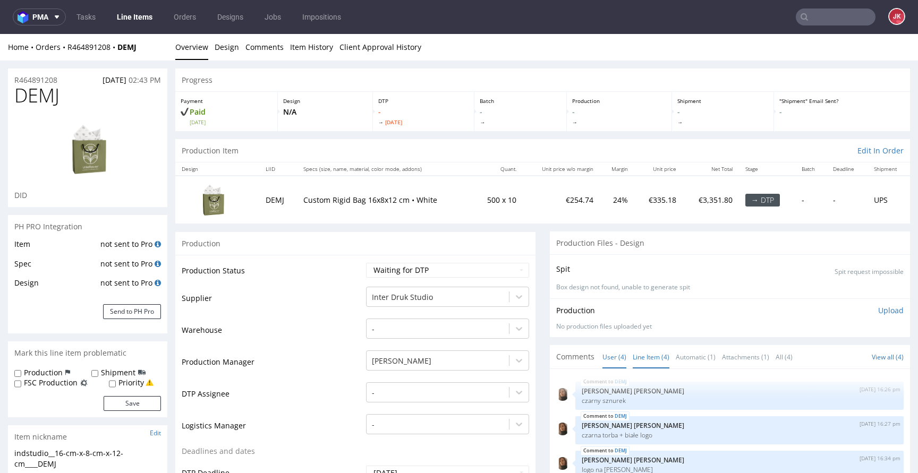
click at [636, 353] on link "Line Item (4)" at bounding box center [650, 357] width 37 height 23
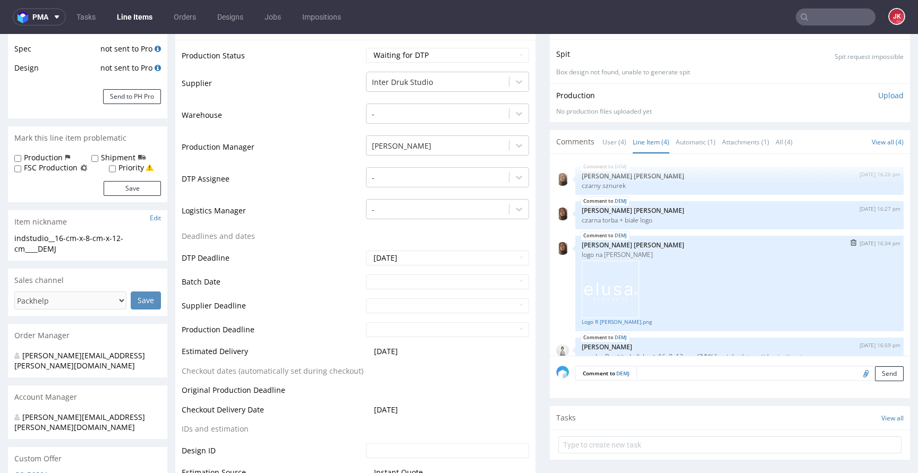
scroll to position [16, 0]
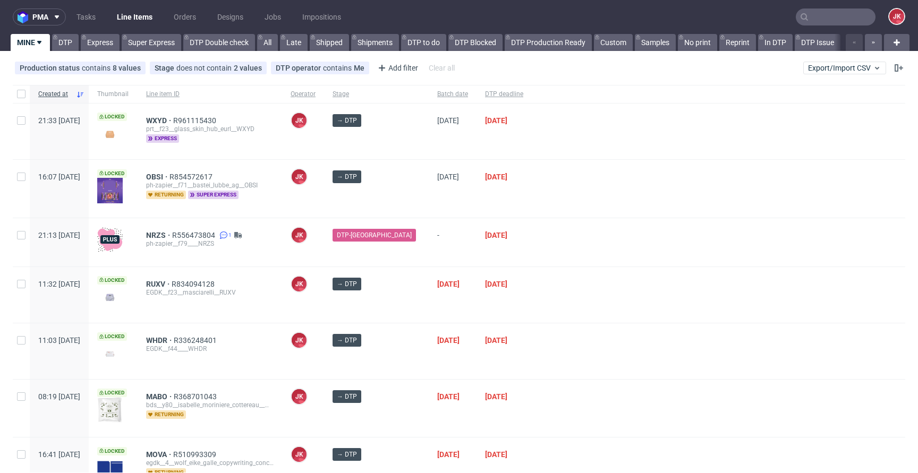
click at [575, 255] on div at bounding box center [718, 242] width 373 height 48
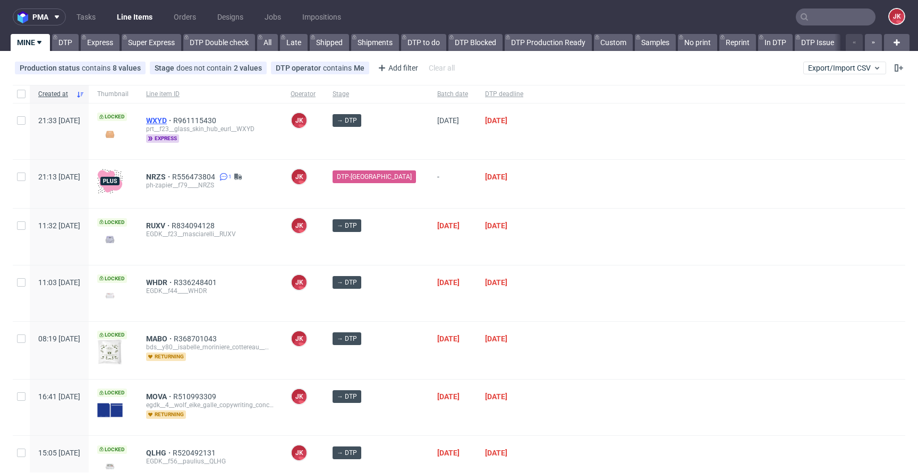
click at [173, 119] on span "WXYD" at bounding box center [159, 120] width 27 height 8
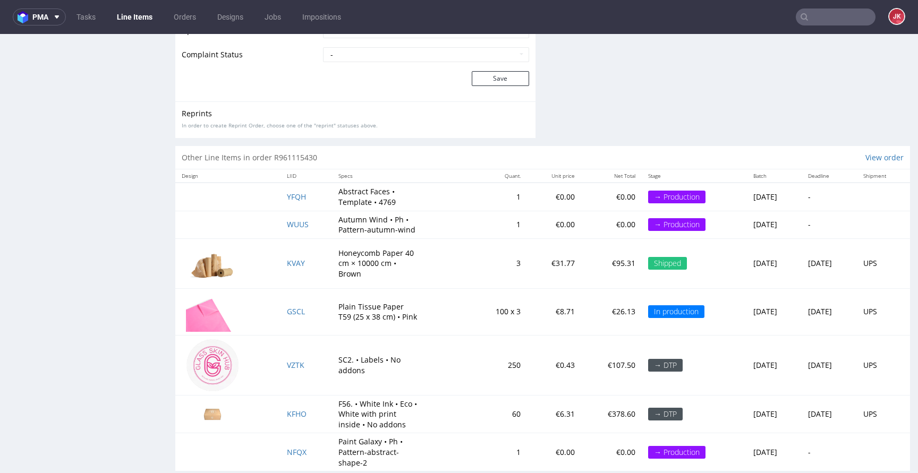
scroll to position [1807, 0]
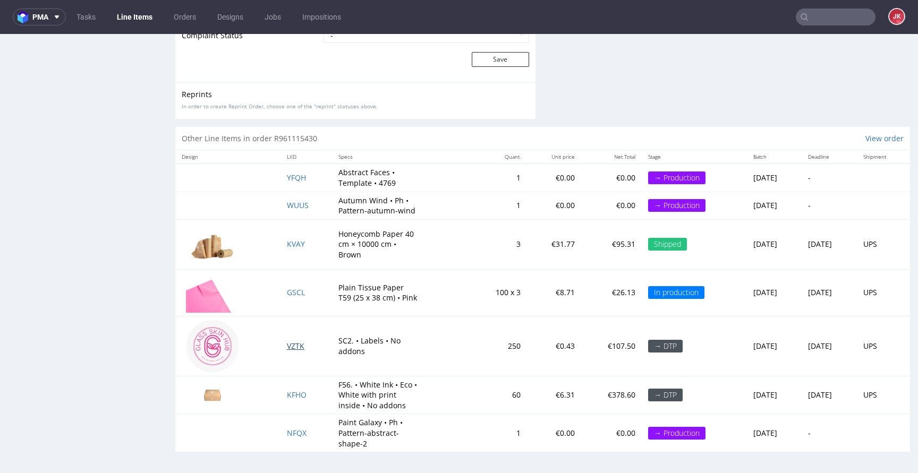
click at [287, 346] on span "VZTK" at bounding box center [296, 346] width 18 height 10
click at [287, 392] on span "KFHO" at bounding box center [297, 395] width 20 height 10
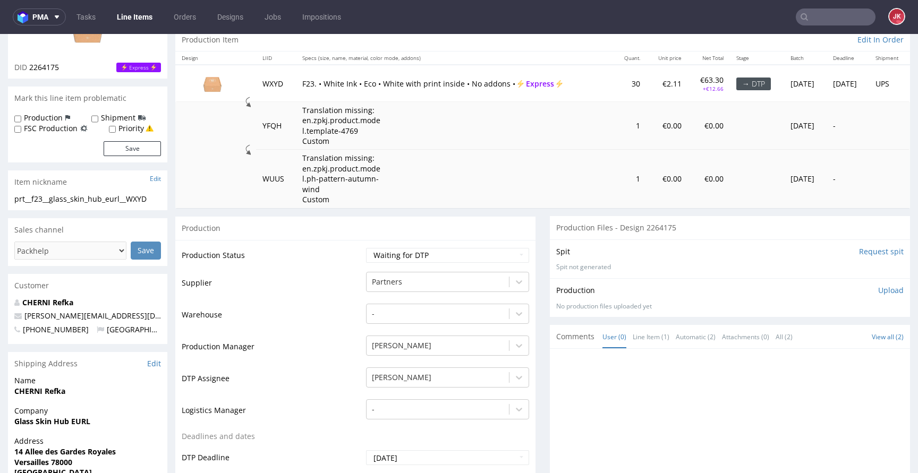
scroll to position [0, 0]
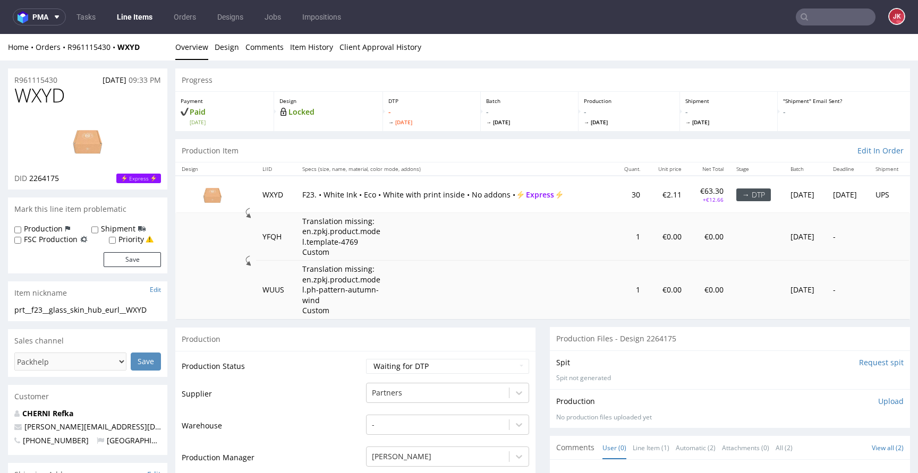
click at [341, 364] on td "Production Status" at bounding box center [273, 370] width 182 height 24
click at [228, 47] on link "Design" at bounding box center [227, 47] width 24 height 26
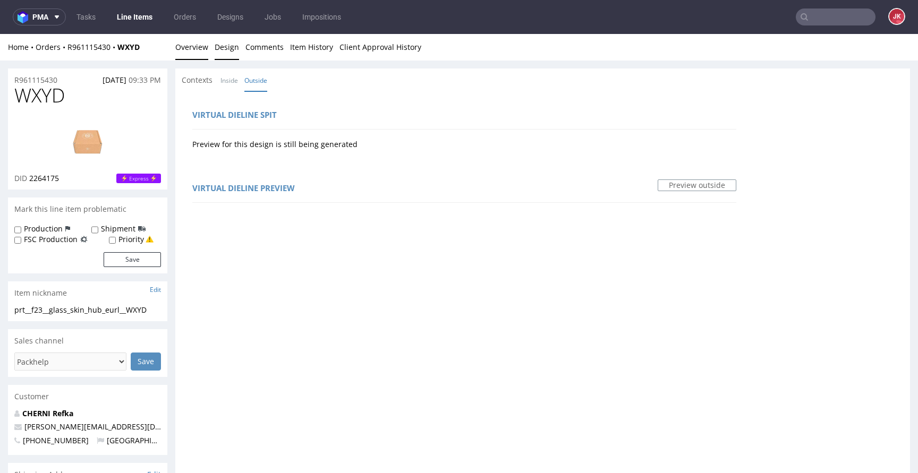
click at [194, 53] on link "Overview" at bounding box center [191, 47] width 33 height 26
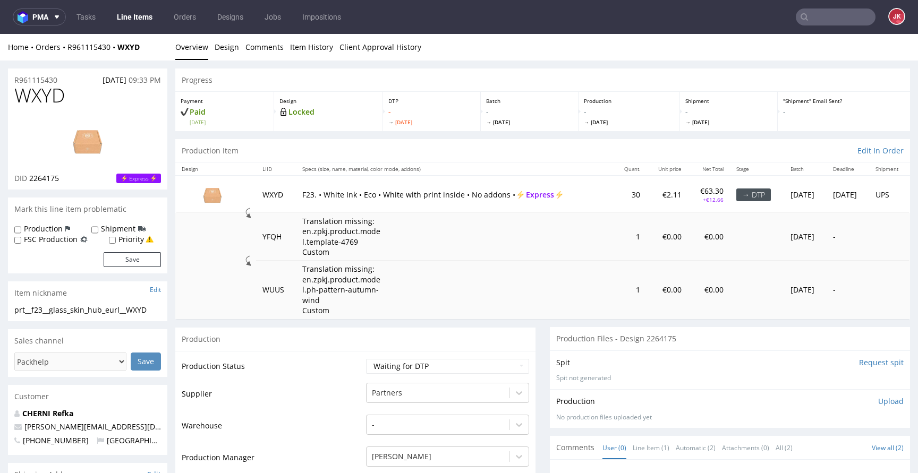
click at [108, 118] on img at bounding box center [87, 141] width 85 height 48
click at [866, 359] on input "Request spit" at bounding box center [881, 362] width 45 height 11
click at [450, 369] on select "Waiting for Artwork Waiting for Diecut Waiting for Mockup Waiting for DTP Waiti…" at bounding box center [447, 366] width 163 height 15
select select "dtp_in_process"
click at [366, 359] on select "Waiting for Artwork Waiting for Diecut Waiting for Mockup Waiting for DTP Waiti…" at bounding box center [447, 366] width 163 height 15
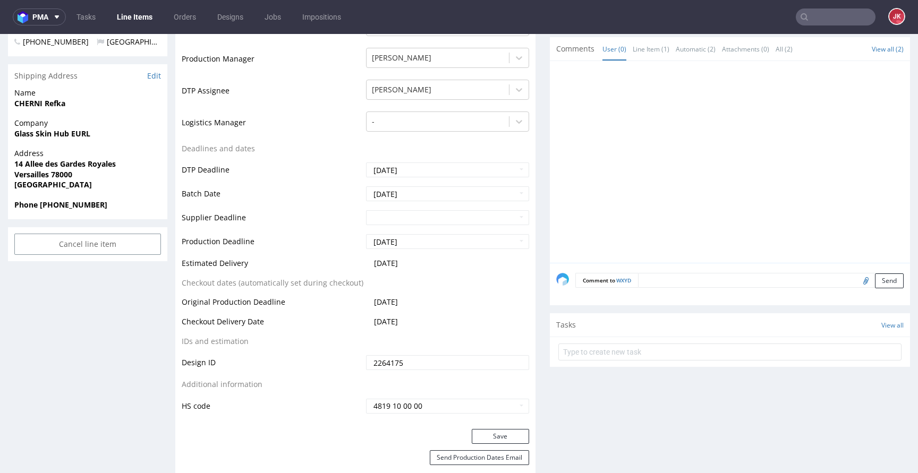
scroll to position [402, 0]
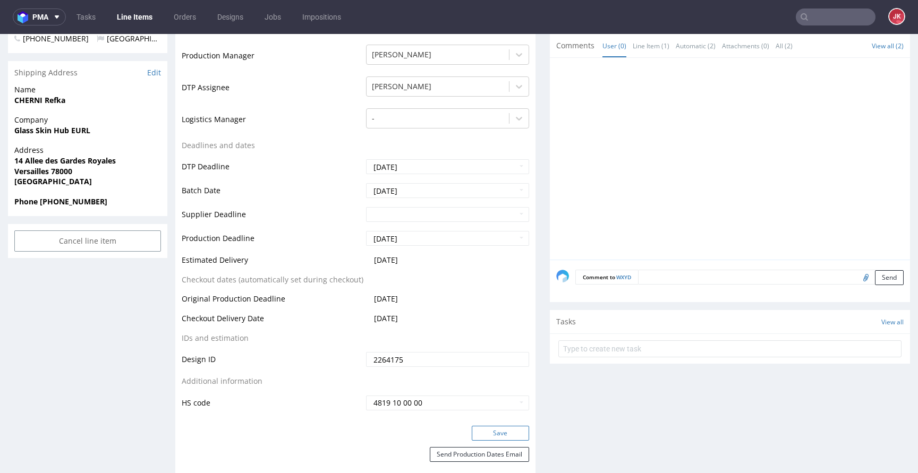
click at [484, 430] on button "Save" at bounding box center [500, 433] width 57 height 15
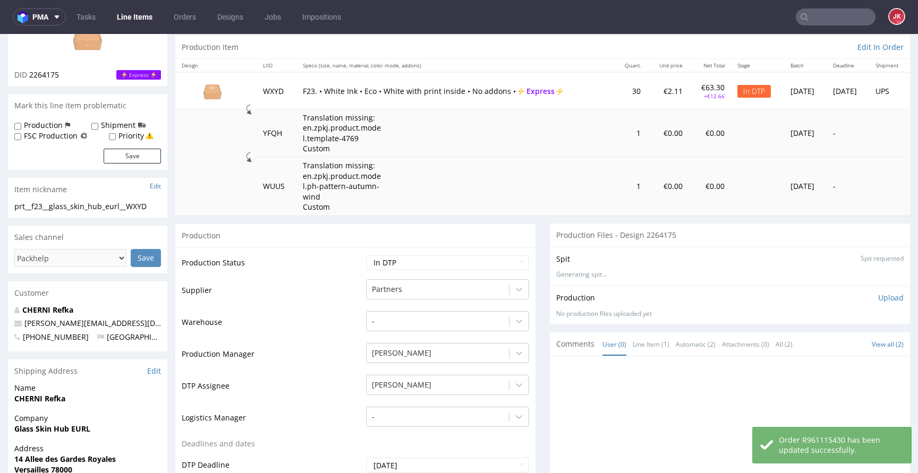
scroll to position [0, 0]
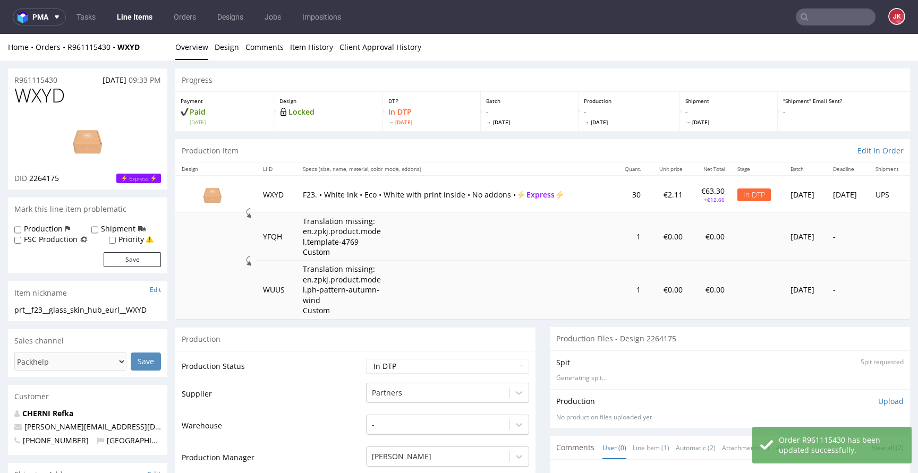
click at [130, 242] on label "Priority" at bounding box center [130, 239] width 25 height 11
click at [116, 242] on input "Priority" at bounding box center [112, 240] width 7 height 8
checkbox input "true"
click at [130, 259] on button "Save" at bounding box center [132, 259] width 57 height 15
click at [860, 366] on input "Request spit" at bounding box center [881, 362] width 45 height 11
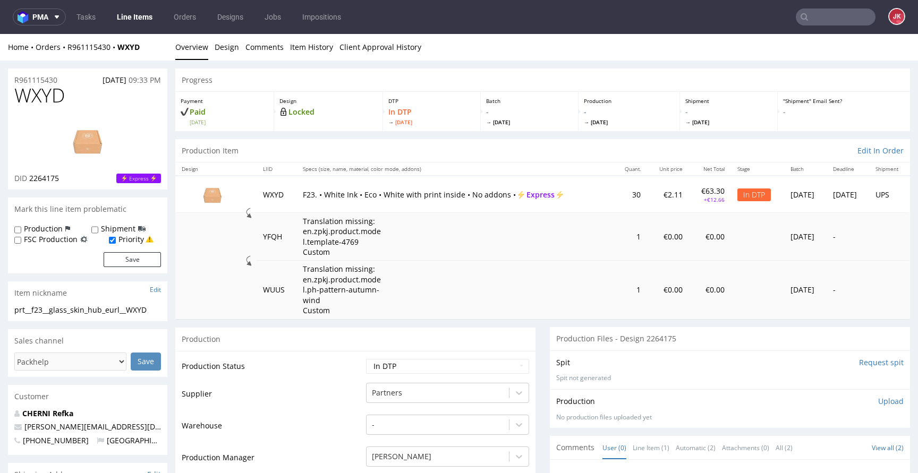
click at [863, 365] on input "Request spit" at bounding box center [881, 362] width 45 height 11
click at [635, 359] on div "Spit Request spit" at bounding box center [729, 362] width 347 height 11
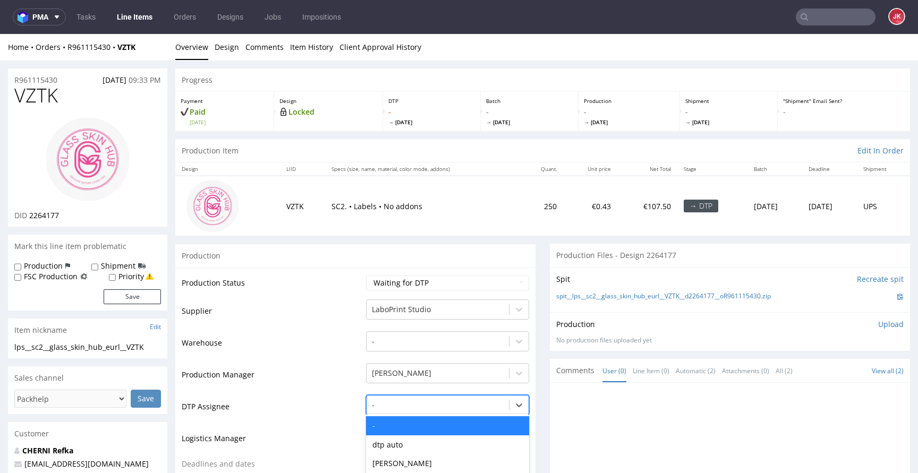
click at [421, 403] on div "[PERSON_NAME], 4 of 31. 31 results available. Use Up and Down to choose options…" at bounding box center [447, 402] width 163 height 15
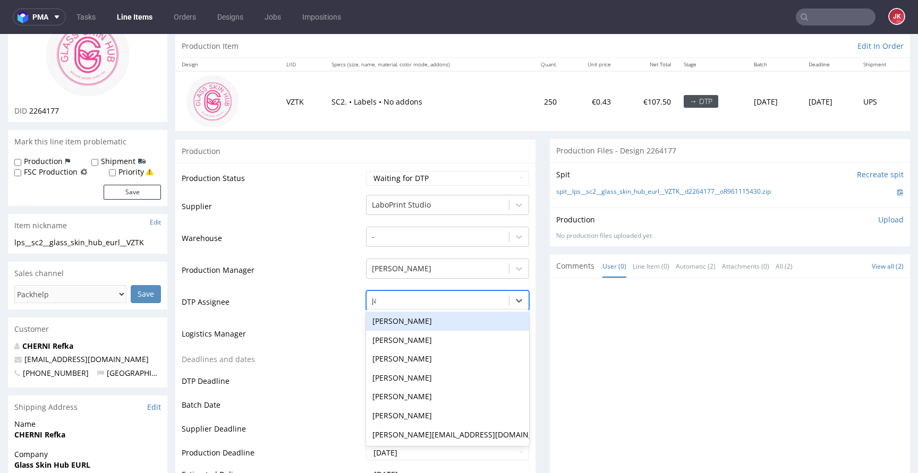
type input "jan"
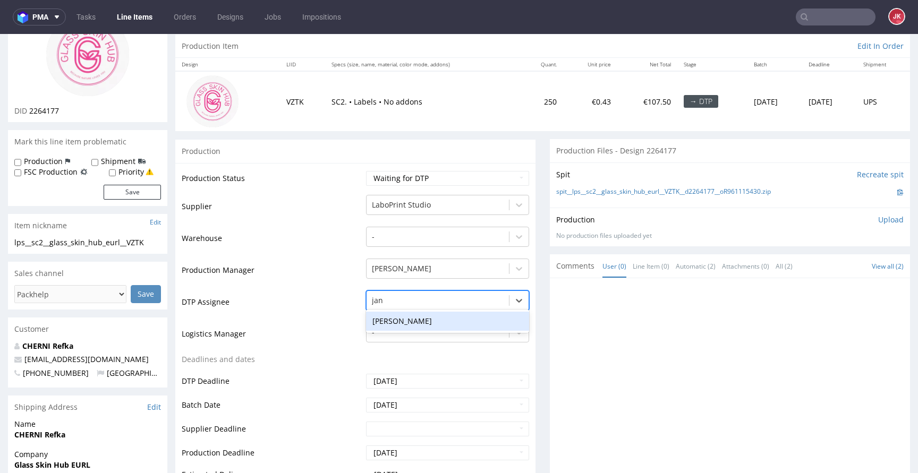
click at [457, 324] on div "[PERSON_NAME]" at bounding box center [447, 321] width 163 height 19
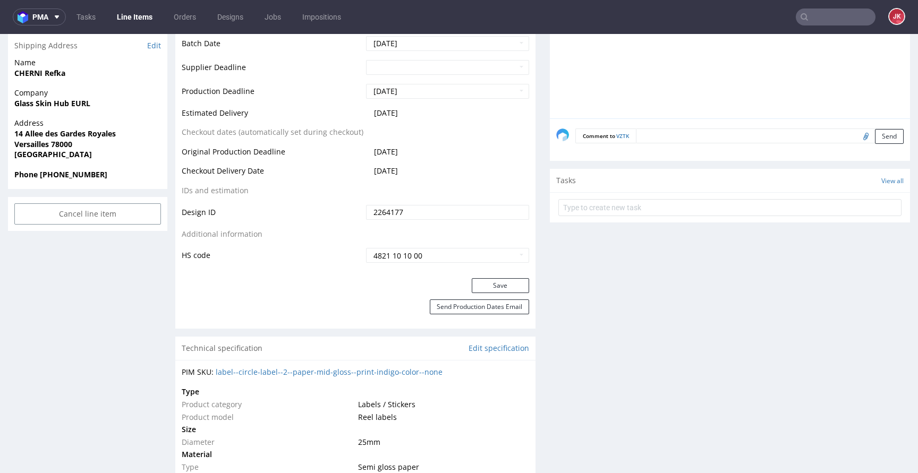
scroll to position [519, 0]
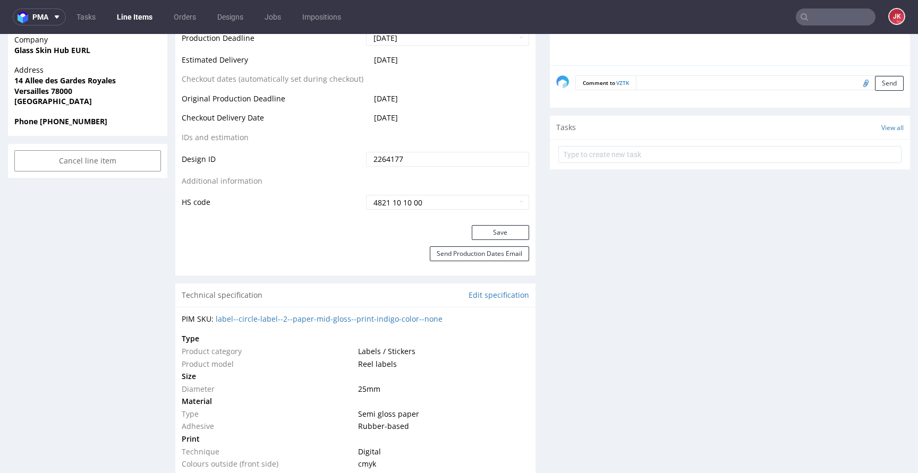
click at [489, 240] on div "Save" at bounding box center [355, 235] width 360 height 21
click at [489, 233] on button "Save" at bounding box center [500, 232] width 57 height 15
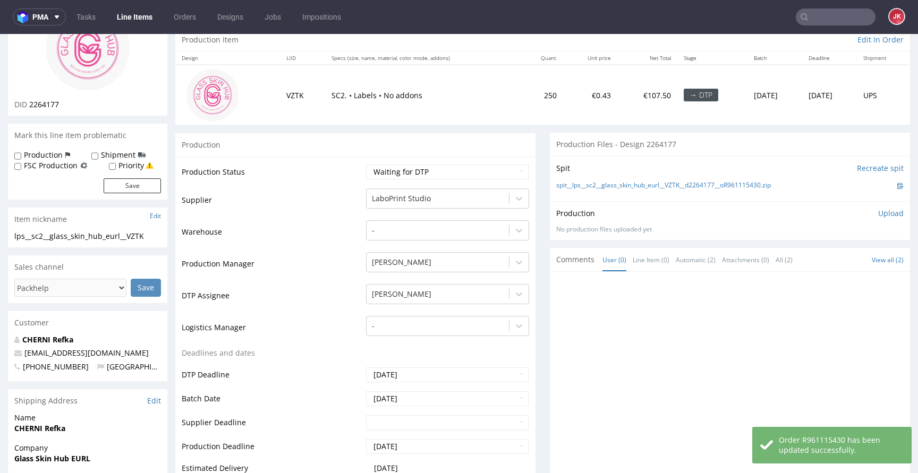
scroll to position [0, 0]
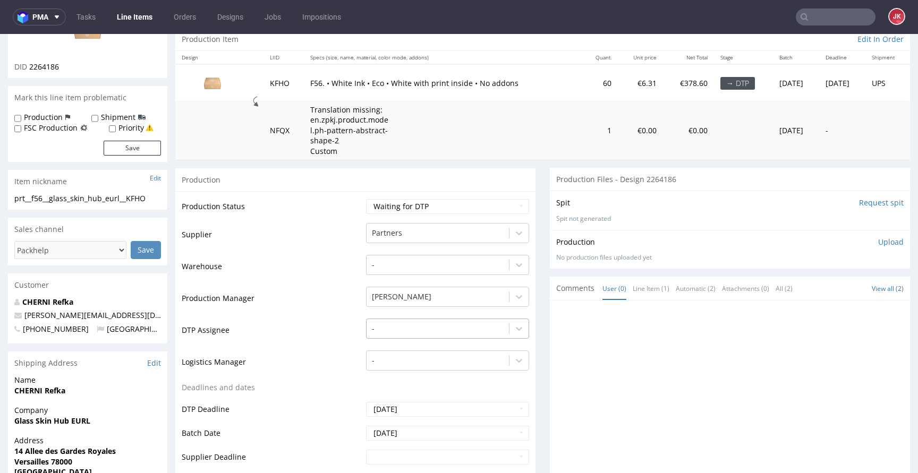
click at [409, 333] on div "-" at bounding box center [447, 326] width 163 height 15
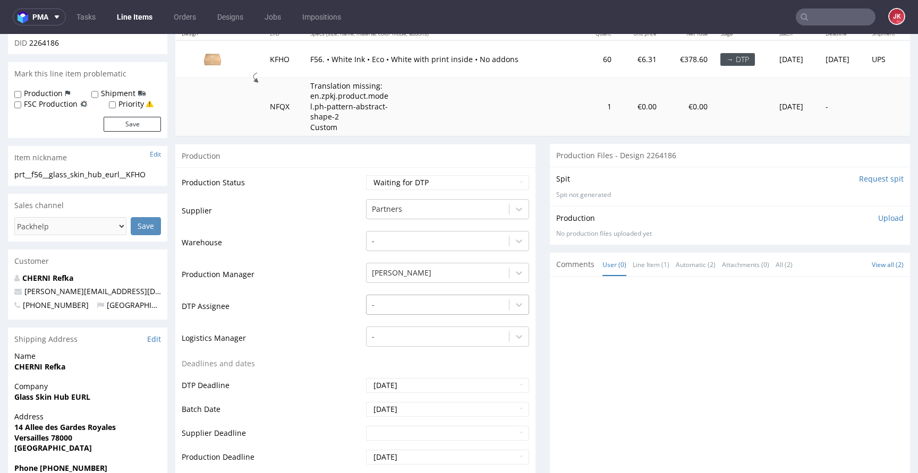
scroll to position [140, 0]
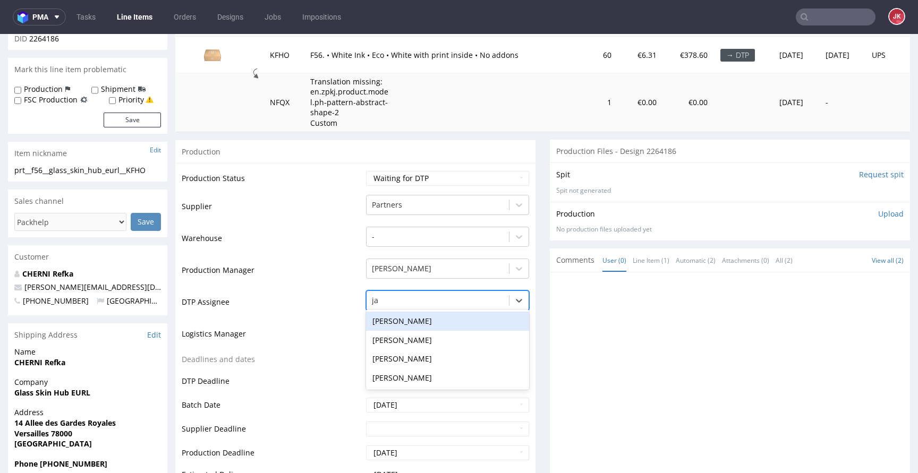
type input "jan"
click at [469, 316] on div "[PERSON_NAME]" at bounding box center [447, 321] width 163 height 19
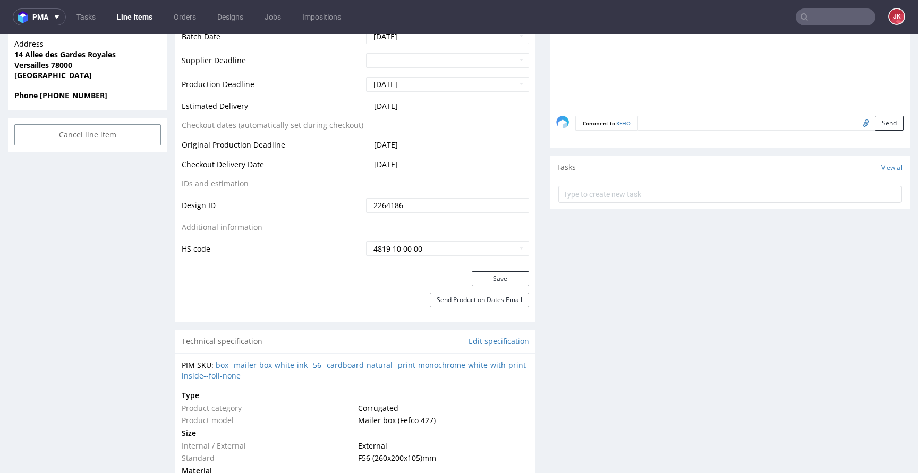
scroll to position [512, 0]
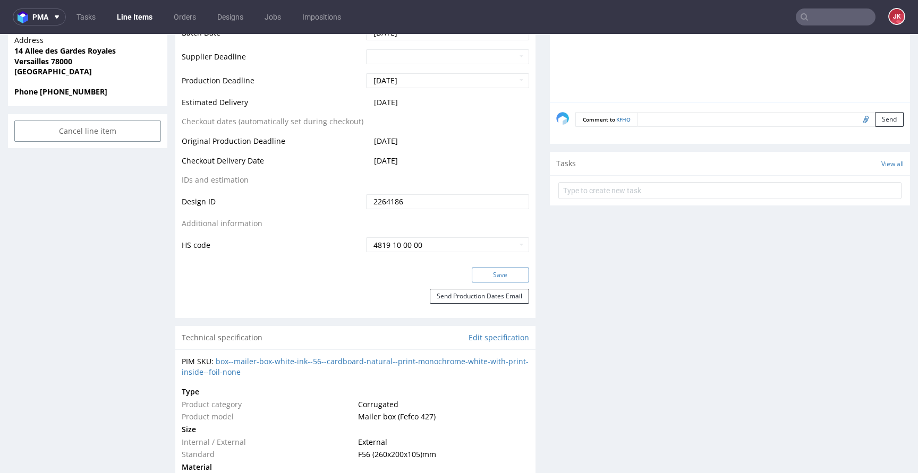
click at [487, 270] on button "Save" at bounding box center [500, 275] width 57 height 15
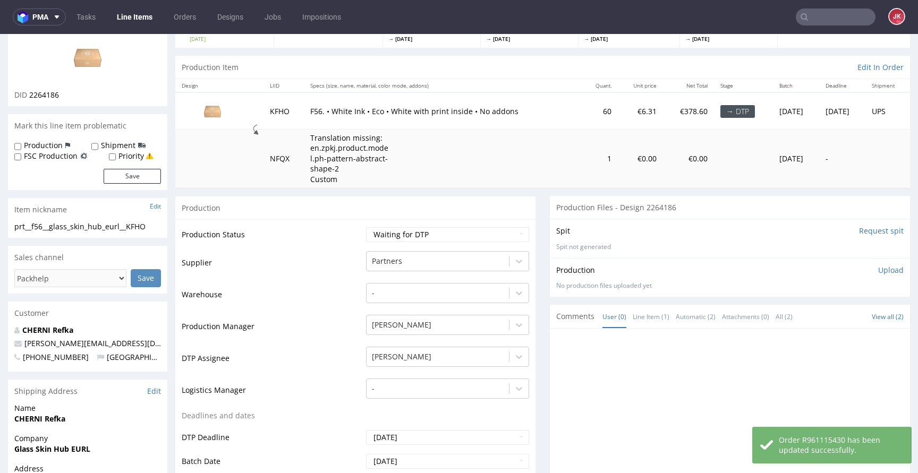
scroll to position [0, 0]
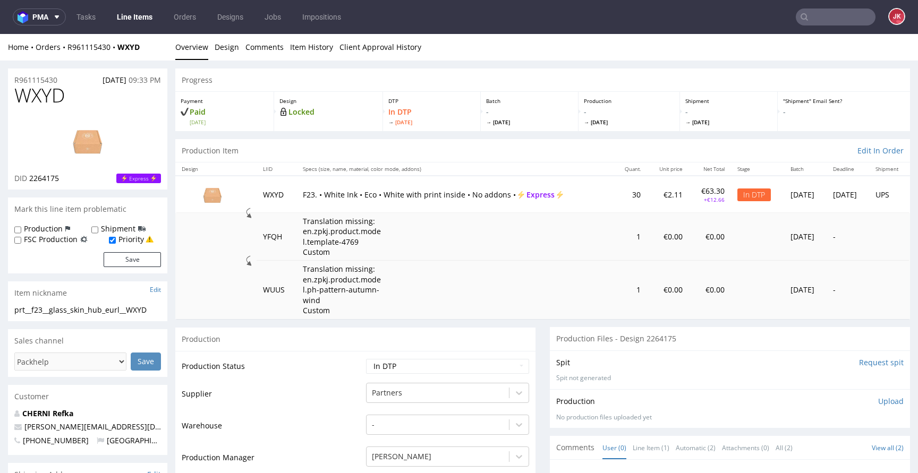
click at [872, 365] on input "Request spit" at bounding box center [881, 362] width 45 height 11
click at [52, 181] on span "2264175" at bounding box center [44, 178] width 30 height 10
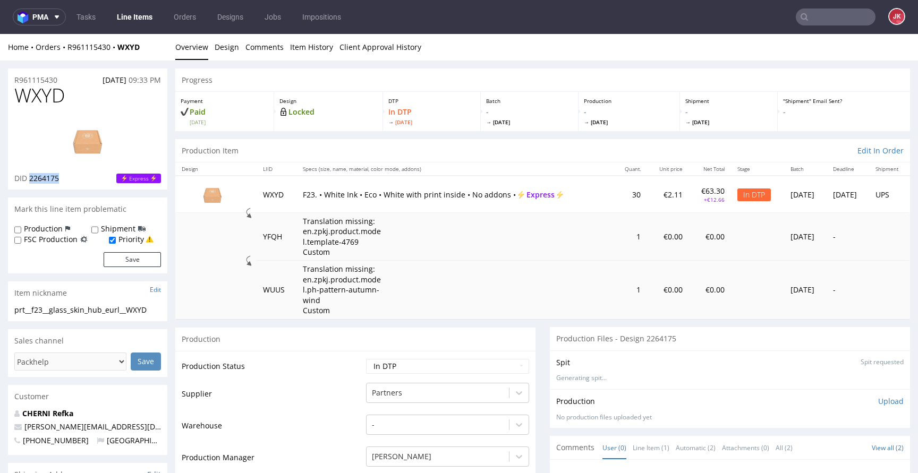
click at [52, 181] on span "2264175" at bounding box center [44, 178] width 30 height 10
click at [38, 90] on span "WXYD" at bounding box center [39, 95] width 50 height 21
copy span "WXYD"
click at [330, 358] on td "Production Status" at bounding box center [273, 370] width 182 height 24
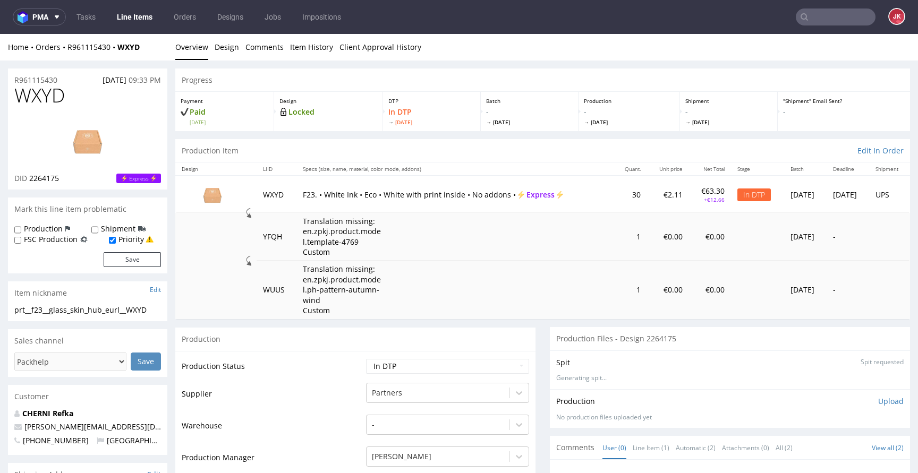
click at [88, 138] on img at bounding box center [87, 141] width 85 height 48
drag, startPoint x: 337, startPoint y: 362, endPoint x: 331, endPoint y: 361, distance: 5.9
click at [337, 362] on td "Production Status" at bounding box center [273, 370] width 182 height 24
click at [100, 133] on img at bounding box center [87, 141] width 85 height 48
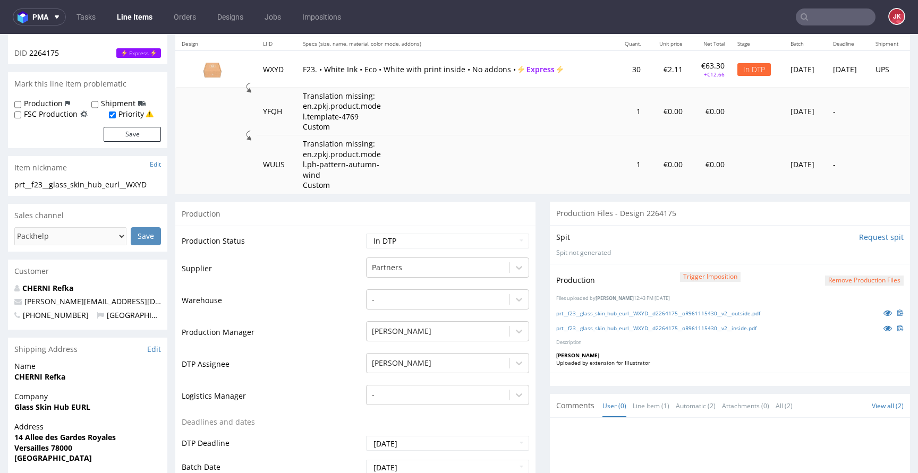
scroll to position [132, 0]
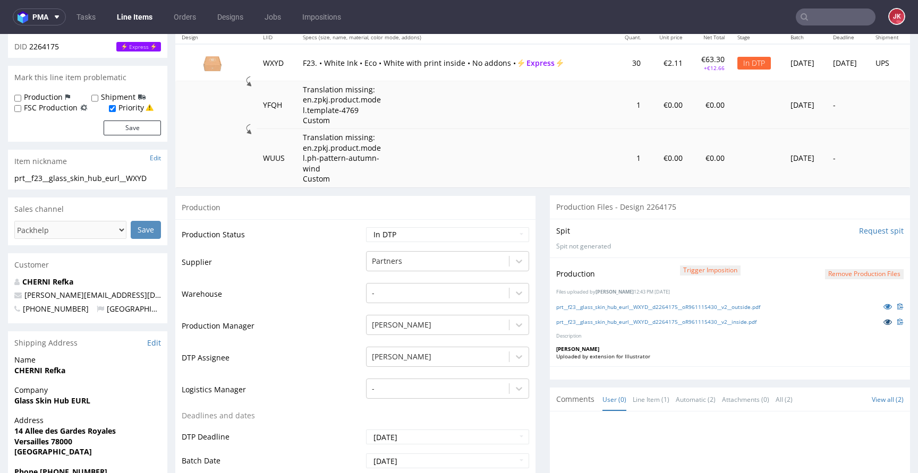
click at [883, 323] on icon at bounding box center [887, 321] width 8 height 7
click at [878, 303] on link at bounding box center [887, 307] width 19 height 12
click at [439, 234] on select "Waiting for Artwork Waiting for Diecut Waiting for Mockup Waiting for DTP Waiti…" at bounding box center [447, 234] width 163 height 15
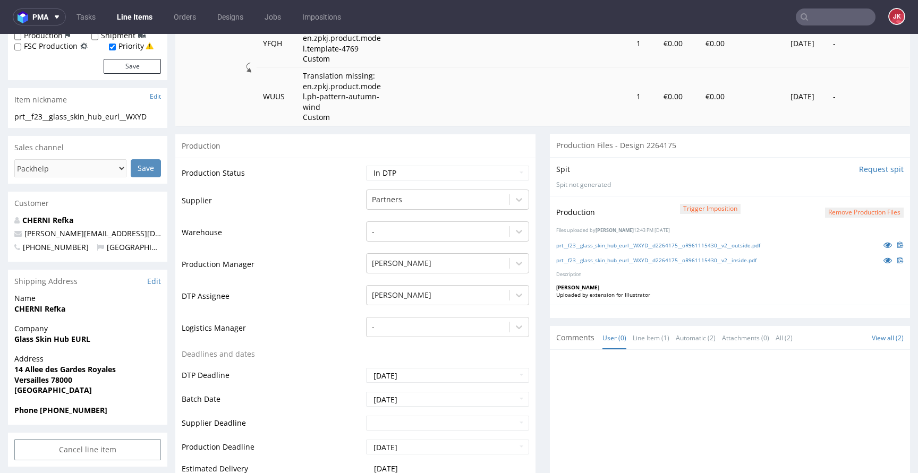
scroll to position [192, 0]
click at [592, 264] on link "prt__f23__glass_skin_hub_eurl__WXYD__d2264175__oR961115430__v2__inside.pdf" at bounding box center [656, 261] width 200 height 7
click at [585, 247] on link "prt__f23__glass_skin_hub_eurl__WXYD__d2264175__oR961115430__v2__outside.pdf" at bounding box center [658, 246] width 204 height 7
click at [430, 175] on select "Waiting for Artwork Waiting for Diecut Waiting for Mockup Waiting for DTP Waiti…" at bounding box center [447, 174] width 163 height 15
select select "dtp_ca_needed"
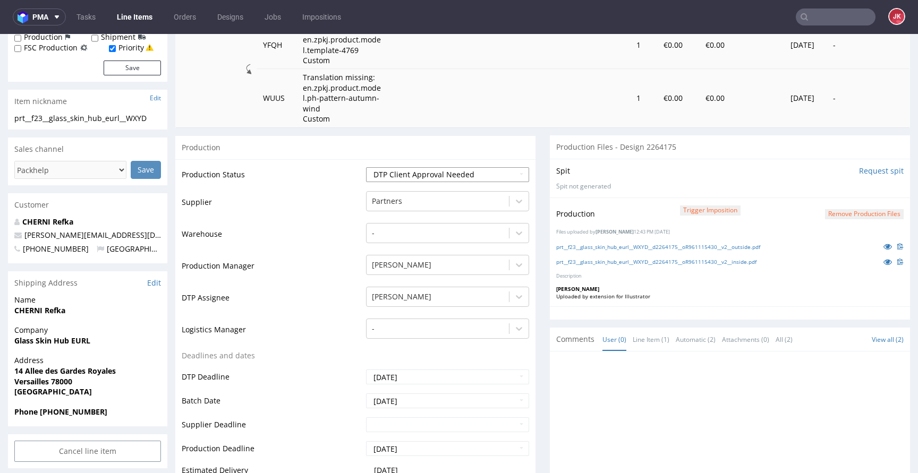
click at [366, 167] on select "Waiting for Artwork Waiting for Diecut Waiting for Mockup Waiting for DTP Waiti…" at bounding box center [447, 174] width 163 height 15
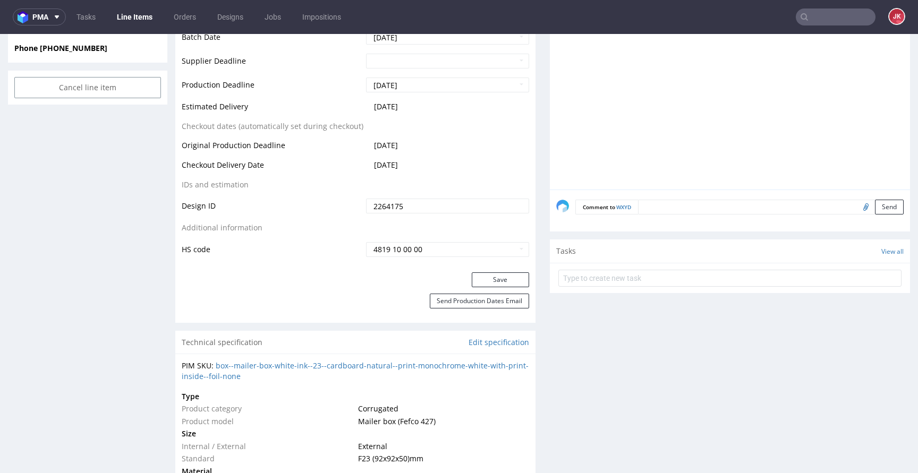
scroll to position [562, 0]
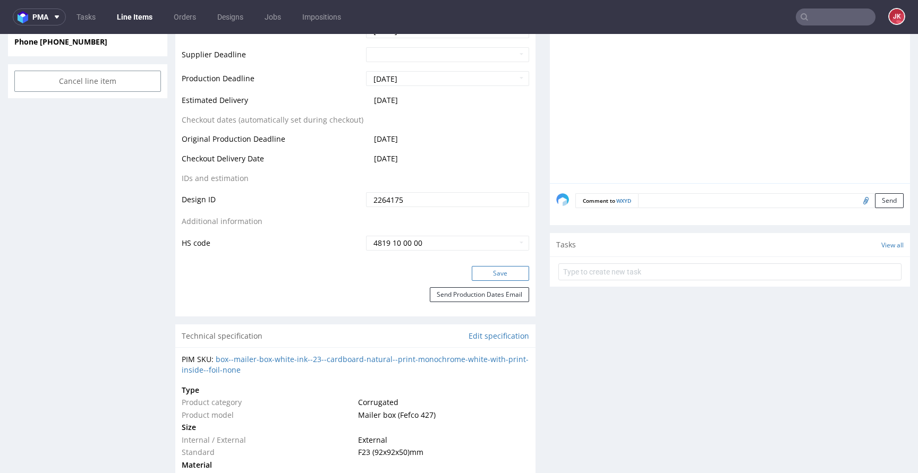
click at [501, 270] on button "Save" at bounding box center [500, 273] width 57 height 15
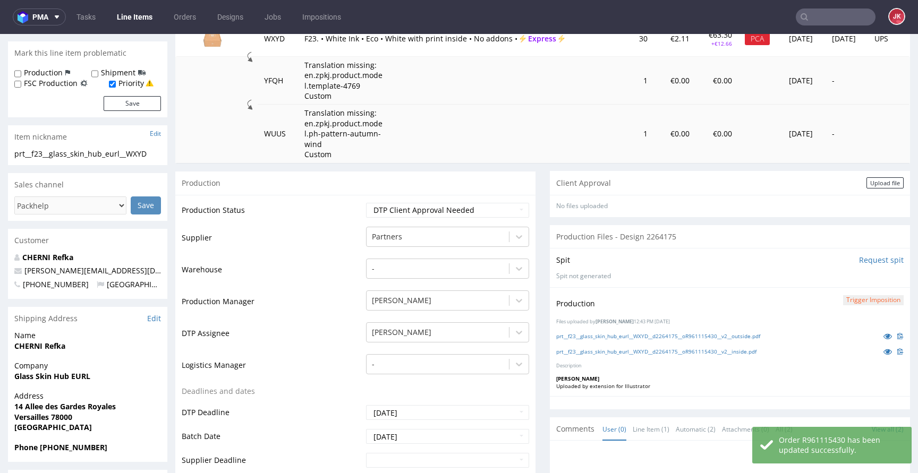
scroll to position [0, 0]
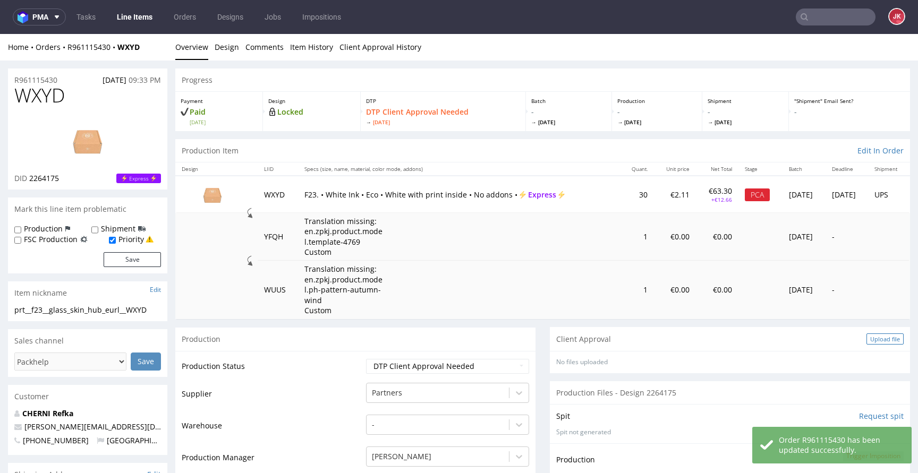
click at [866, 337] on div "Upload file" at bounding box center [884, 338] width 37 height 11
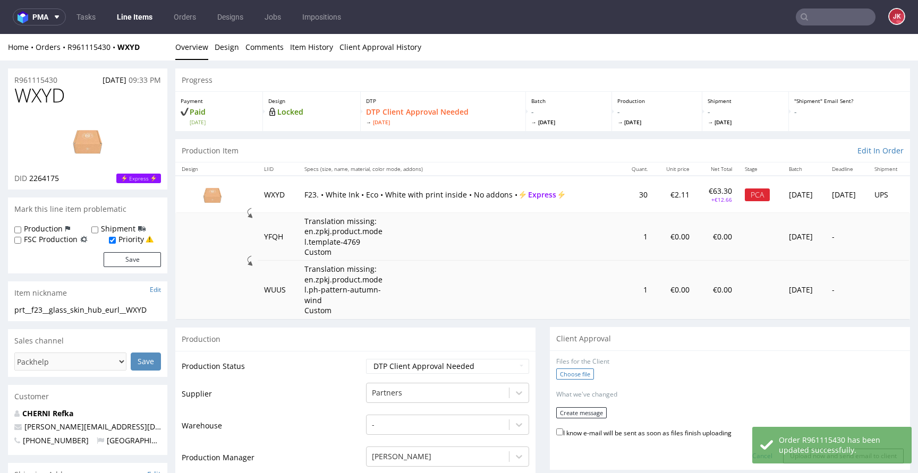
click at [567, 376] on label "Choose file" at bounding box center [575, 374] width 38 height 11
click at [0, 34] on input "Choose file" at bounding box center [0, 34] width 0 height 0
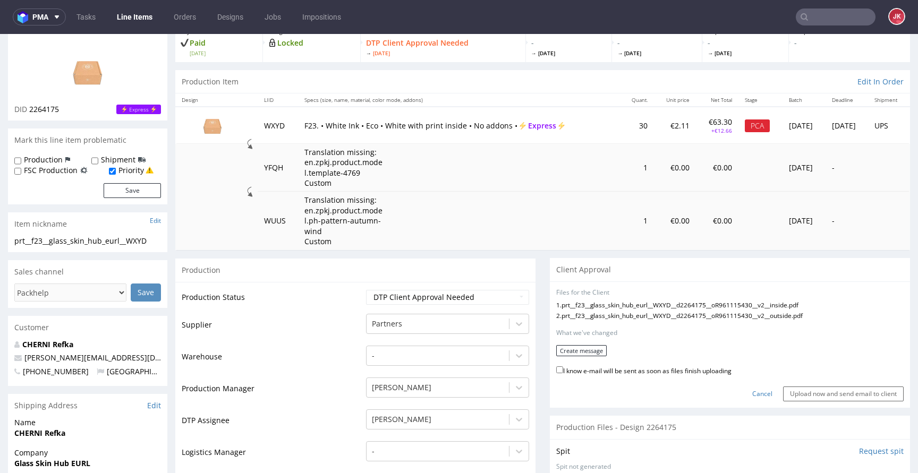
scroll to position [114, 0]
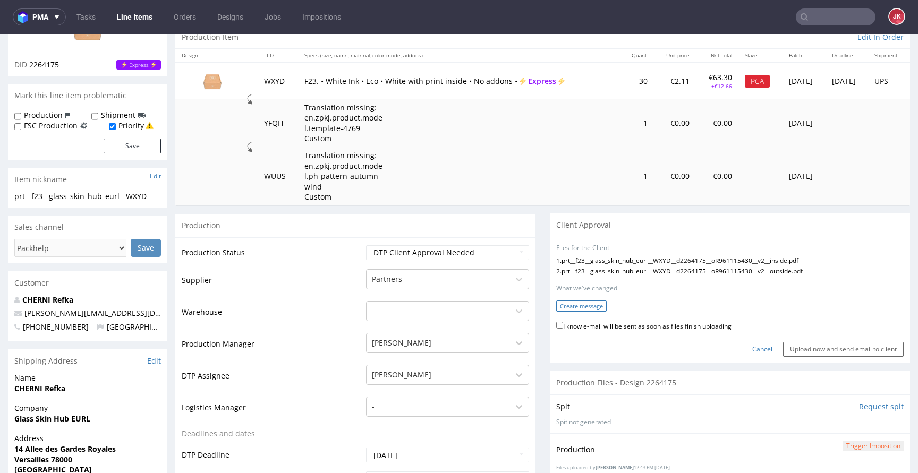
click at [574, 306] on button "Create message" at bounding box center [581, 306] width 50 height 11
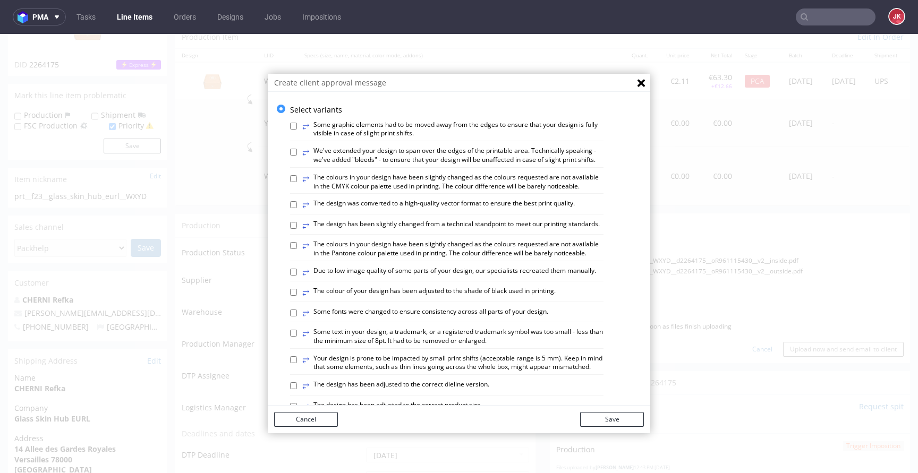
click at [372, 211] on label "⥂ The design was converted to a high-quality vector format to ensure the best p…" at bounding box center [438, 205] width 272 height 12
click at [297, 208] on input "⥂ The design was converted to a high-quality vector format to ensure the best p…" at bounding box center [293, 204] width 7 height 7
checkbox input "true"
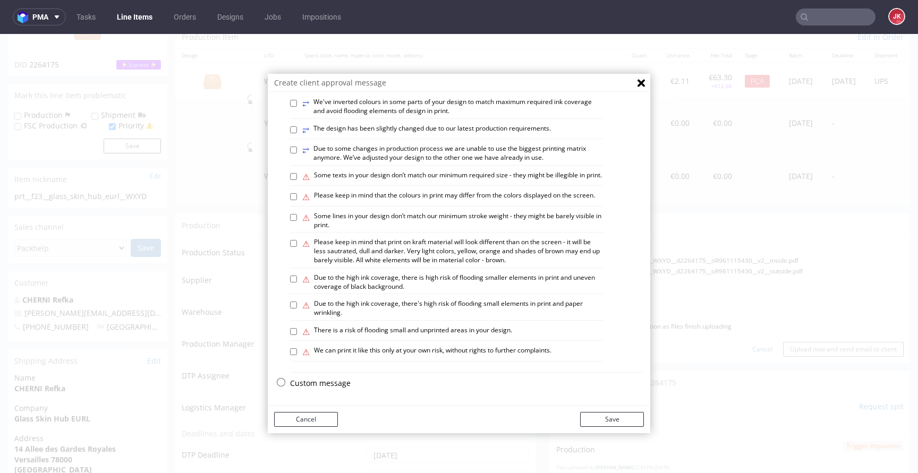
scroll to position [3, 0]
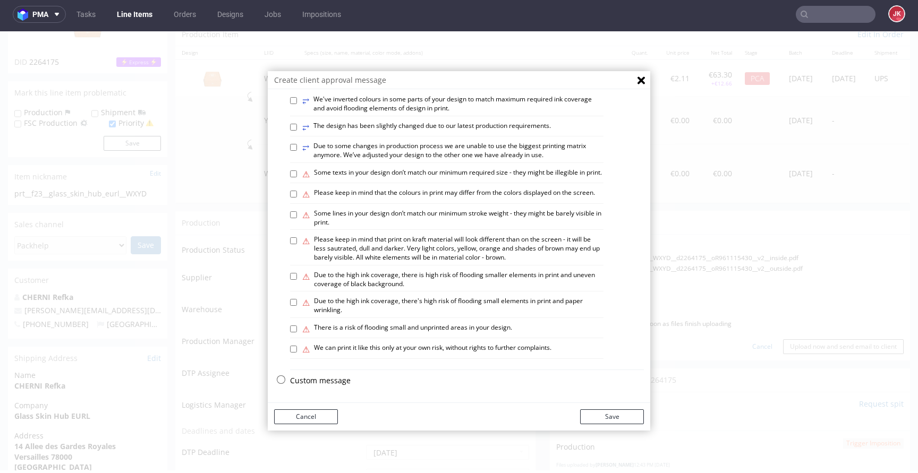
click at [317, 168] on label "⚠ Some texts in your design don’t match our minimum required size - they might …" at bounding box center [451, 174] width 299 height 12
click at [297, 170] on input "⚠ Some texts in your design don’t match our minimum required size - they might …" at bounding box center [293, 173] width 7 height 7
checkbox input "true"
click at [321, 218] on label "⚠ Some lines in your design don’t match our minimum stroke weight - they might …" at bounding box center [452, 218] width 301 height 18
click at [297, 218] on input "⚠ Some lines in your design don’t match our minimum stroke weight - they might …" at bounding box center [293, 214] width 7 height 7
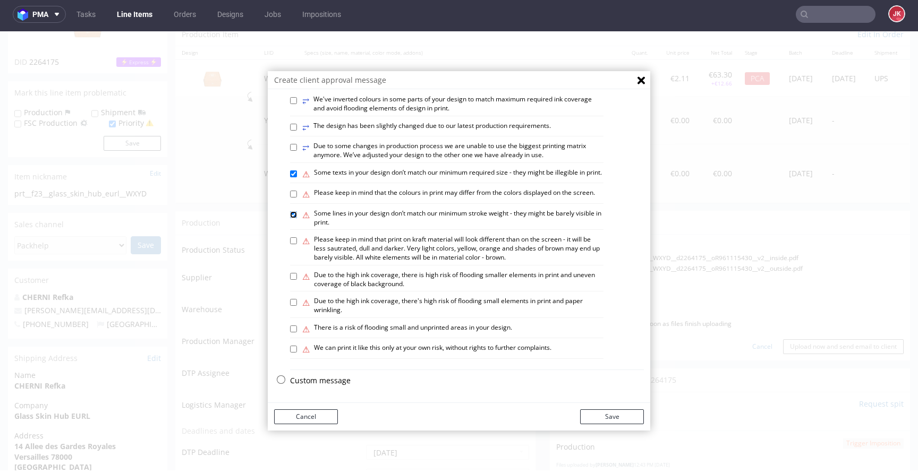
checkbox input "true"
click at [611, 418] on button "Save" at bounding box center [612, 416] width 64 height 15
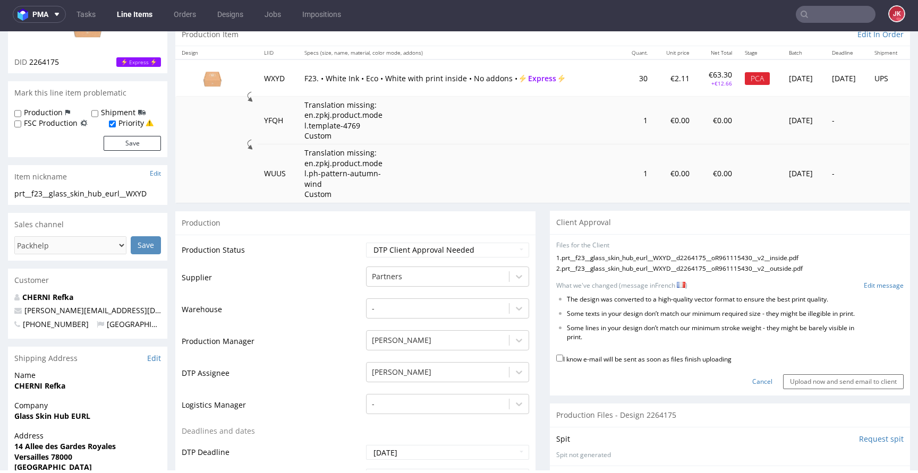
click at [600, 360] on label "I know e-mail will be sent as soon as files finish uploading" at bounding box center [643, 359] width 175 height 12
click at [563, 360] on input "I know e-mail will be sent as soon as files finish uploading" at bounding box center [559, 358] width 7 height 7
checkbox input "true"
click at [804, 381] on input "Upload now and send email to client" at bounding box center [843, 381] width 121 height 15
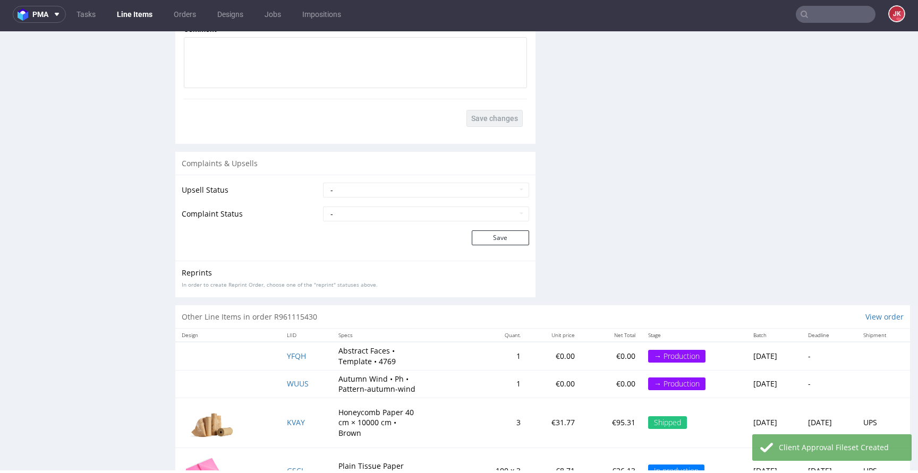
scroll to position [1817, 0]
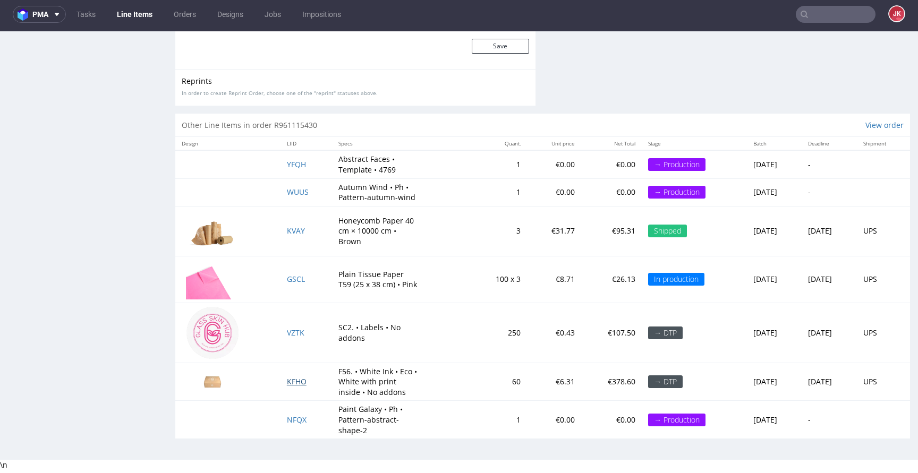
click at [289, 384] on span "KFHO" at bounding box center [297, 381] width 20 height 10
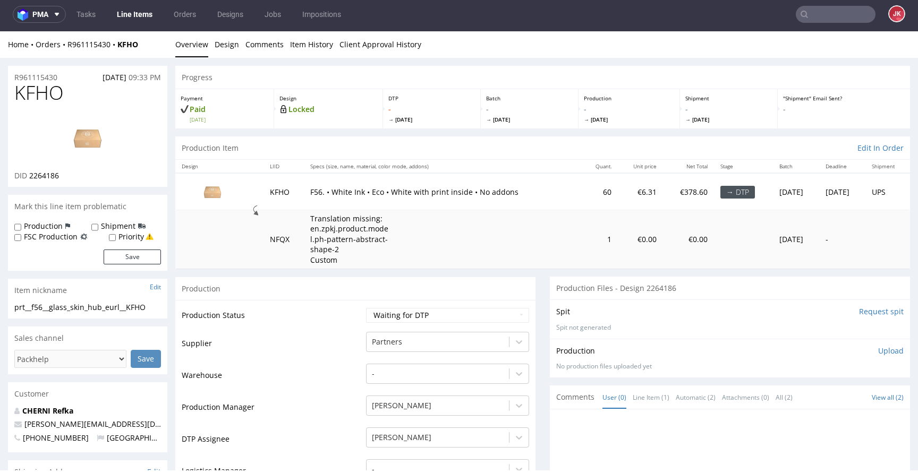
click at [873, 314] on input "Request spit" at bounding box center [881, 311] width 45 height 11
click at [133, 16] on link "Line Items" at bounding box center [134, 14] width 48 height 17
click at [392, 313] on select "Waiting for Artwork Waiting for Diecut Waiting for Mockup Waiting for DTP Waiti…" at bounding box center [447, 315] width 163 height 15
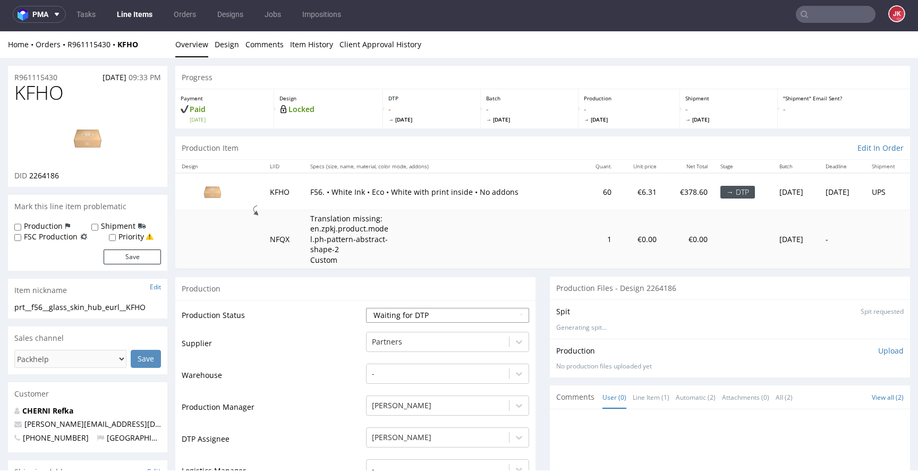
select select "dtp_in_process"
click at [366, 308] on select "Waiting for Artwork Waiting for Diecut Waiting for Mockup Waiting for DTP Waiti…" at bounding box center [447, 315] width 163 height 15
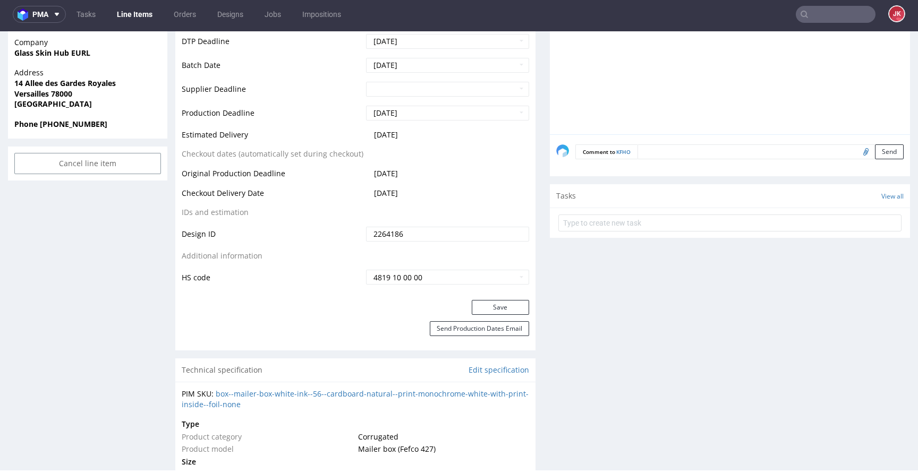
scroll to position [488, 0]
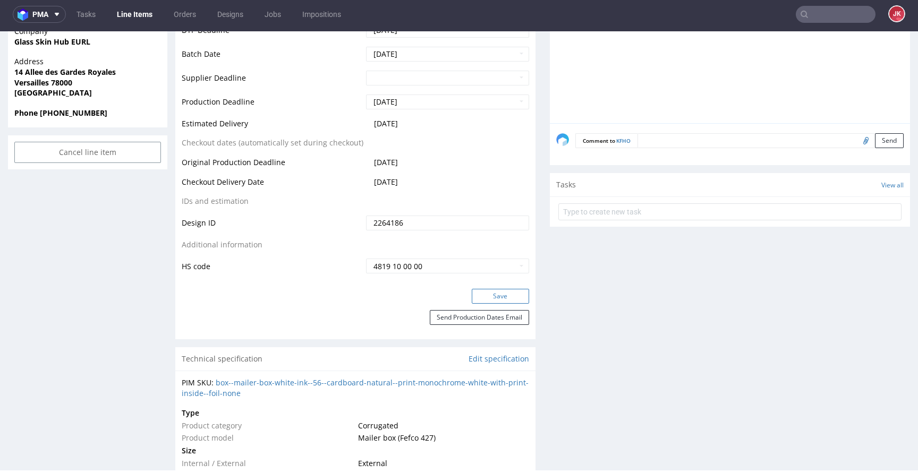
click at [491, 301] on button "Save" at bounding box center [500, 296] width 57 height 15
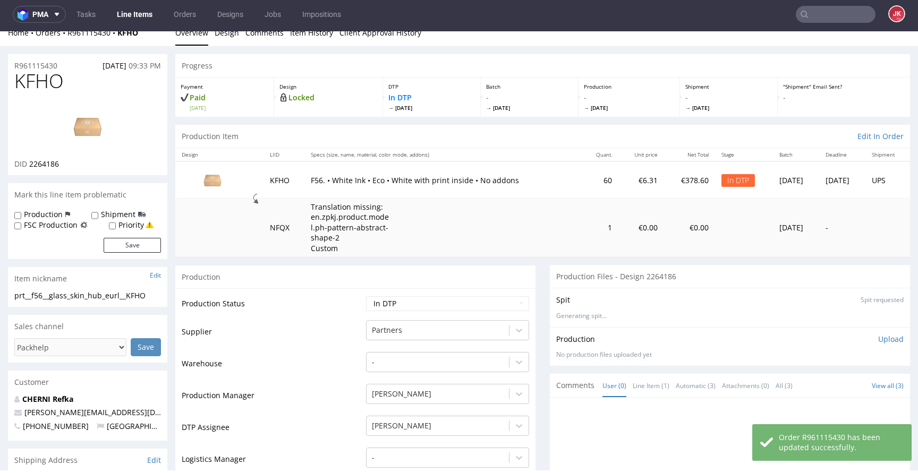
scroll to position [0, 0]
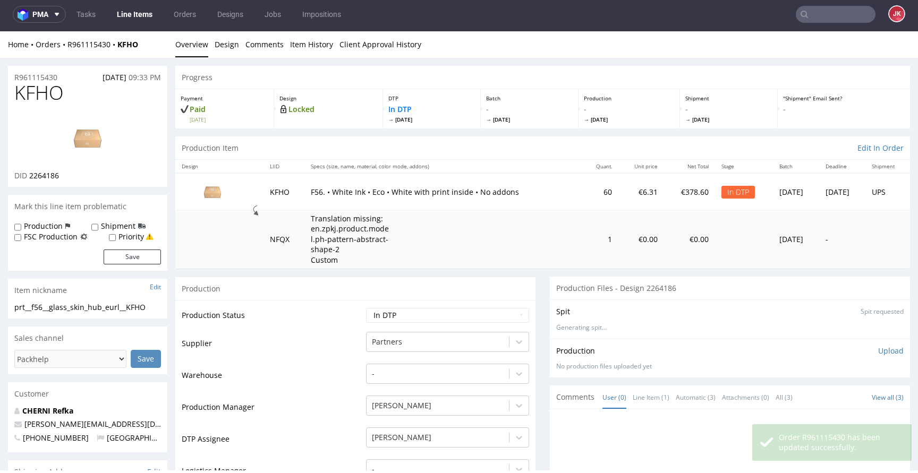
click at [354, 329] on td "Production Status" at bounding box center [273, 319] width 182 height 24
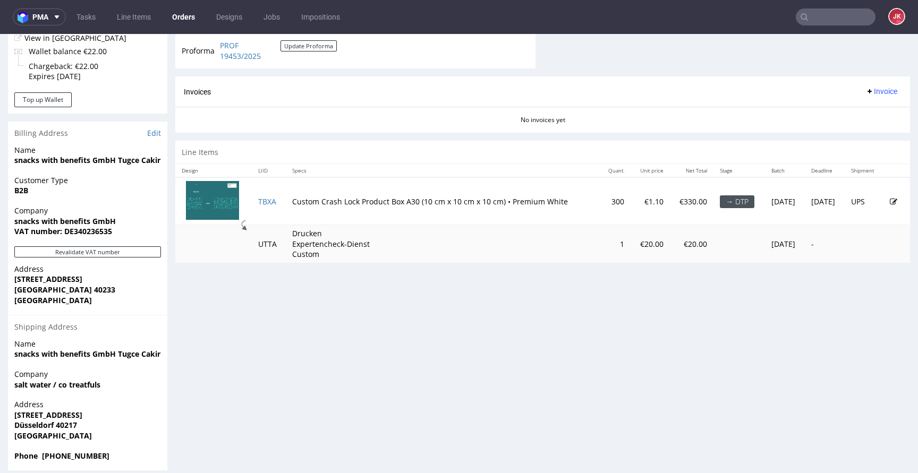
scroll to position [455, 0]
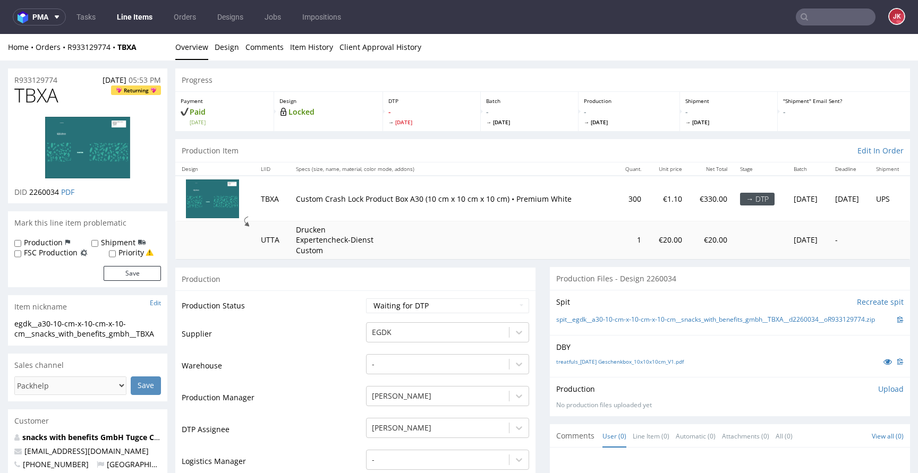
click at [314, 55] on link "Item History" at bounding box center [311, 47] width 43 height 26
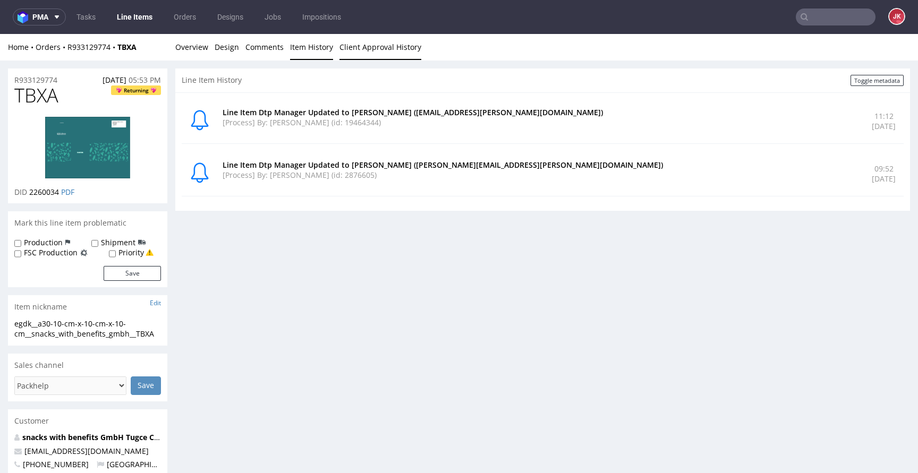
click at [365, 47] on link "Client Approval History" at bounding box center [380, 47] width 82 height 26
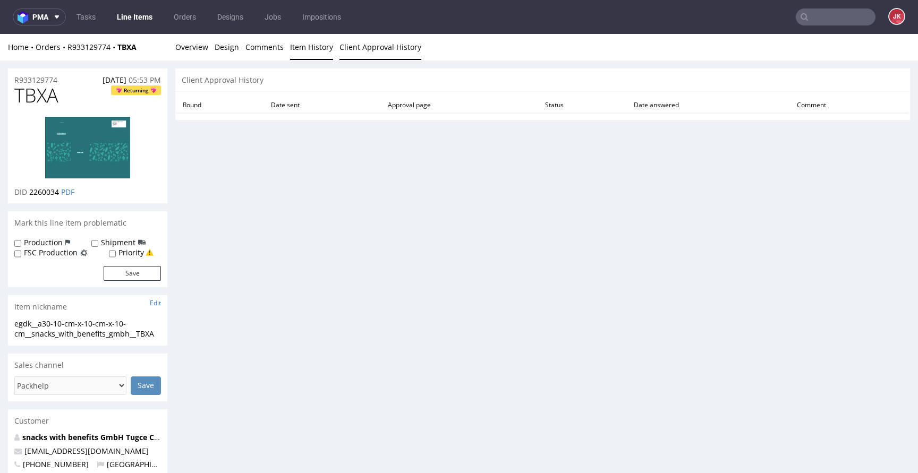
click at [307, 46] on link "Item History" at bounding box center [311, 47] width 43 height 26
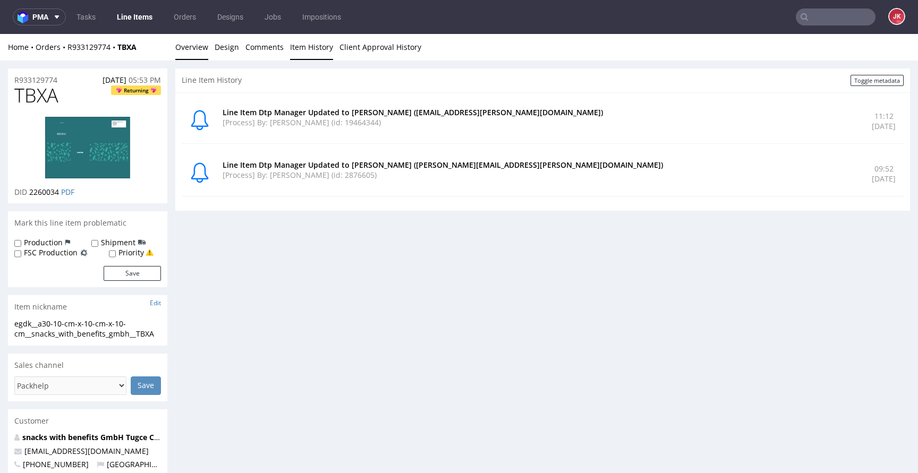
click at [195, 47] on link "Overview" at bounding box center [191, 47] width 33 height 26
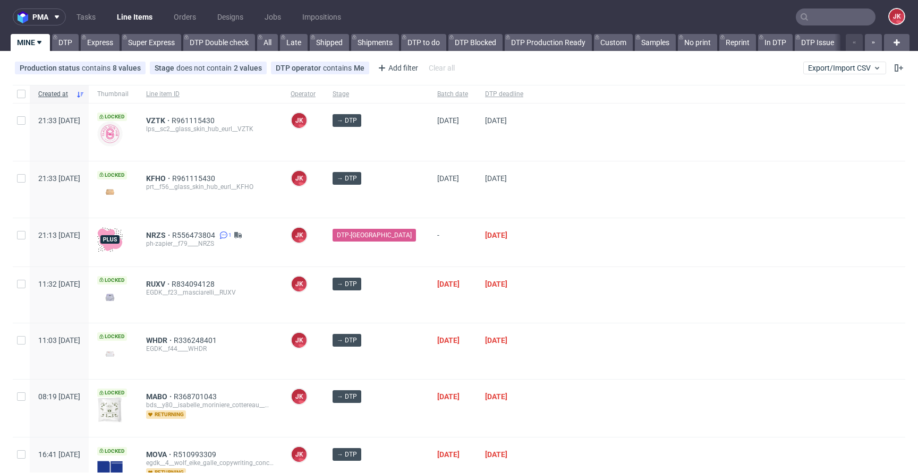
click at [557, 262] on div at bounding box center [718, 242] width 373 height 48
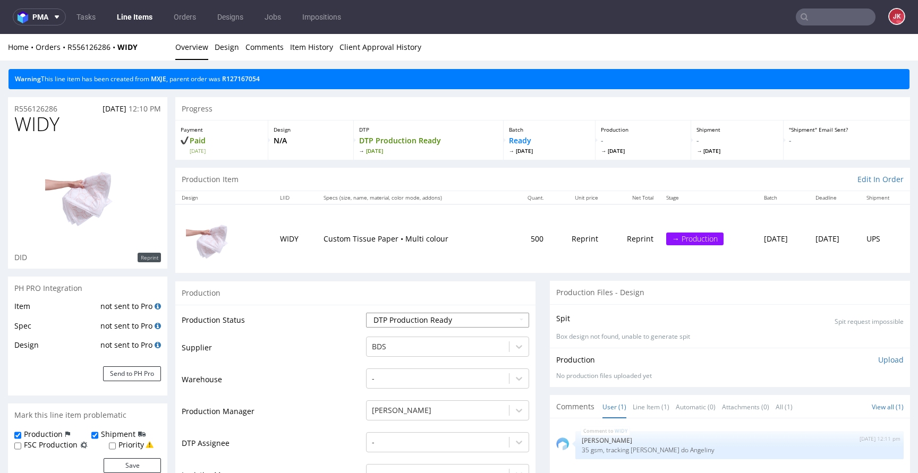
click at [426, 321] on select "Waiting for Artwork Waiting for Diecut Waiting for Mockup Waiting for DTP Waiti…" at bounding box center [447, 320] width 163 height 15
select select "dtp_in_process"
click at [366, 313] on select "Waiting for Artwork Waiting for Diecut Waiting for Mockup Waiting for DTP Waiti…" at bounding box center [447, 320] width 163 height 15
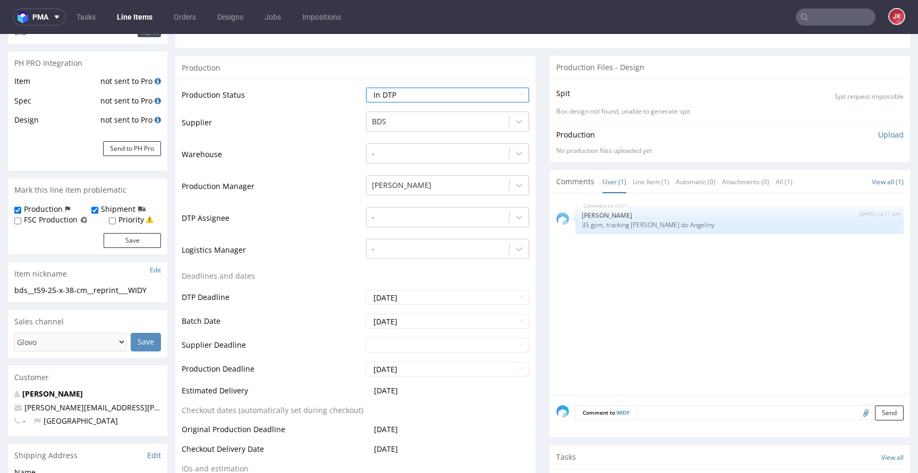
scroll to position [273, 0]
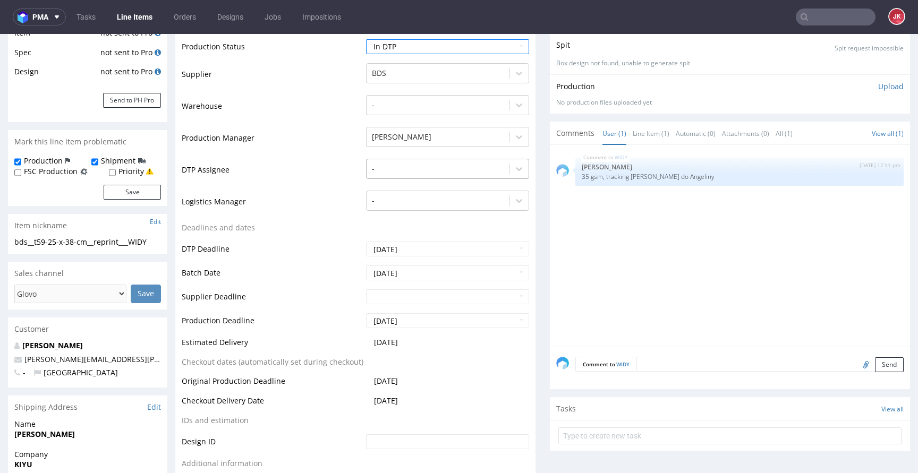
click at [438, 174] on div at bounding box center [438, 168] width 132 height 13
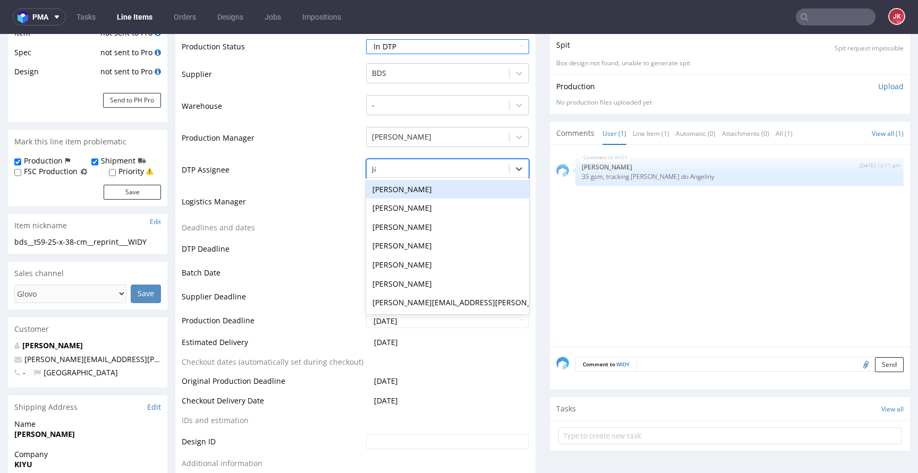
type input "jan"
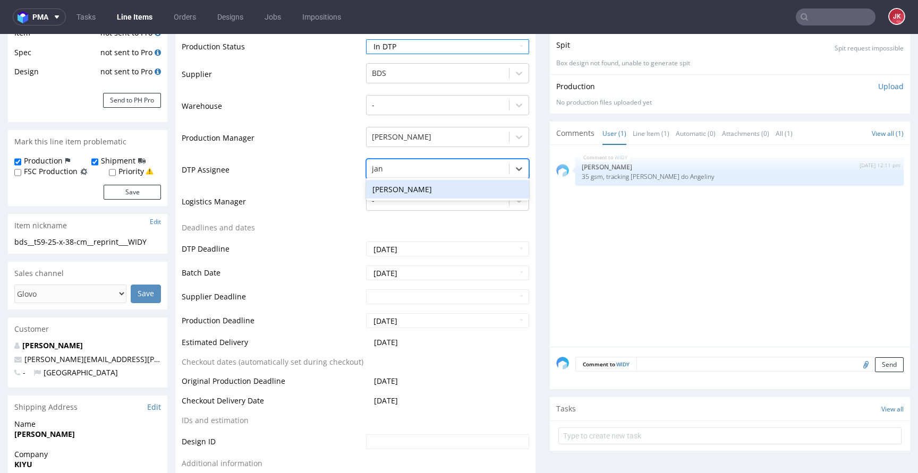
click at [424, 192] on div "[PERSON_NAME]" at bounding box center [447, 189] width 163 height 19
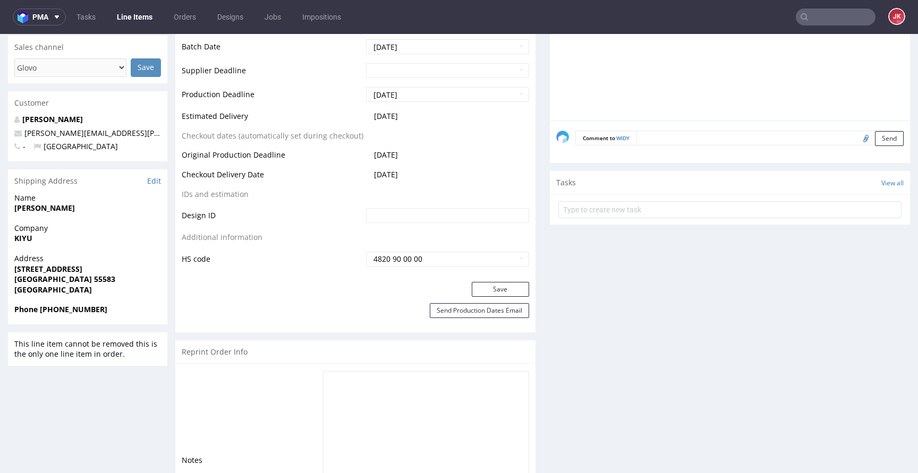
scroll to position [536, 0]
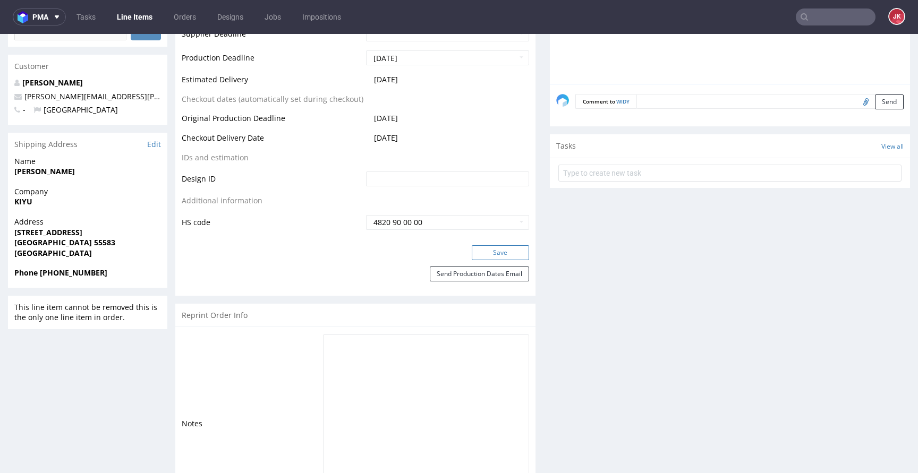
click at [473, 255] on button "Save" at bounding box center [500, 252] width 57 height 15
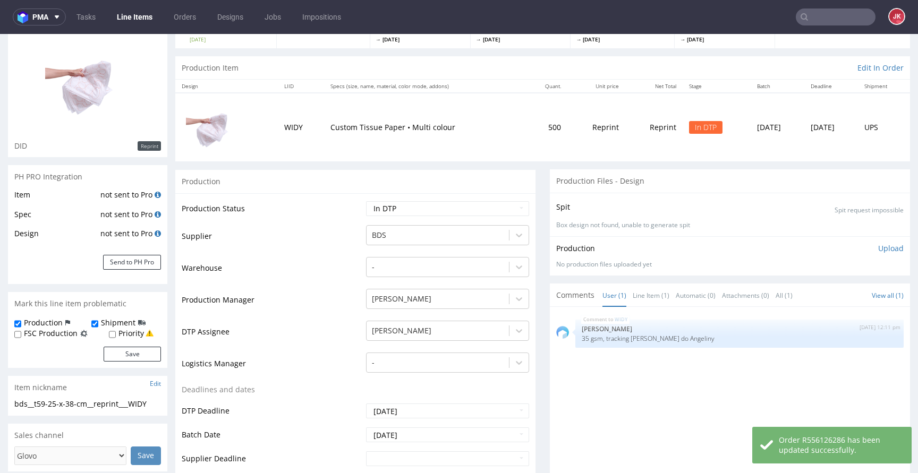
scroll to position [0, 0]
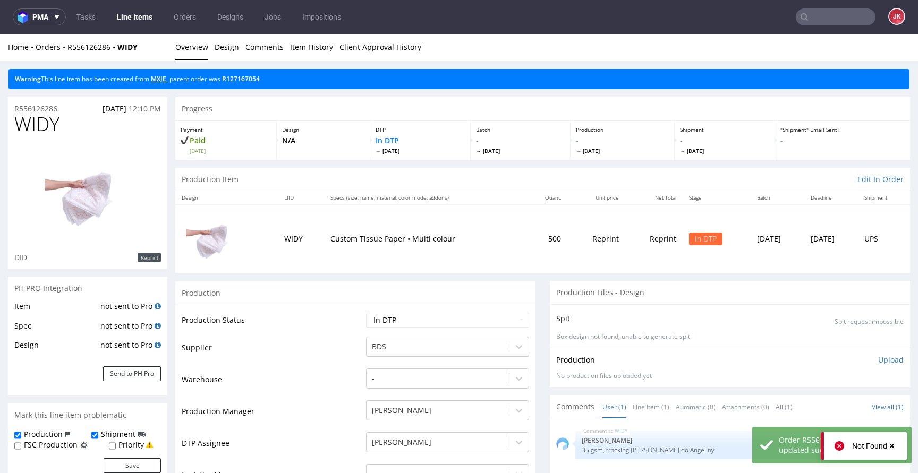
click at [163, 78] on link "MXJE" at bounding box center [158, 78] width 15 height 9
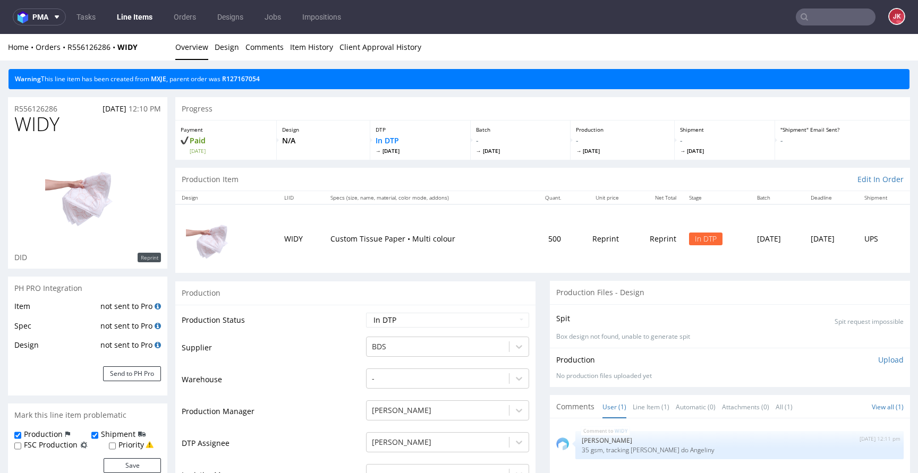
click at [44, 127] on span "WIDY" at bounding box center [36, 124] width 45 height 21
copy span "WIDY"
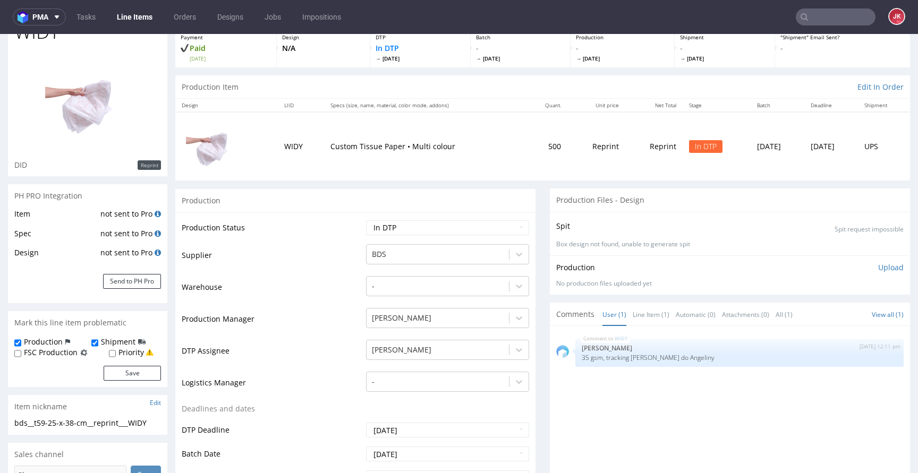
click at [288, 298] on td "Warehouse" at bounding box center [273, 291] width 182 height 32
drag, startPoint x: 159, startPoint y: 424, endPoint x: 0, endPoint y: 423, distance: 158.8
copy div "bds__t59-25-x-38-cm__reprint___WIDY"
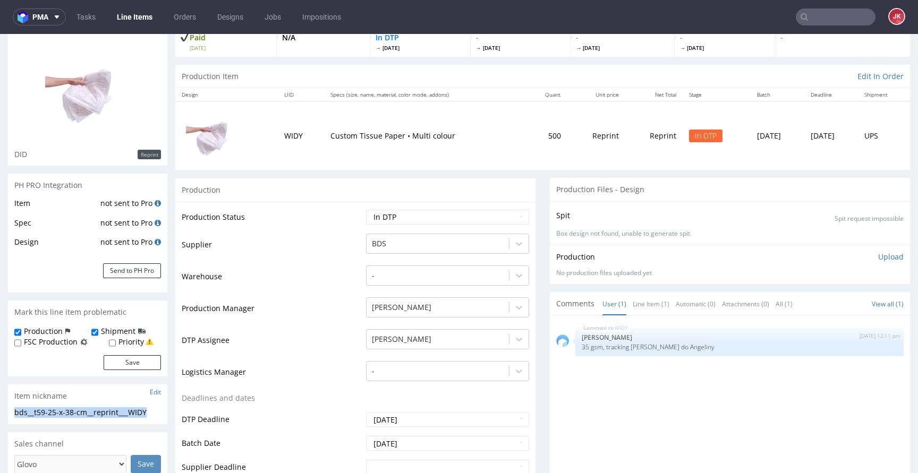
scroll to position [104, 0]
copy div "bds__t59-25-x-38-cm__reprint___WIDY"
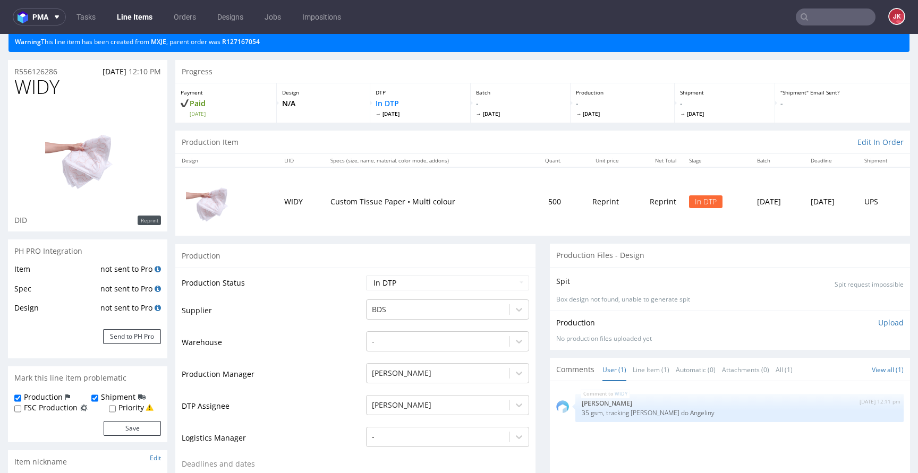
scroll to position [27, 0]
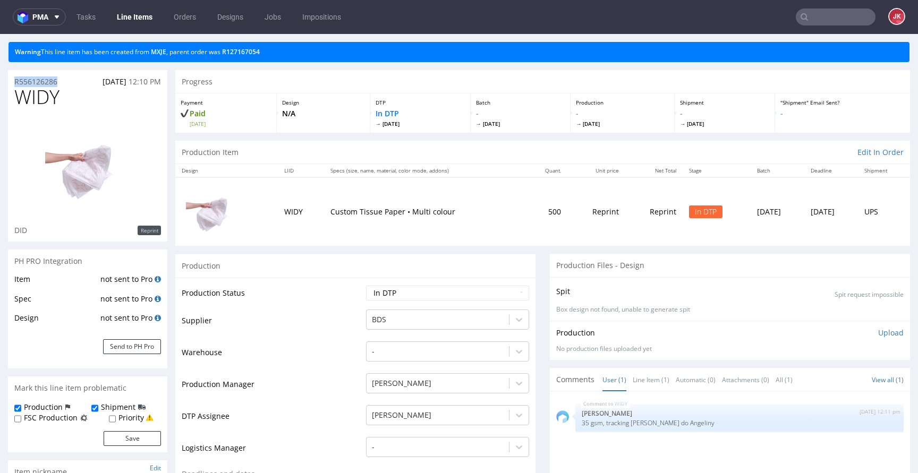
drag, startPoint x: 79, startPoint y: 80, endPoint x: 34, endPoint y: 90, distance: 46.3
copy p "R556126286"
click at [878, 333] on p "Upload" at bounding box center [890, 333] width 25 height 11
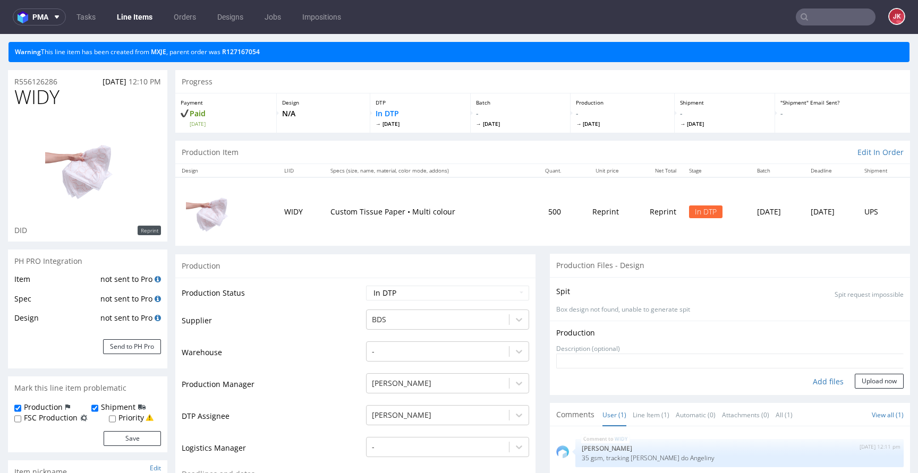
click at [817, 384] on div "Add files" at bounding box center [827, 382] width 53 height 16
type input "C:\fakepath\bds__t59-25-x-38-cm__reprint___WIDY__d0__oR556126286.pdf"
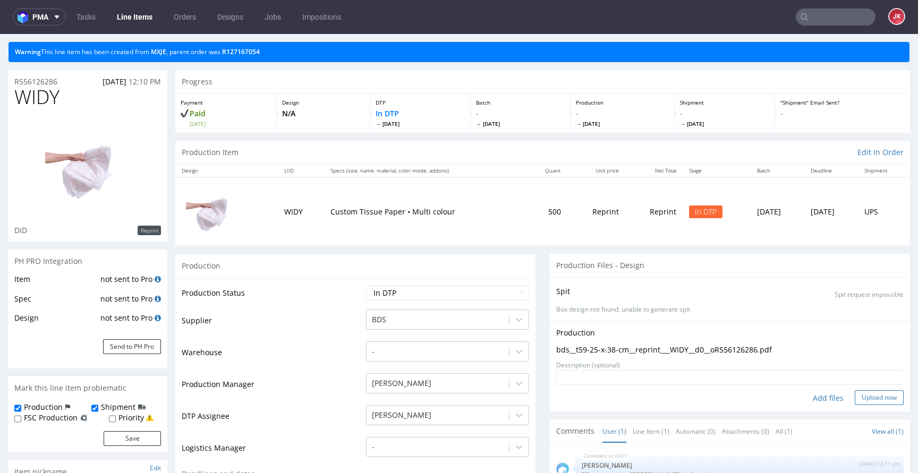
click at [855, 398] on button "Upload now" at bounding box center [878, 397] width 49 height 15
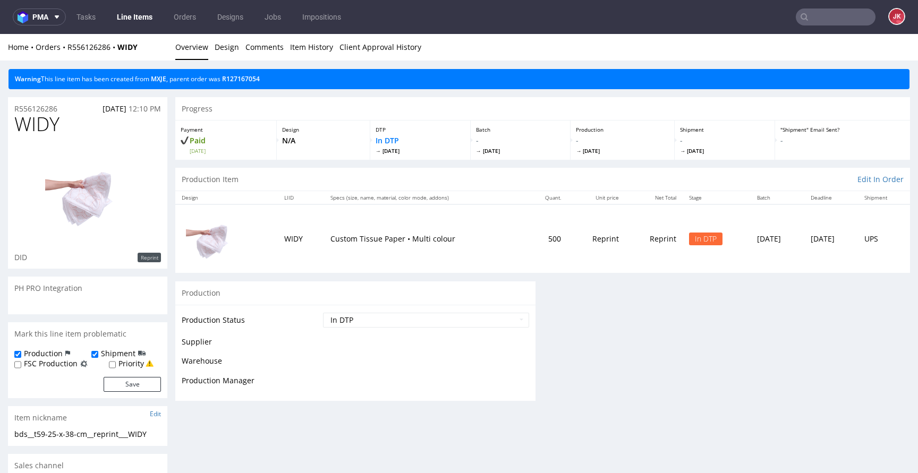
scroll to position [0, 0]
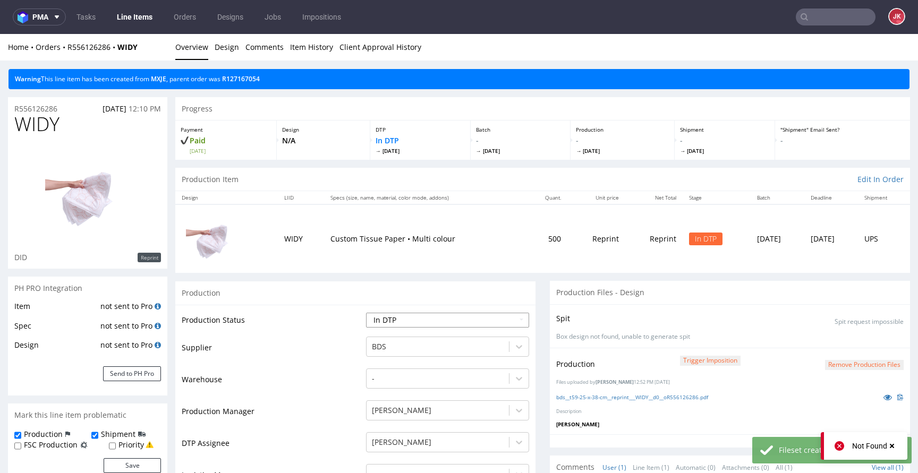
click at [451, 323] on select "Waiting for Artwork Waiting for Diecut Waiting for Mockup Waiting for DTP Waiti…" at bounding box center [447, 320] width 163 height 15
select select "dtp_production_ready"
click at [366, 313] on select "Waiting for Artwork Waiting for Diecut Waiting for Mockup Waiting for DTP Waiti…" at bounding box center [447, 320] width 163 height 15
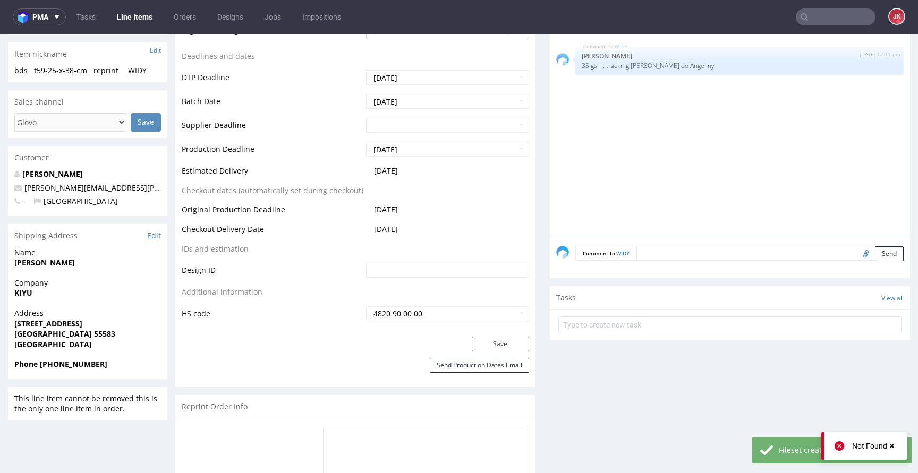
scroll to position [452, 0]
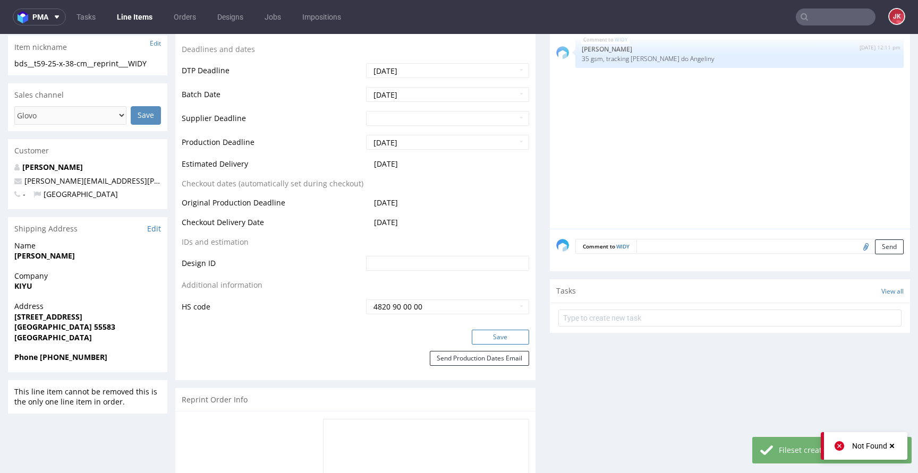
click at [482, 337] on button "Save" at bounding box center [500, 337] width 57 height 15
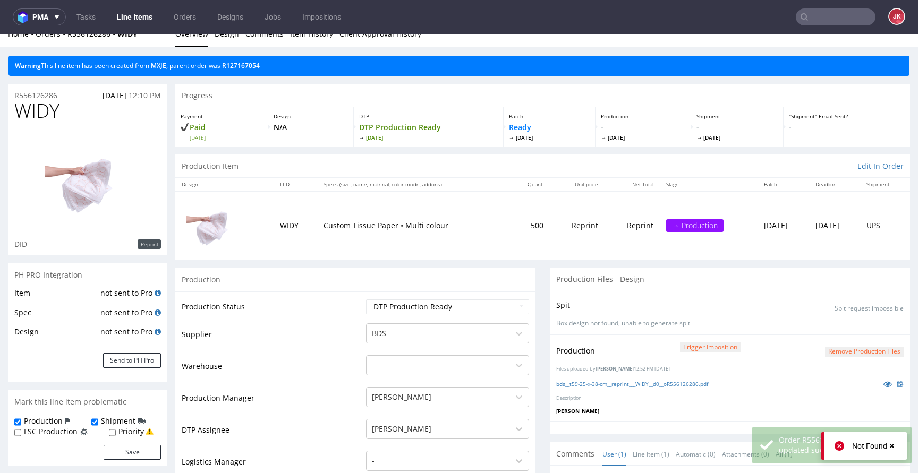
scroll to position [0, 0]
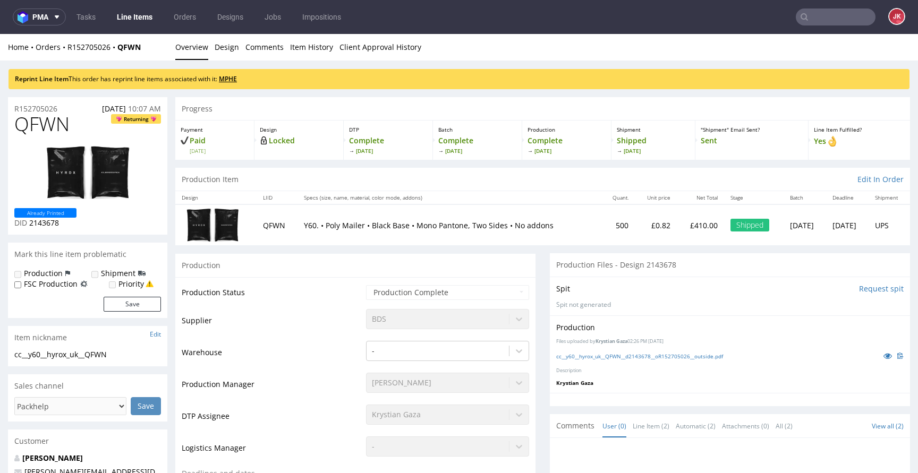
click at [231, 79] on link "MPHE" at bounding box center [228, 78] width 18 height 9
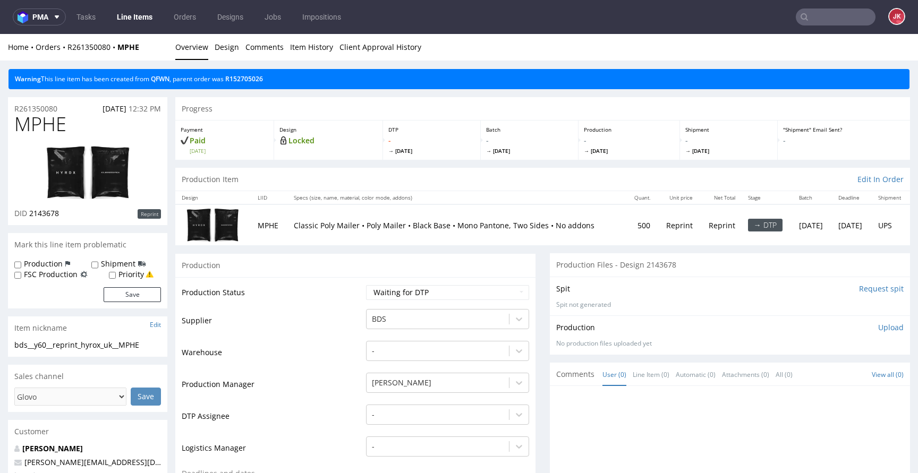
click at [169, 79] on link "QFWN" at bounding box center [160, 78] width 19 height 9
click at [162, 80] on link "QFWN" at bounding box center [160, 78] width 19 height 9
click at [421, 296] on select "Waiting for Artwork Waiting for Diecut Waiting for Mockup Waiting for DTP Waiti…" at bounding box center [447, 292] width 163 height 15
select select "dtp_in_process"
click at [366, 285] on select "Waiting for Artwork Waiting for Diecut Waiting for Mockup Waiting for DTP Waiti…" at bounding box center [447, 292] width 163 height 15
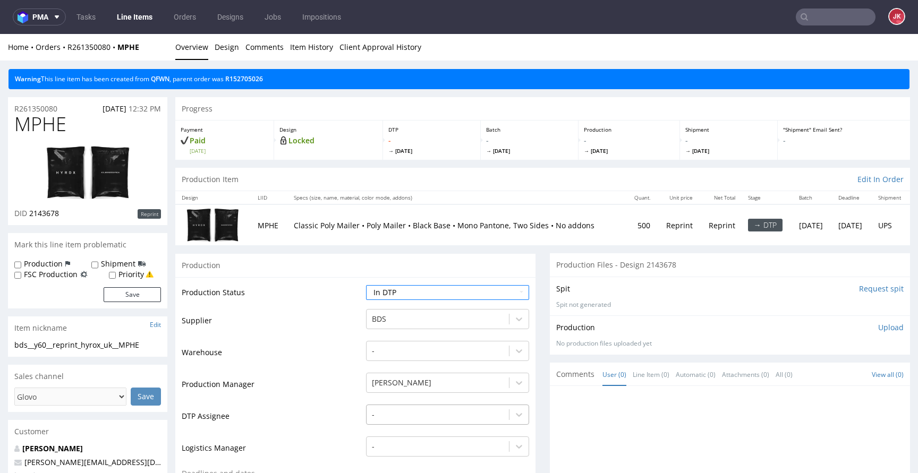
click at [391, 418] on div "-" at bounding box center [447, 412] width 163 height 15
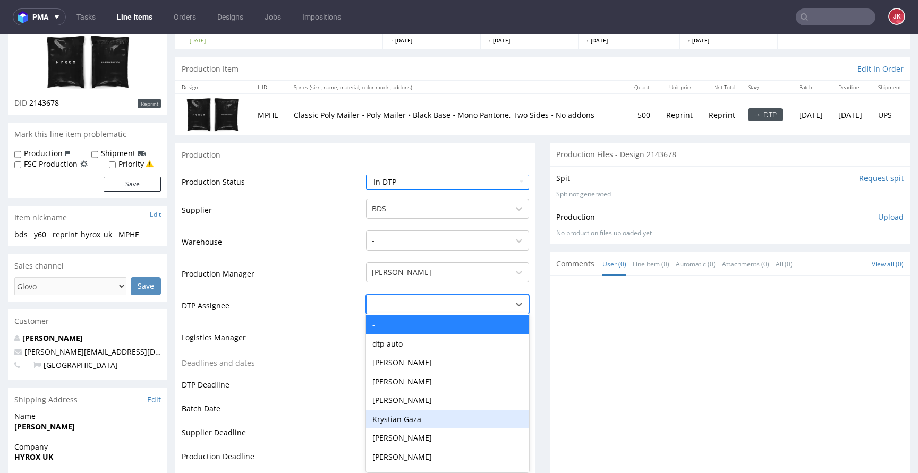
scroll to position [114, 0]
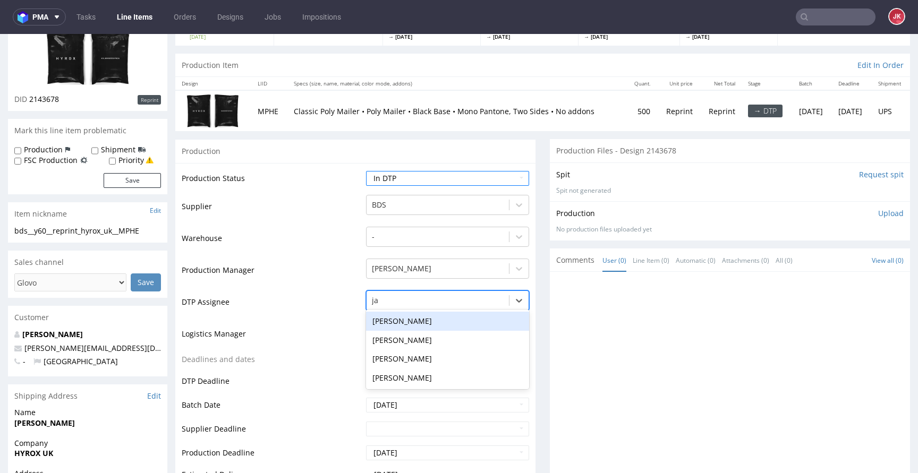
type input "jan"
click at [417, 321] on div "Jan Kocik" at bounding box center [447, 321] width 163 height 19
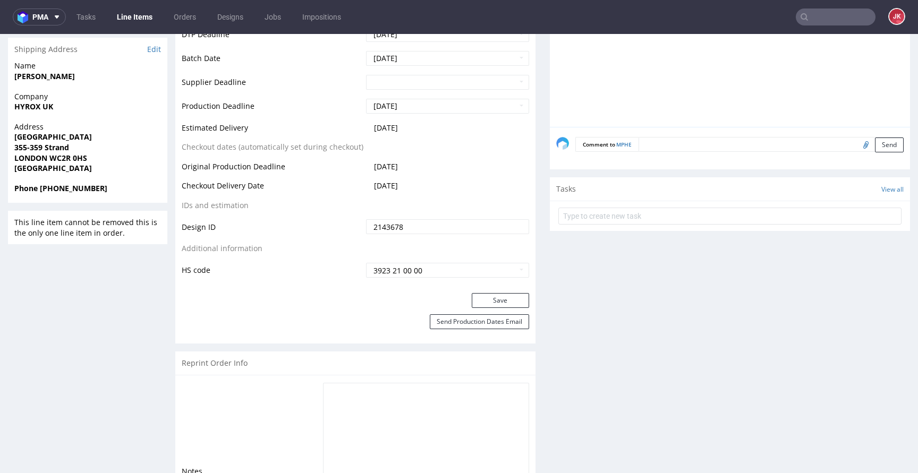
scroll to position [463, 0]
click at [475, 304] on button "Save" at bounding box center [500, 299] width 57 height 15
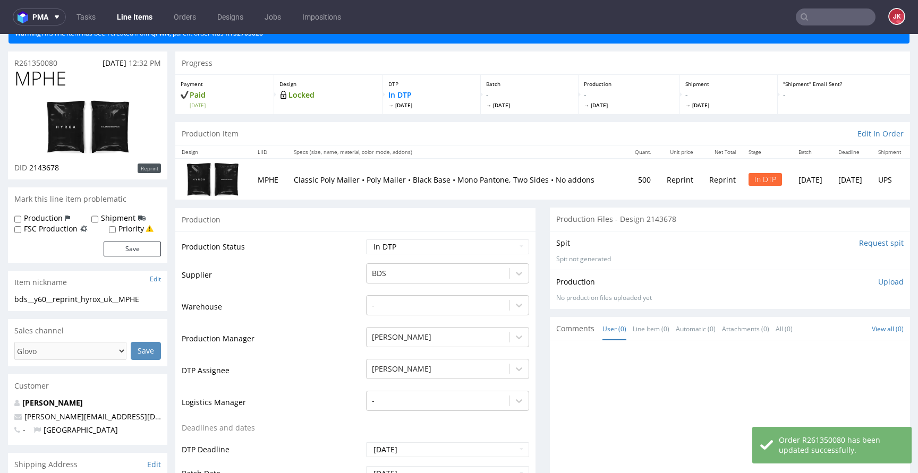
scroll to position [0, 0]
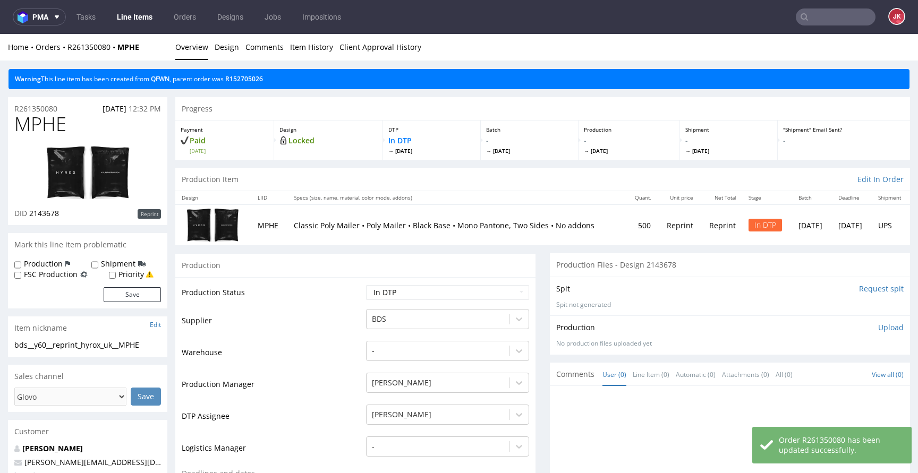
click at [37, 127] on span "MPHE" at bounding box center [40, 124] width 52 height 21
copy span "MPHE"
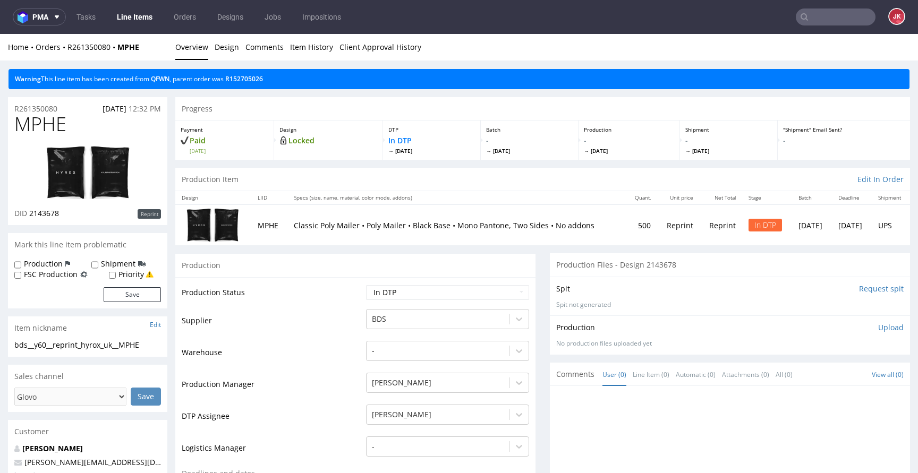
click at [292, 331] on td "Supplier" at bounding box center [273, 324] width 182 height 32
drag, startPoint x: 130, startPoint y: 346, endPoint x: 0, endPoint y: 349, distance: 129.6
copy div "bds__y60__reprint_hyrox_uk__MPHE"
drag, startPoint x: 65, startPoint y: 106, endPoint x: 0, endPoint y: 109, distance: 64.8
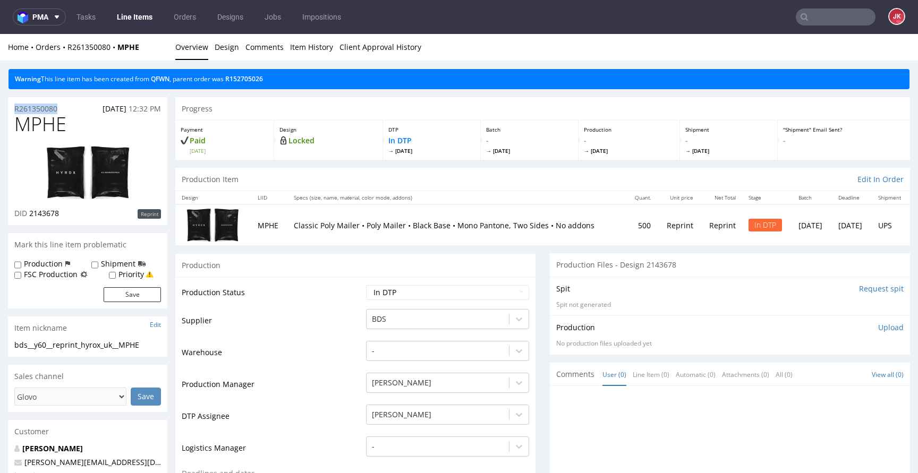
copy p "R261350080"
click at [878, 327] on p "Upload" at bounding box center [890, 327] width 25 height 11
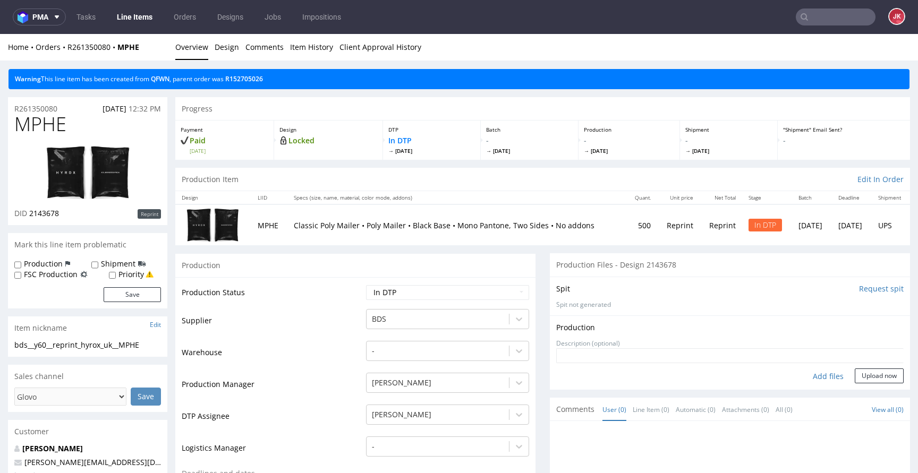
click at [812, 377] on div "Add files" at bounding box center [827, 377] width 53 height 16
type input "C:\fakepath\bds__y60__reprint_hyrox_uk__MPHE__d2143678__oR261350080__outside.pdf"
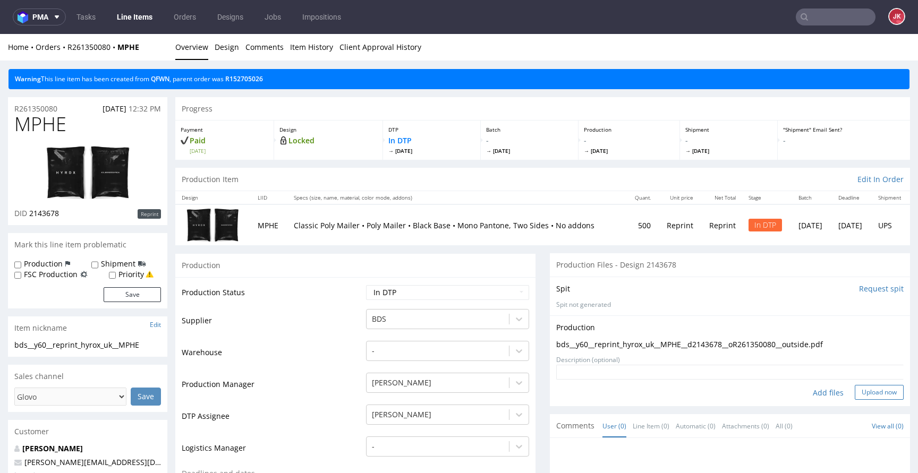
click at [854, 390] on button "Upload now" at bounding box center [878, 392] width 49 height 15
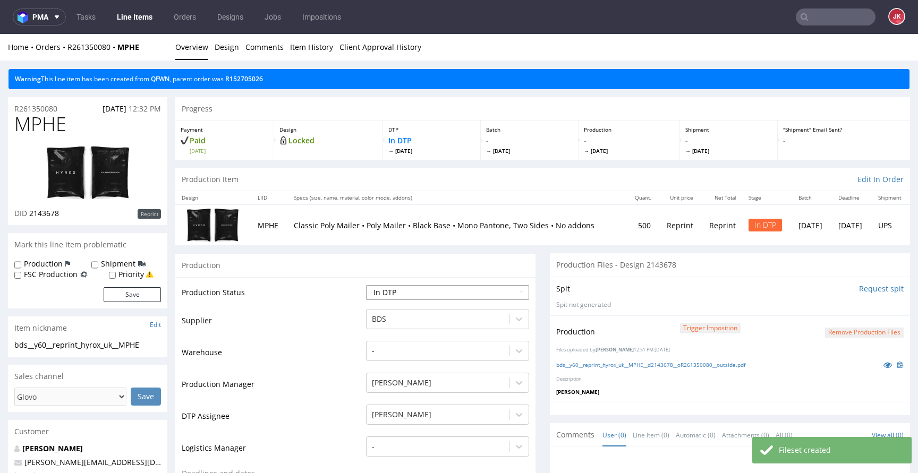
click at [389, 294] on select "Waiting for Artwork Waiting for Diecut Waiting for Mockup Waiting for DTP Waiti…" at bounding box center [447, 292] width 163 height 15
select select "dtp_production_ready"
click at [366, 285] on select "Waiting for Artwork Waiting for Diecut Waiting for Mockup Waiting for DTP Waiti…" at bounding box center [447, 292] width 163 height 15
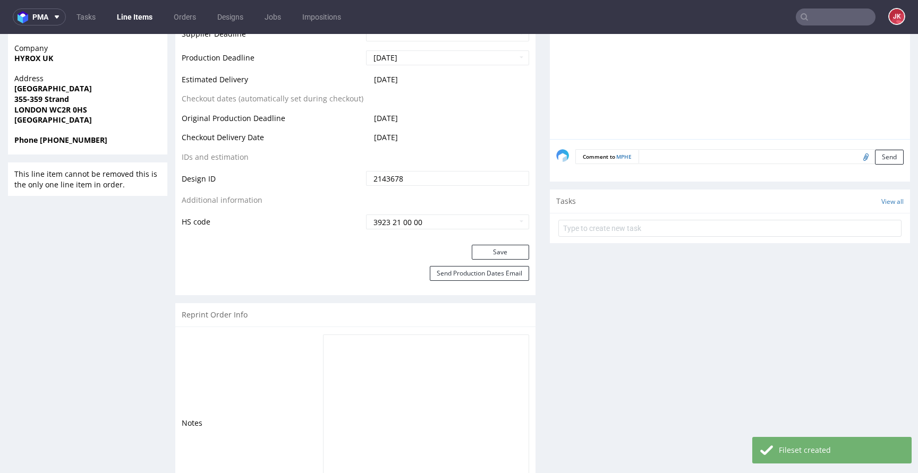
scroll to position [519, 0]
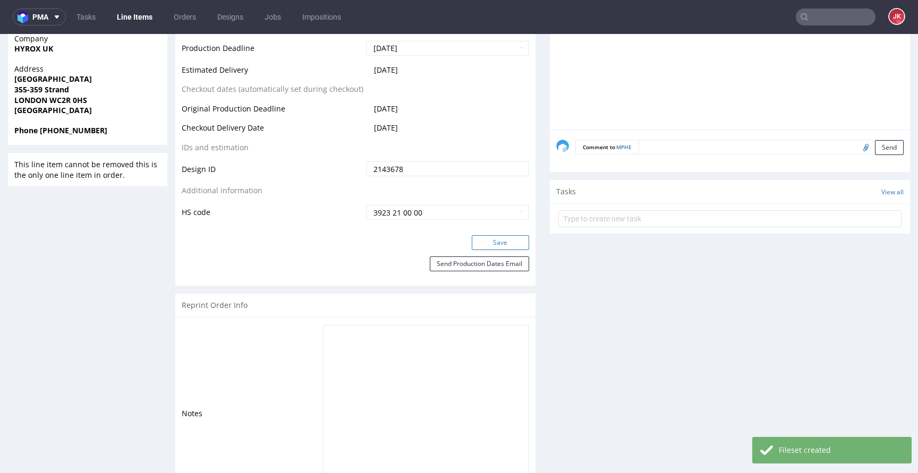
click at [474, 239] on button "Save" at bounding box center [500, 242] width 57 height 15
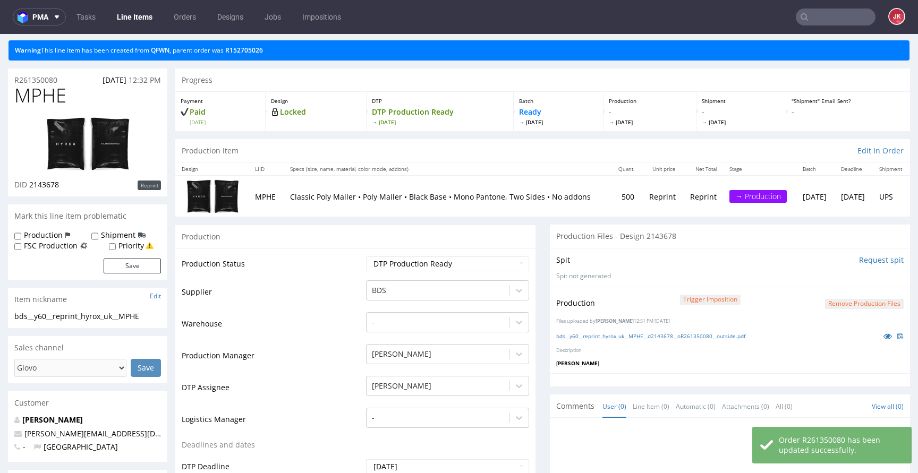
scroll to position [0, 0]
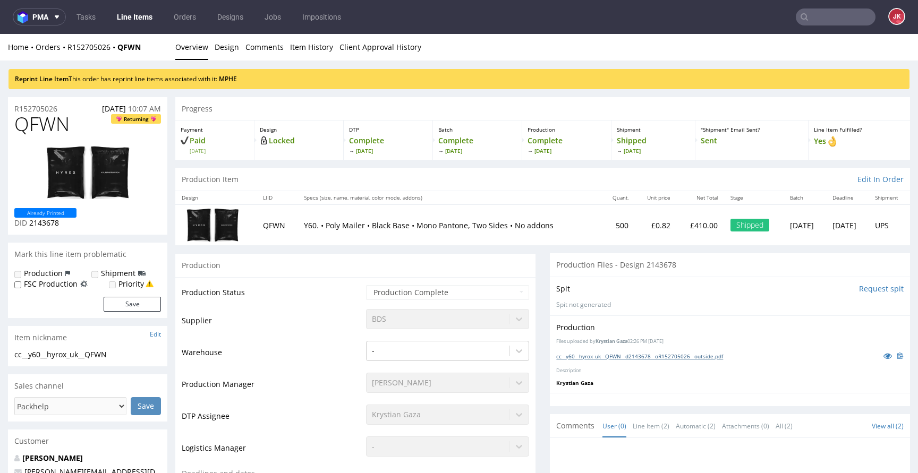
click at [575, 358] on link "cc__y60__hyrox_uk__QFWN__d2143678__oR152705026__outside.pdf" at bounding box center [639, 356] width 167 height 7
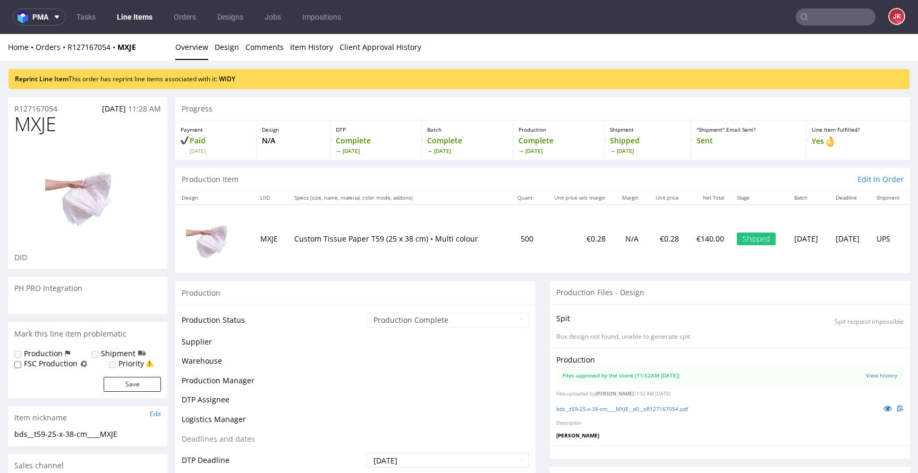
scroll to position [33, 0]
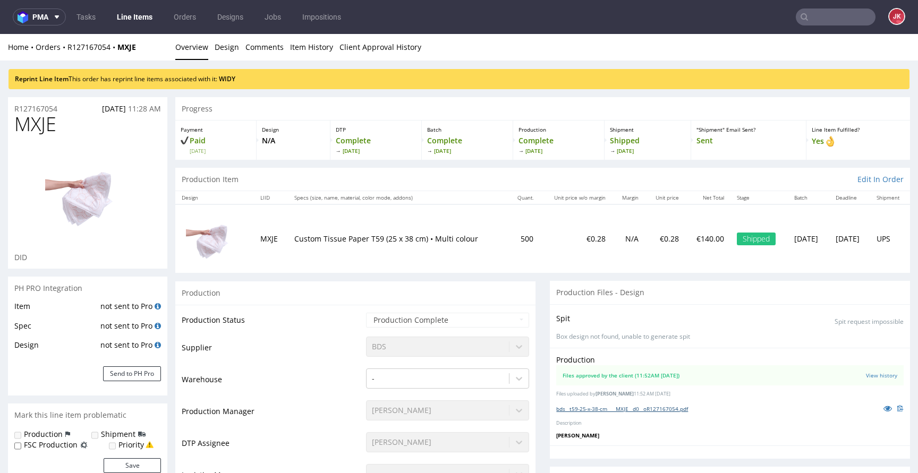
click at [590, 405] on link "bds__t59-25-x-38-cm____MXJE__d0__oR127167054.pdf" at bounding box center [622, 408] width 132 height 7
